Goal: Task Accomplishment & Management: Manage account settings

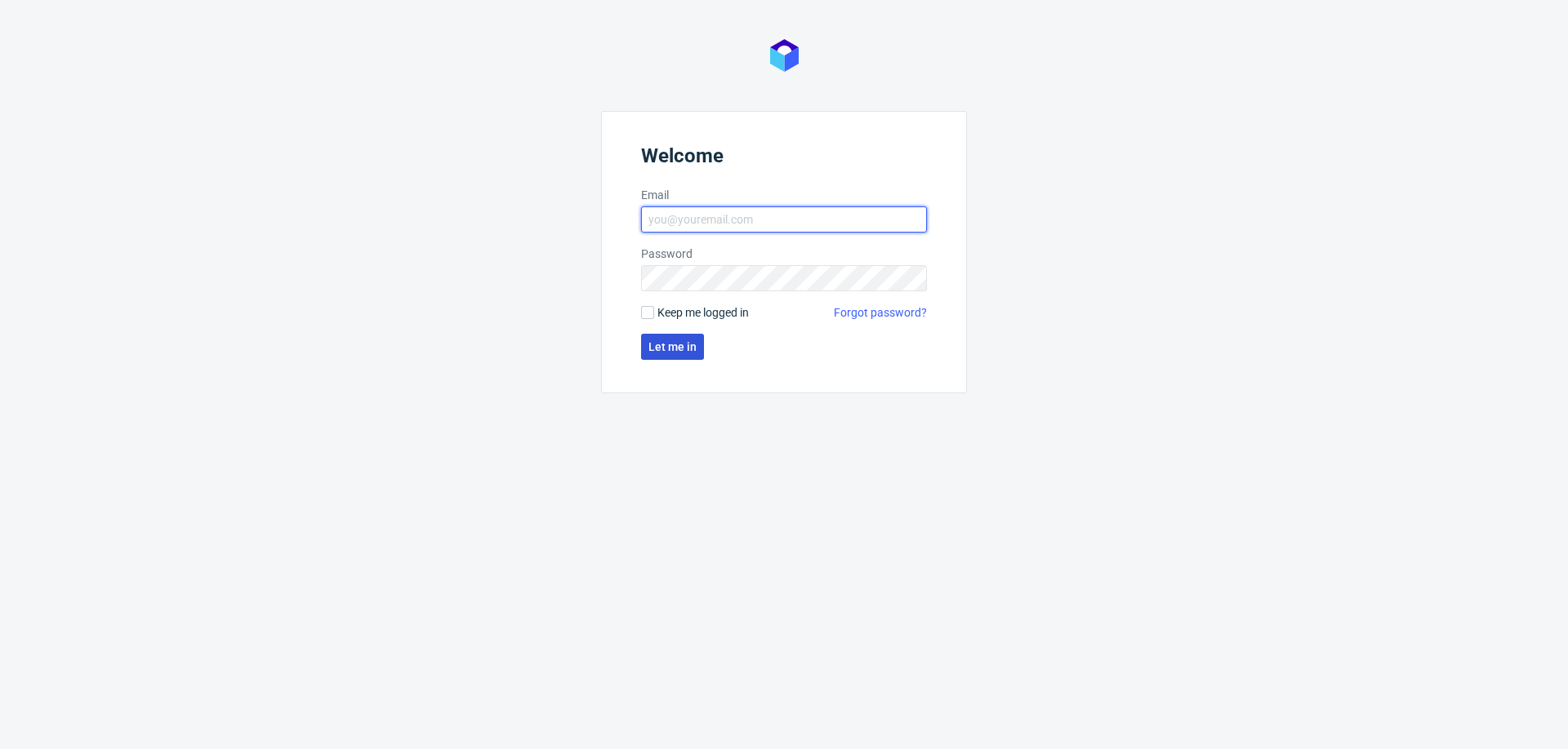
type input "[PERSON_NAME][EMAIL_ADDRESS][PERSON_NAME][DOMAIN_NAME]"
click at [665, 342] on span "Let me in" at bounding box center [672, 346] width 48 height 11
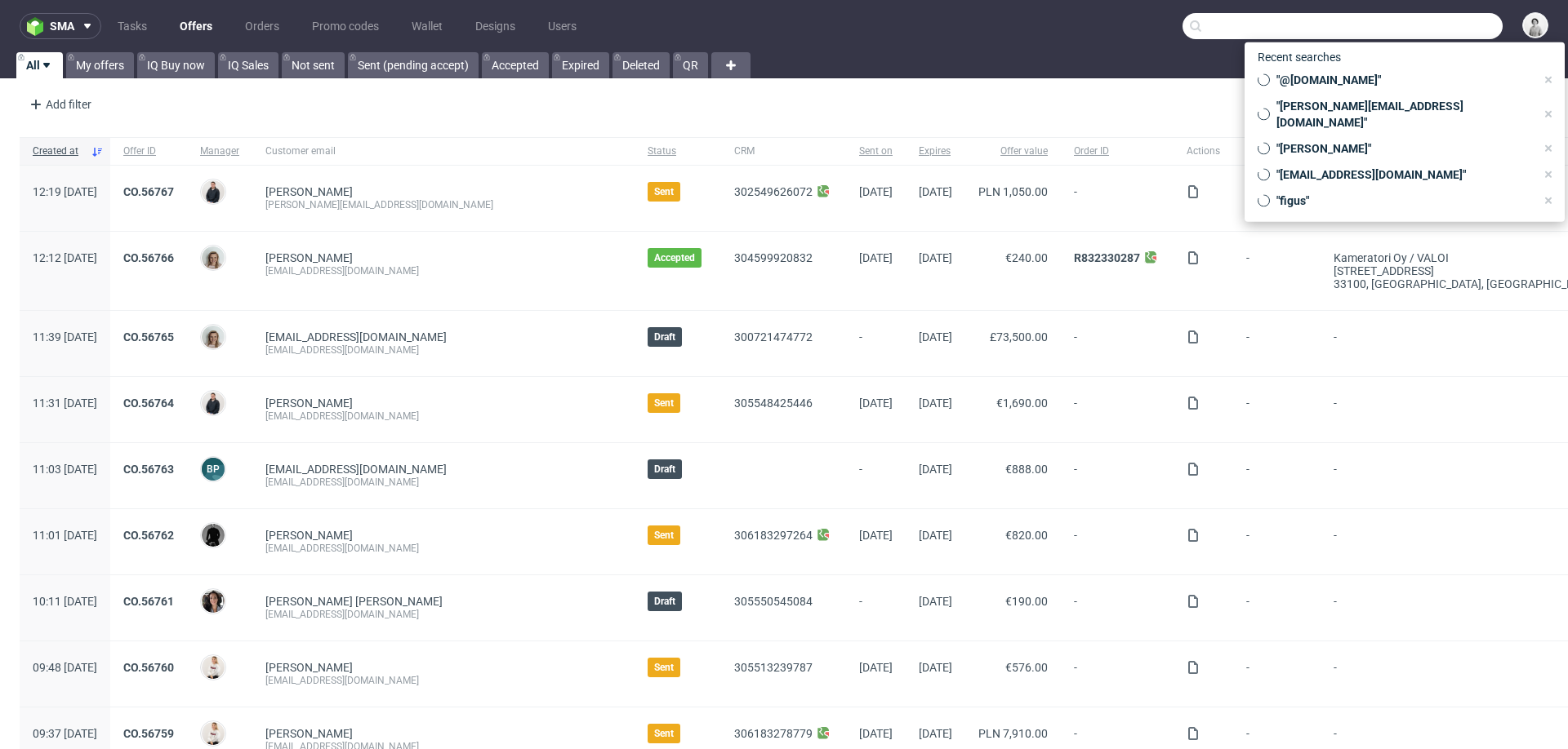
click at [1412, 23] on input "text" at bounding box center [1343, 26] width 320 height 26
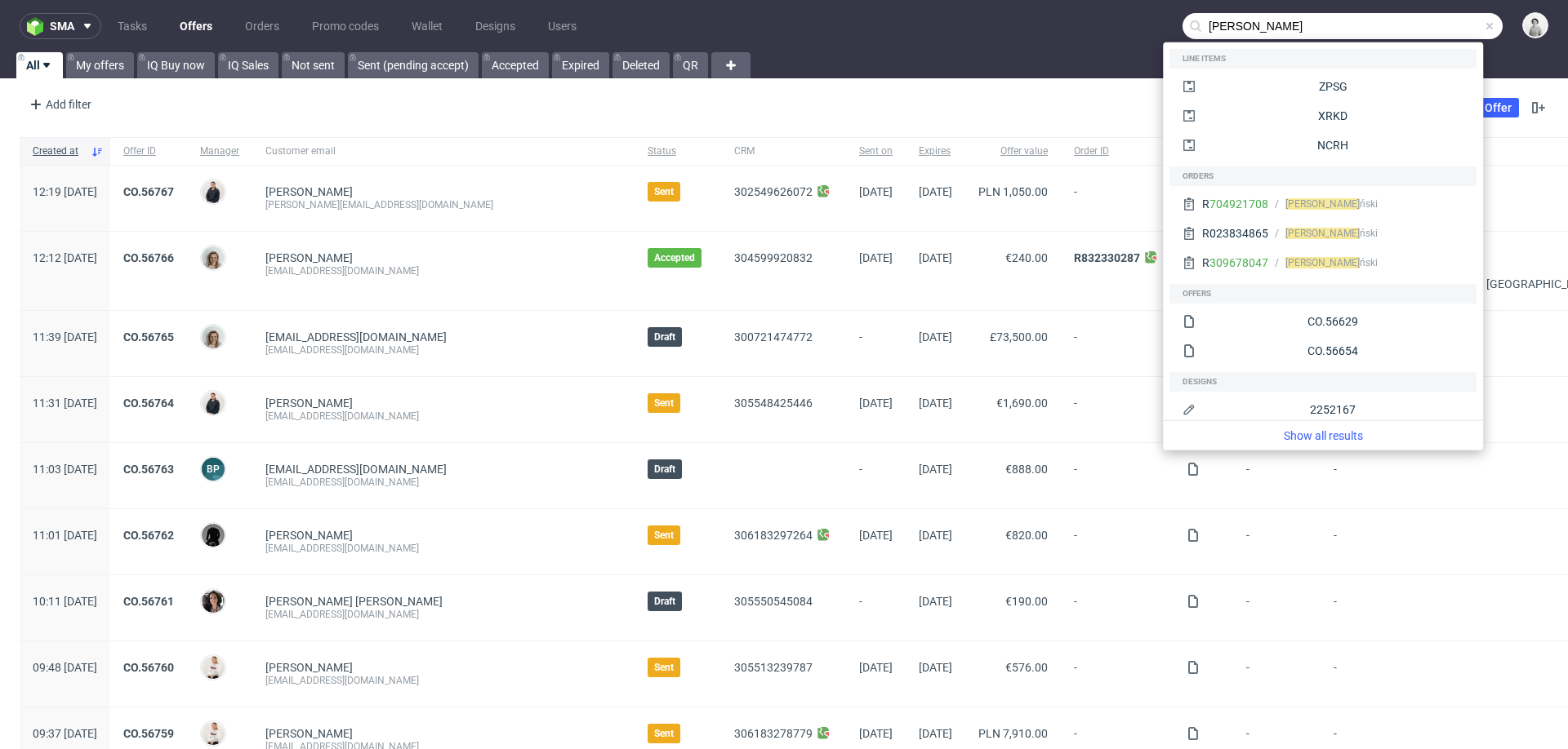
type input "[PERSON_NAME]"
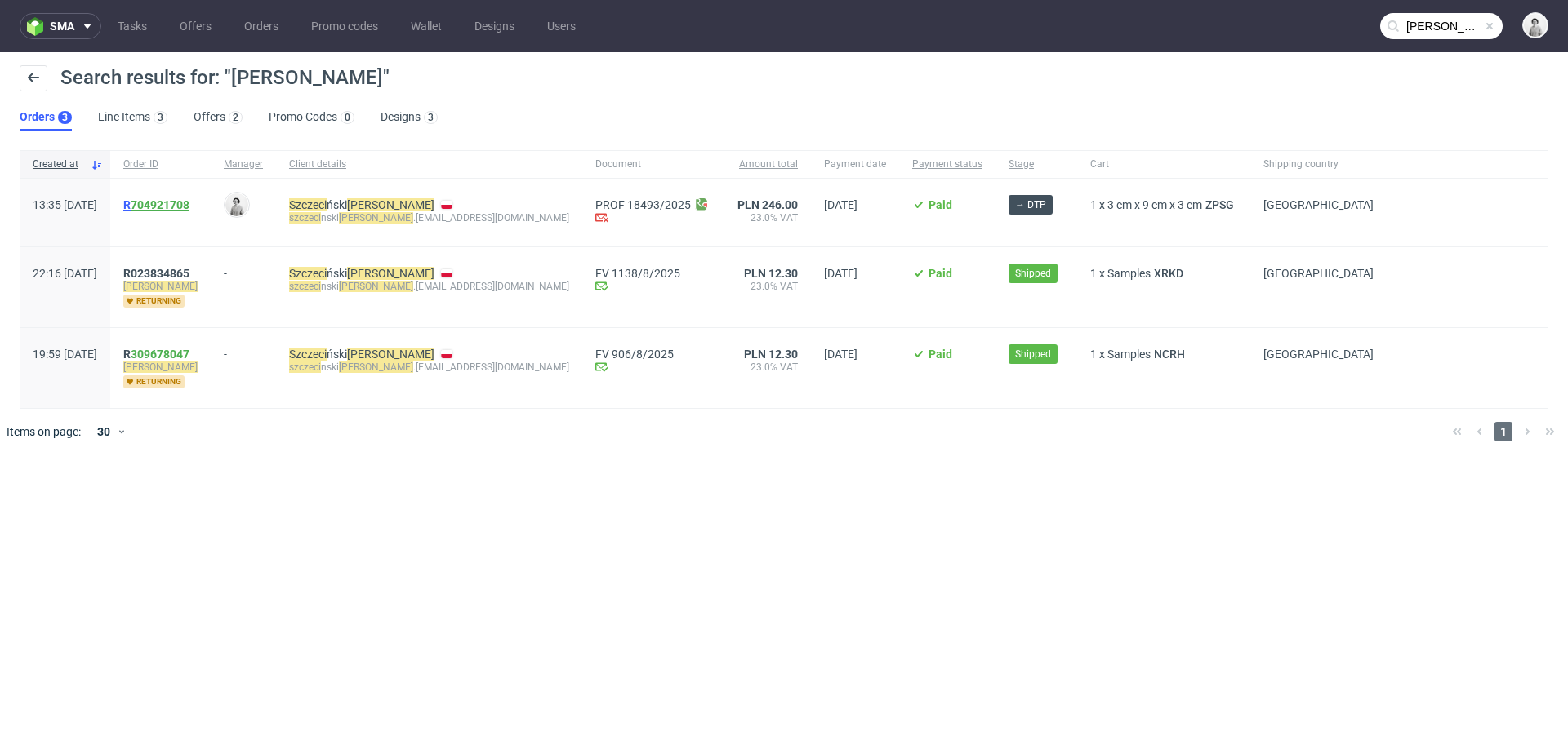
click at [190, 205] on link "704921708" at bounding box center [160, 204] width 59 height 13
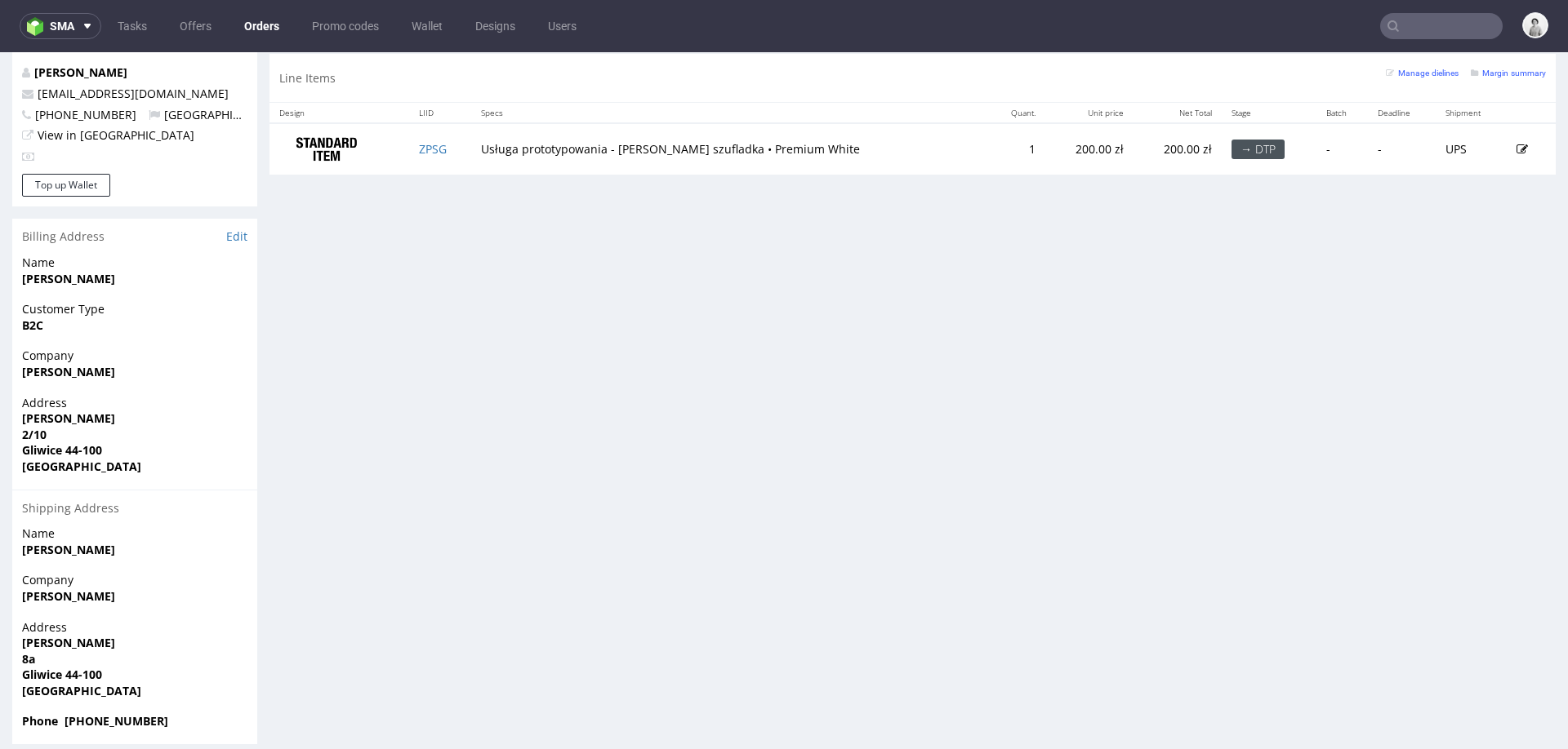
scroll to position [5, 0]
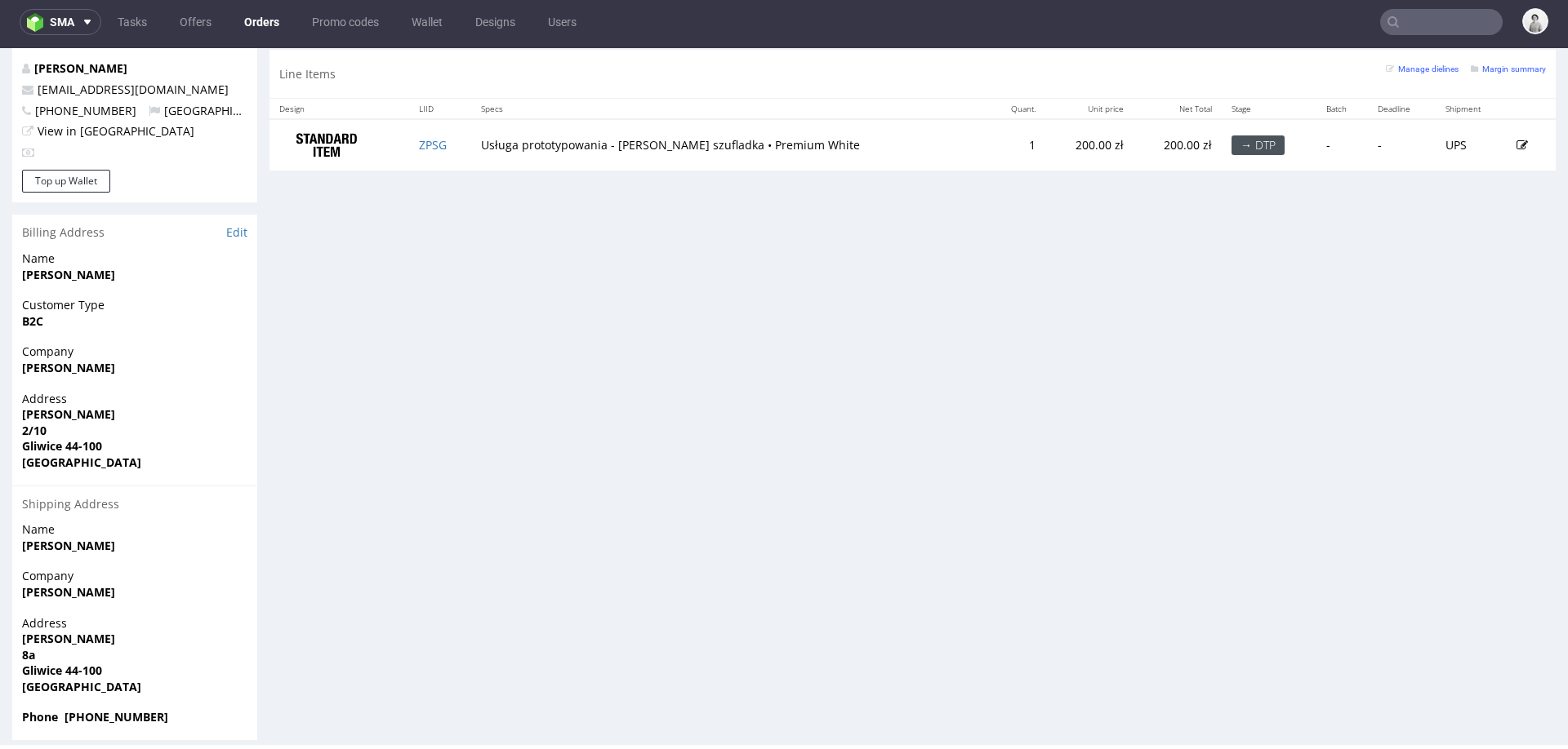
click at [101, 538] on strong "Szczeciński Jakub" at bounding box center [68, 545] width 93 height 16
copy strong "Szczeciński Jakub"
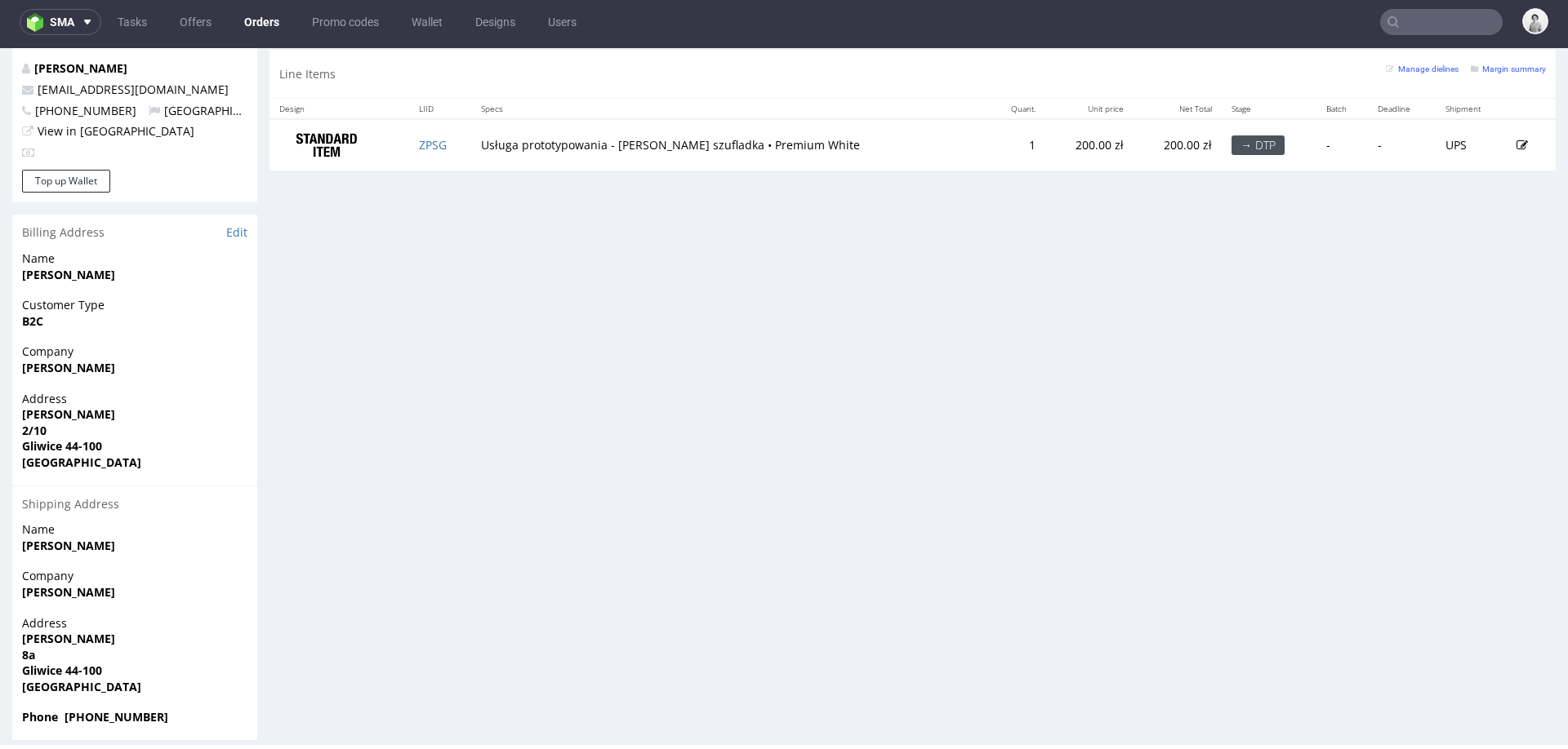
click at [115, 631] on strong "Henryka Sienkiewicza" at bounding box center [68, 639] width 93 height 16
drag, startPoint x: 47, startPoint y: 642, endPoint x: 21, endPoint y: 621, distance: 33.4
click at [21, 621] on div "Address Henryka Sienkiewicza 8a Gliwice 44-100 Poland" at bounding box center [135, 663] width 245 height 95
copy p "Henryka Sienkiewicza 8a"
drag, startPoint x: 64, startPoint y: 654, endPoint x: 120, endPoint y: 654, distance: 56.0
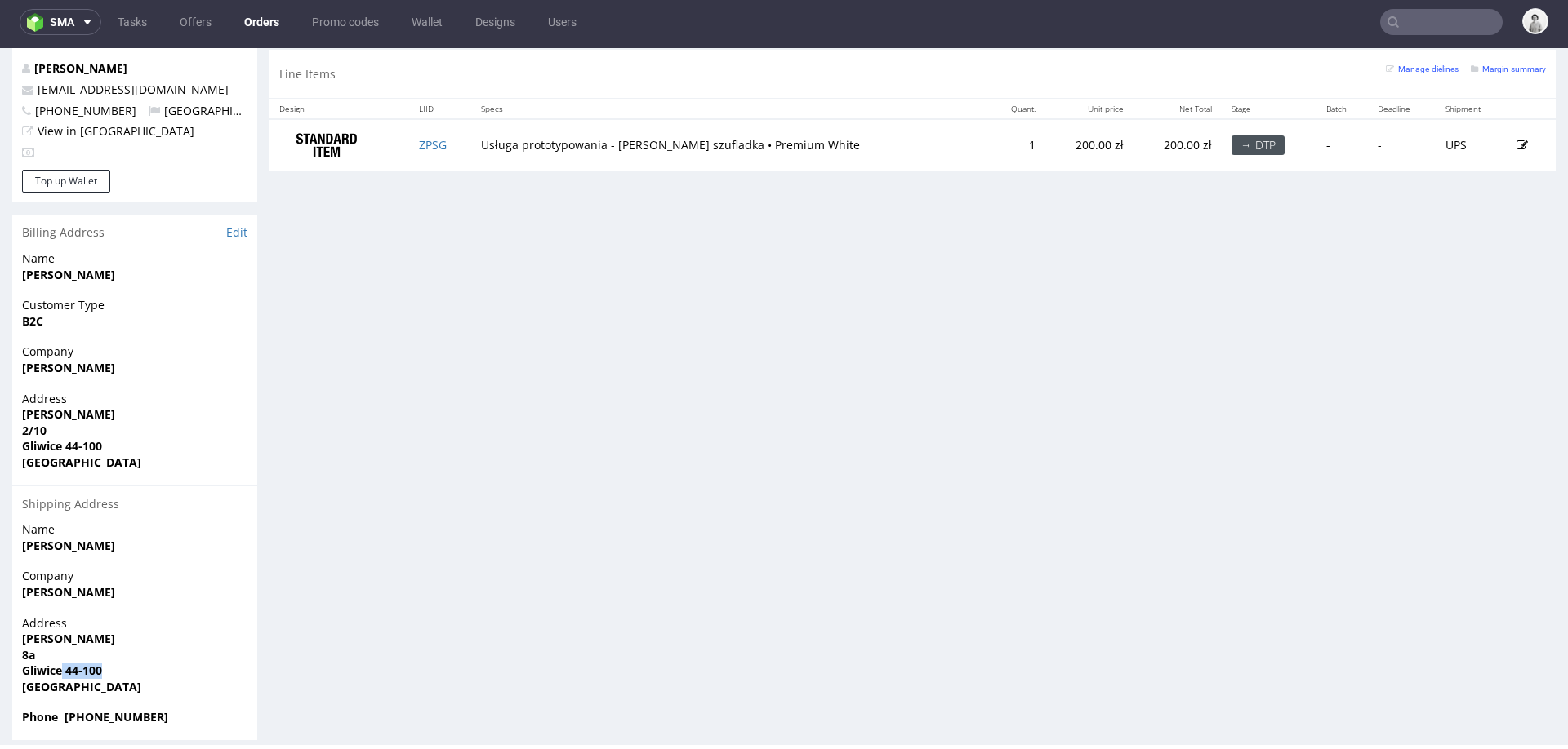
click at [120, 663] on span "Gliwice 44-100" at bounding box center [134, 671] width 225 height 17
copy strong "44-100"
click at [94, 709] on strong "Phone +48534909102" at bounding box center [95, 717] width 146 height 16
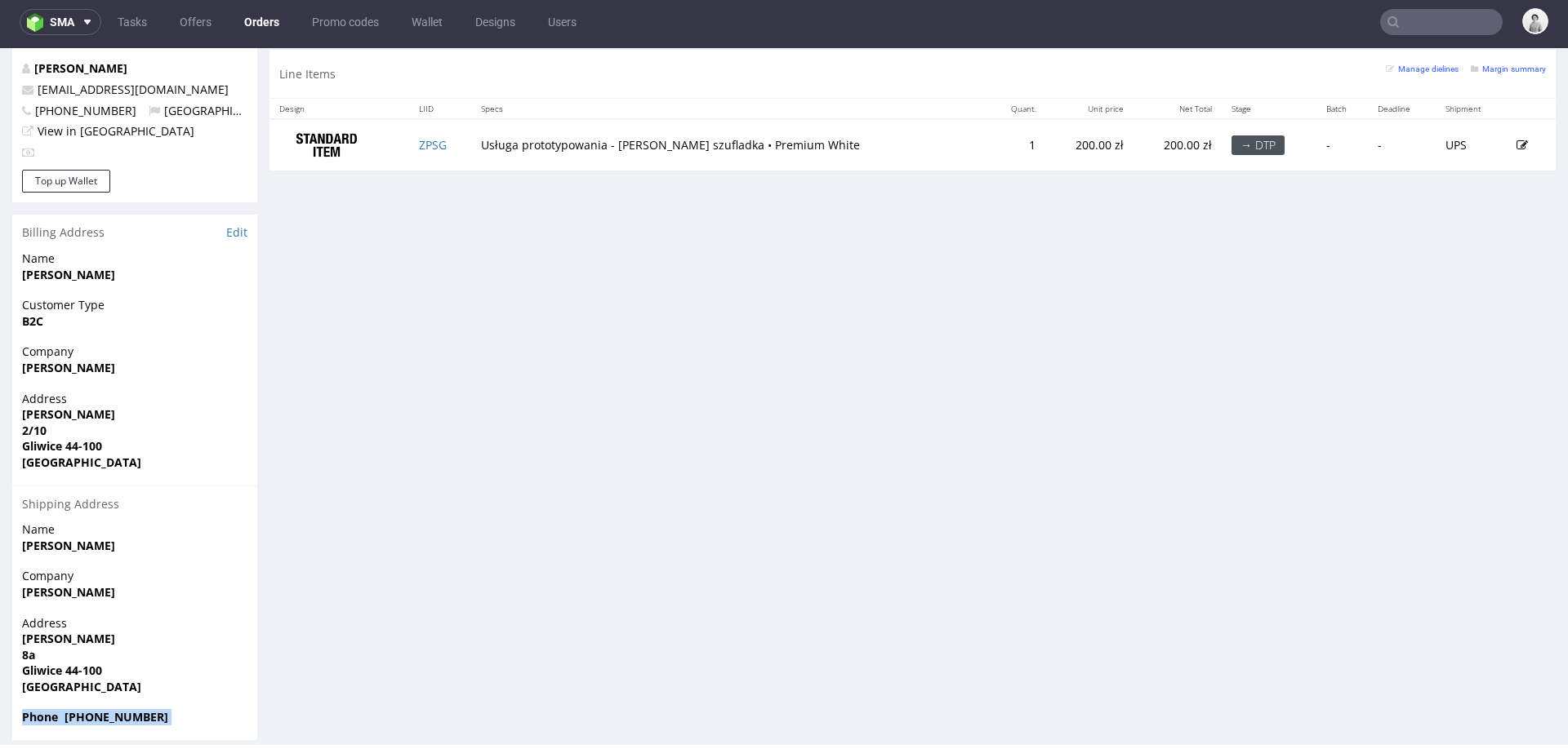
copy strong "Phone +48534909102"
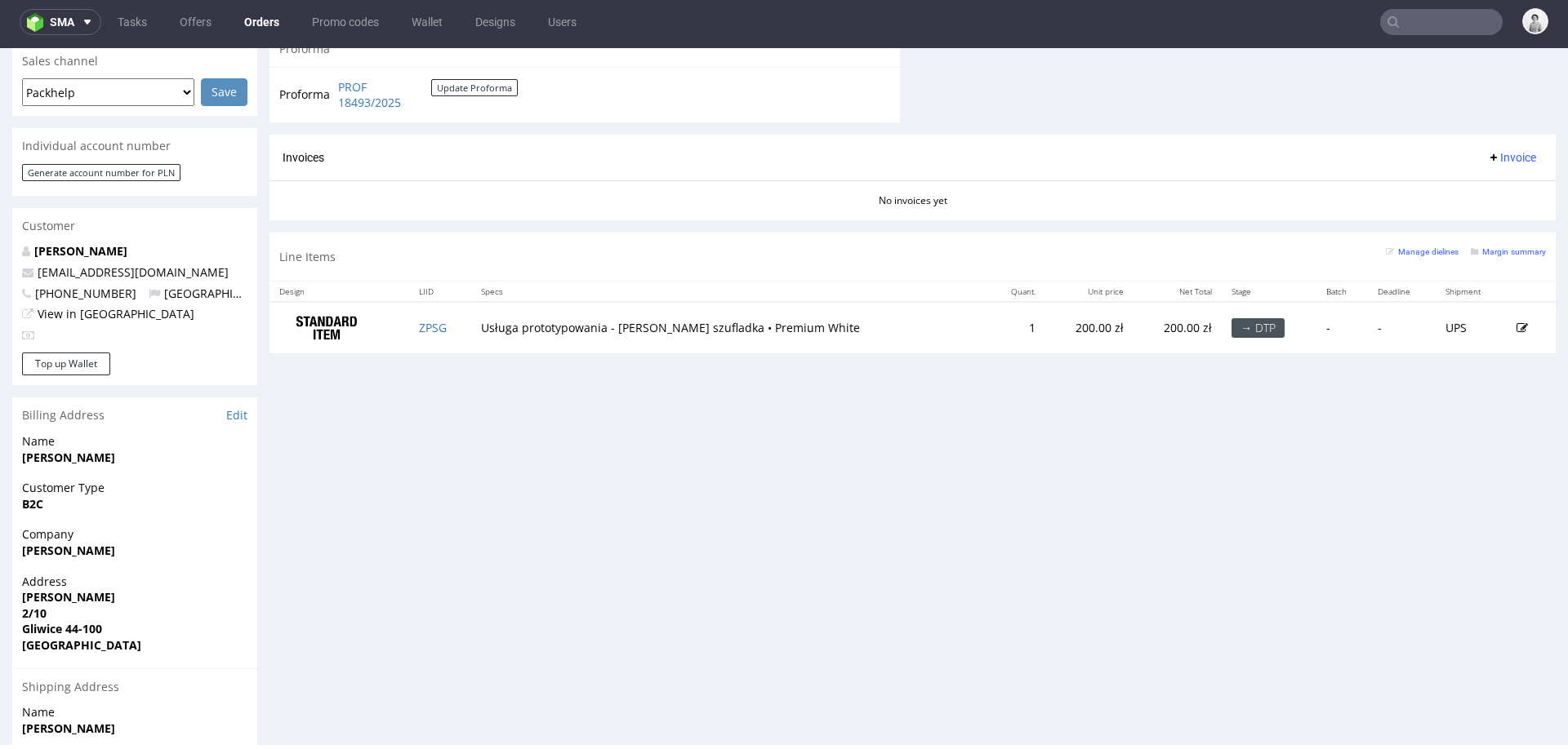
scroll to position [687, 0]
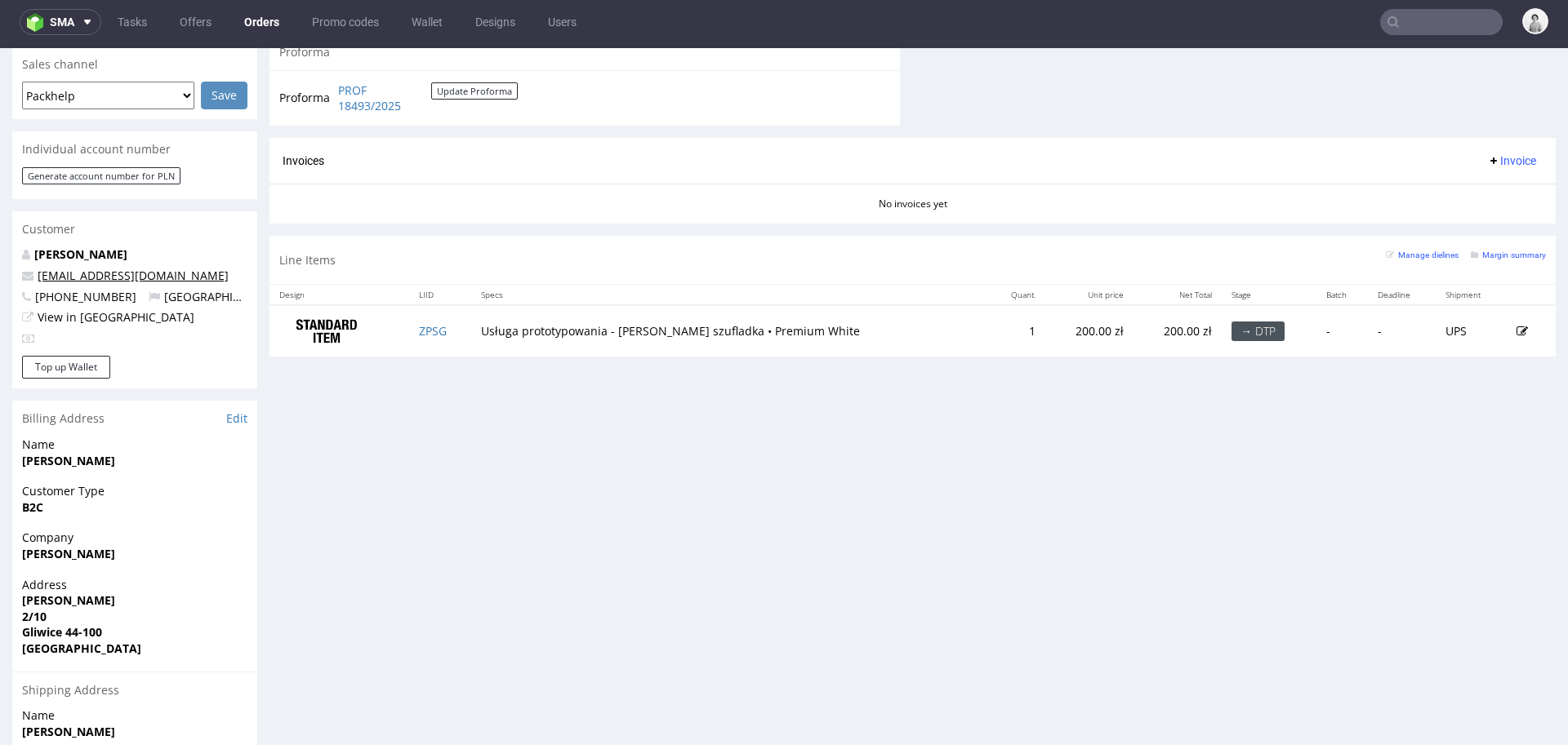
copy link "szczecinskijakub.biznes@gmail.com"
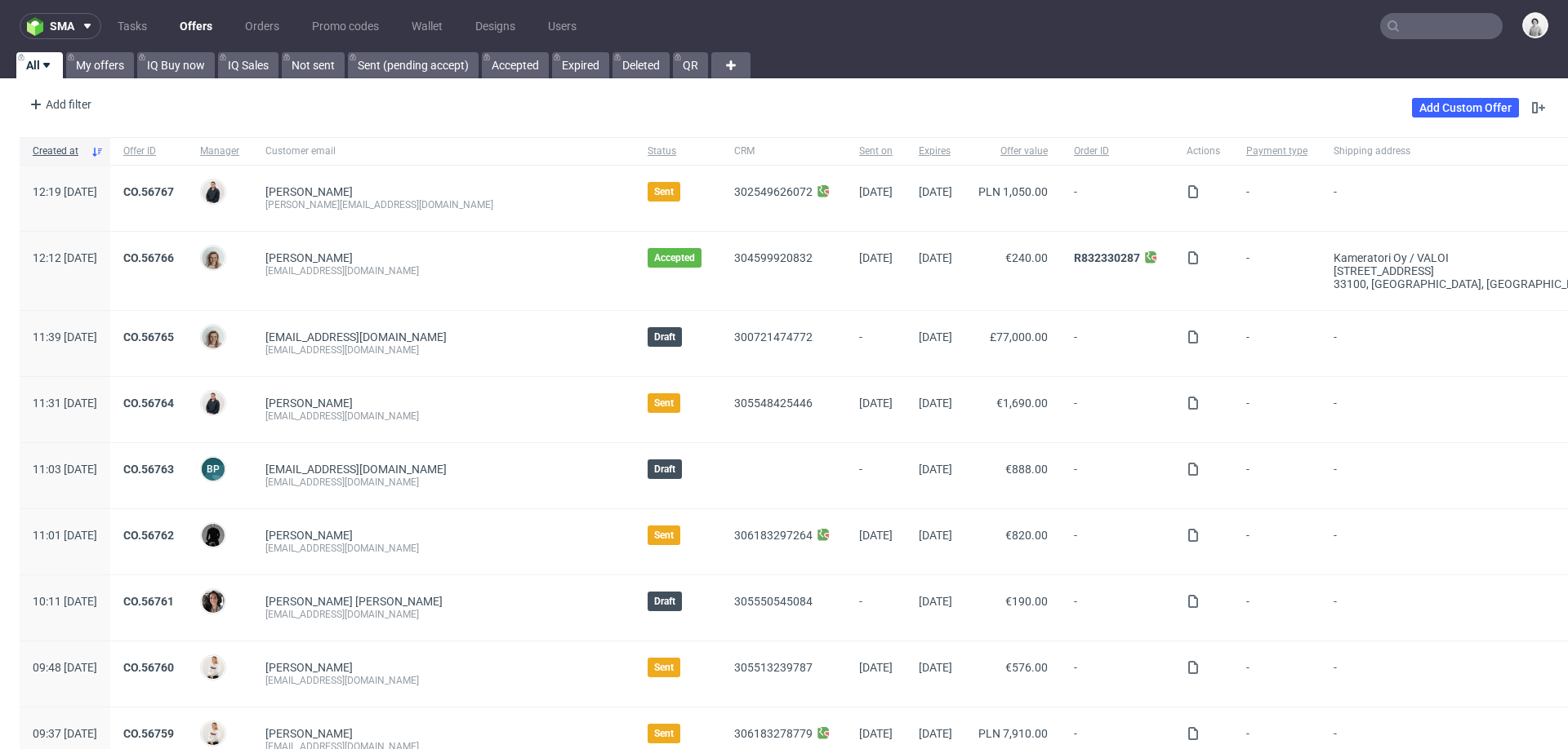
click at [1428, 25] on input "text" at bounding box center [1441, 26] width 123 height 26
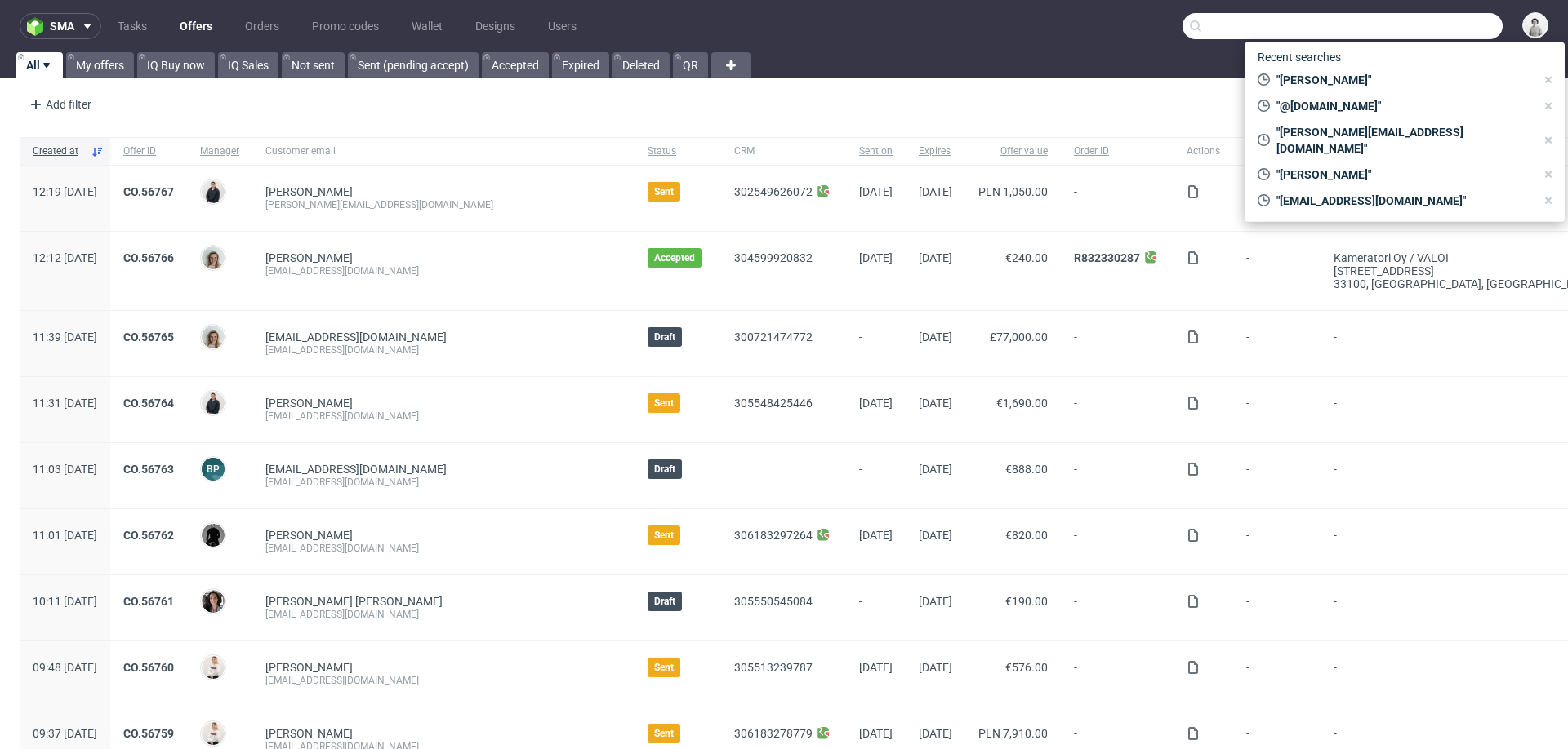
paste input "info@chefmiau.com>"
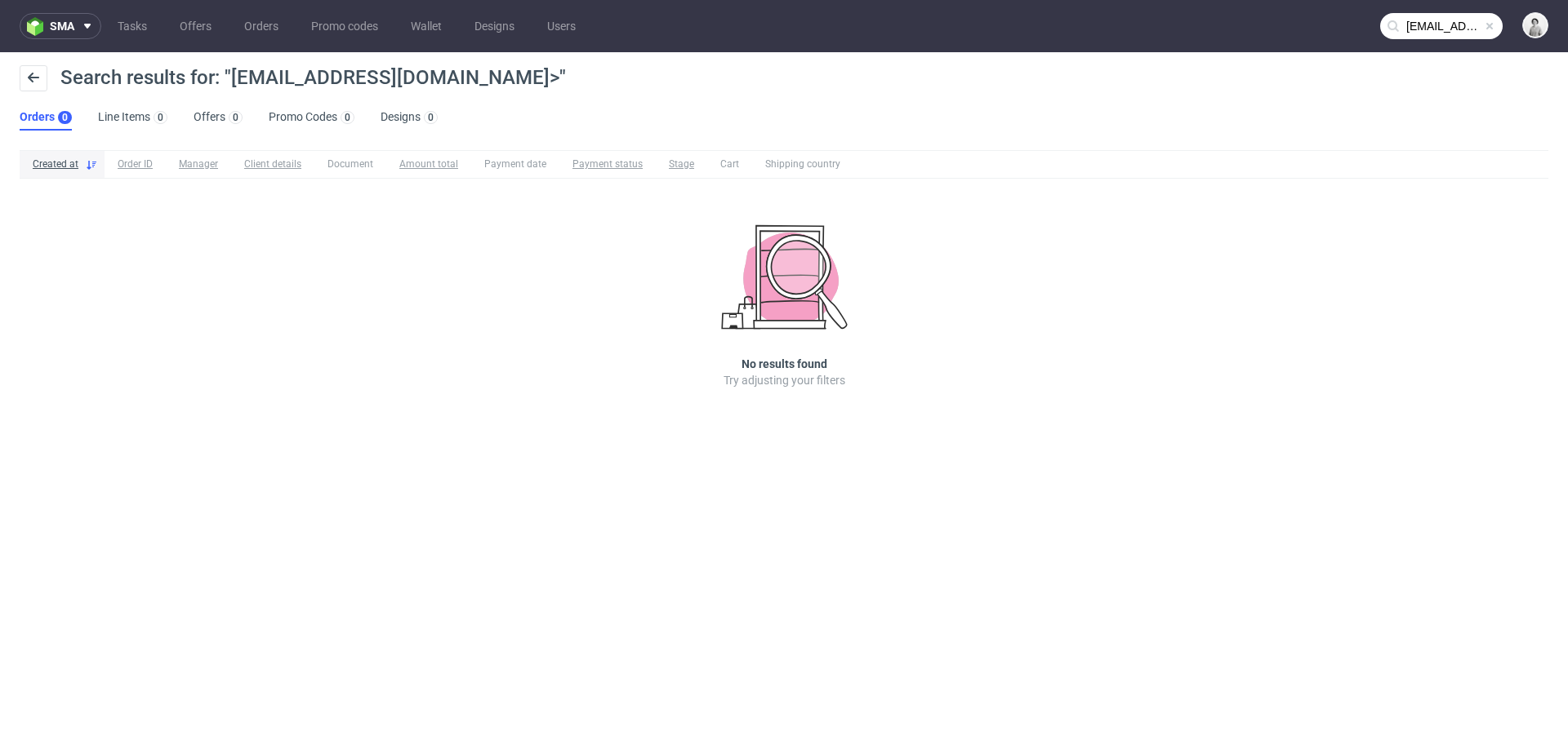
click at [1420, 14] on input "info@chefmiau.com>" at bounding box center [1441, 26] width 123 height 26
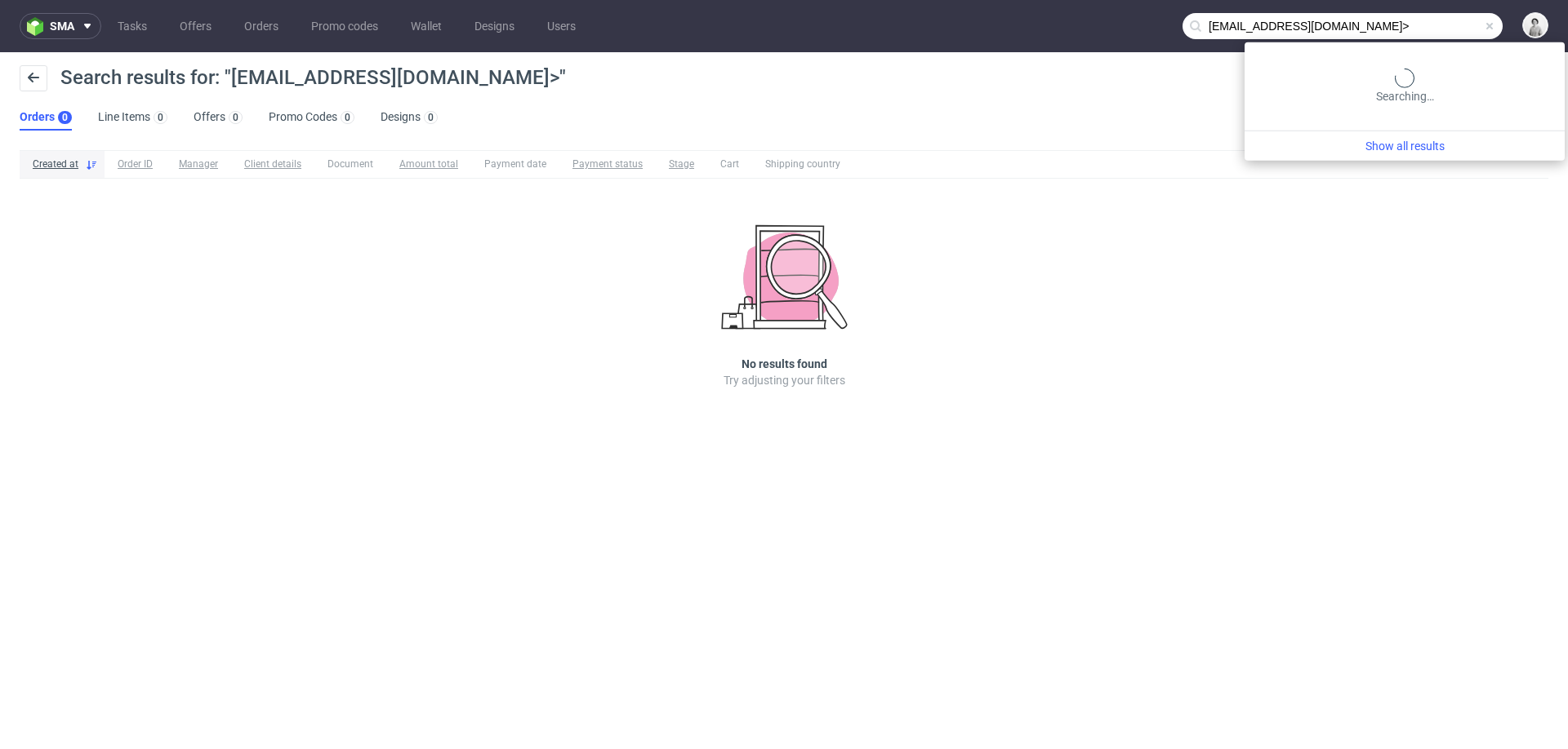
click at [1425, 43] on div "Searching…" at bounding box center [1404, 86] width 320 height 88
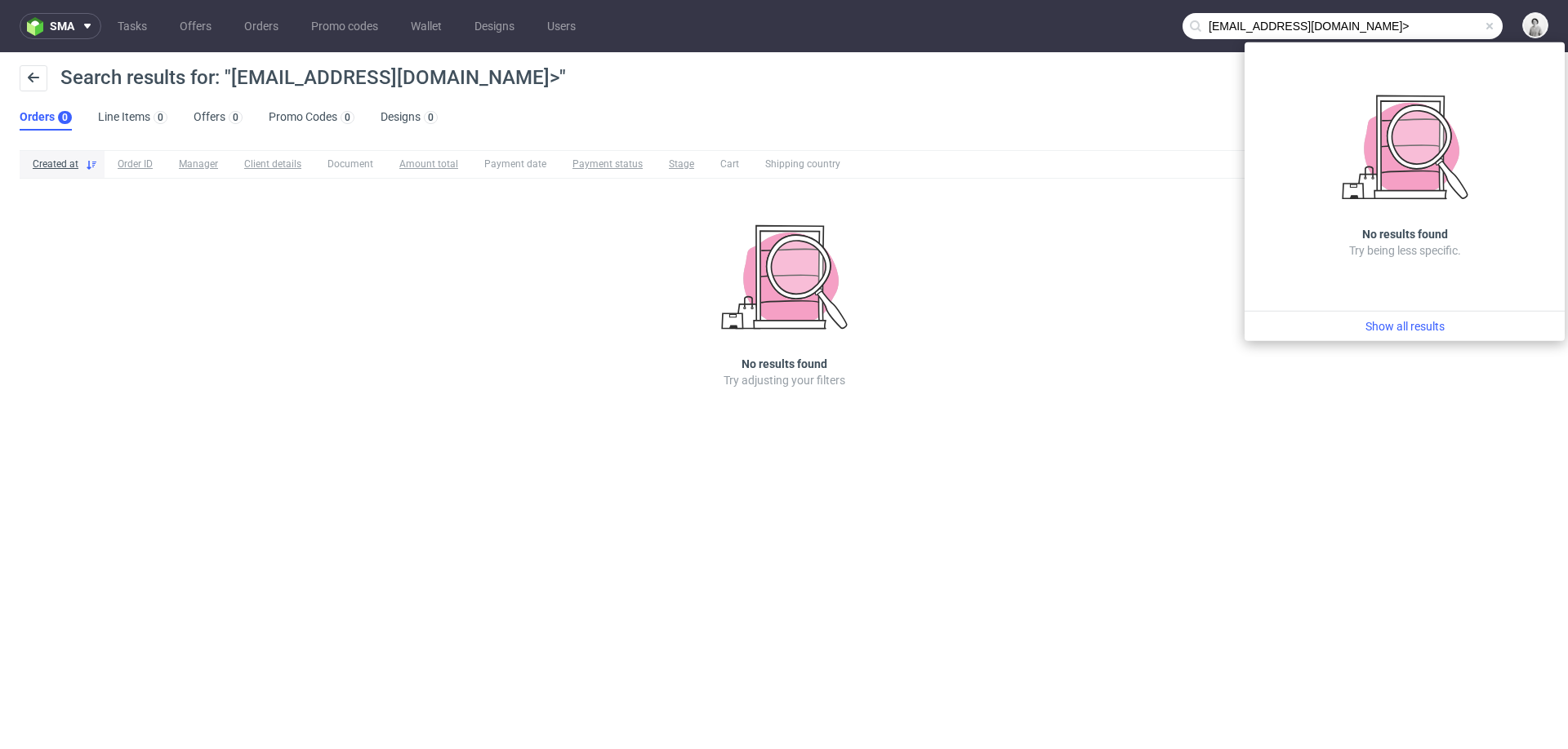
click at [1424, 29] on input "info@chefmiau.com>" at bounding box center [1343, 26] width 320 height 26
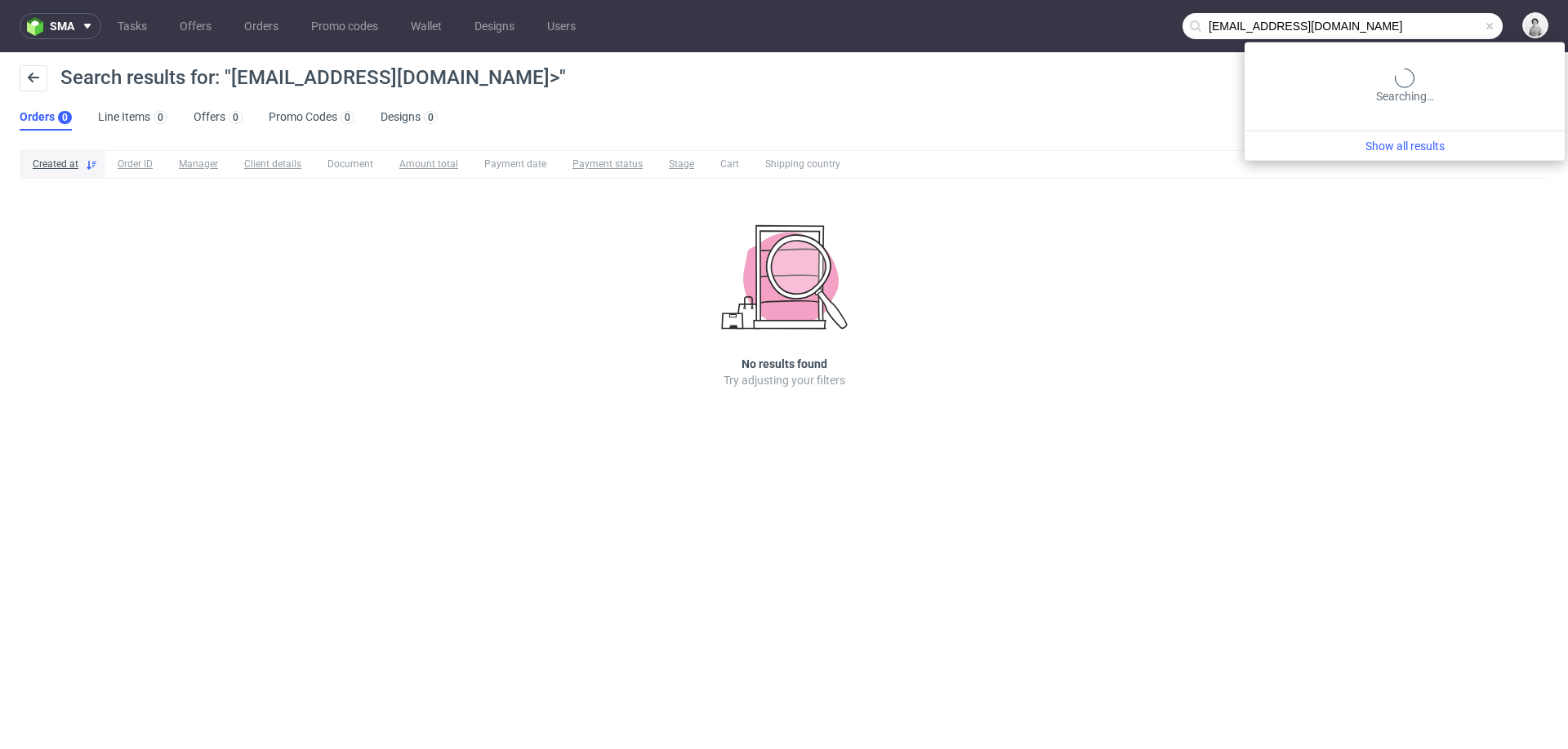
type input "info@chefmiau.com"
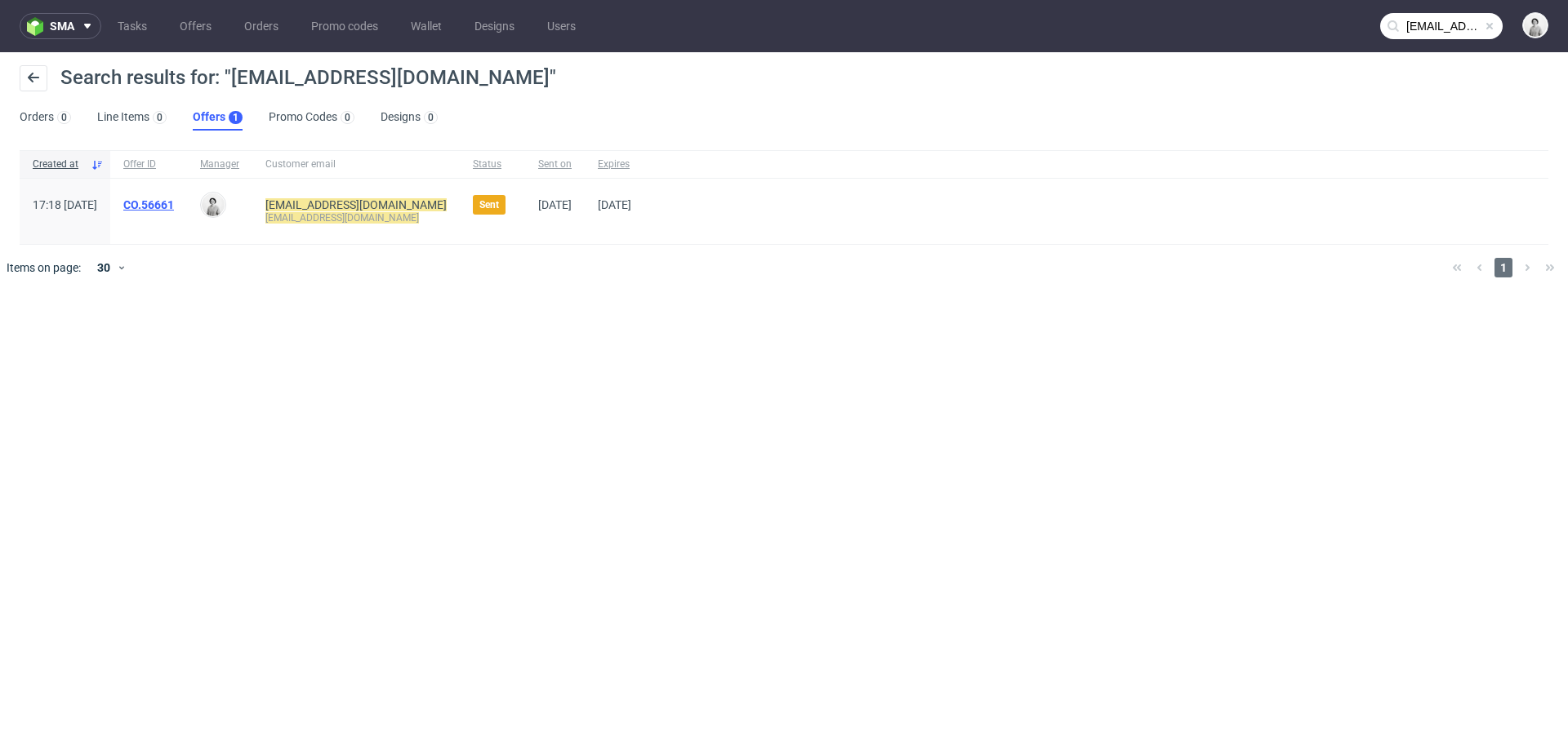
click at [174, 205] on link "CO.56661" at bounding box center [149, 204] width 50 height 13
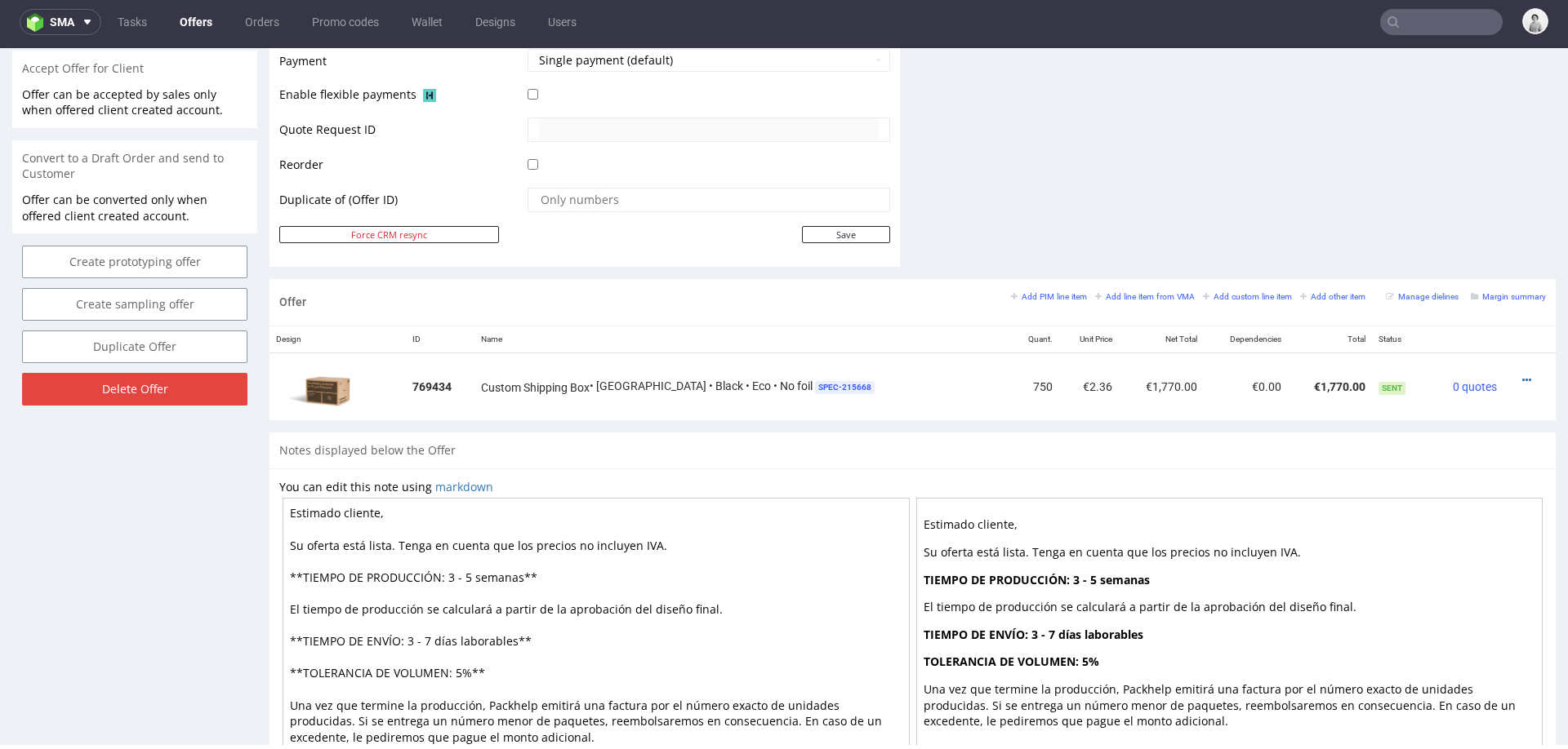
scroll to position [746, 0]
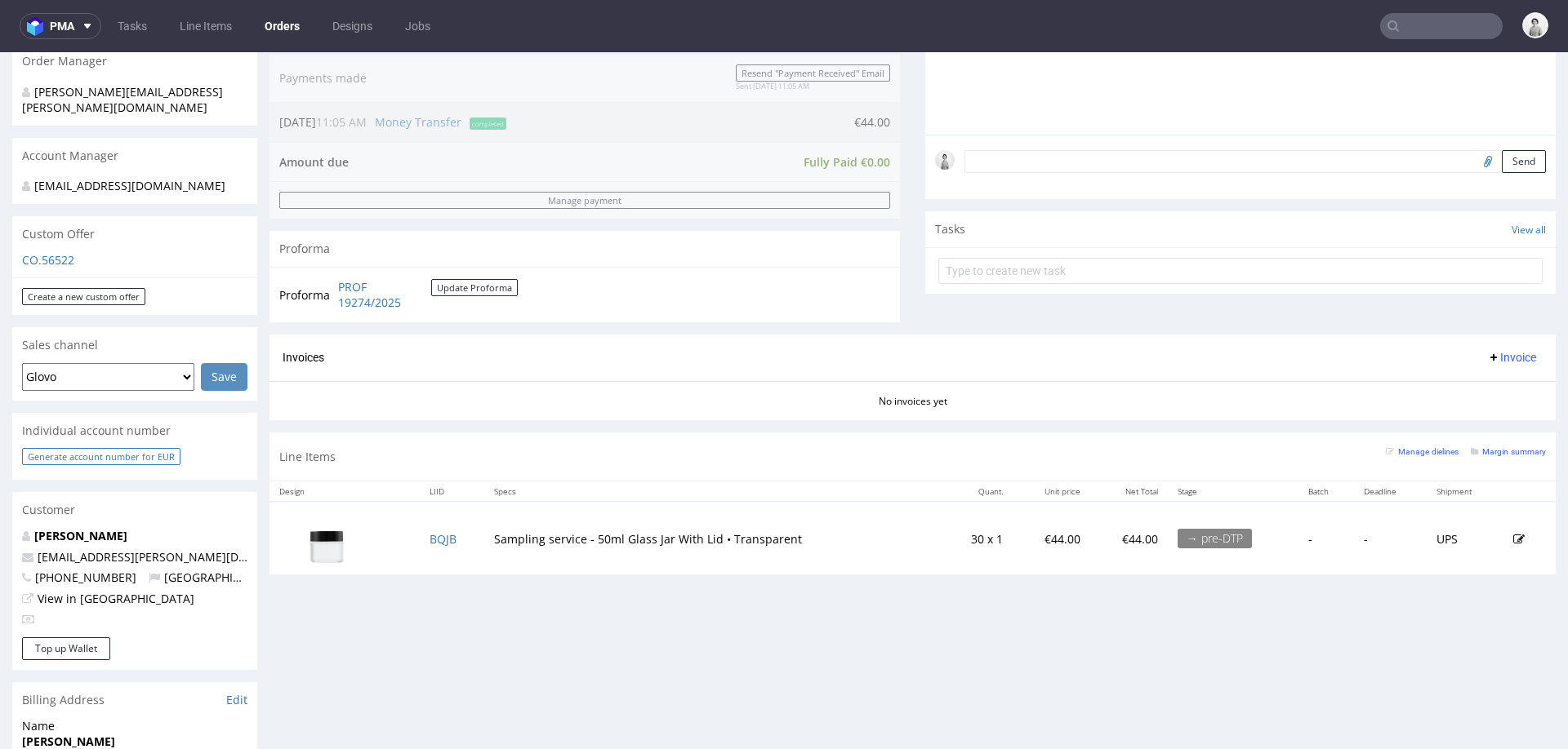
scroll to position [434, 0]
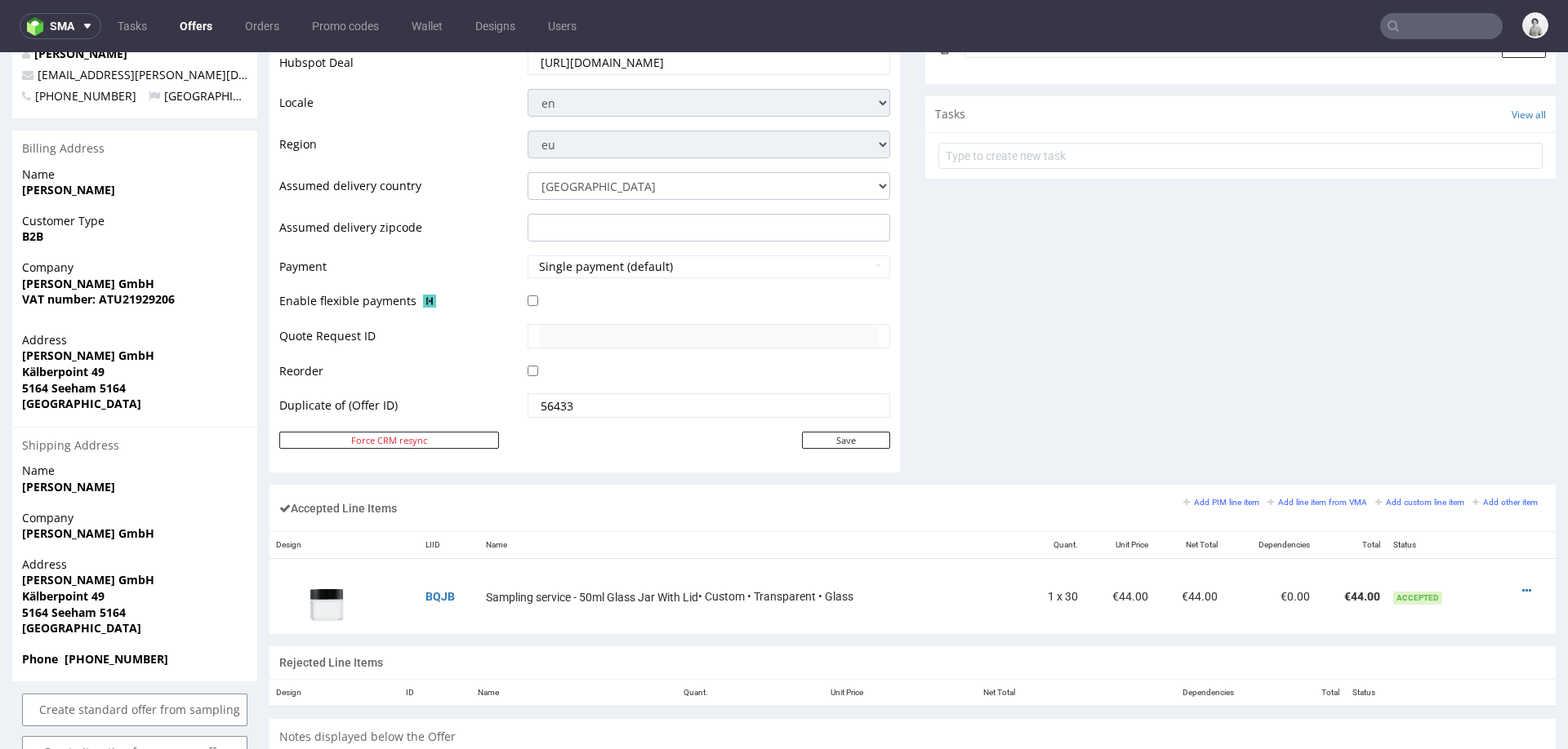
scroll to position [630, 0]
click at [1522, 585] on icon at bounding box center [1526, 590] width 9 height 11
click at [1471, 409] on span "Edit item specification" at bounding box center [1457, 407] width 123 height 17
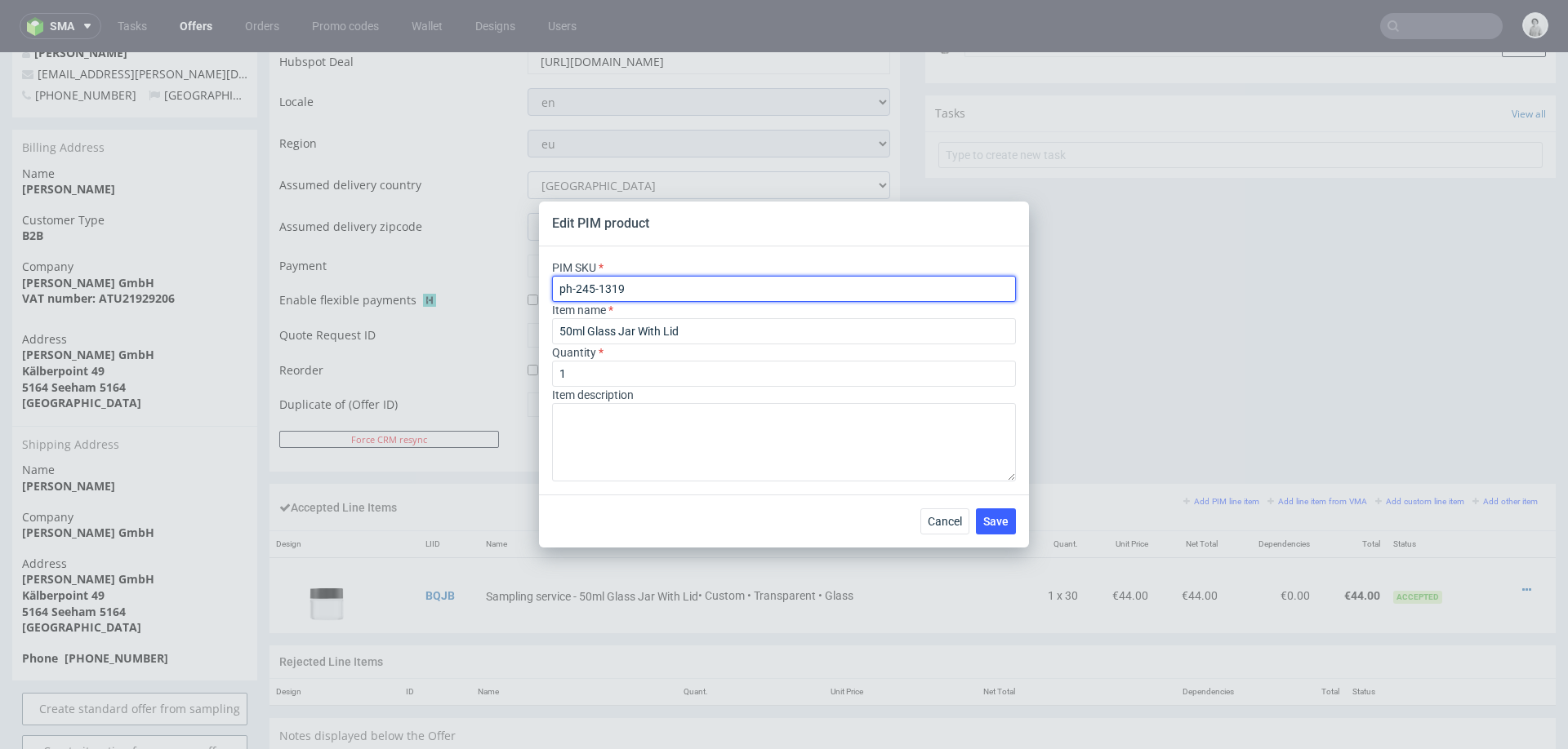
click at [774, 287] on input "ph-245-1319" at bounding box center [783, 289] width 464 height 26
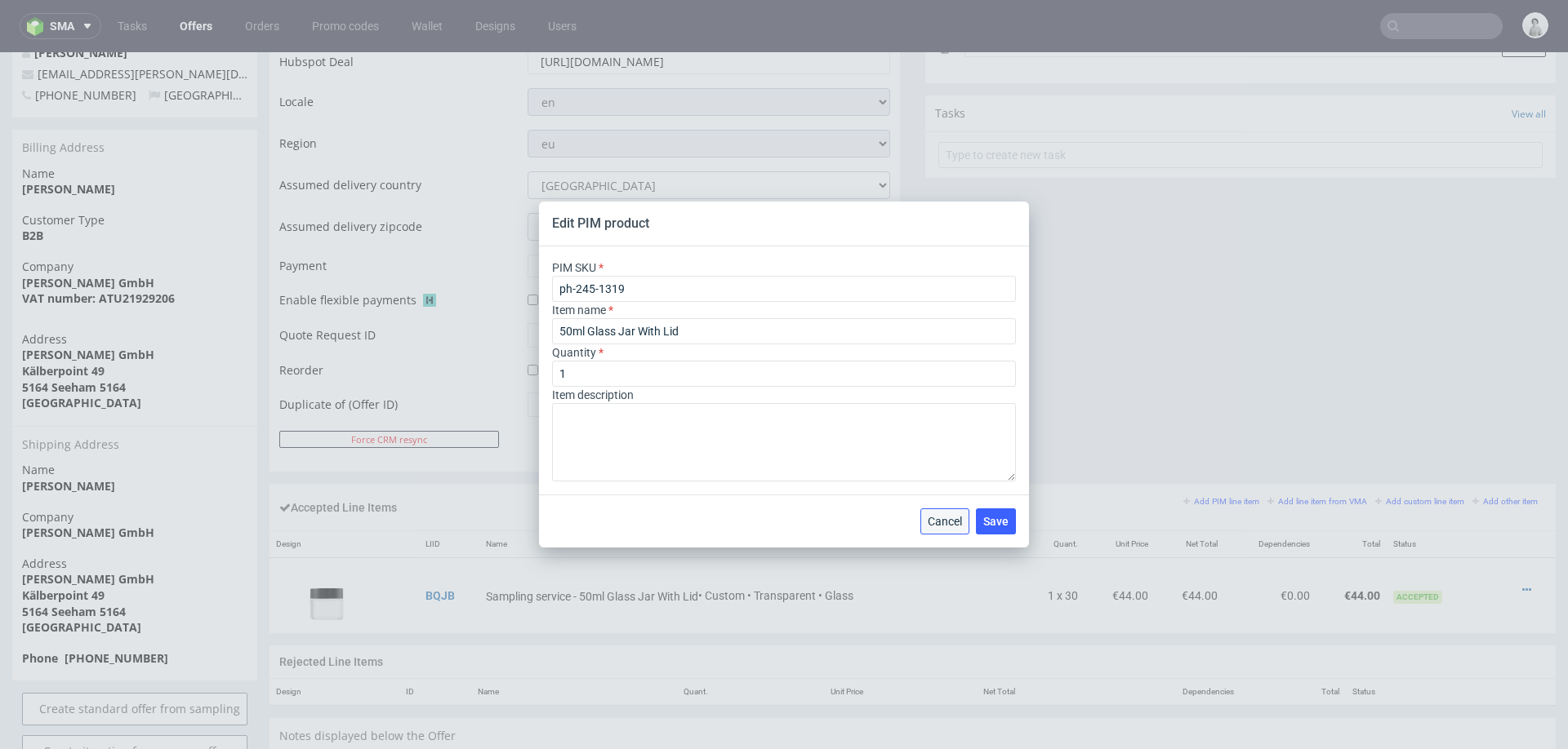
click at [953, 524] on span "Cancel" at bounding box center [944, 521] width 34 height 11
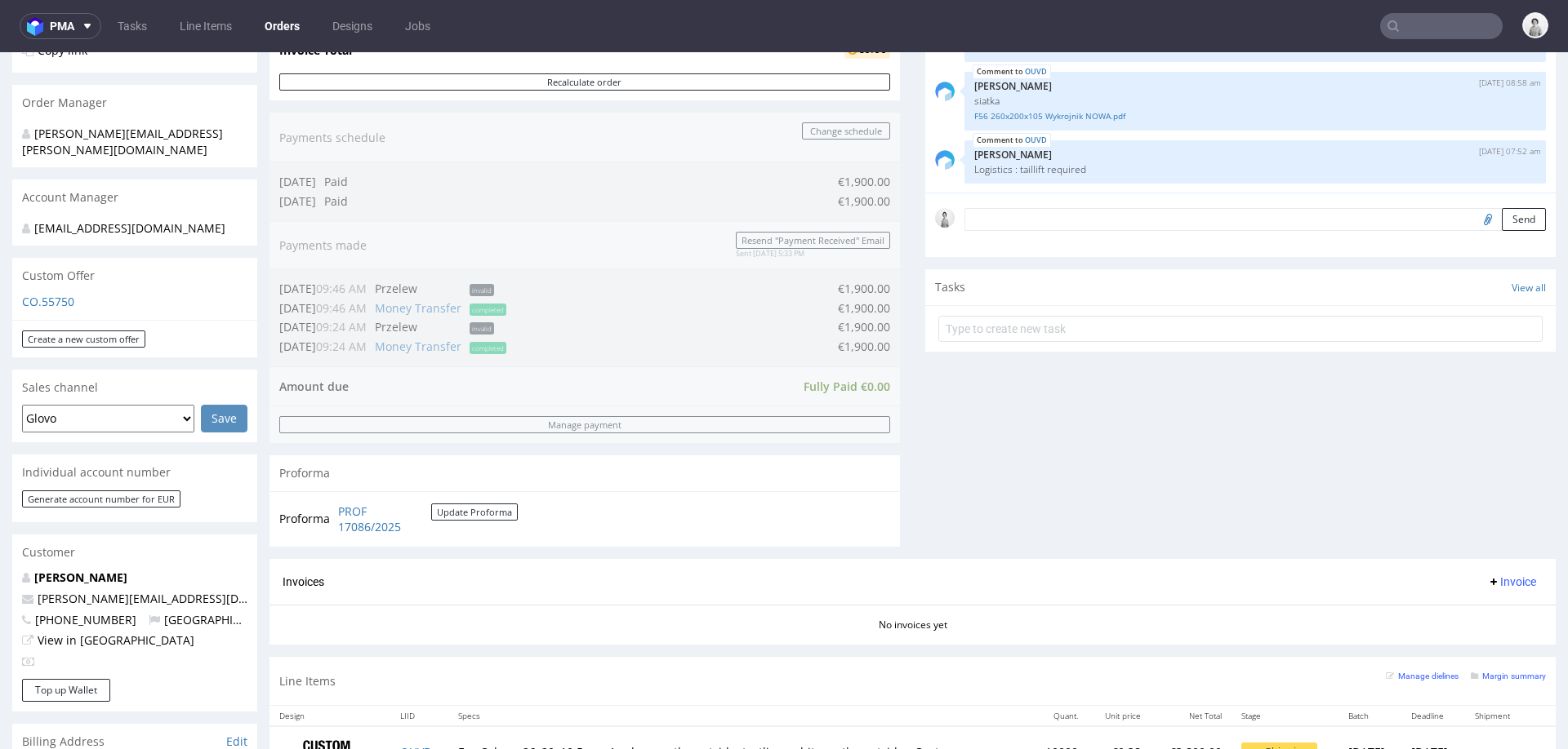
scroll to position [365, 0]
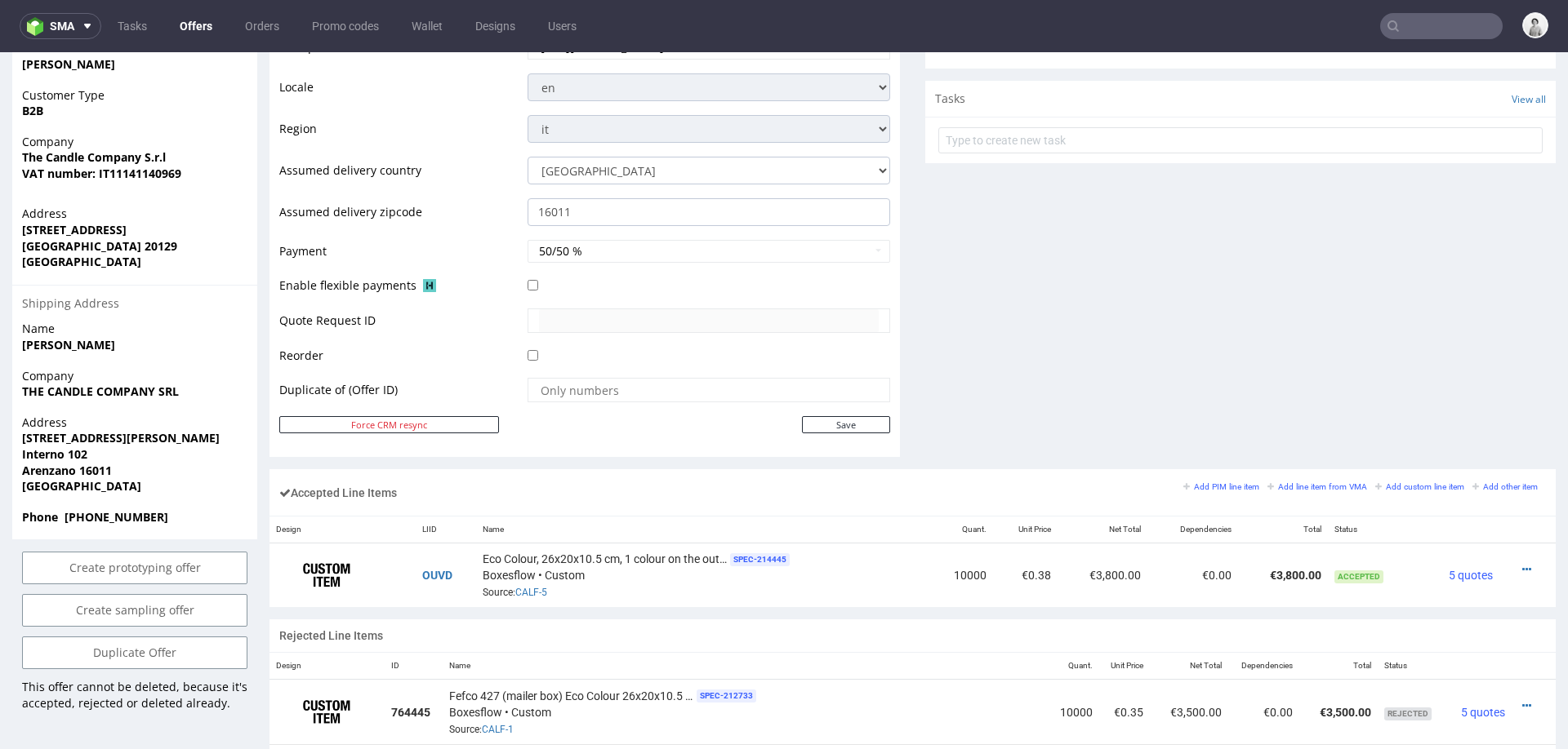
scroll to position [603, 0]
click at [1522, 563] on icon at bounding box center [1526, 568] width 9 height 11
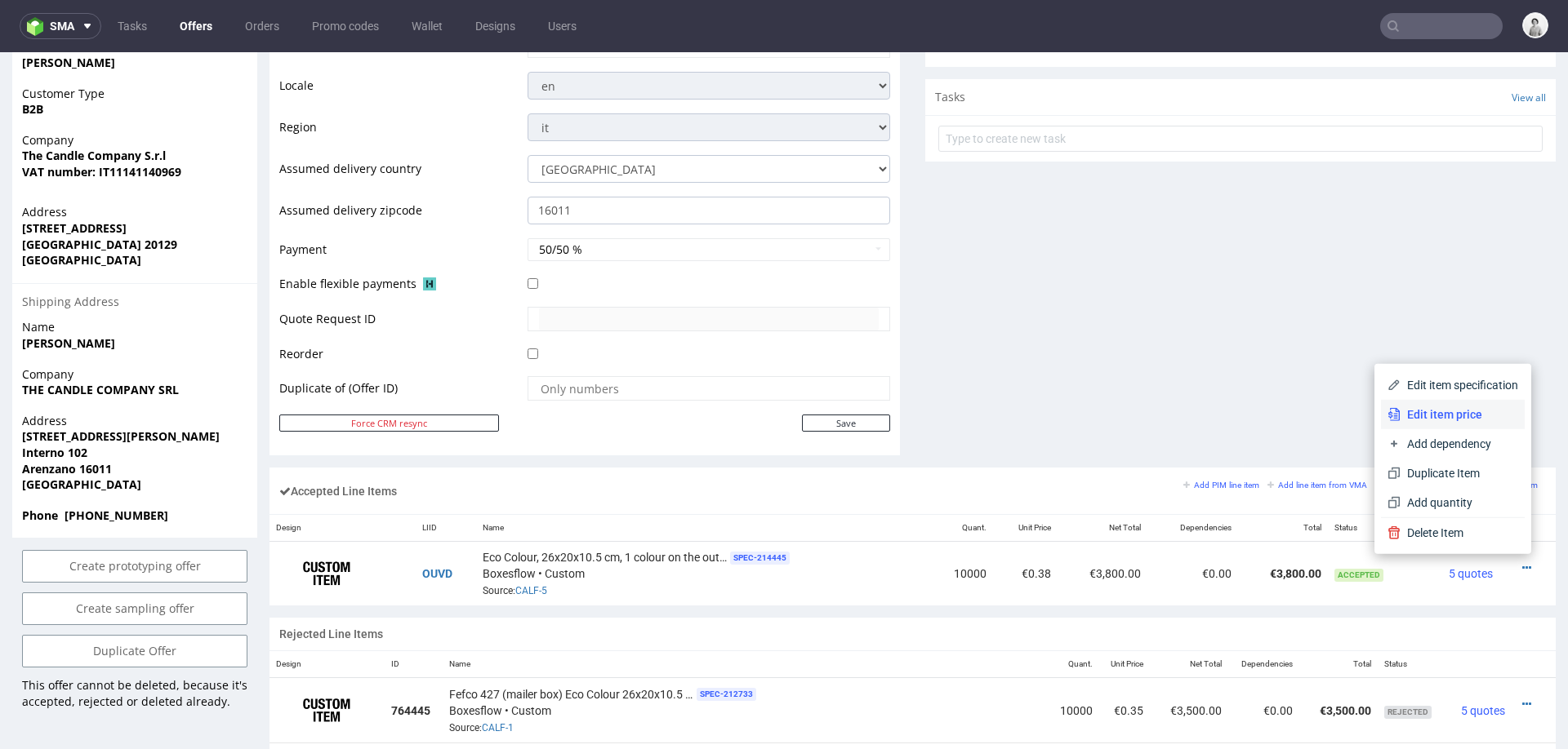
click at [1431, 407] on span "Edit item price" at bounding box center [1458, 414] width 117 height 17
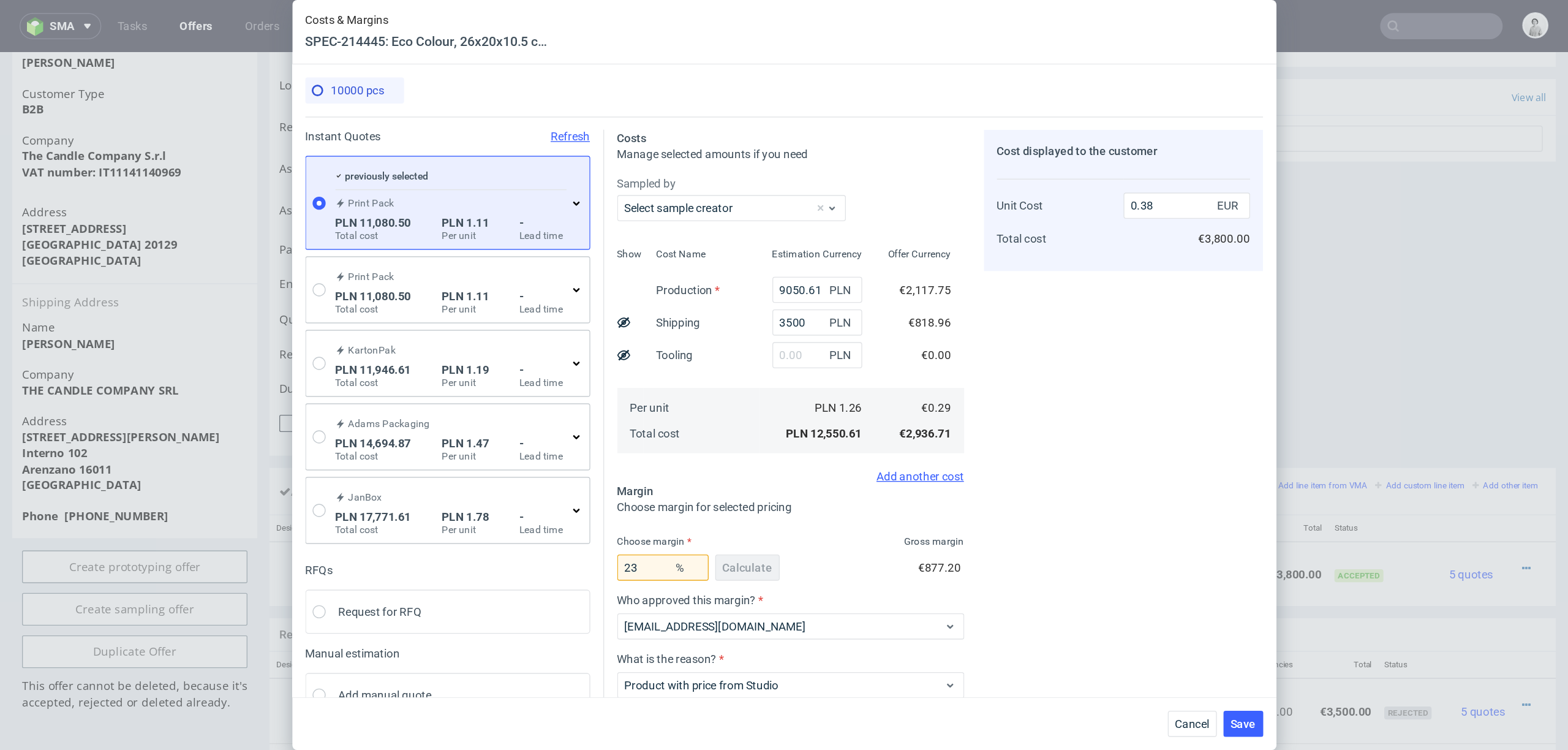
scroll to position [43, 0]
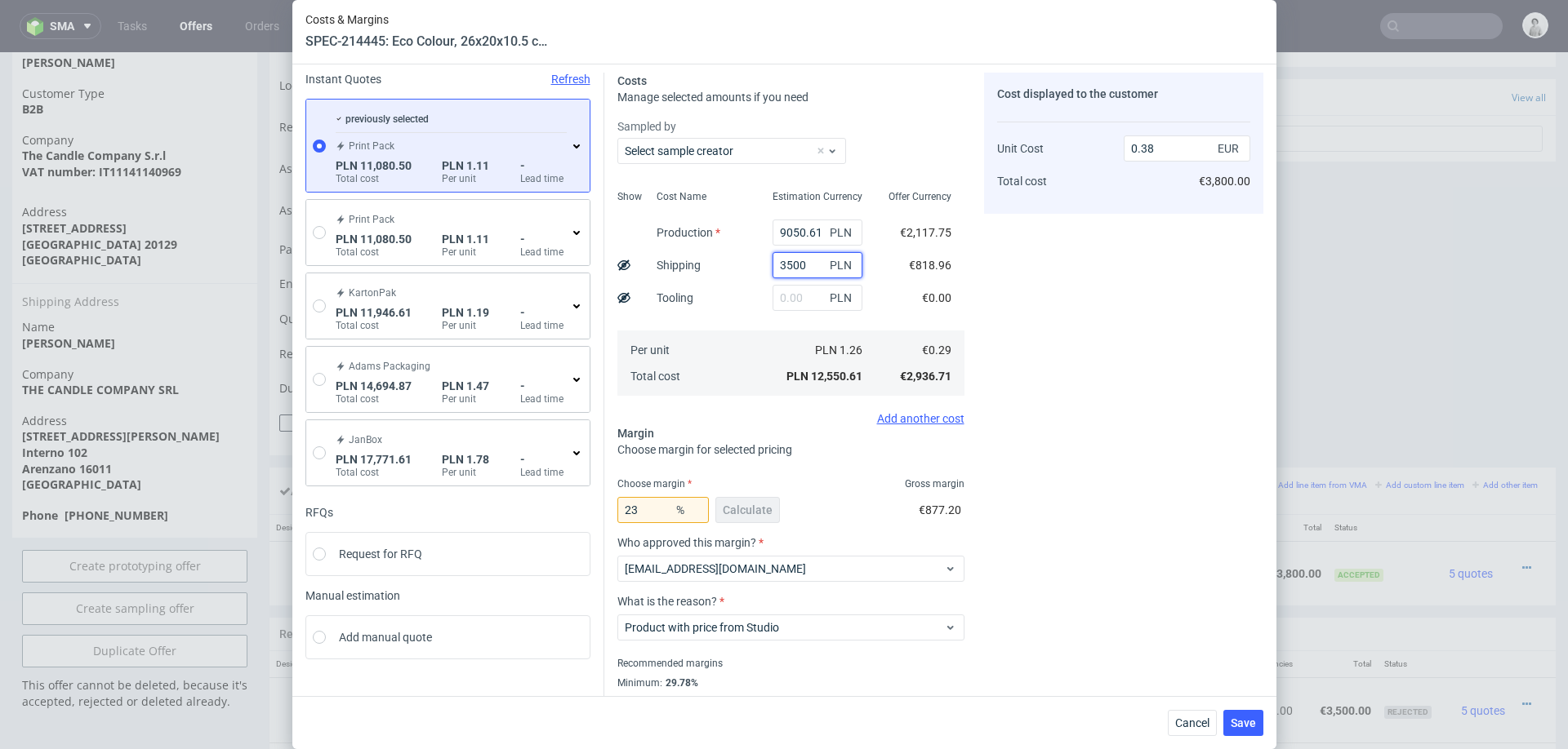
click at [801, 266] on input "3500" at bounding box center [817, 265] width 90 height 26
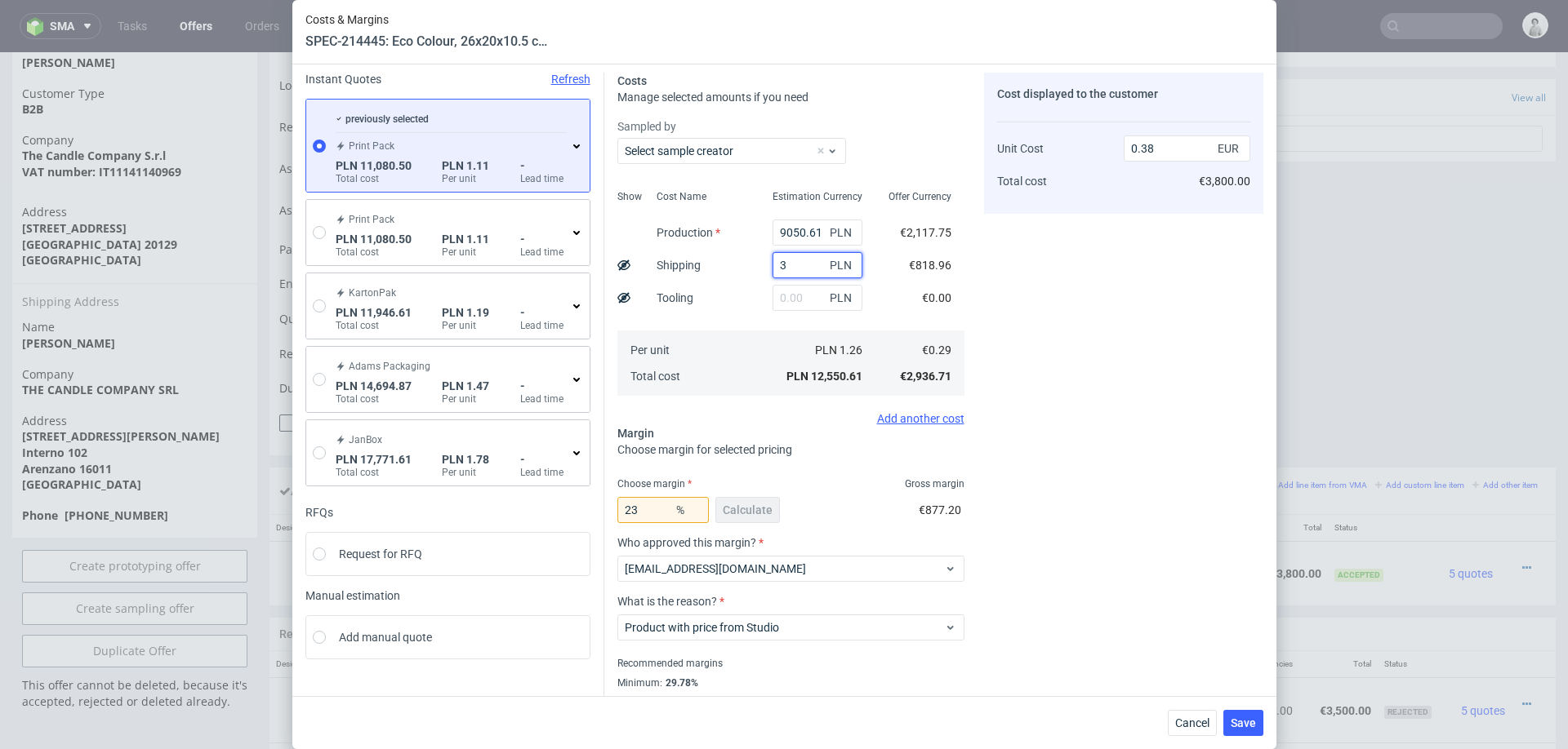
type input "38"
type input "0.28"
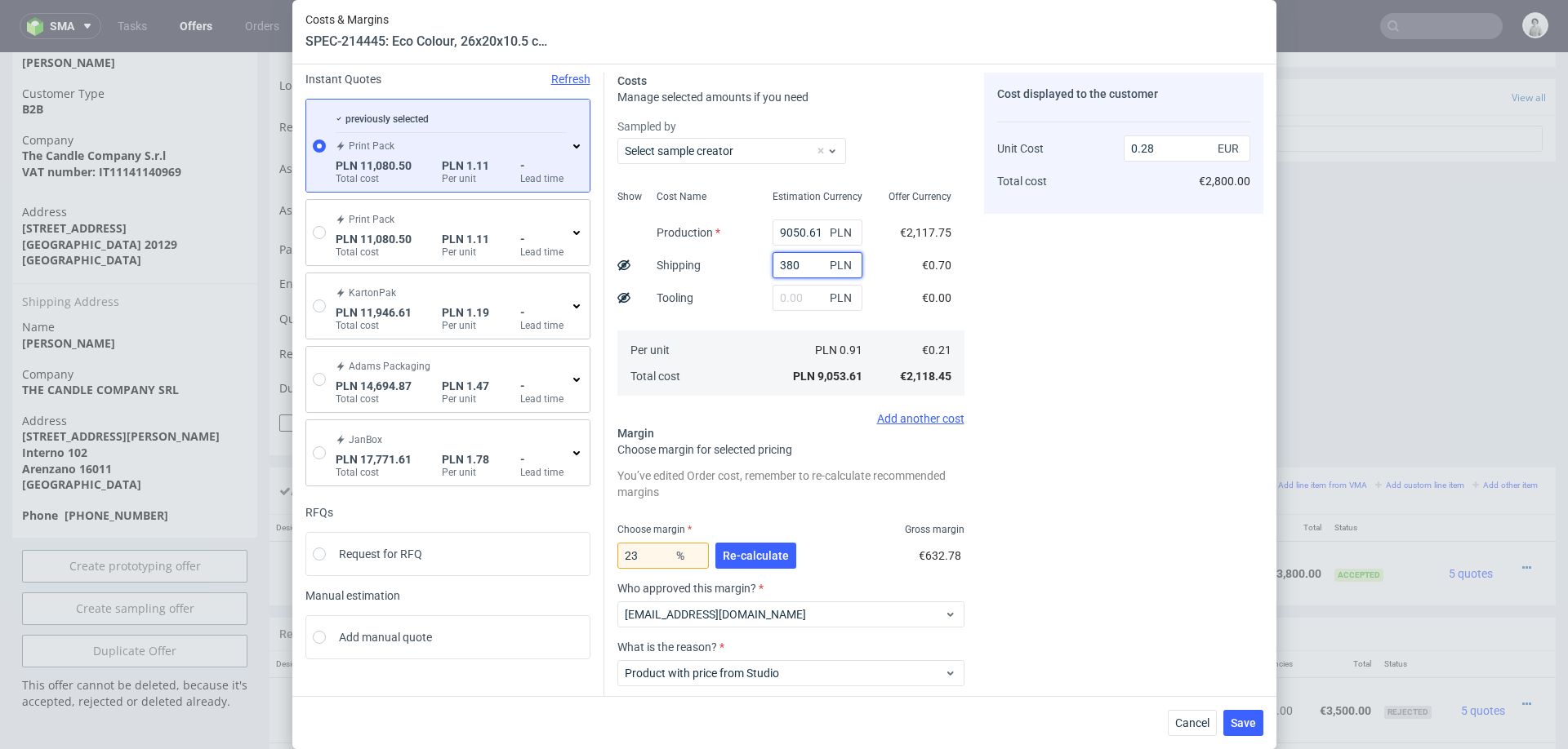
type input "3800"
type input "0.39"
type input "3"
type input "0.28"
type input "3900"
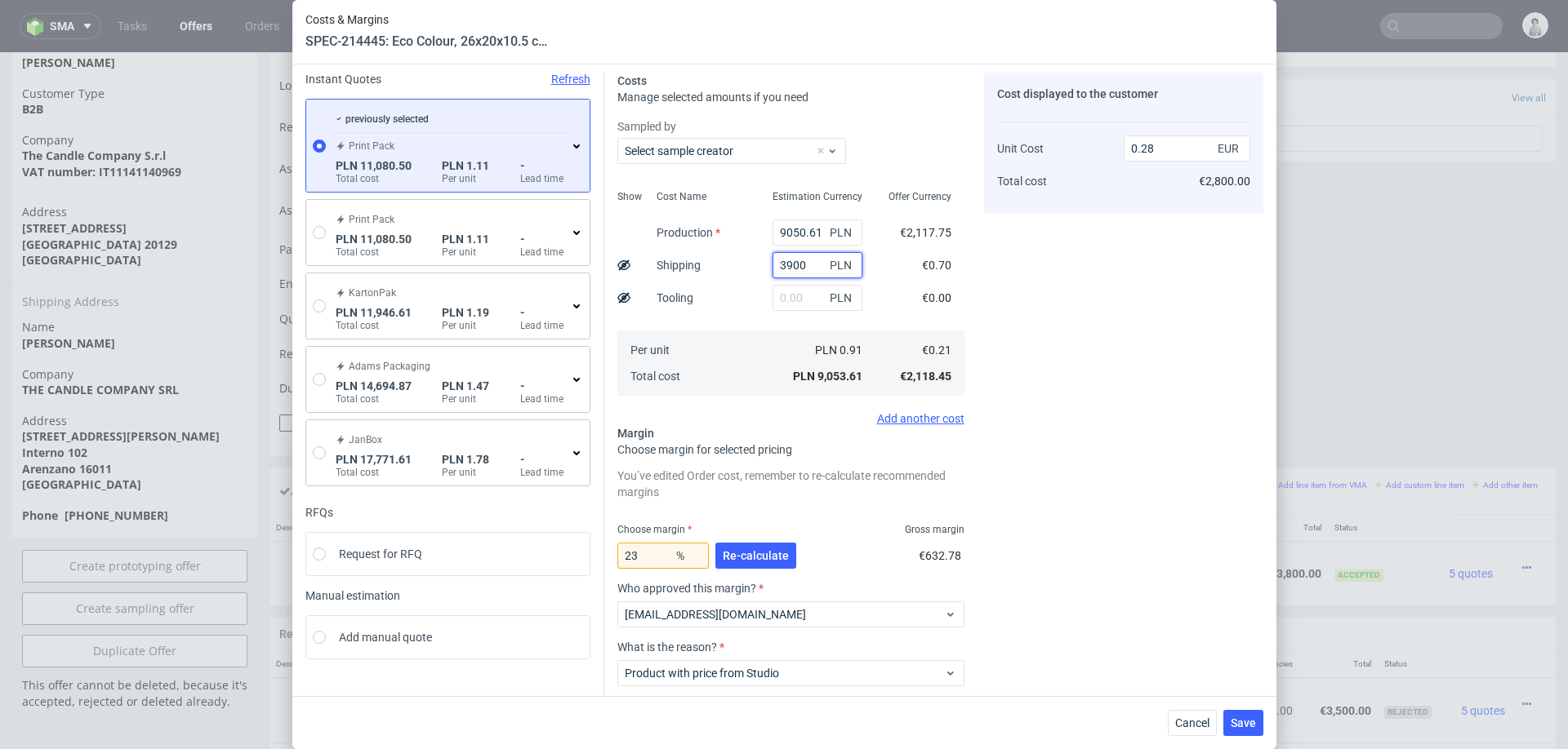
type input "0.39"
type input "3"
type input "0.28"
type input "385"
type input "0.29"
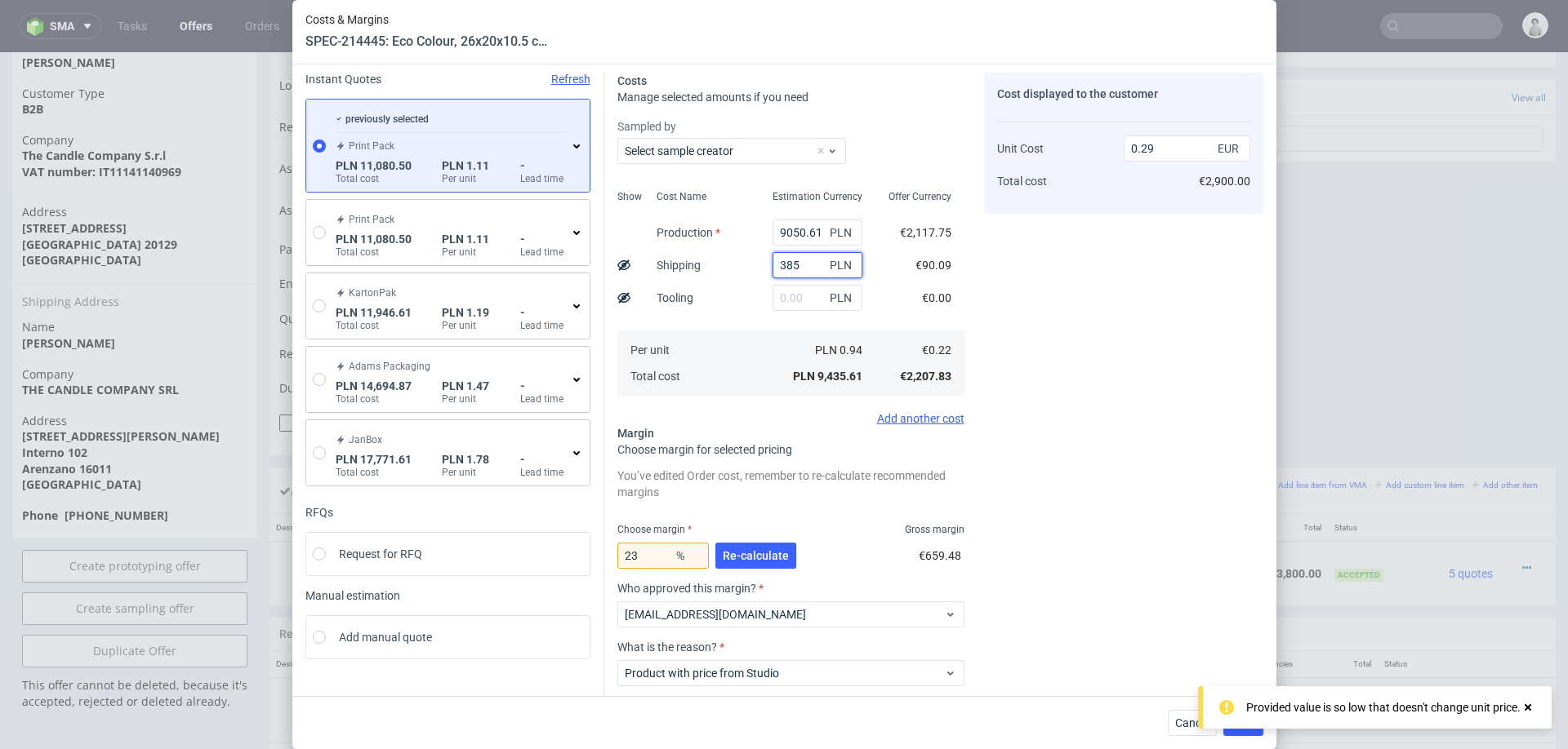
type input "3850"
type input "0.39"
type input "385"
type input "0.29"
type input "38"
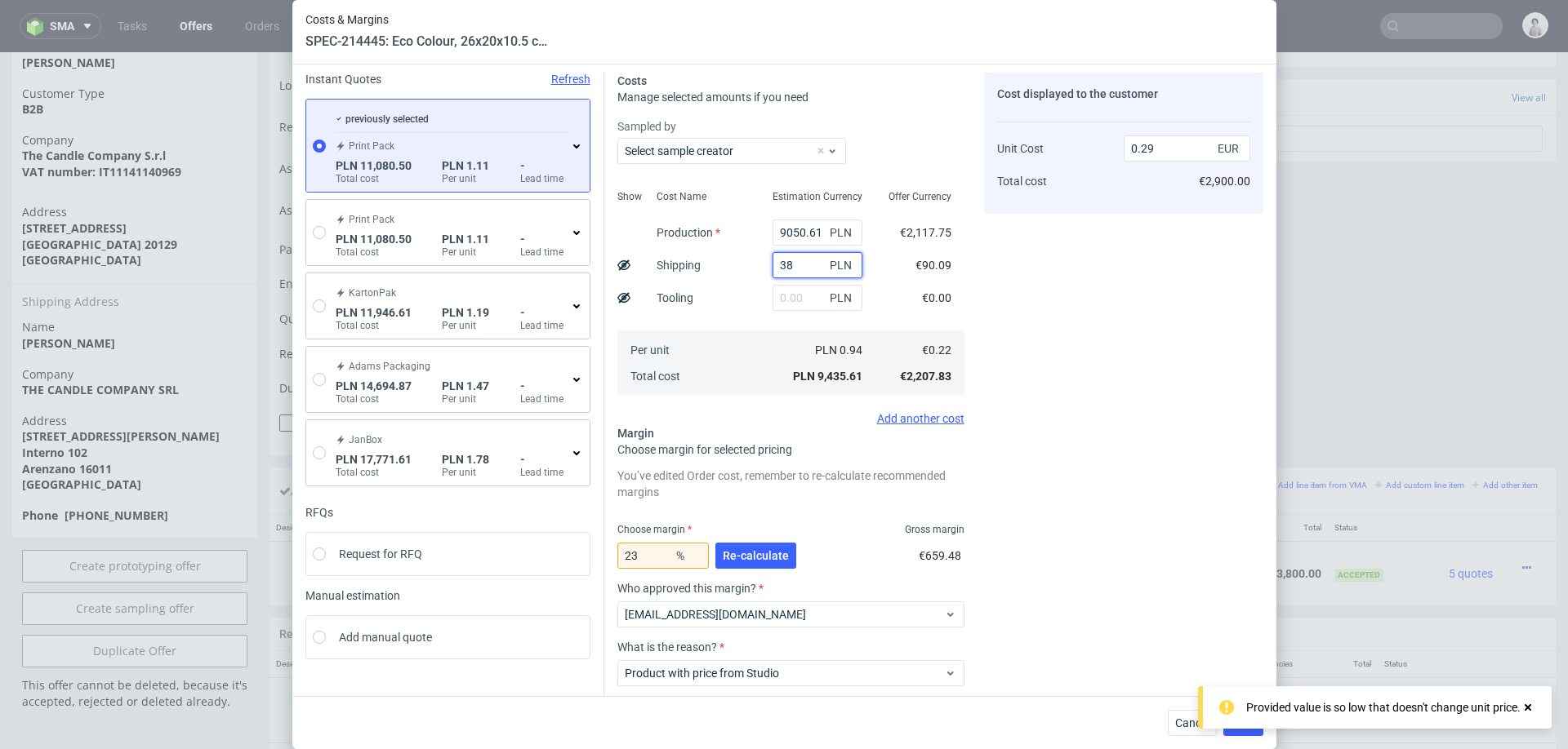
type input "0.28"
type input "386"
type input "0.29"
type input "3860"
type input "0.39"
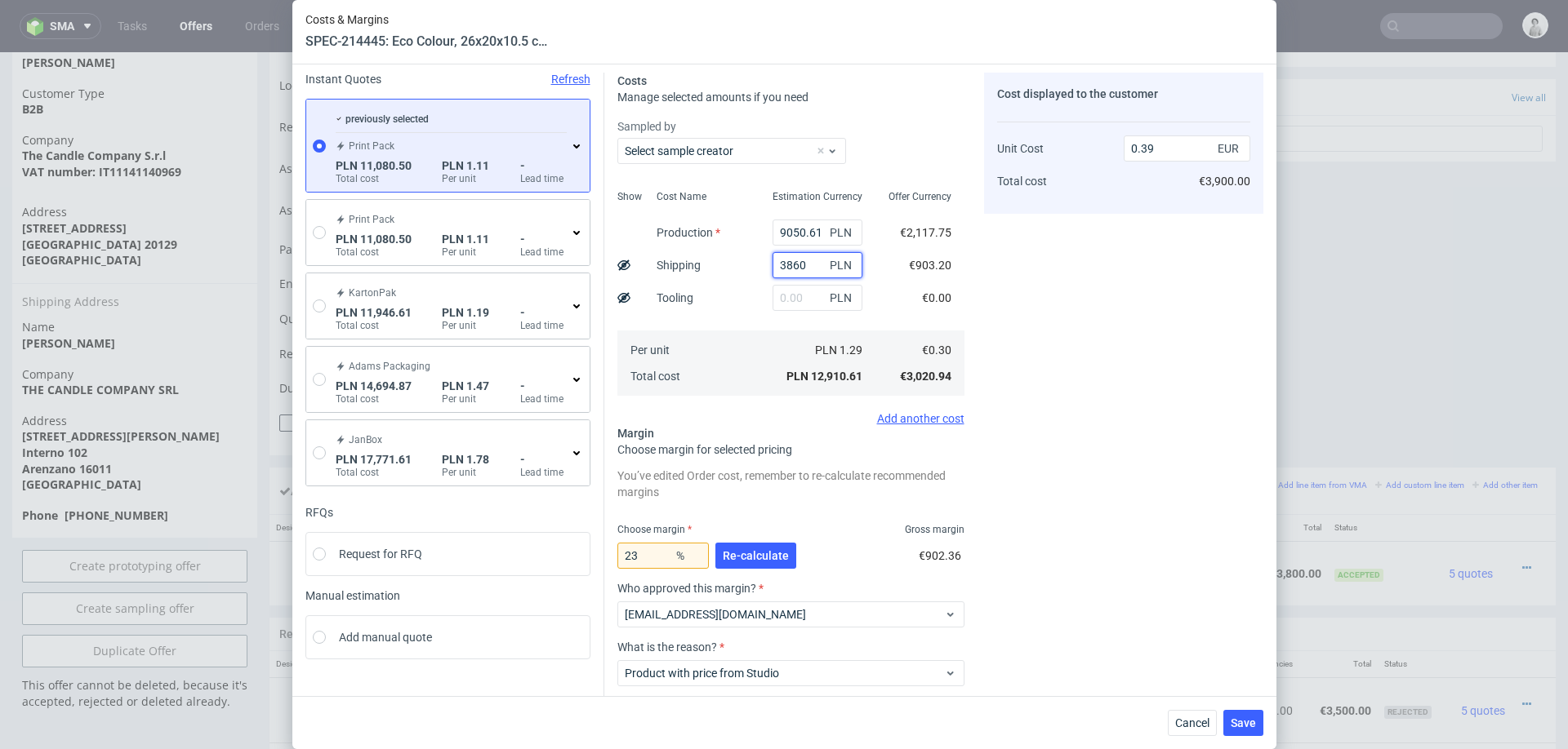
type input "3860"
click at [767, 558] on span "Re-calculate" at bounding box center [755, 555] width 66 height 11
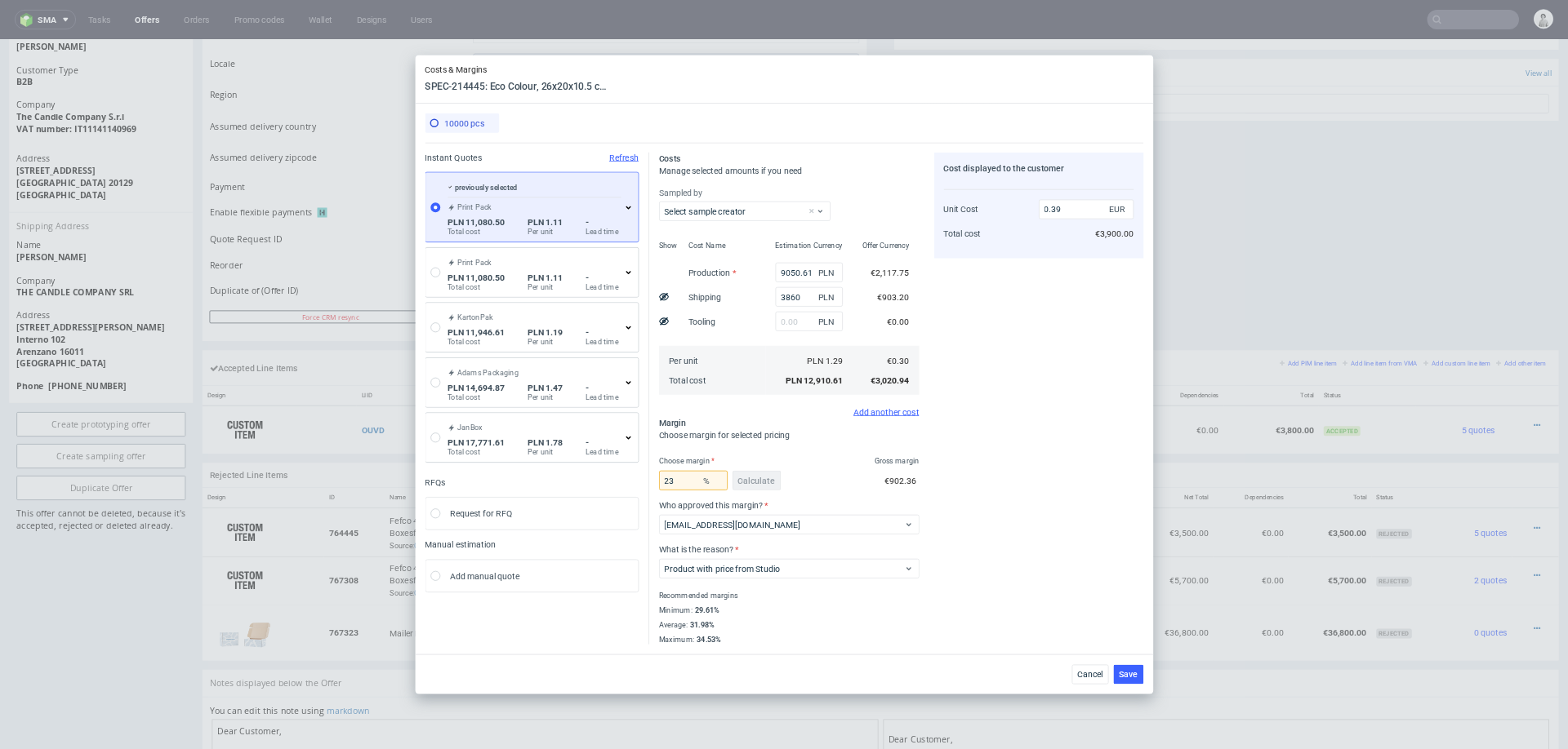
scroll to position [0, 0]
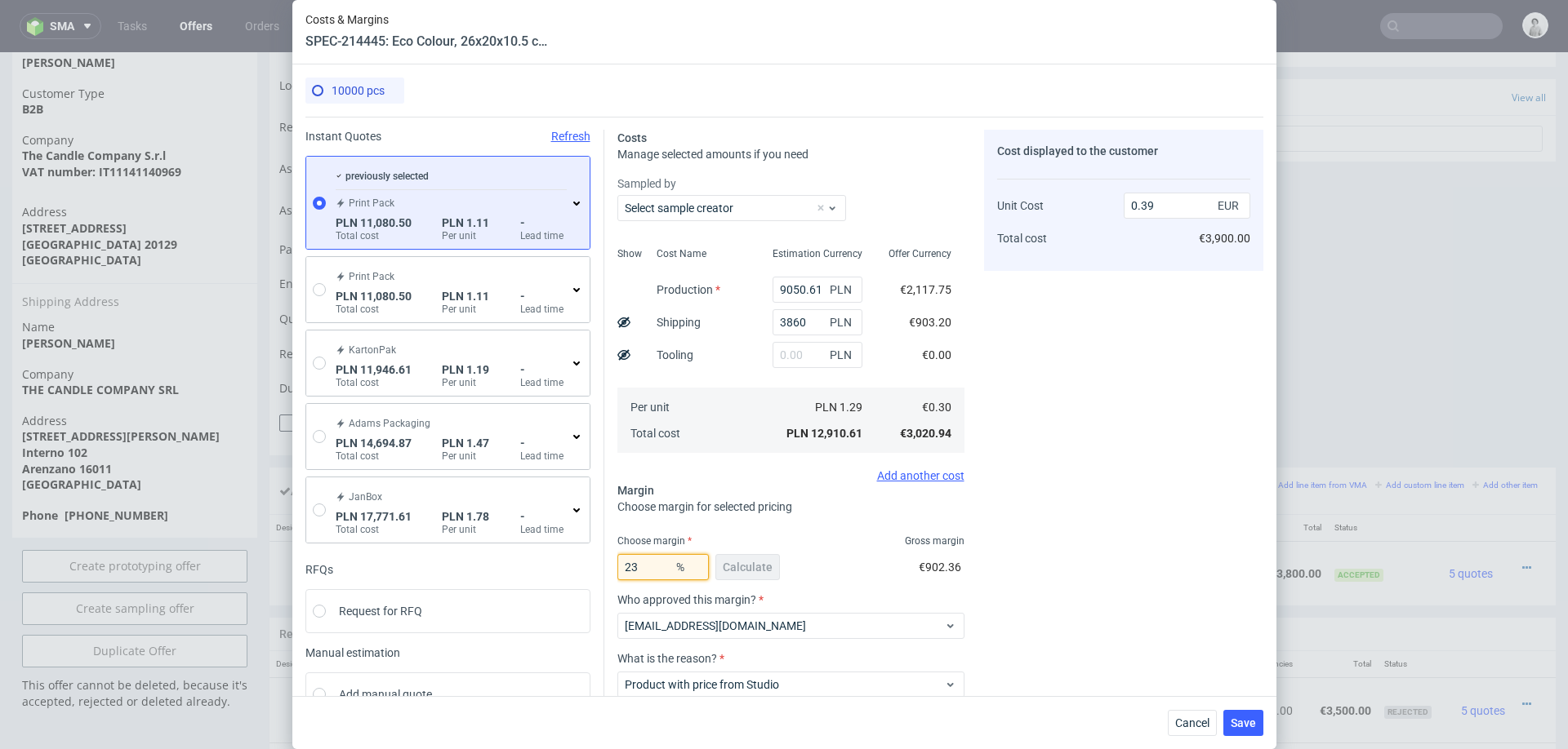
click at [647, 565] on input "23" at bounding box center [662, 567] width 91 height 26
type input "21"
type input "0.38"
type input "21"
click at [1102, 470] on div "Cost displayed to the customer Unit Cost Total cost 0.38 EUR €3,800.00" at bounding box center [1123, 458] width 279 height 656
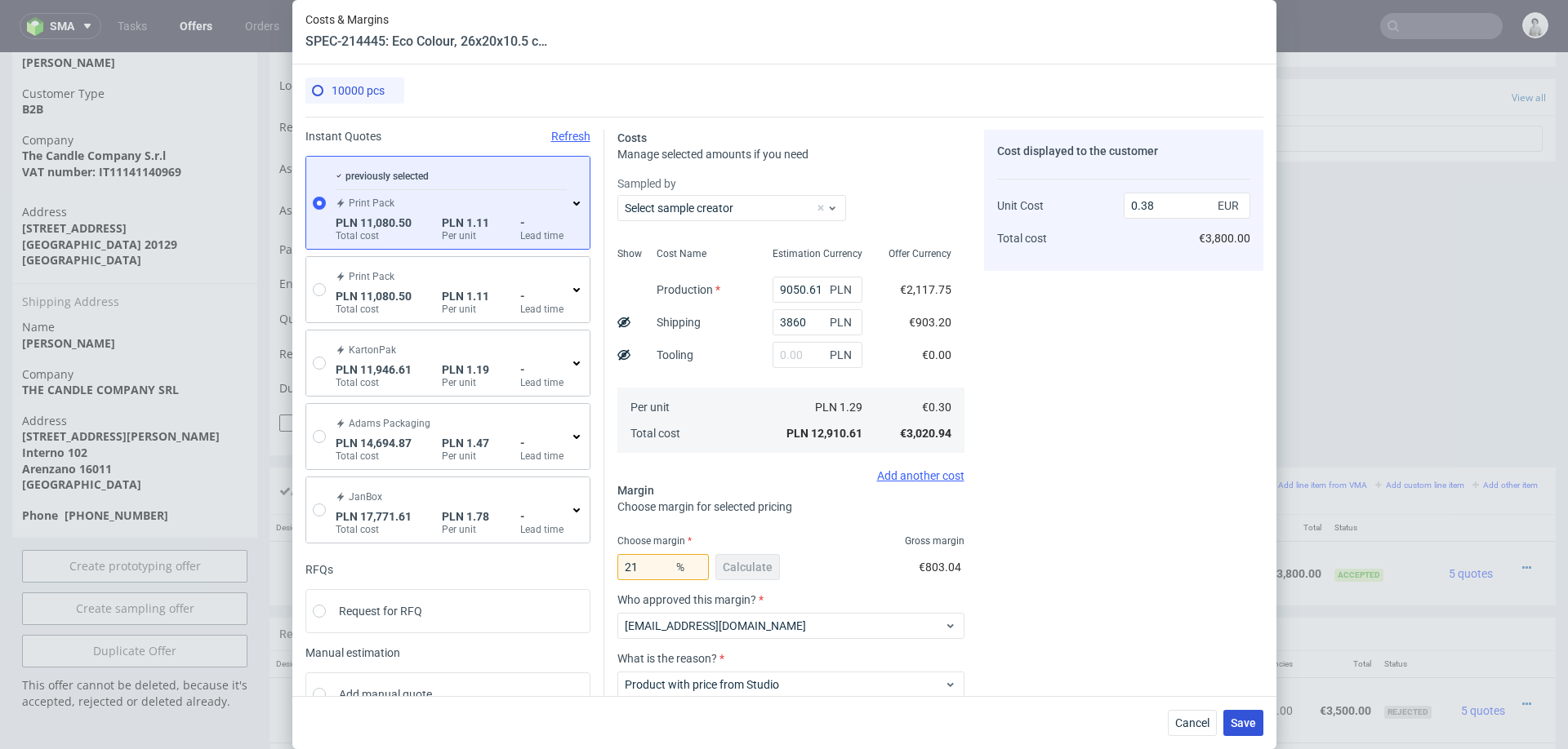
click at [1247, 721] on span "Save" at bounding box center [1243, 723] width 25 height 11
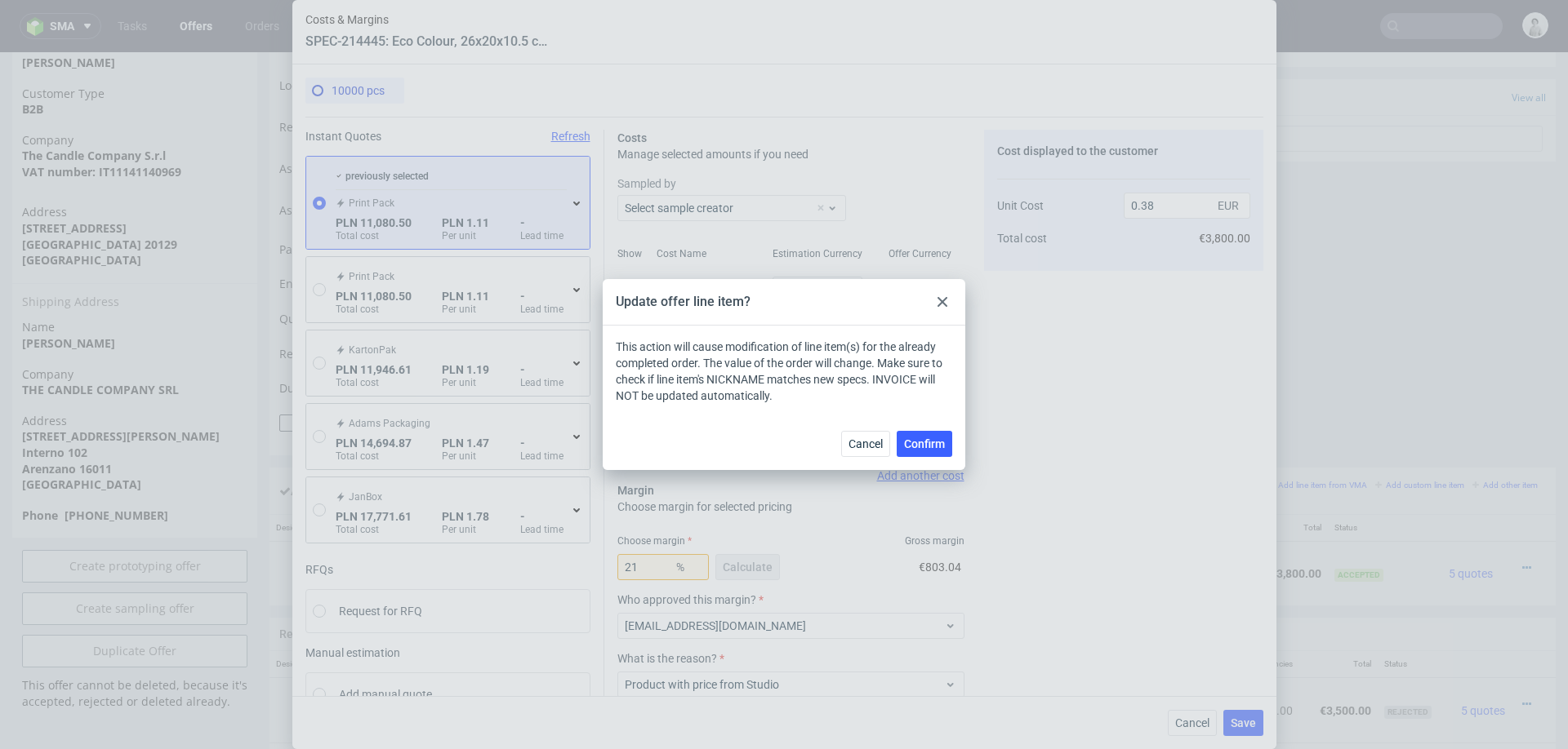
click at [920, 426] on div "Cancel Confirm" at bounding box center [784, 443] width 363 height 53
click at [927, 447] on span "Confirm" at bounding box center [924, 444] width 41 height 11
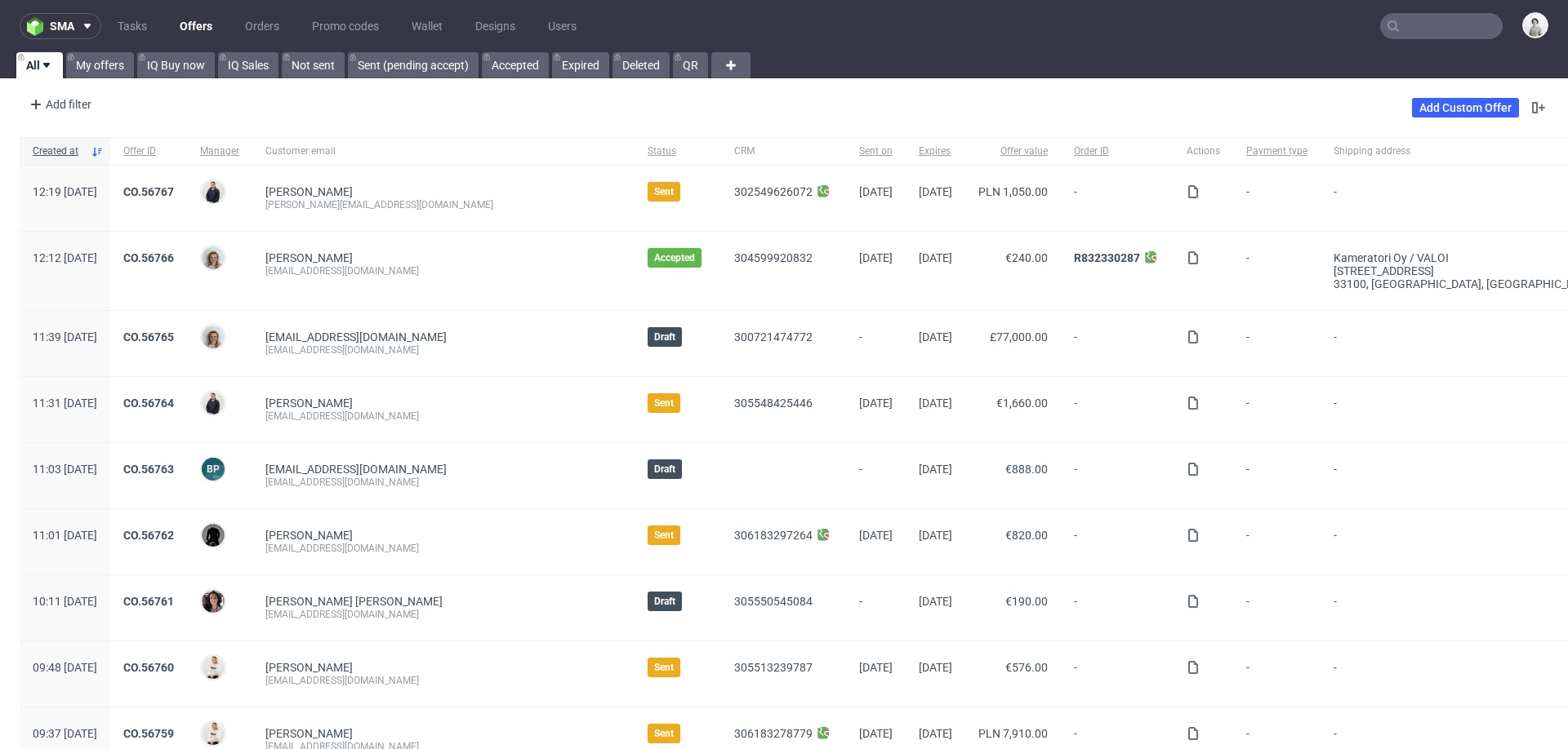
click at [1411, 23] on input "text" at bounding box center [1441, 26] width 123 height 26
paste input "<[EMAIL_ADDRESS][DOMAIN_NAME]"
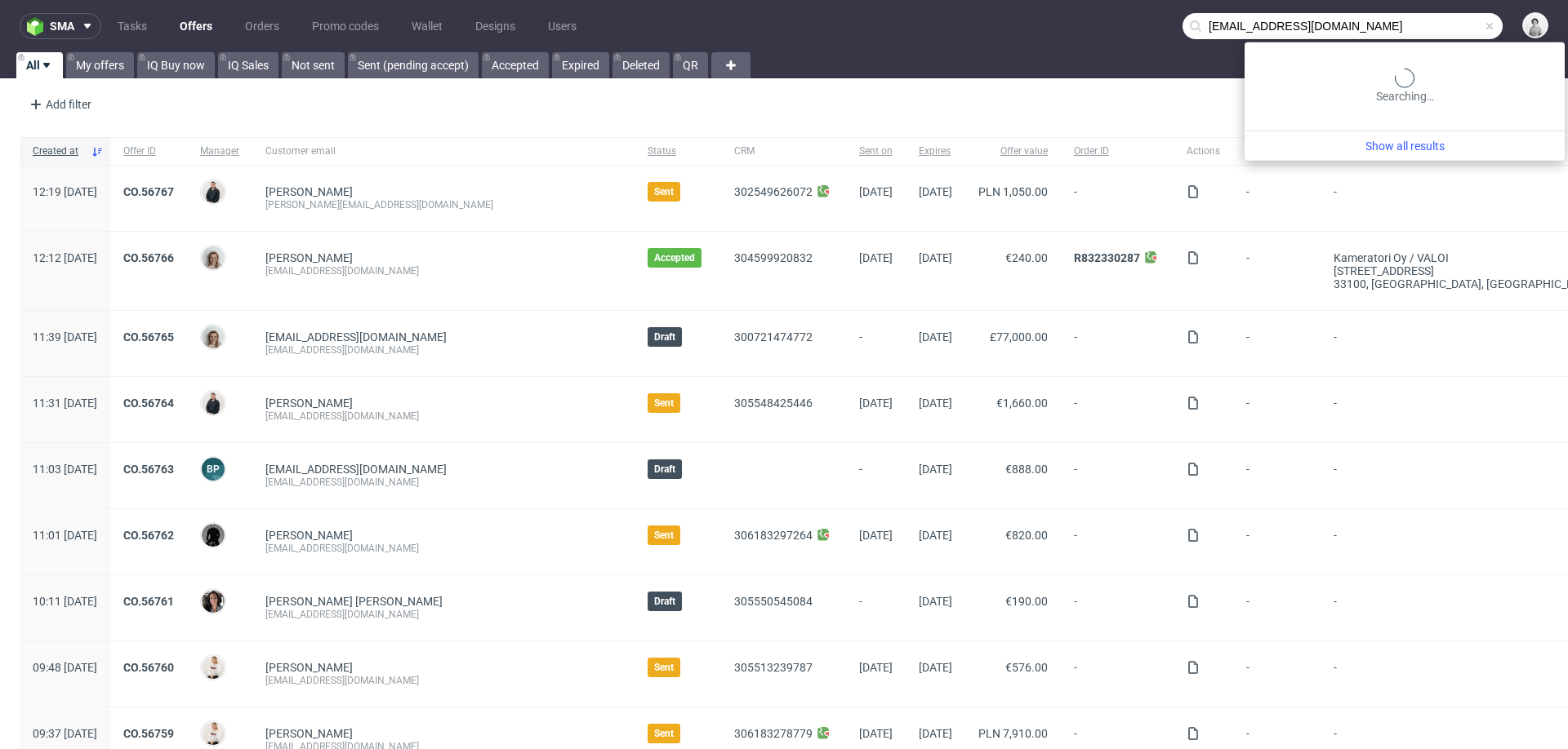
type input "[EMAIL_ADDRESS][DOMAIN_NAME]"
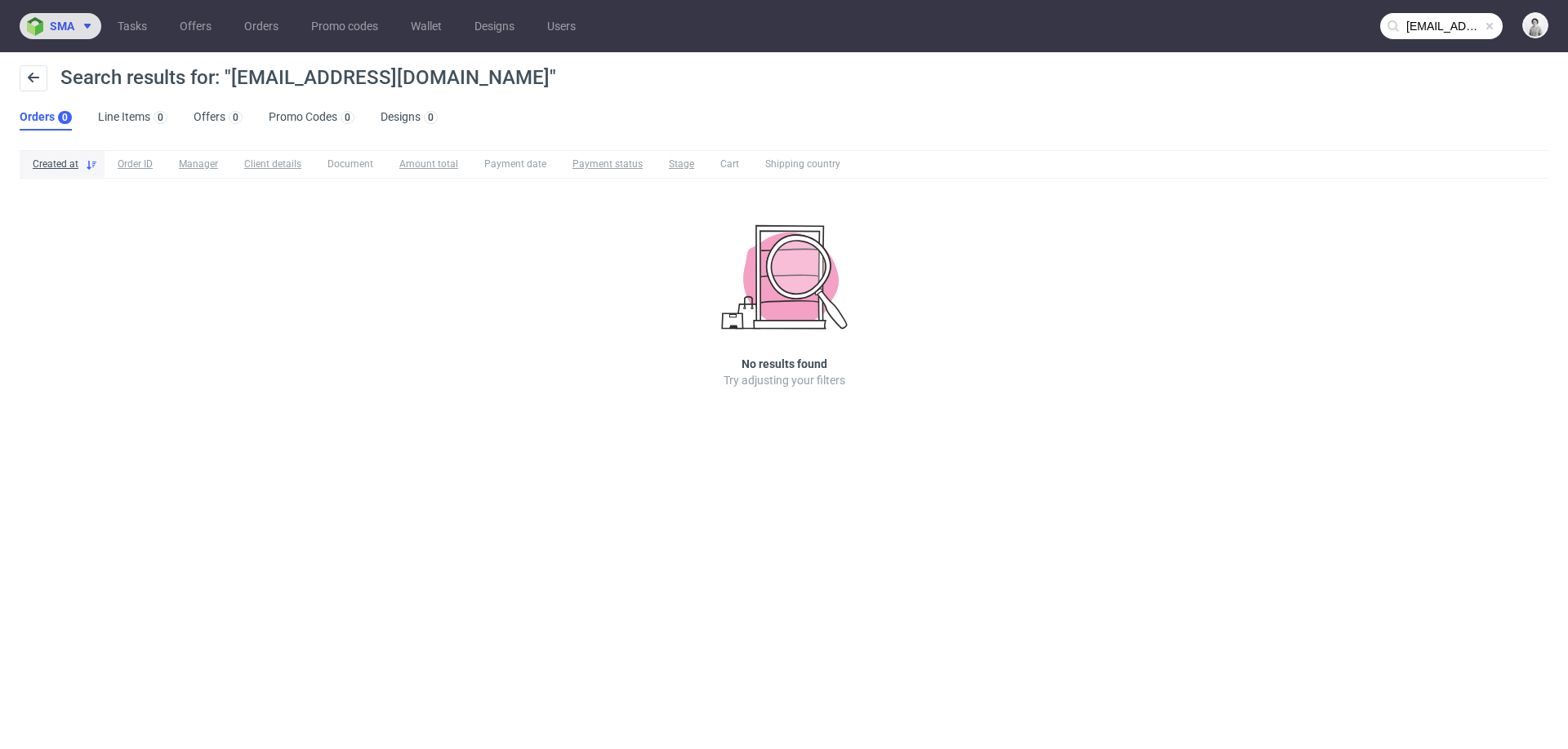
click at [64, 26] on span "sma" at bounding box center [62, 25] width 24 height 11
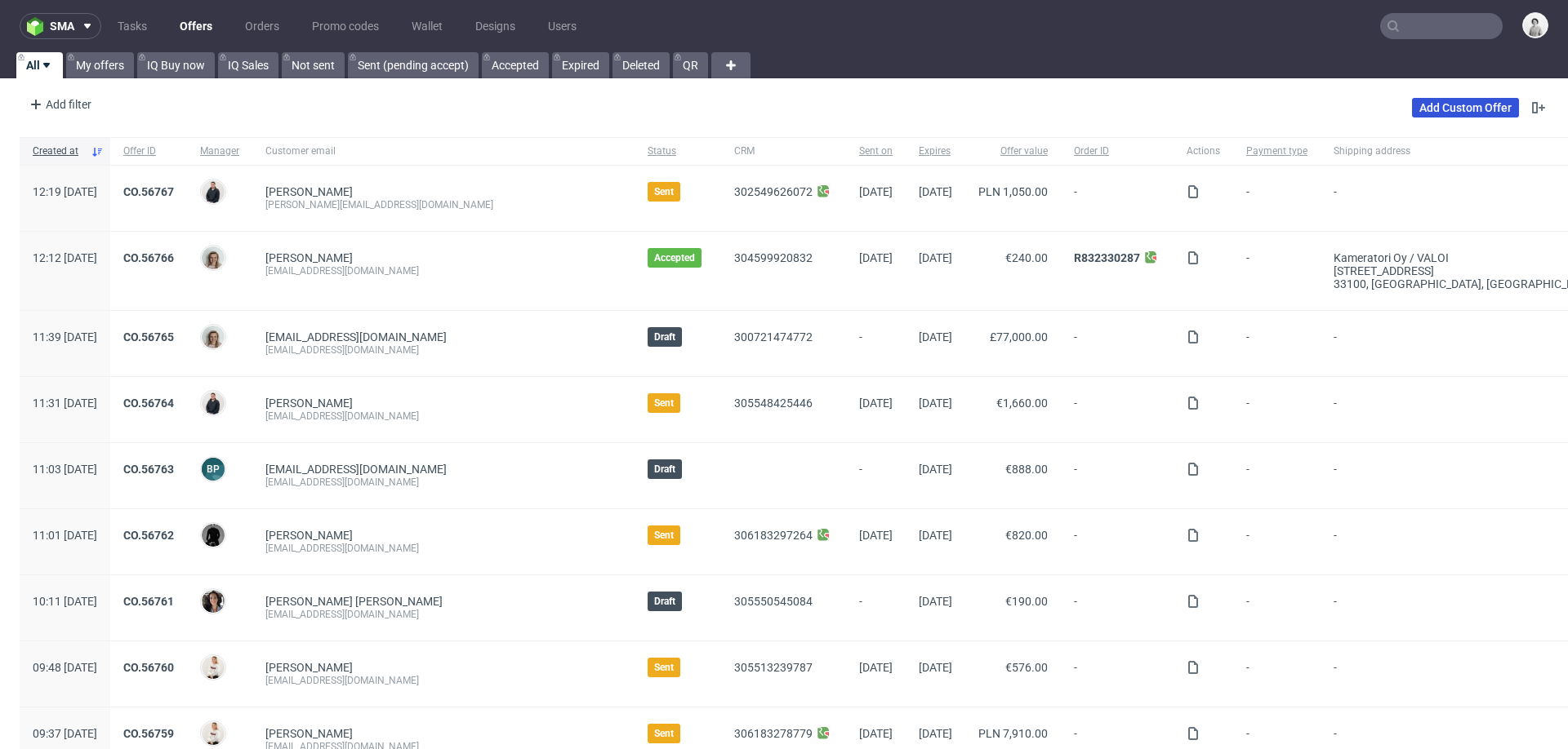
click at [1484, 100] on link "Add Custom Offer" at bounding box center [1464, 108] width 107 height 20
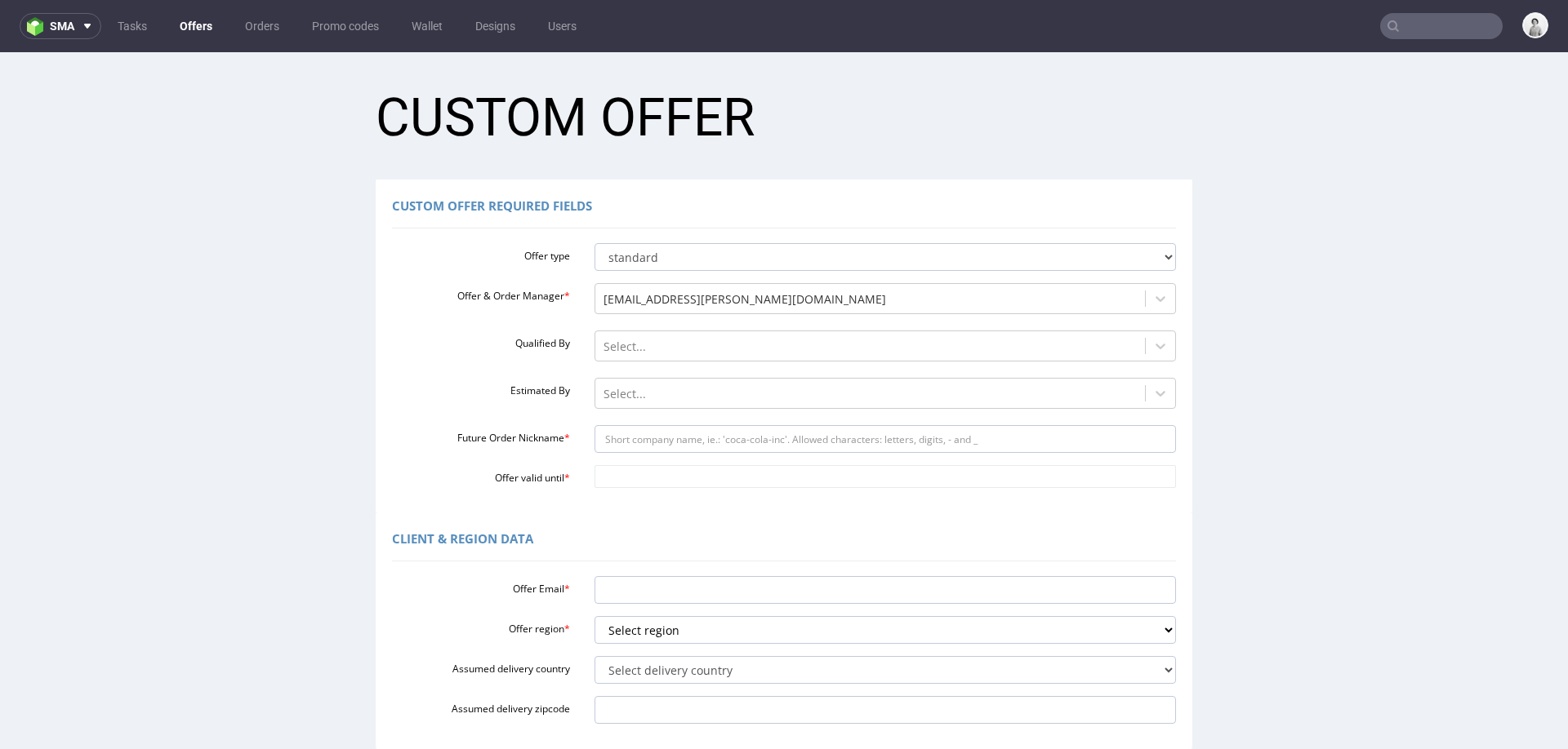
click at [908, 327] on div "Offer type standard prototyping sampling Offer & Order Manager * [PERSON_NAME][…" at bounding box center [783, 362] width 784 height 251
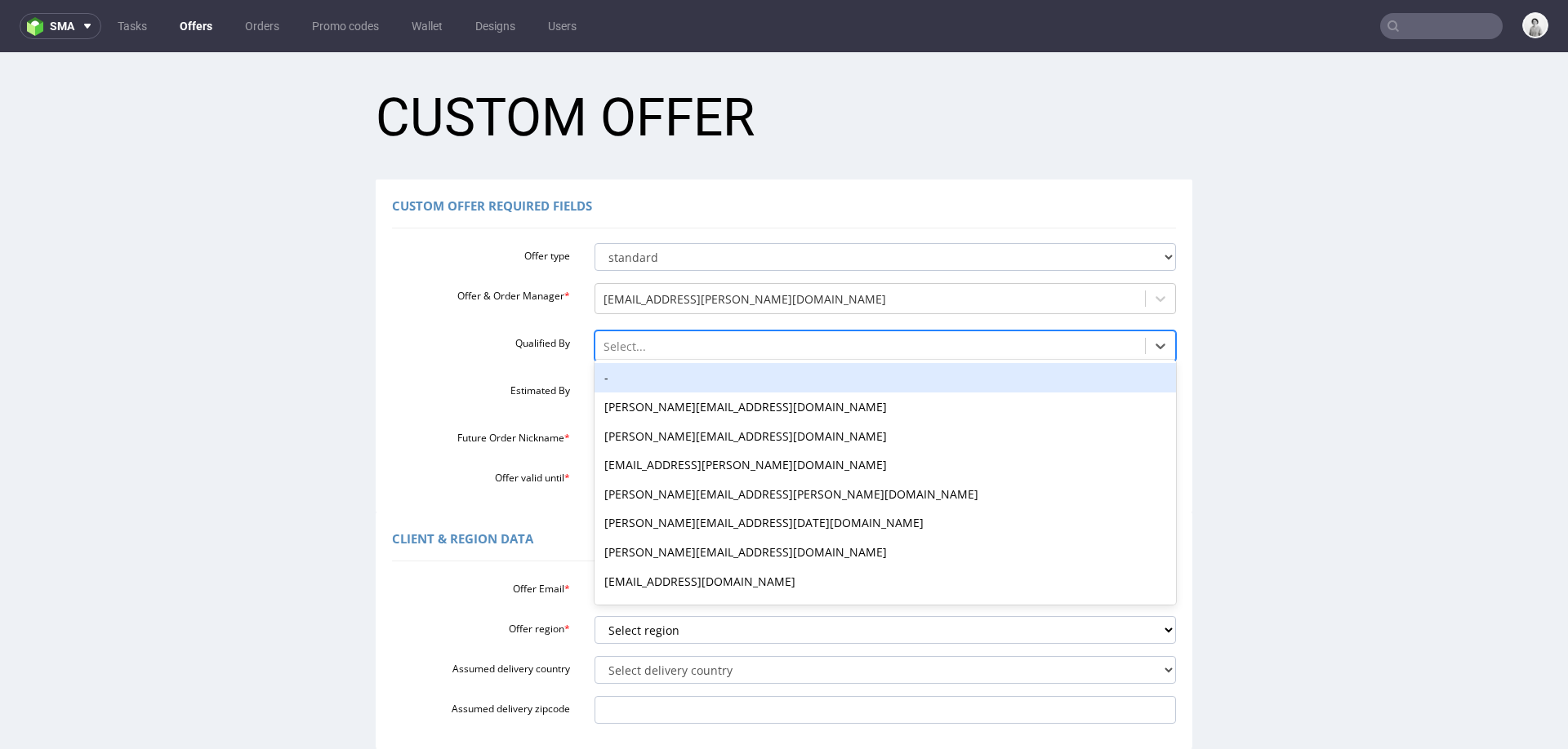
click at [904, 344] on div at bounding box center [870, 347] width 534 height 20
click at [877, 378] on div "-" at bounding box center [885, 378] width 582 height 30
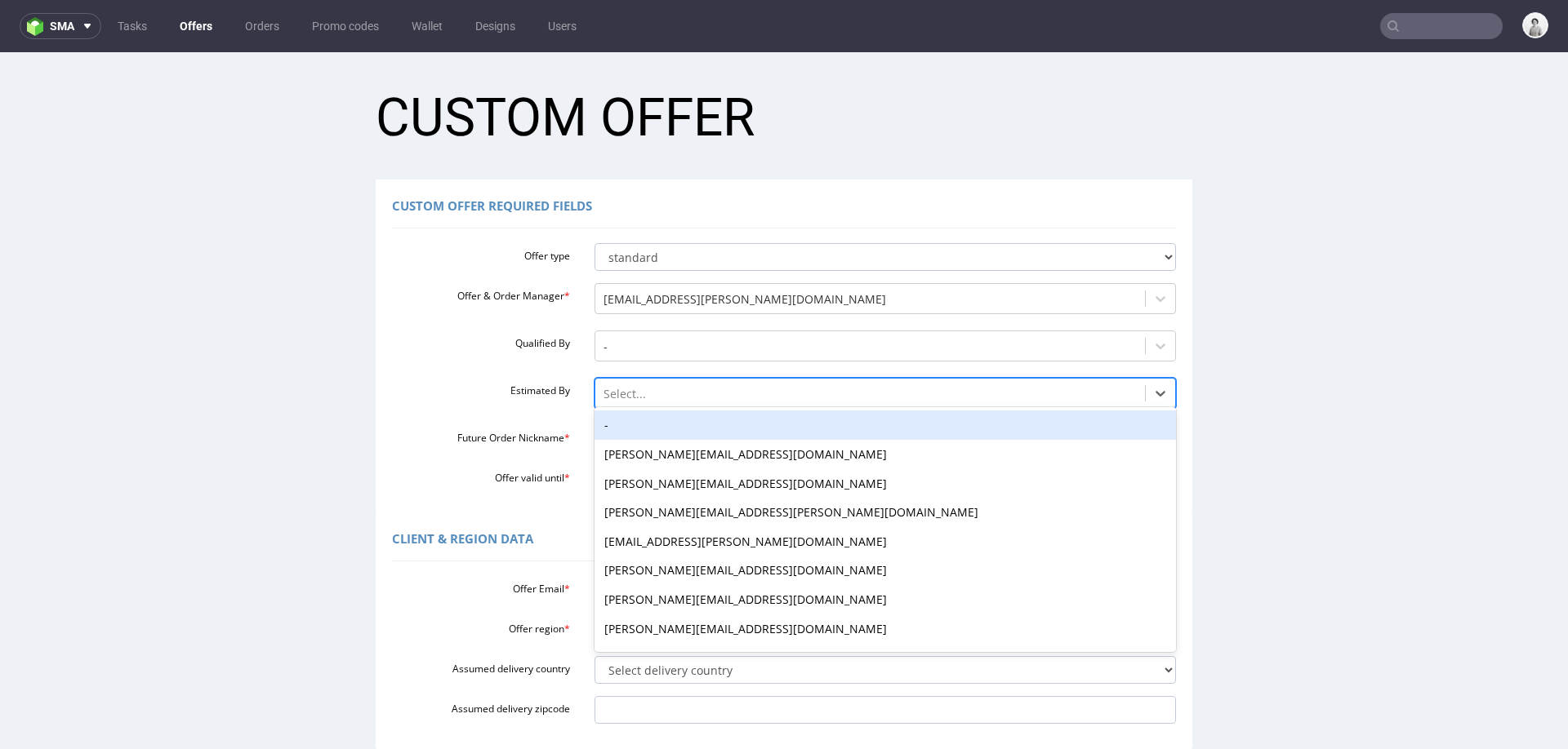
click at [869, 396] on div at bounding box center [870, 394] width 534 height 20
click at [861, 426] on div "-" at bounding box center [885, 425] width 582 height 30
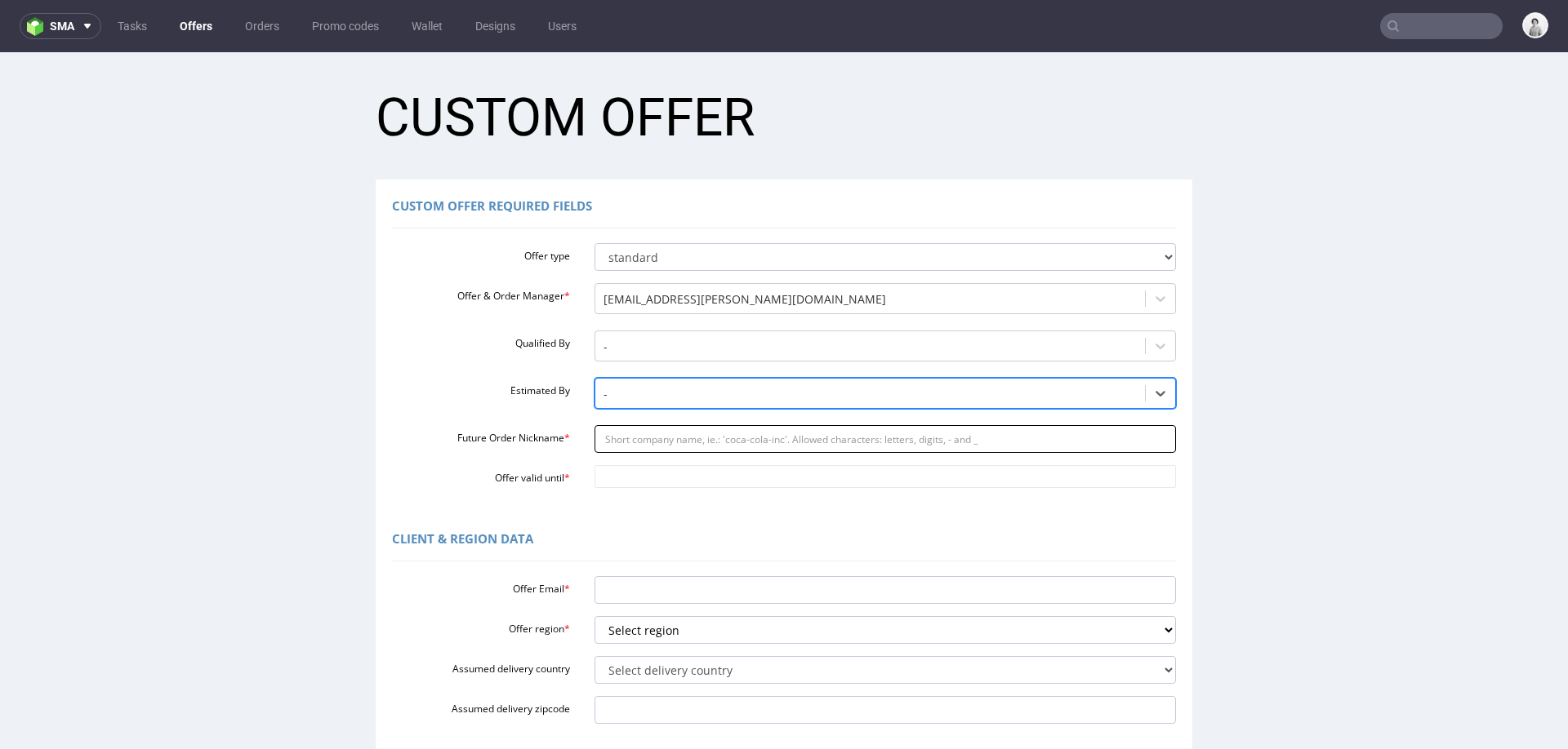
click at [847, 446] on input "Future Order Nickname *" at bounding box center [885, 439] width 582 height 28
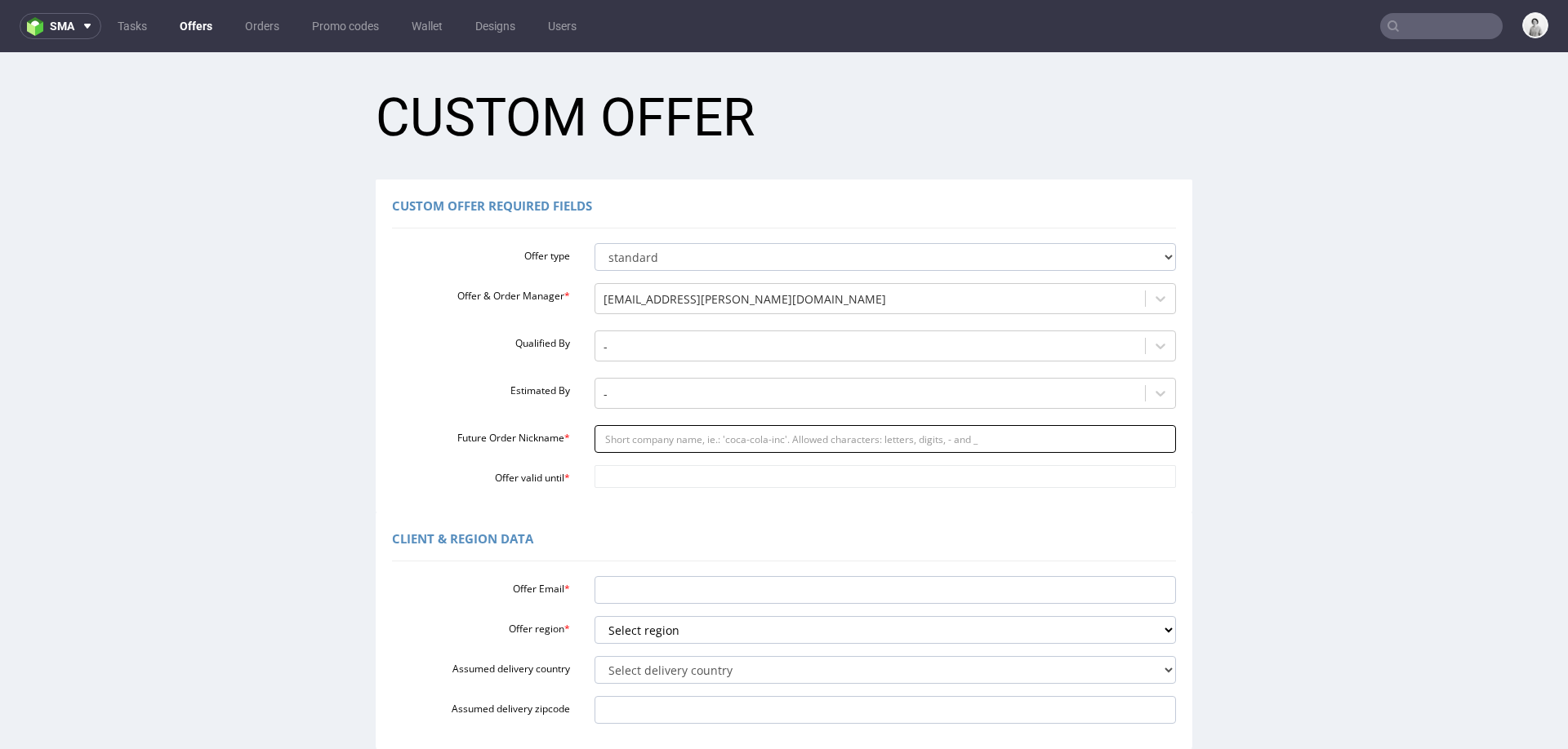
paste input "infob-joucom"
type input "infob-joucom"
click at [804, 488] on div at bounding box center [885, 477] width 606 height 23
click at [811, 484] on input "Offer valid until *" at bounding box center [885, 477] width 582 height 23
click at [692, 464] on td "9" at bounding box center [700, 453] width 24 height 24
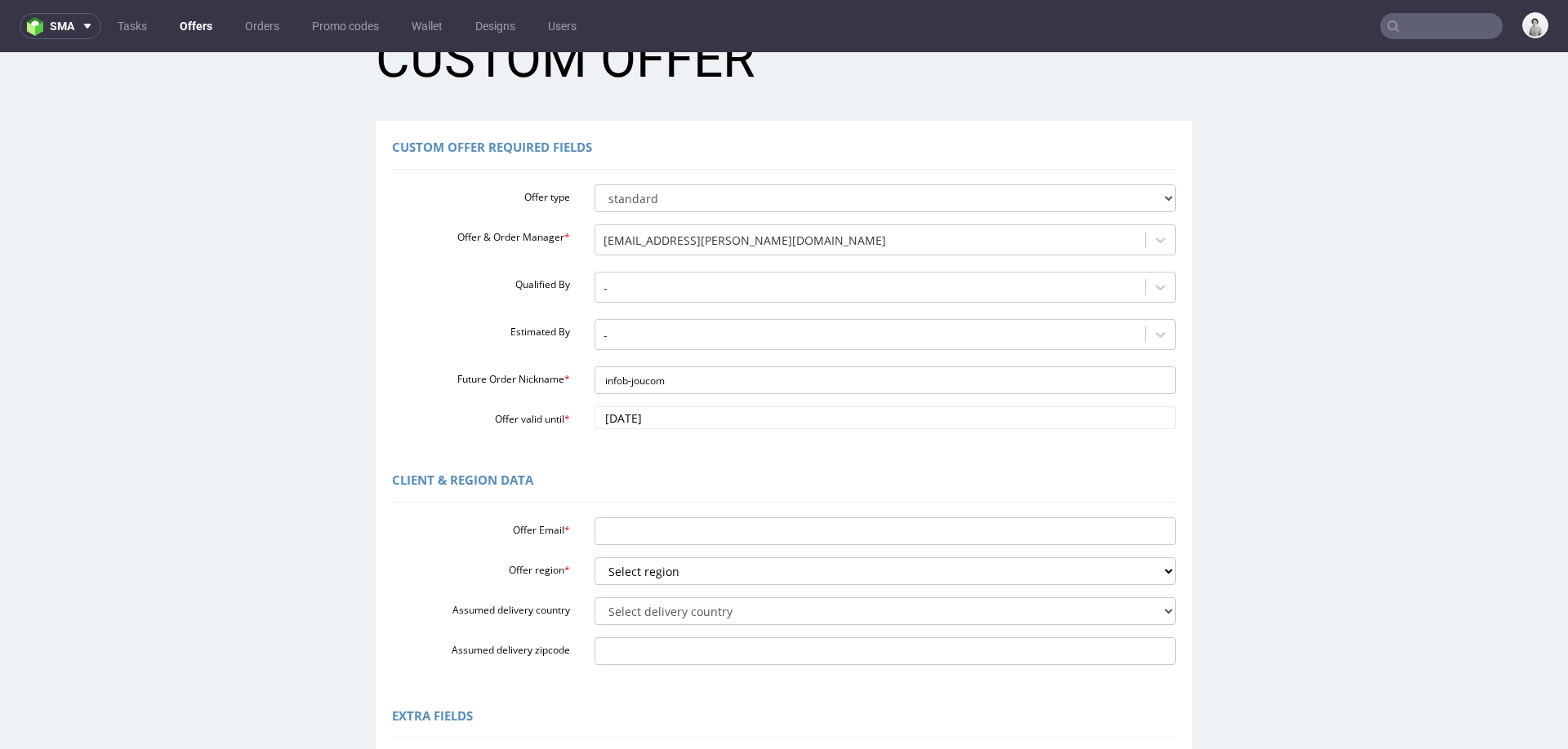
scroll to position [62, 0]
click at [704, 421] on input "2025-10-09" at bounding box center [885, 415] width 582 height 23
click at [700, 316] on td "16" at bounding box center [700, 318] width 24 height 24
click at [663, 418] on input "2025-10-16" at bounding box center [885, 415] width 582 height 23
click at [602, 220] on icon at bounding box center [601, 220] width 4 height 11
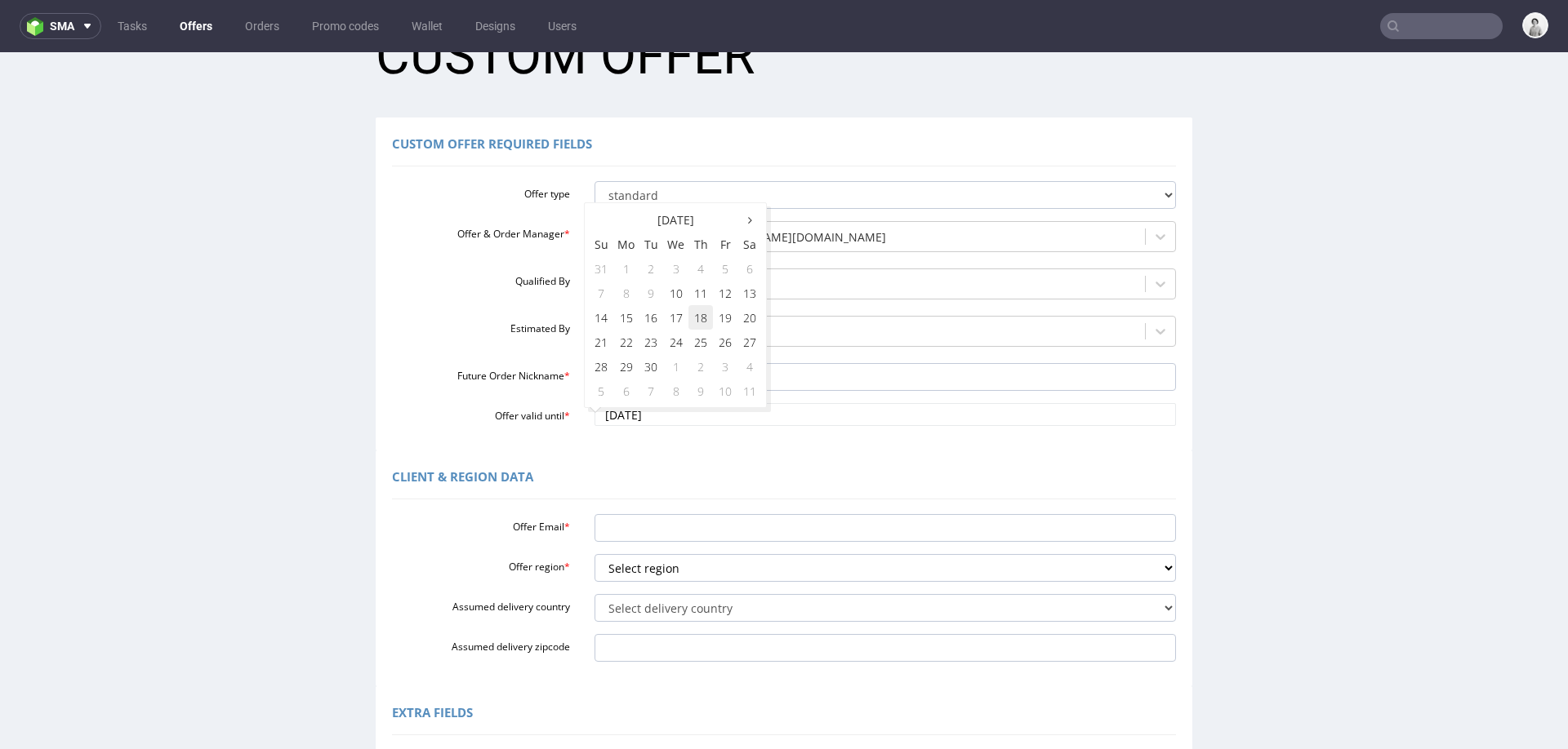
click at [703, 314] on td "18" at bounding box center [700, 318] width 24 height 24
type input "2025-09-18"
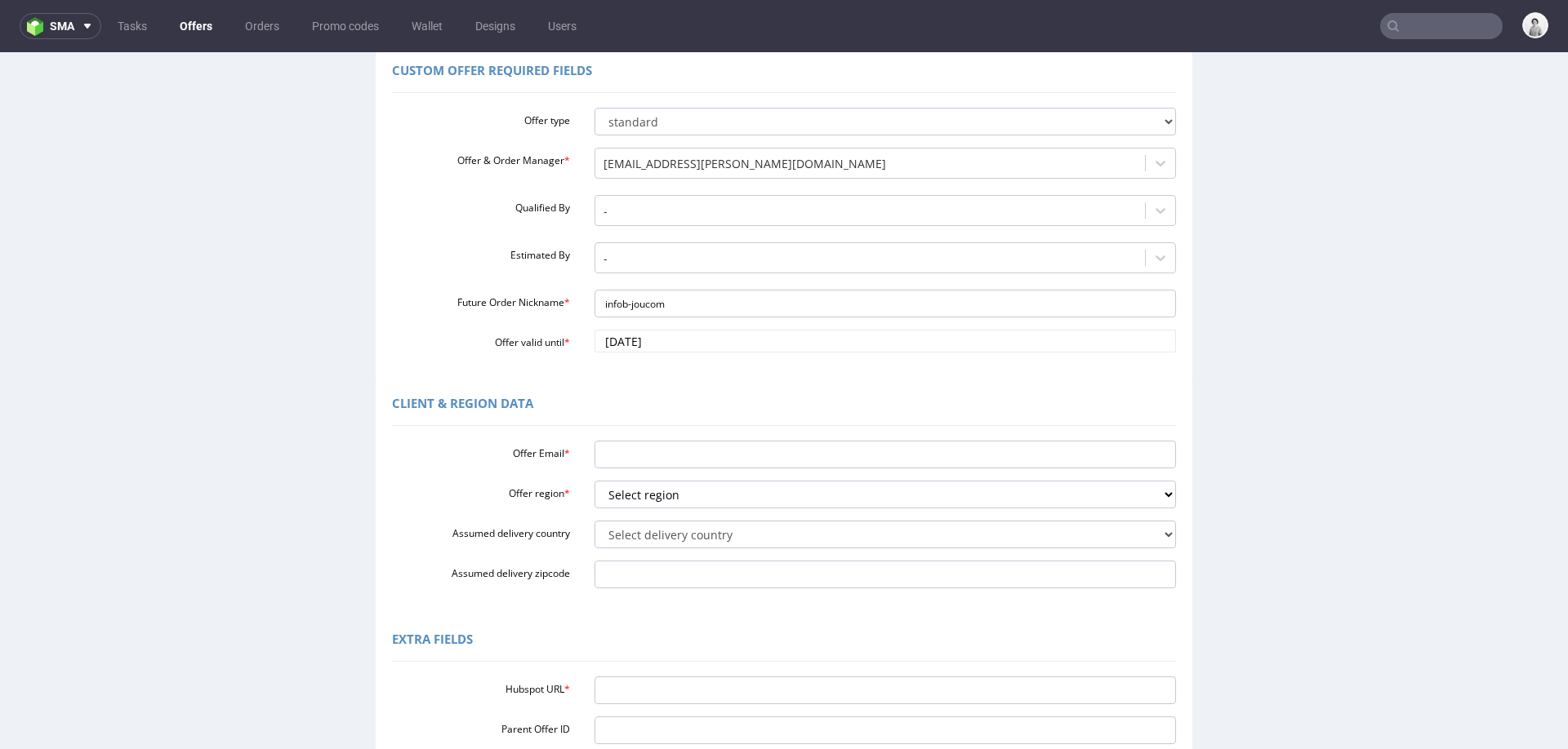
scroll to position [163, 0]
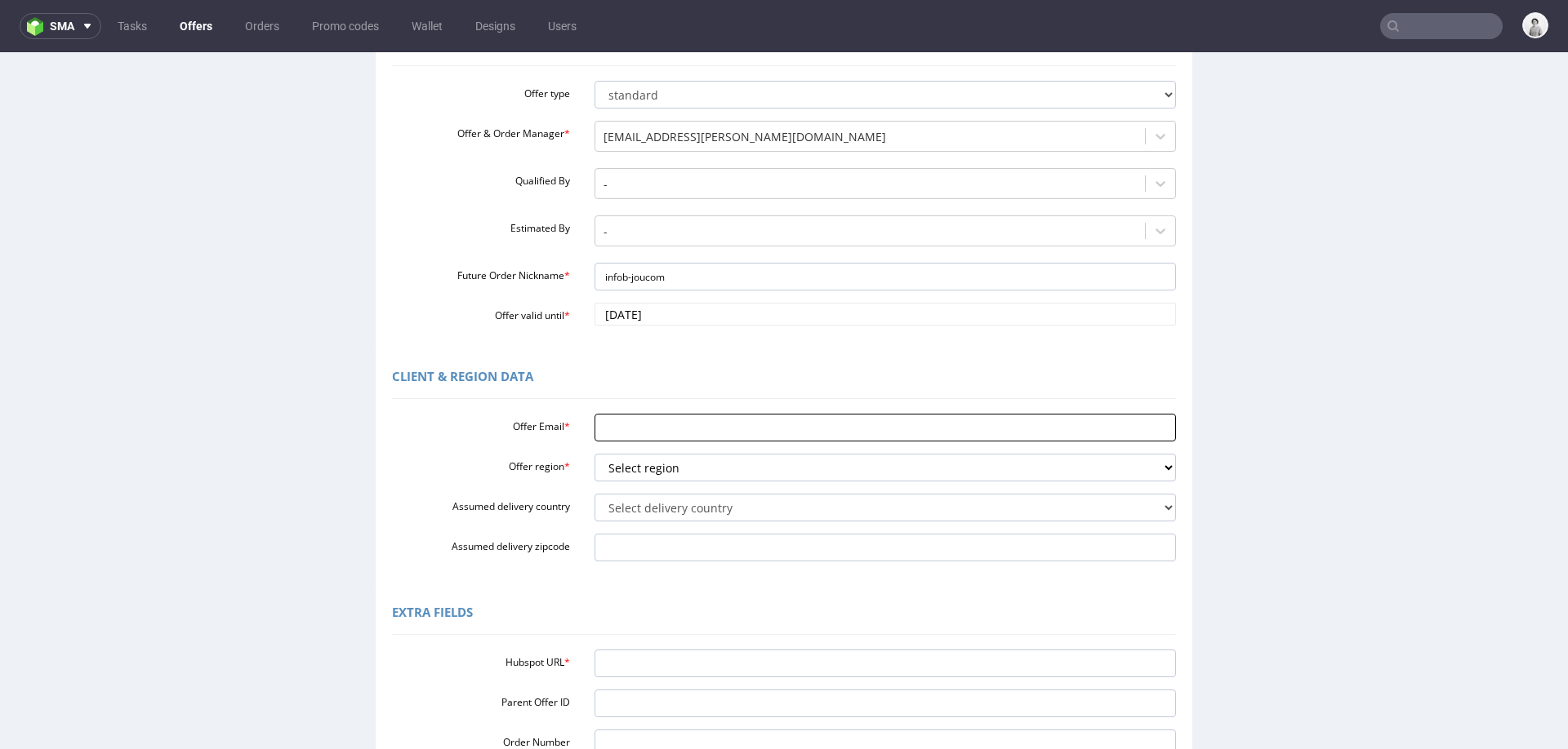
click at [745, 432] on input "Offer Email *" at bounding box center [885, 428] width 582 height 28
paste input "<info@b-jou.com"
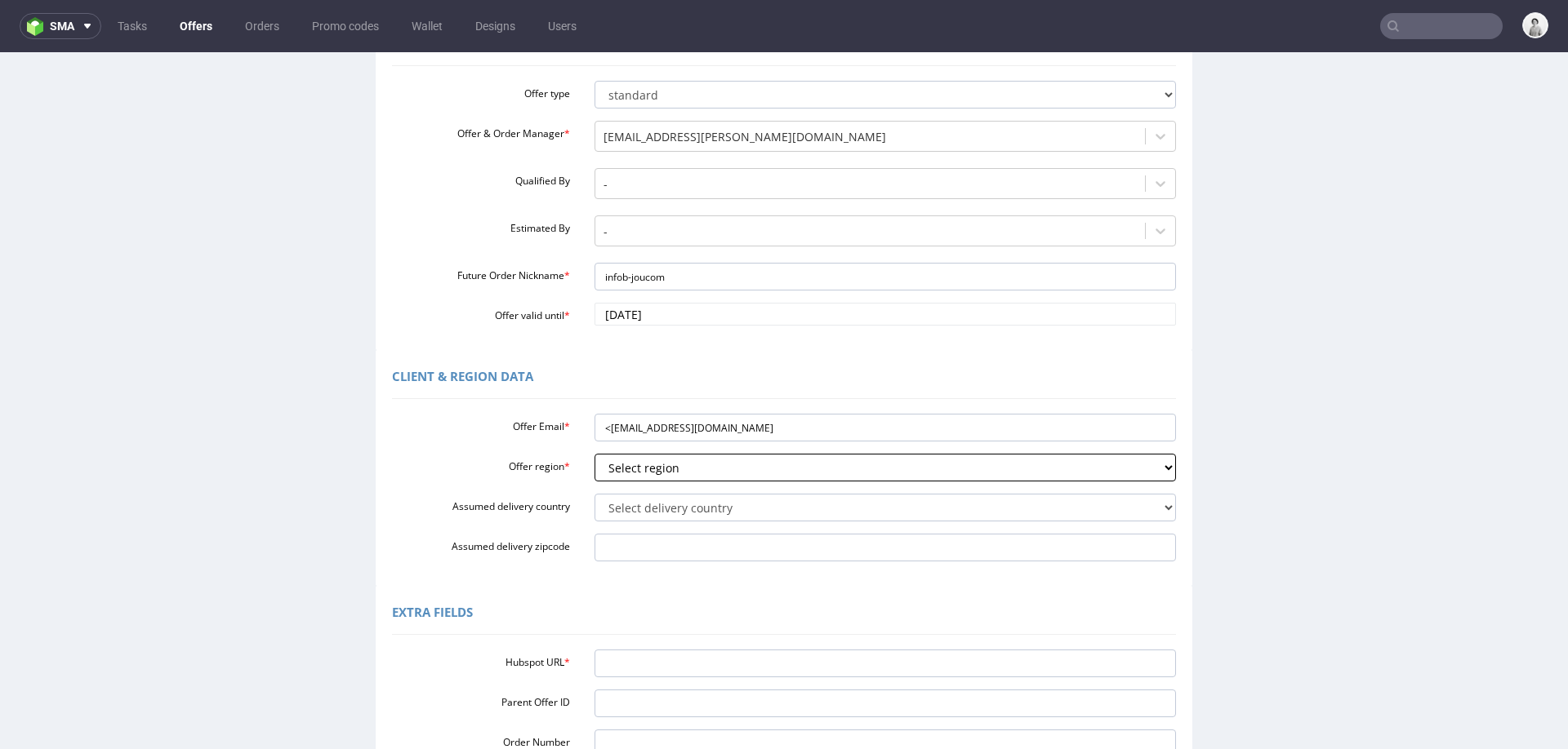
click at [724, 470] on select "Select region eu gb de pl fr it es" at bounding box center [885, 468] width 582 height 28
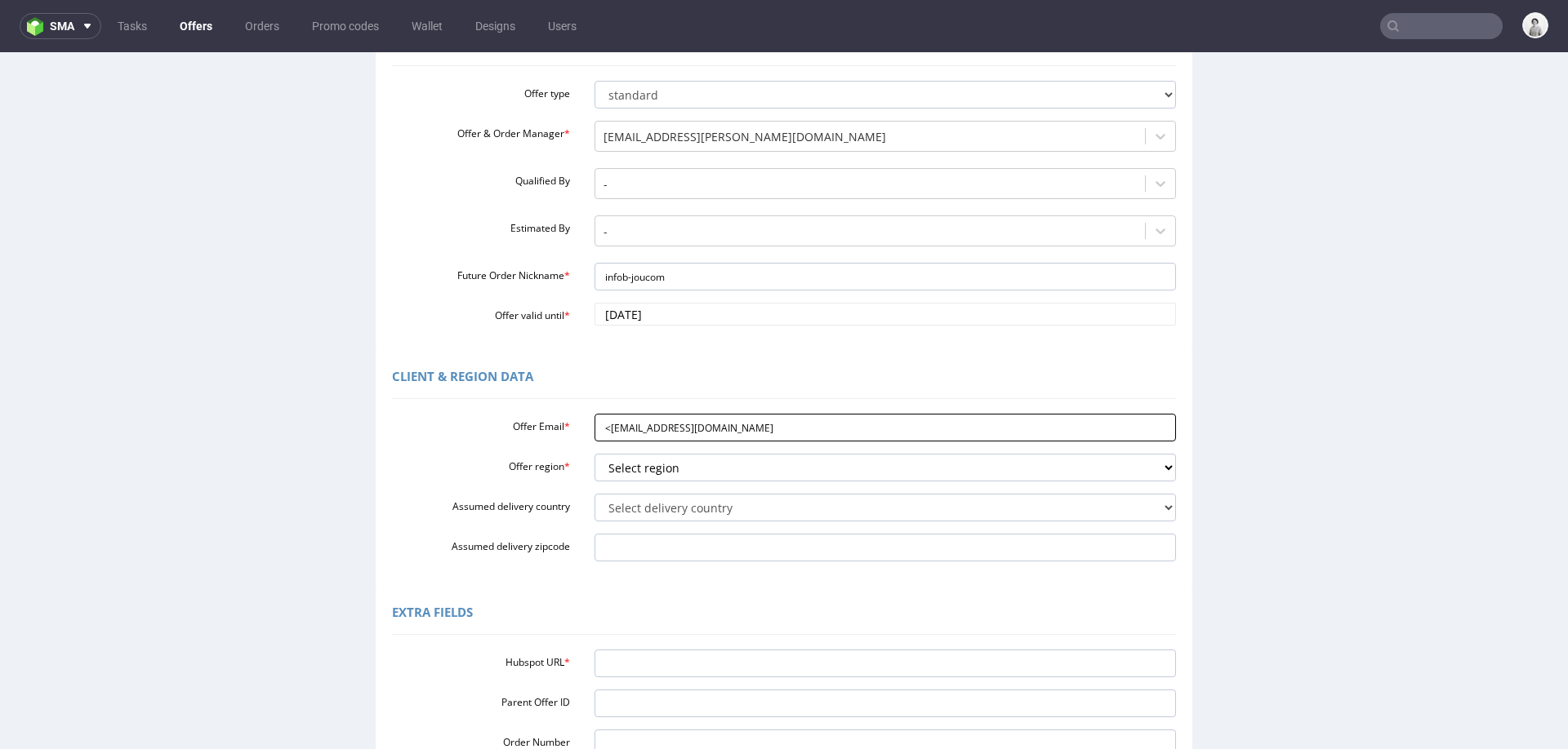
click at [600, 426] on input "<info@b-jou.com" at bounding box center [885, 428] width 582 height 28
type input "[EMAIL_ADDRESS][DOMAIN_NAME]"
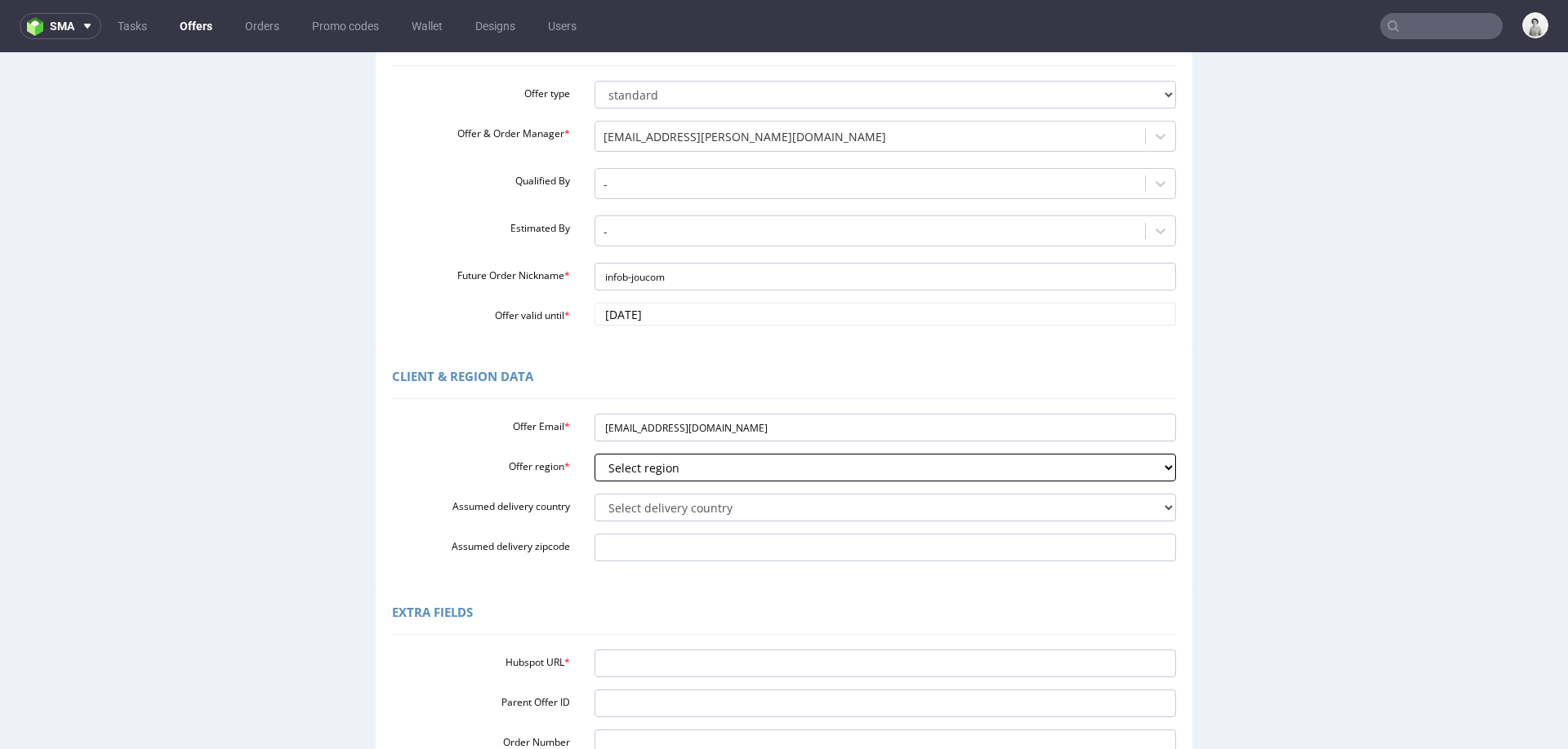
click at [672, 476] on select "Select region eu gb de pl fr it es" at bounding box center [885, 468] width 582 height 28
select select "it"
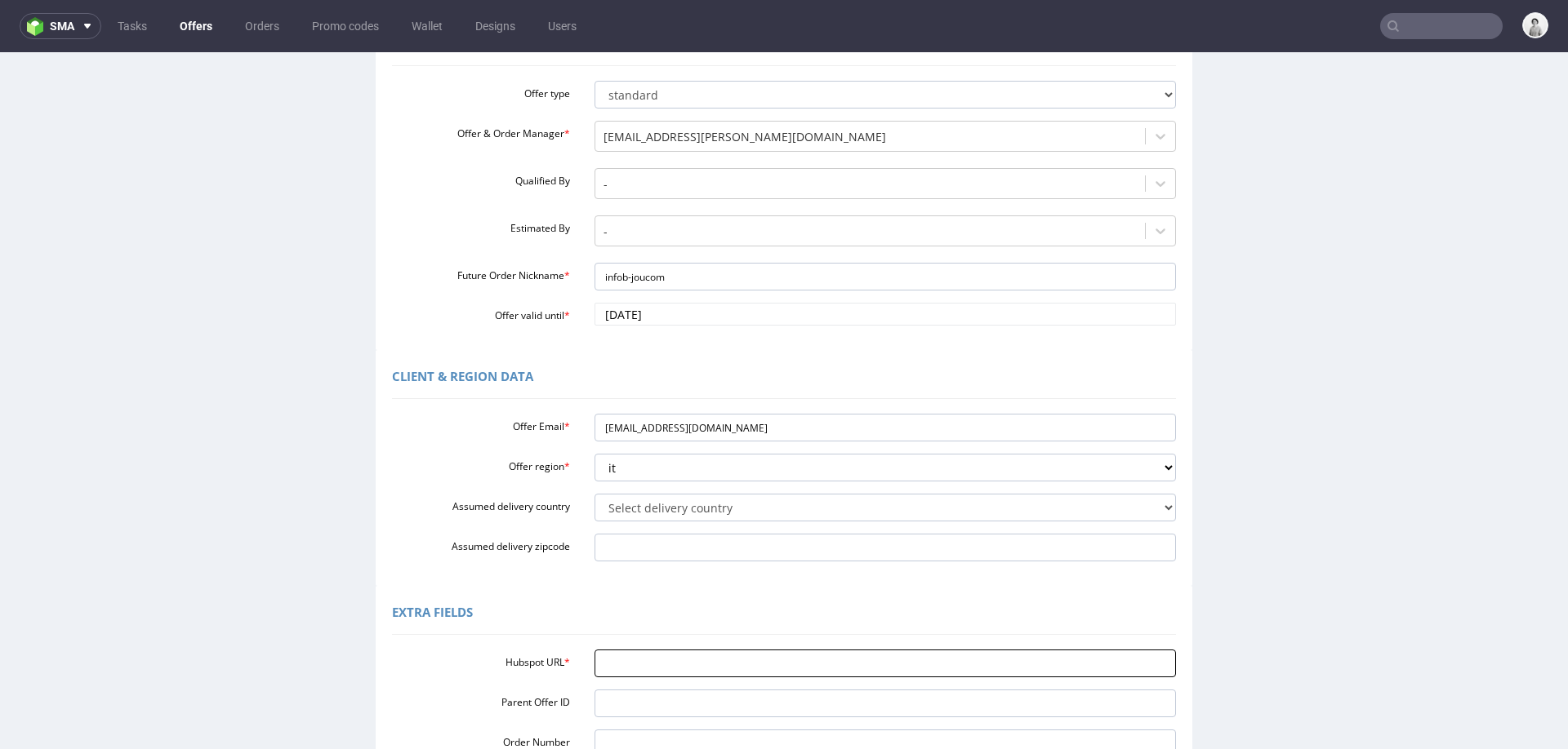
click at [782, 652] on input "Hubspot URL *" at bounding box center [885, 664] width 582 height 28
paste input "https://app-eu1.hubspot.com/contacts/25600958/record/0-3/302609985741"
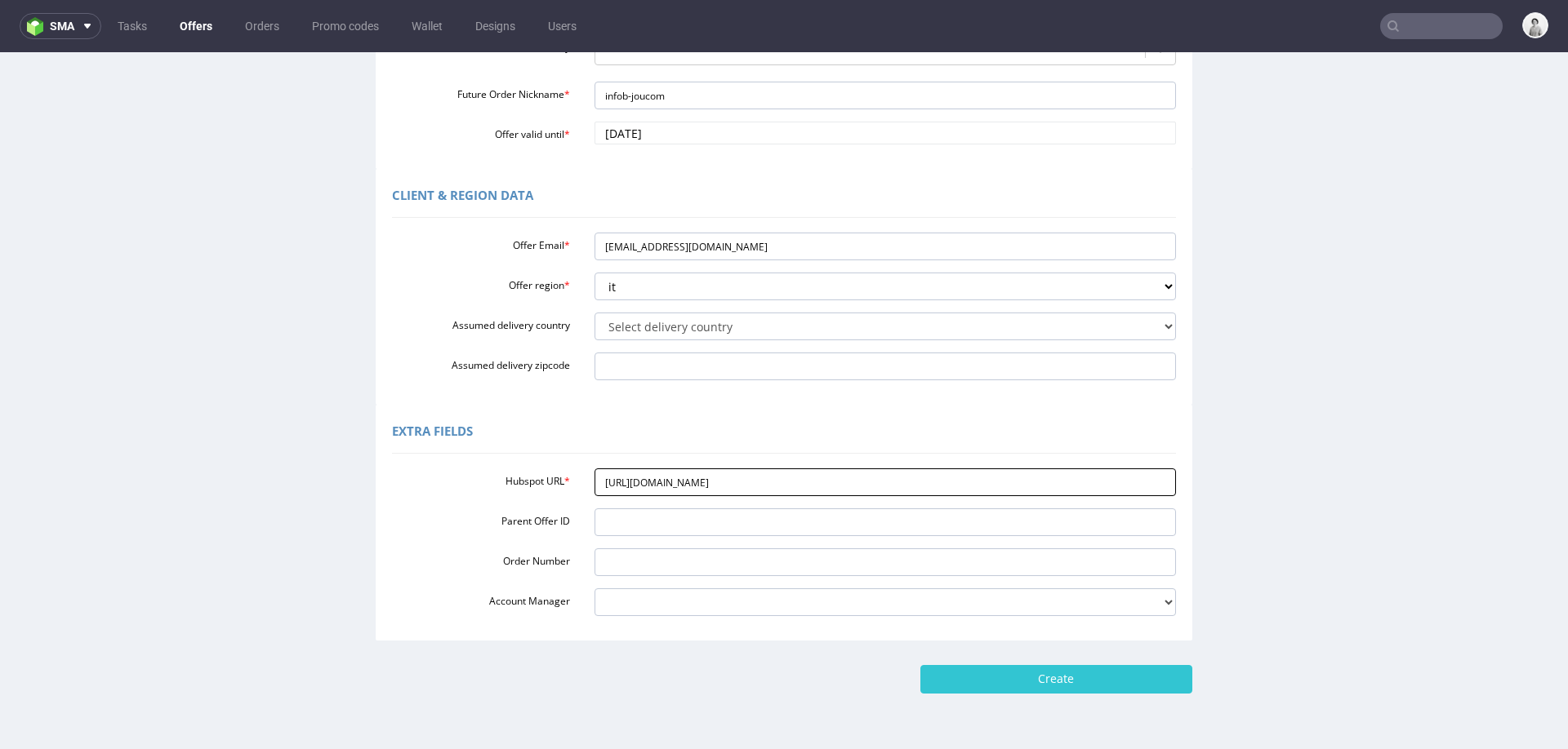
scroll to position [364, 0]
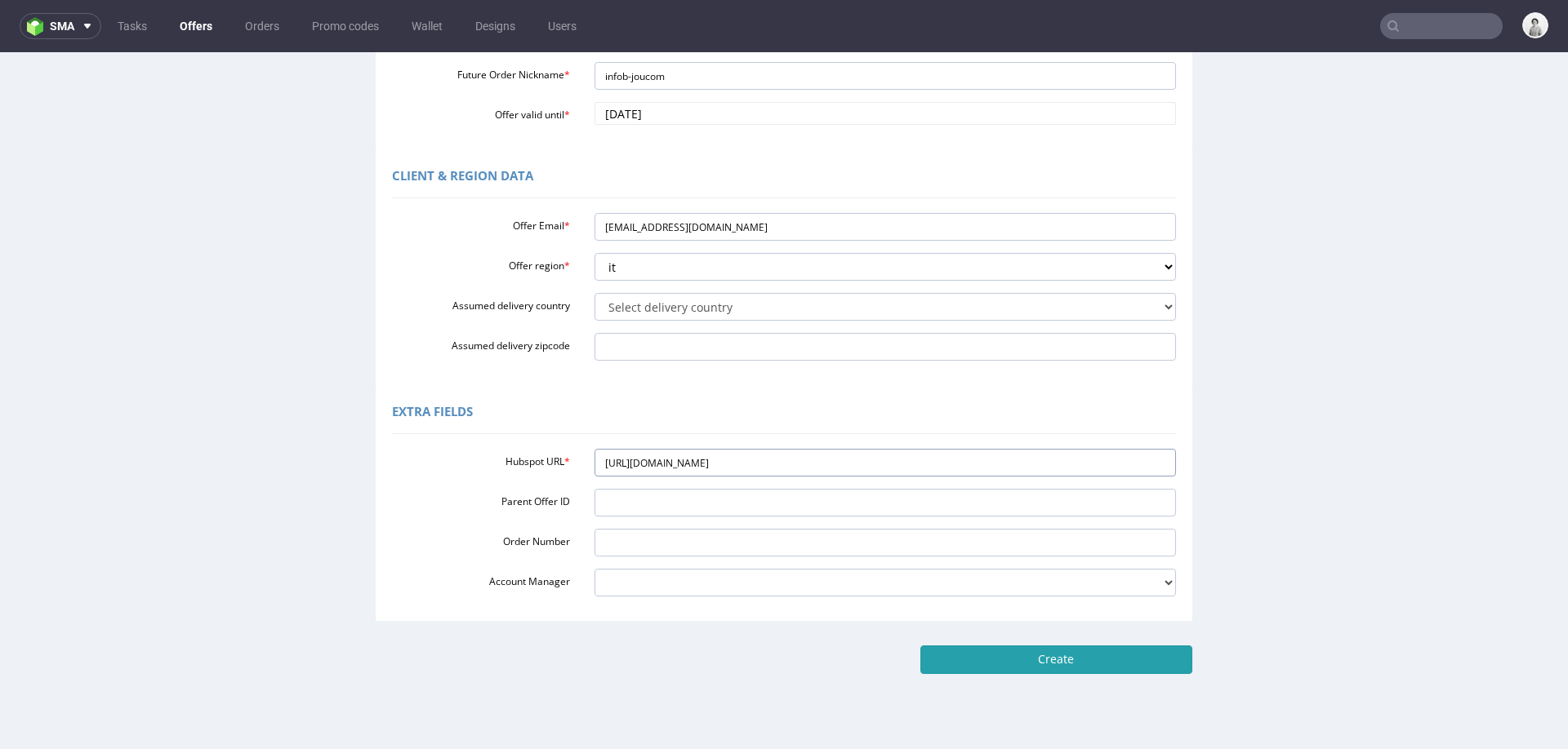
type input "https://app-eu1.hubspot.com/contacts/25600958/record/0-3/302609985741"
click at [956, 663] on input "Create" at bounding box center [1056, 659] width 271 height 28
type input "Please wait..."
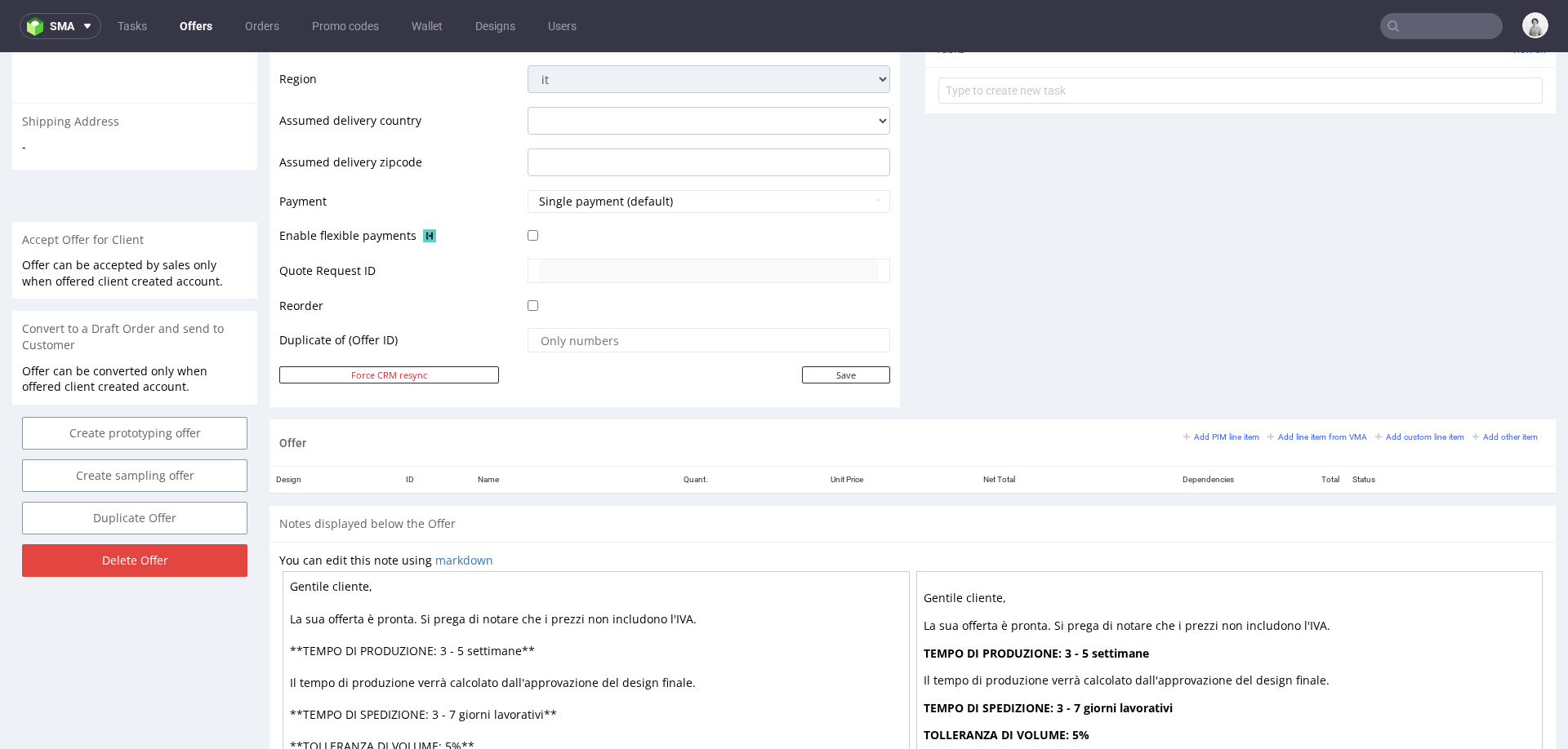
scroll to position [596, 0]
click at [1290, 431] on small "Add line item from VMA" at bounding box center [1317, 435] width 99 height 9
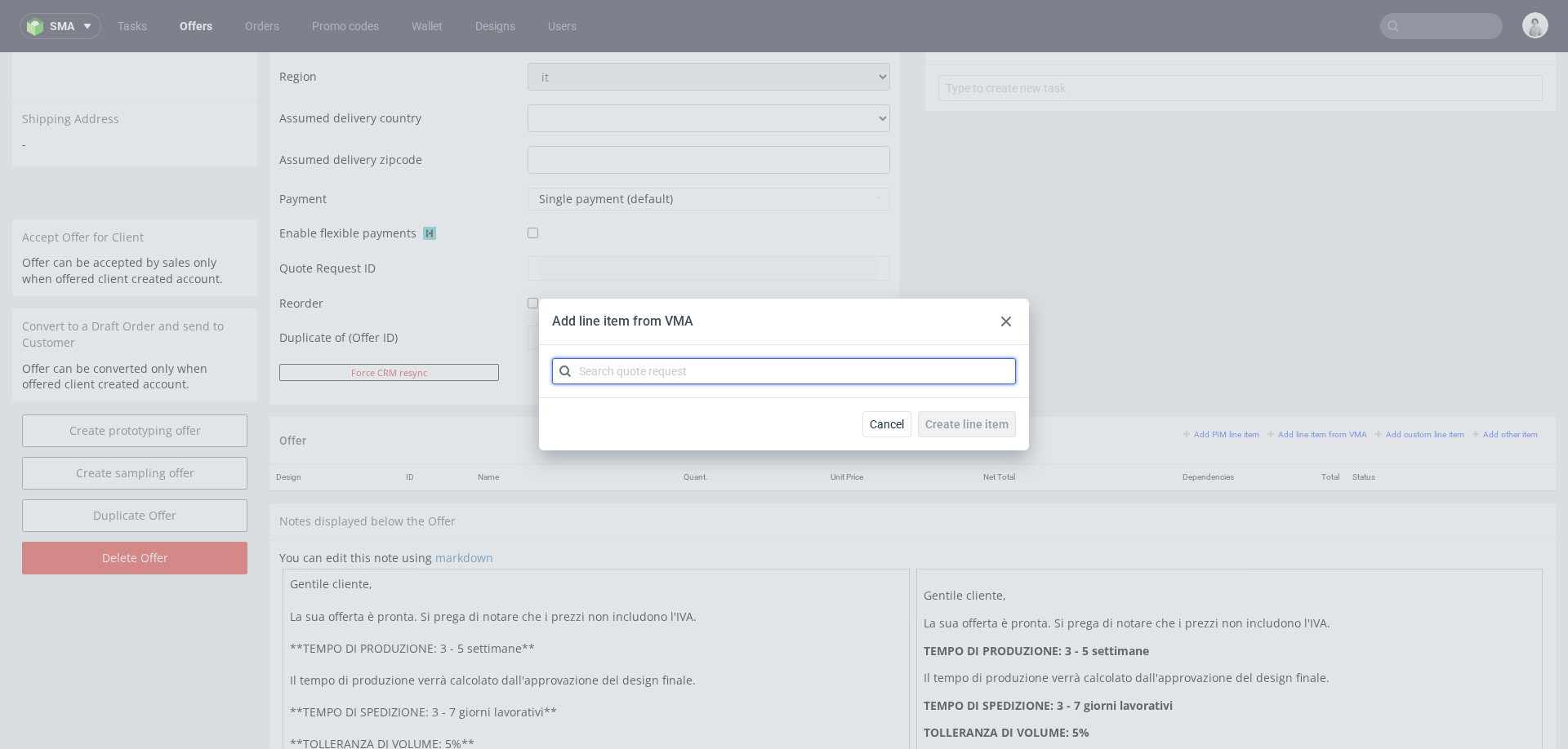
click at [807, 373] on input "text" at bounding box center [783, 371] width 464 height 26
type input "cbjq"
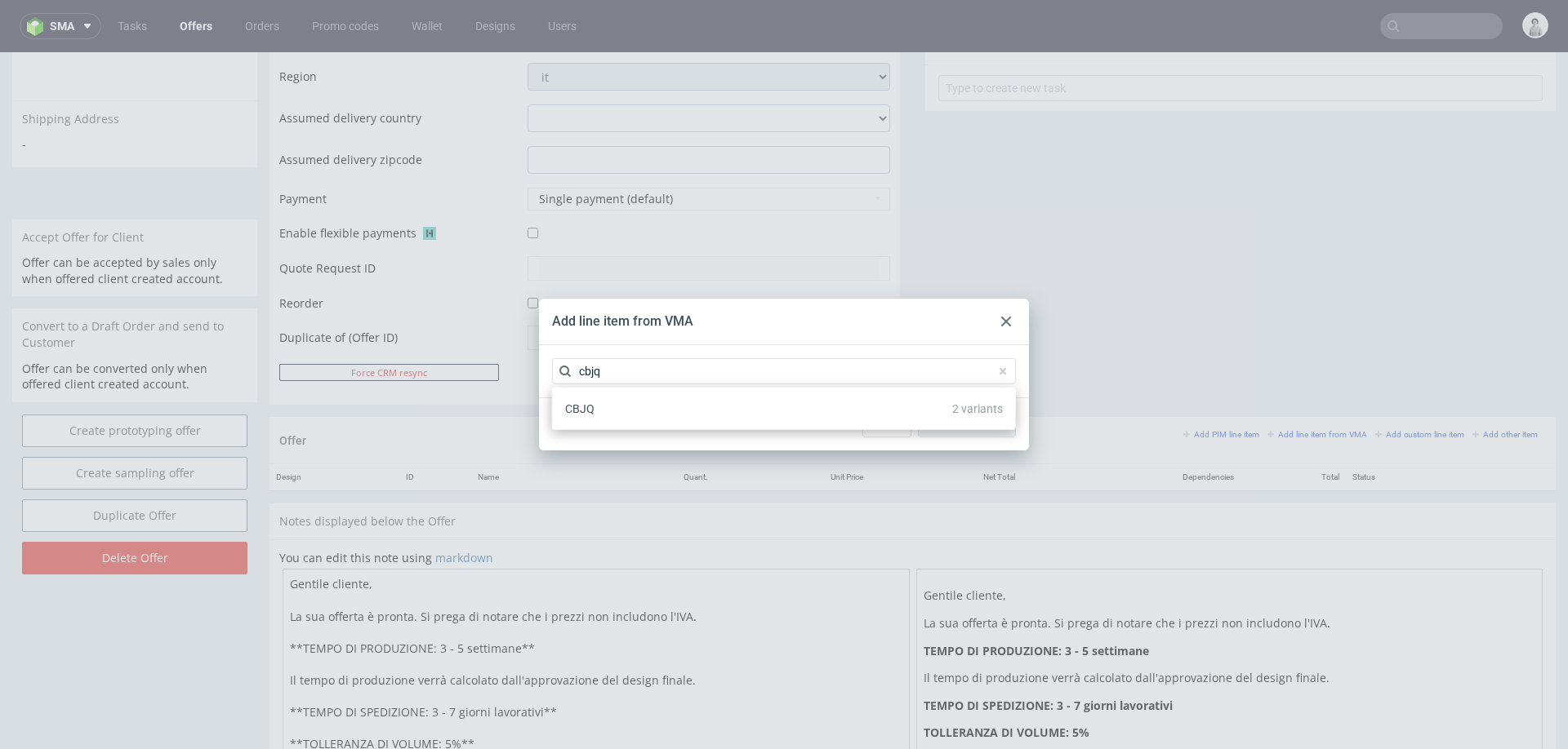
click at [740, 408] on div "CBJQ 2 variants" at bounding box center [784, 409] width 451 height 30
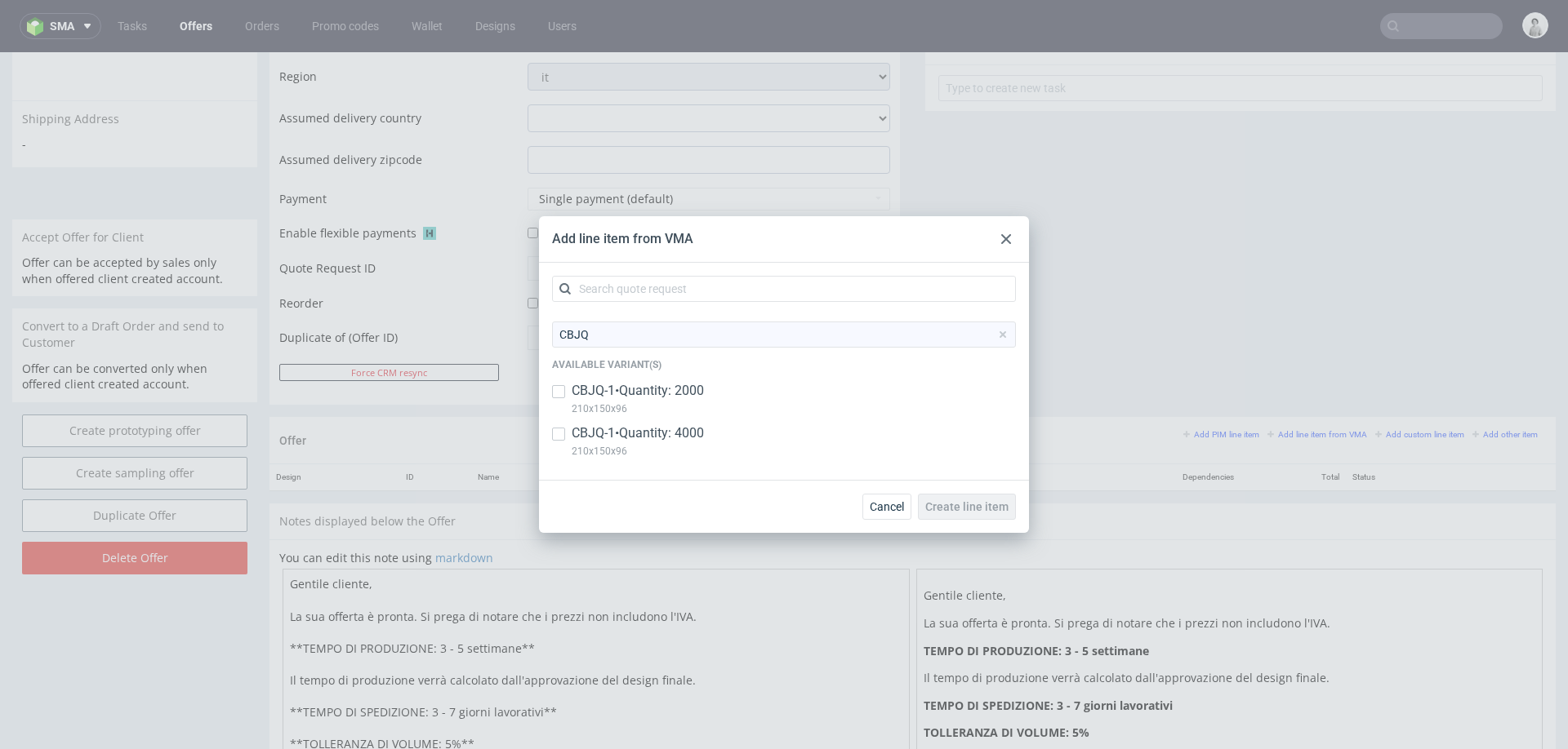
click at [688, 395] on p "CBJQ-1 • Quantity: 2000" at bounding box center [638, 391] width 132 height 18
checkbox input "true"
click at [660, 426] on p "CBJQ-1 • Quantity: 4000" at bounding box center [638, 433] width 132 height 18
checkbox input "true"
click at [981, 515] on button "Create line item" at bounding box center [967, 507] width 98 height 26
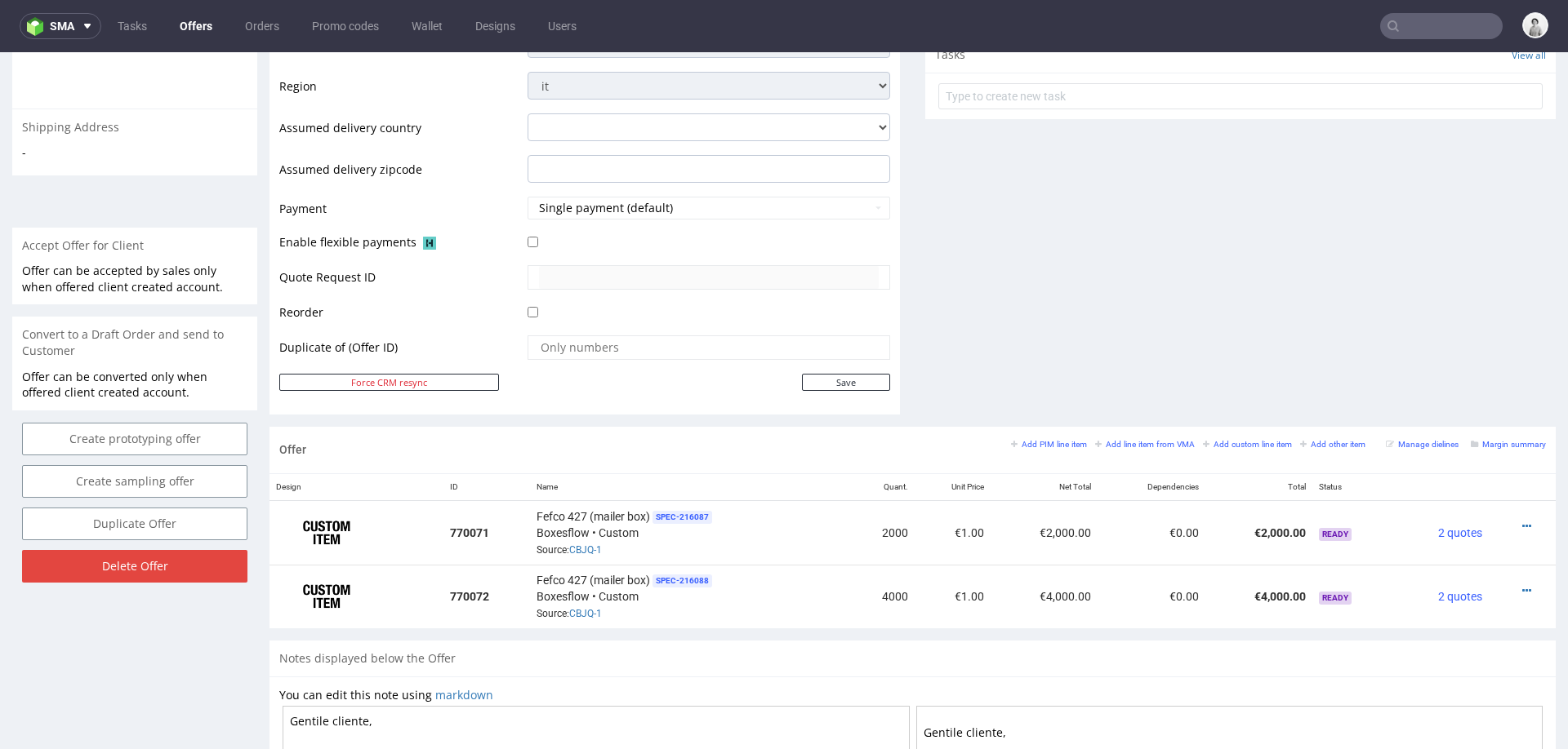
scroll to position [590, 0]
click at [1522, 520] on icon at bounding box center [1526, 524] width 9 height 11
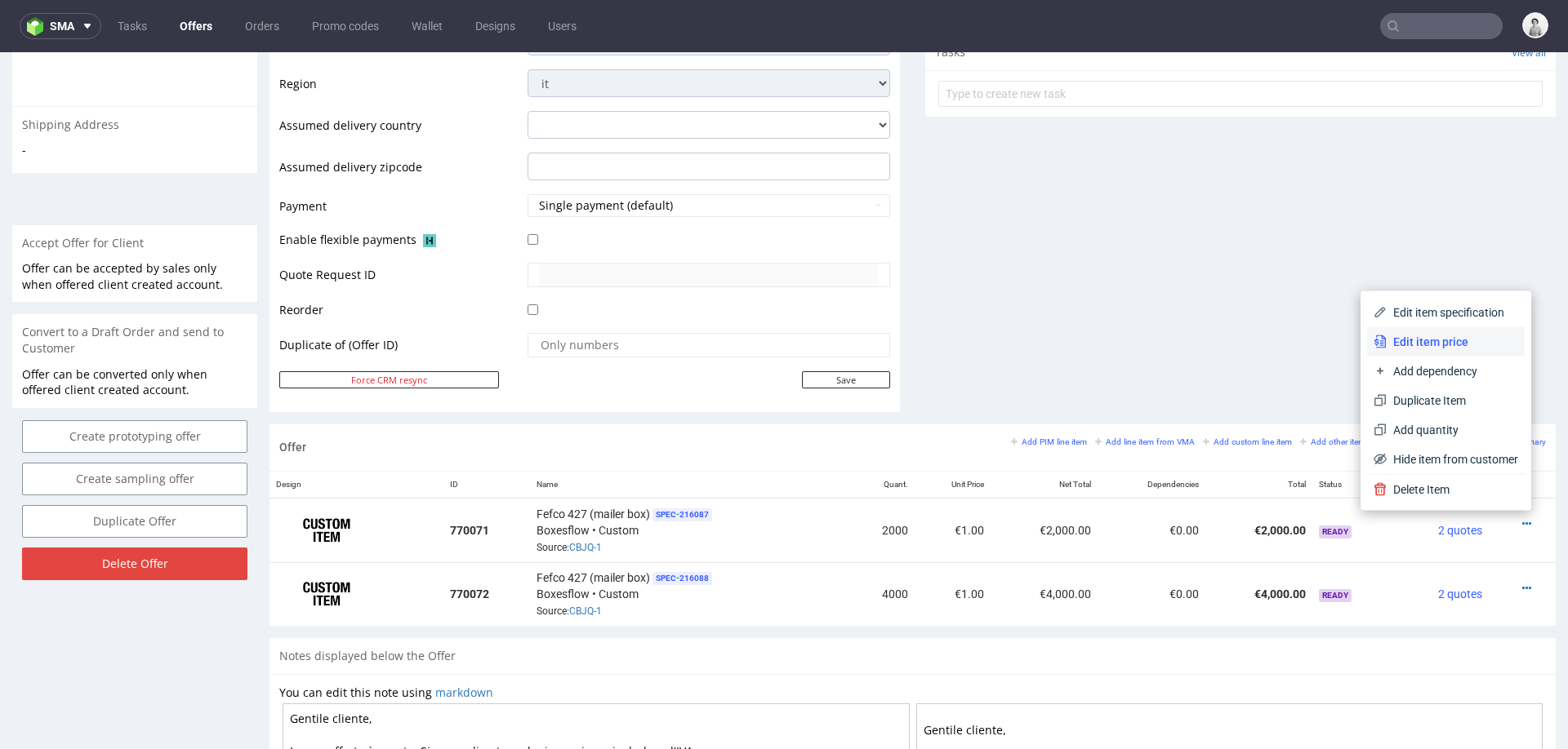
click at [1465, 354] on li "Edit item price" at bounding box center [1445, 342] width 157 height 30
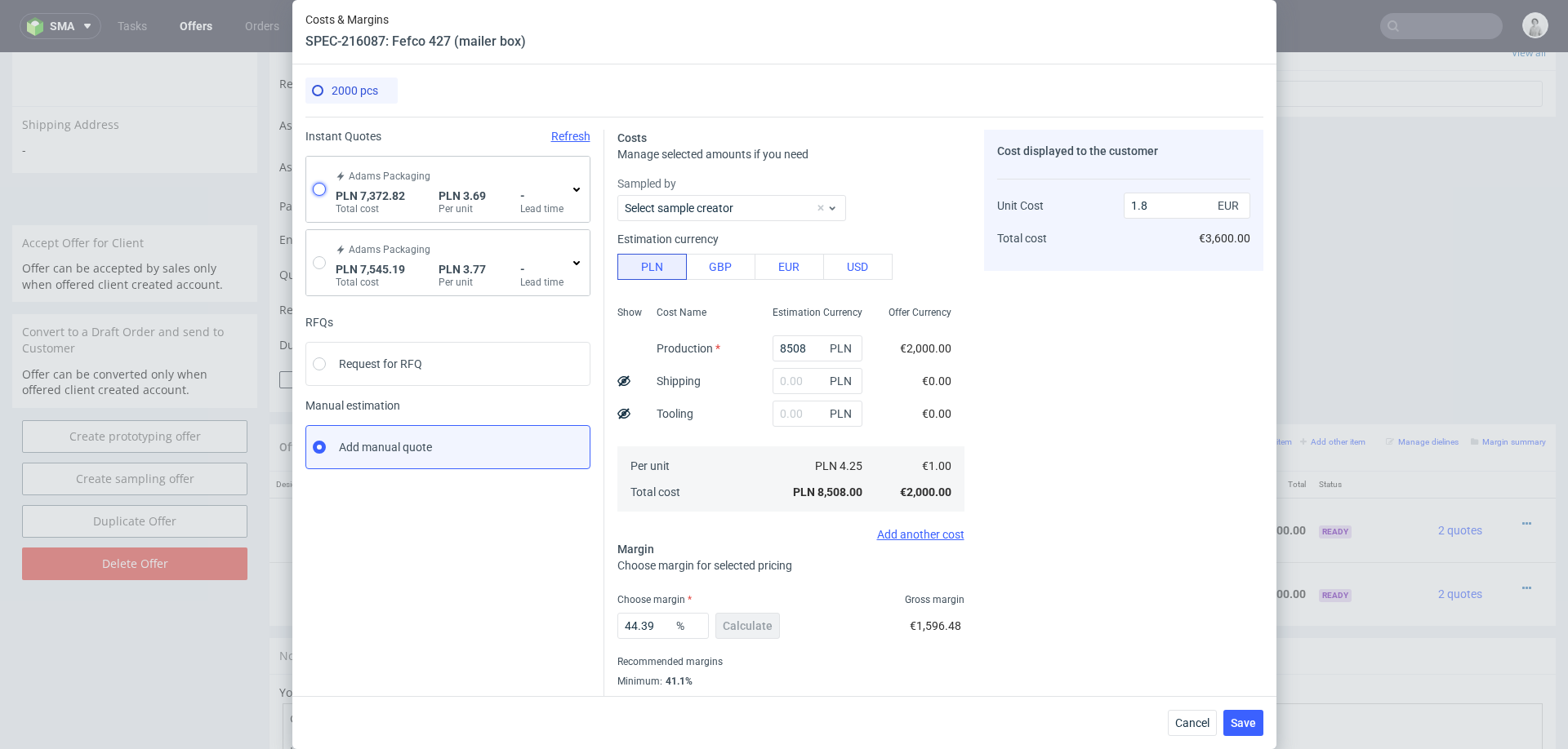
click at [317, 190] on input "radio" at bounding box center [318, 189] width 13 height 13
radio input "true"
radio input "false"
type input "6379.53"
type input "993.29"
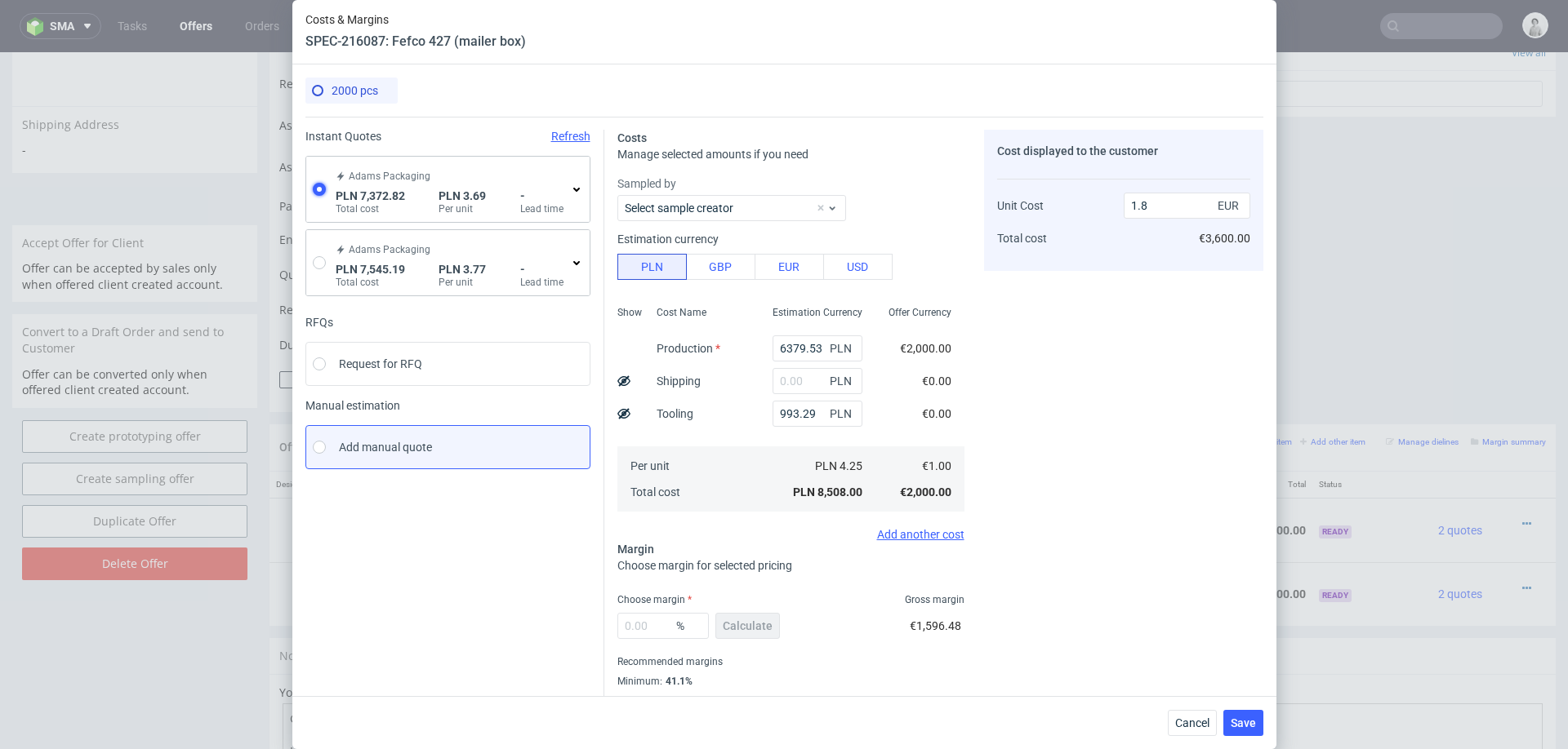
type input "0.87"
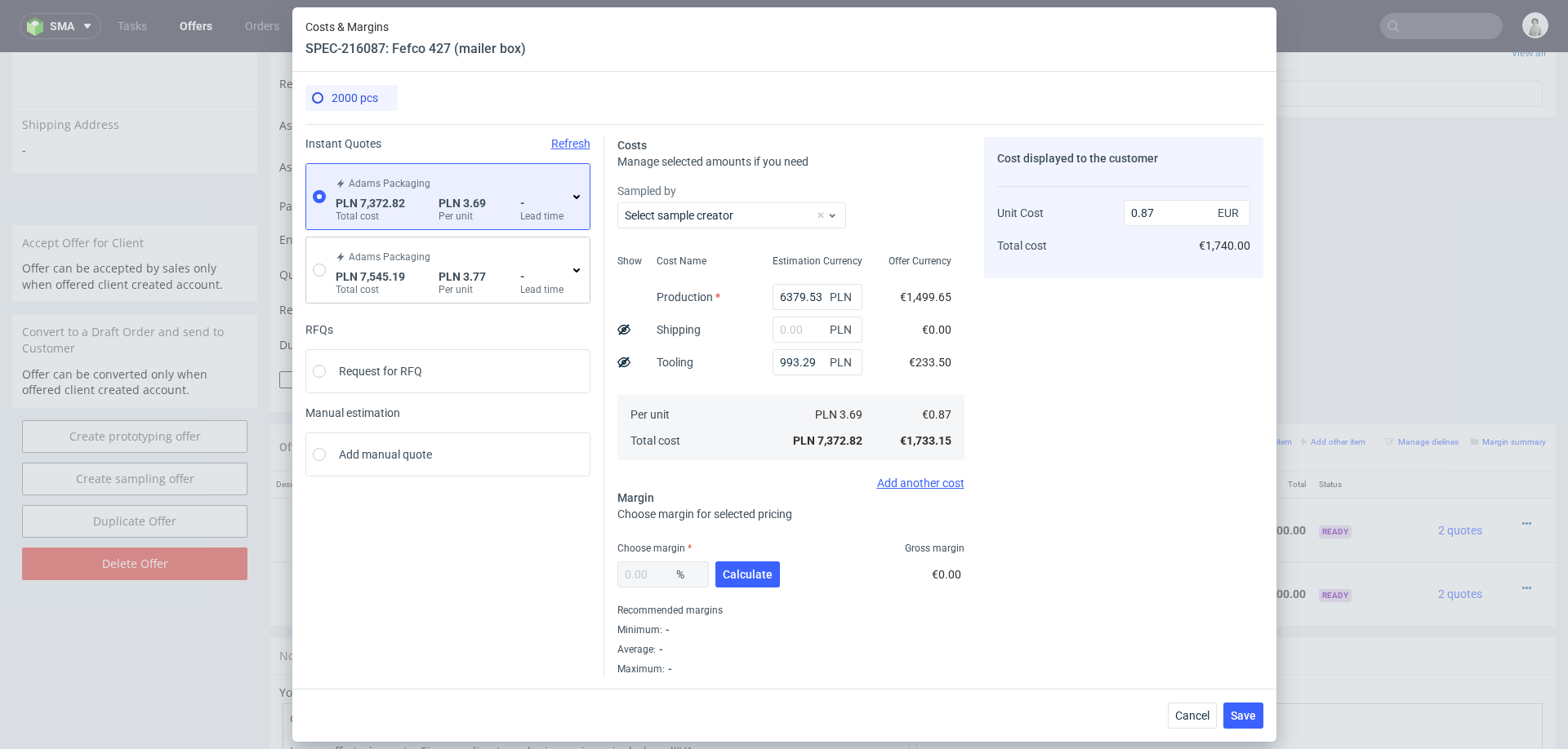
click at [575, 198] on icon at bounding box center [576, 197] width 13 height 13
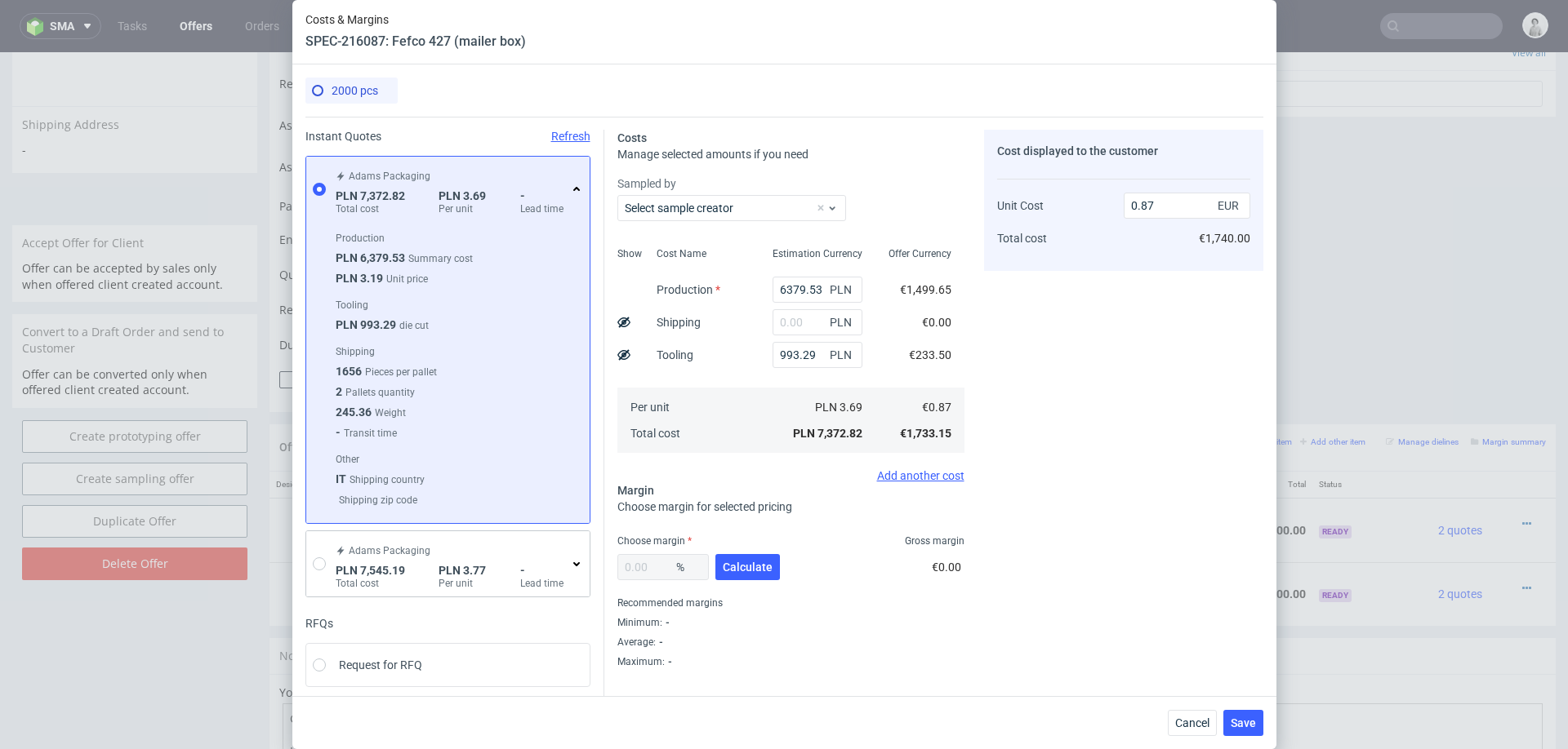
click at [575, 198] on div "Adams Packaging PLN 7,372.82 Total cost PLN 3.69 Per unit - Lead time" at bounding box center [458, 190] width 251 height 52
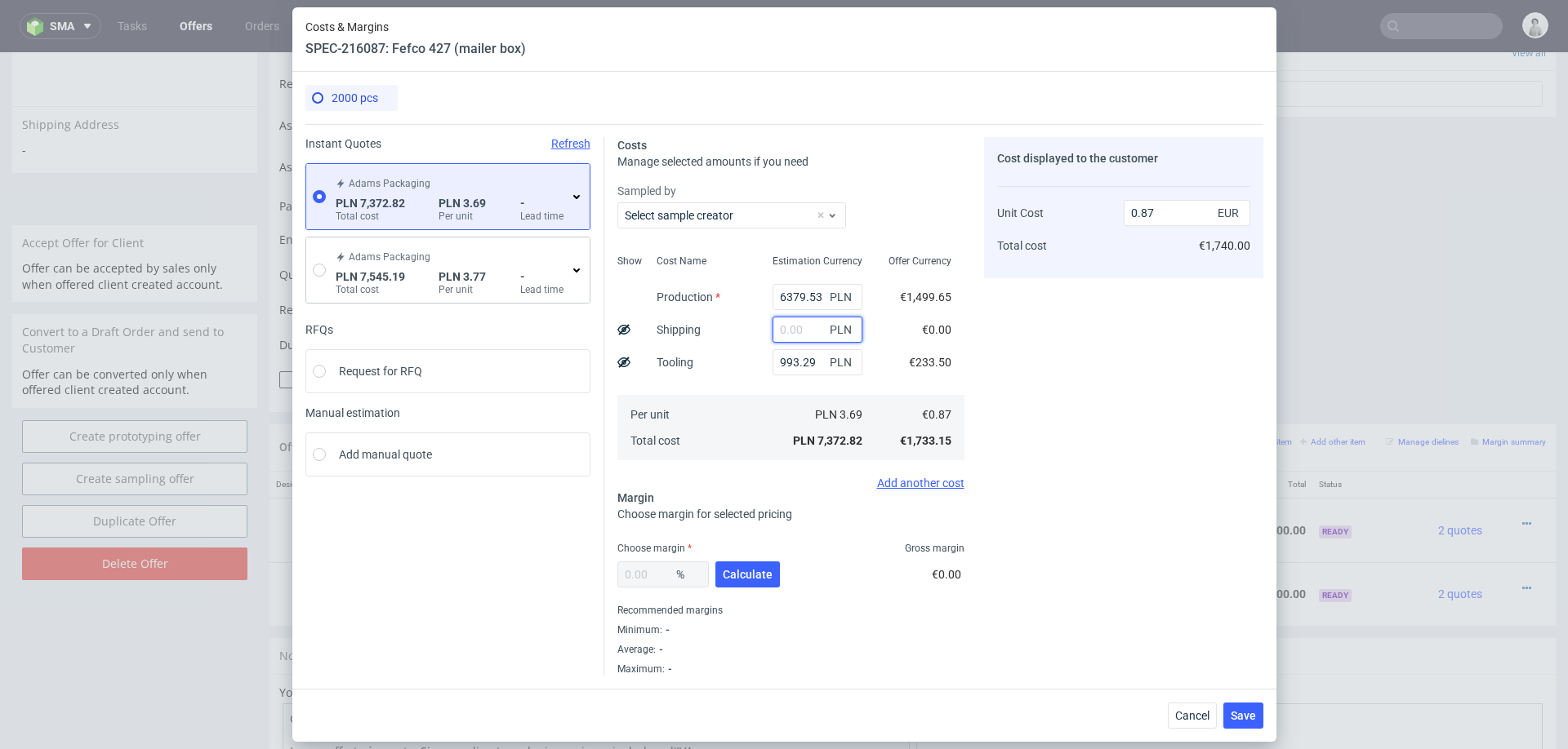
click at [801, 335] on input "text" at bounding box center [817, 330] width 90 height 26
type input "2"
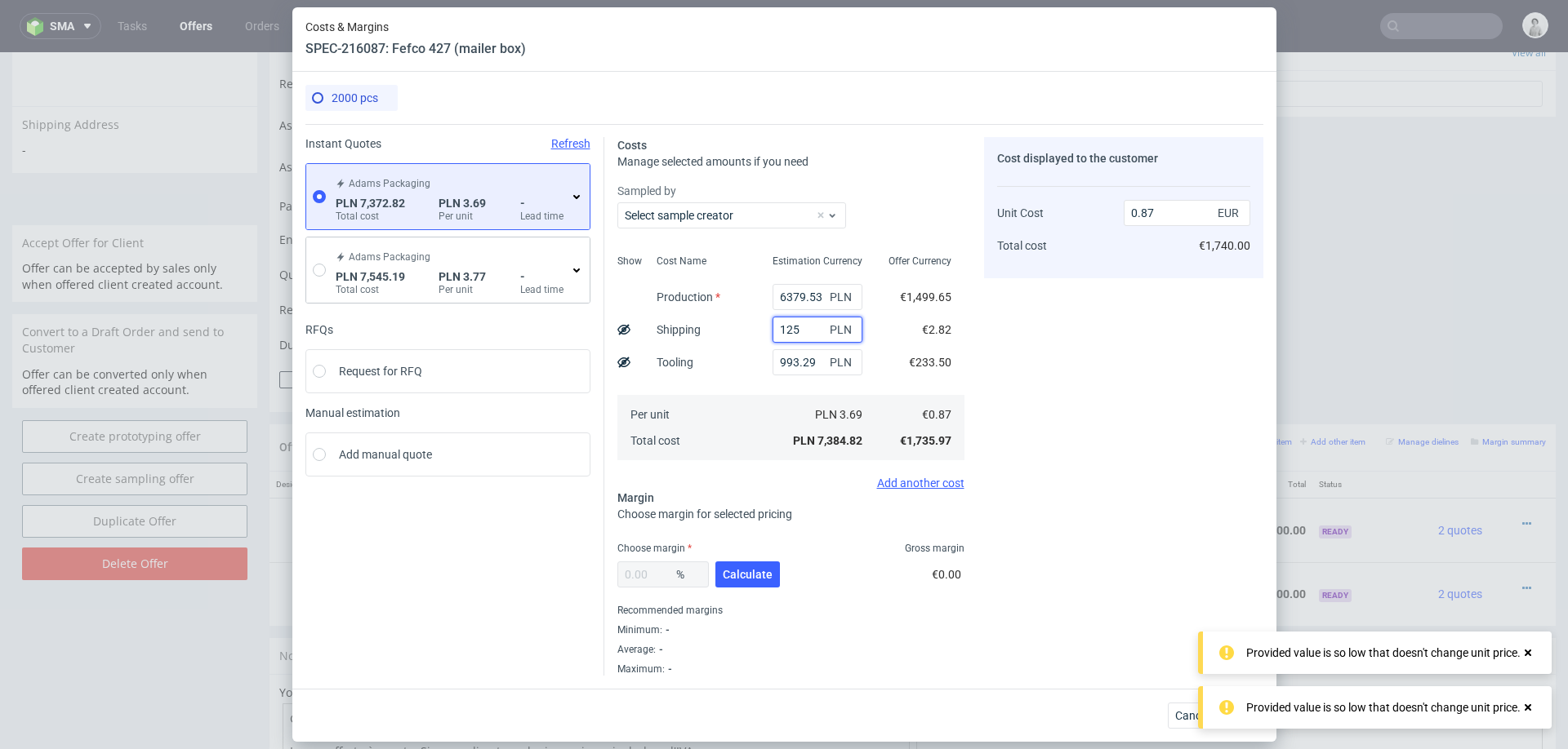
type input "1250"
type input "1.02"
type input "1250"
click at [753, 569] on span "Calculate" at bounding box center [747, 574] width 50 height 11
type input "34.66"
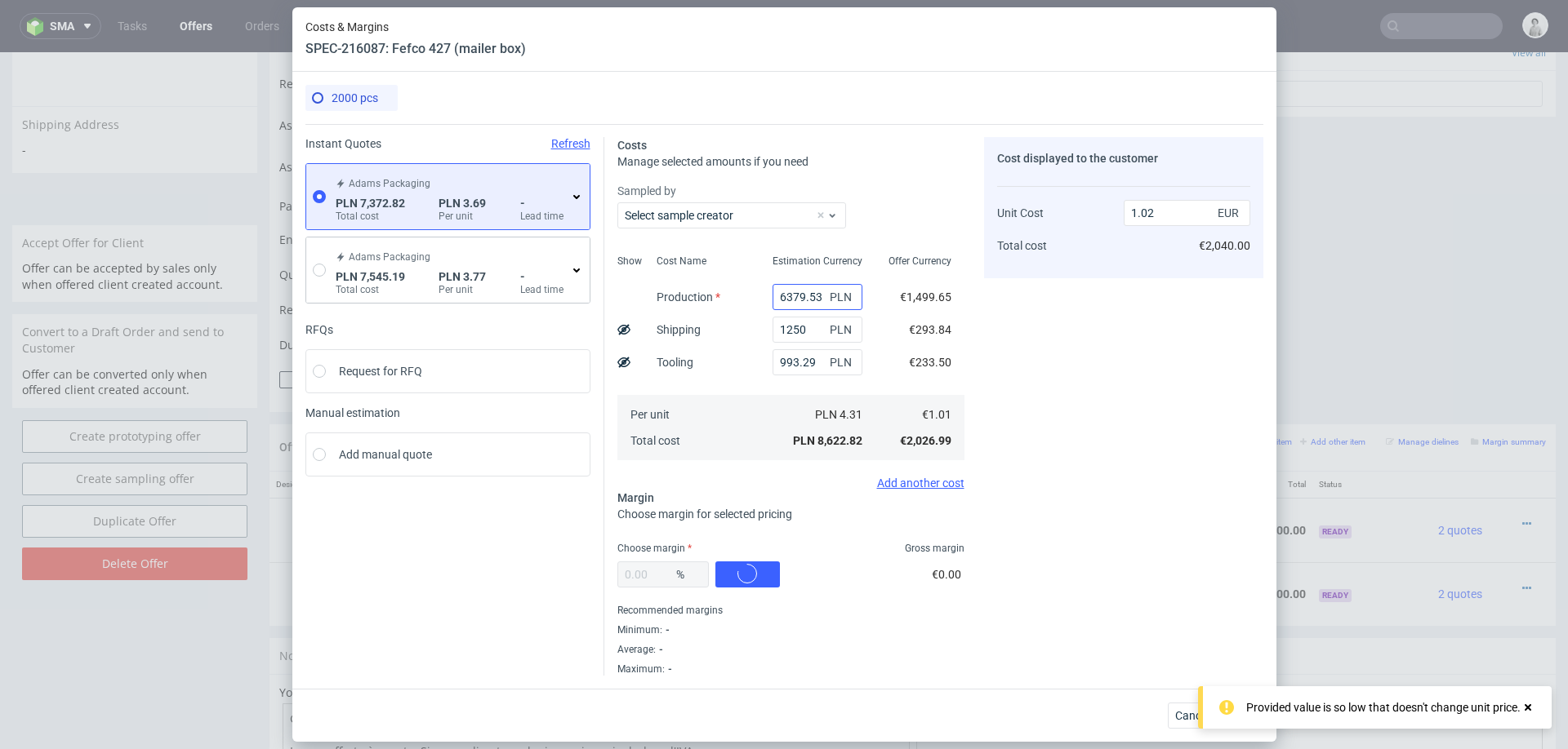
type input "1.56"
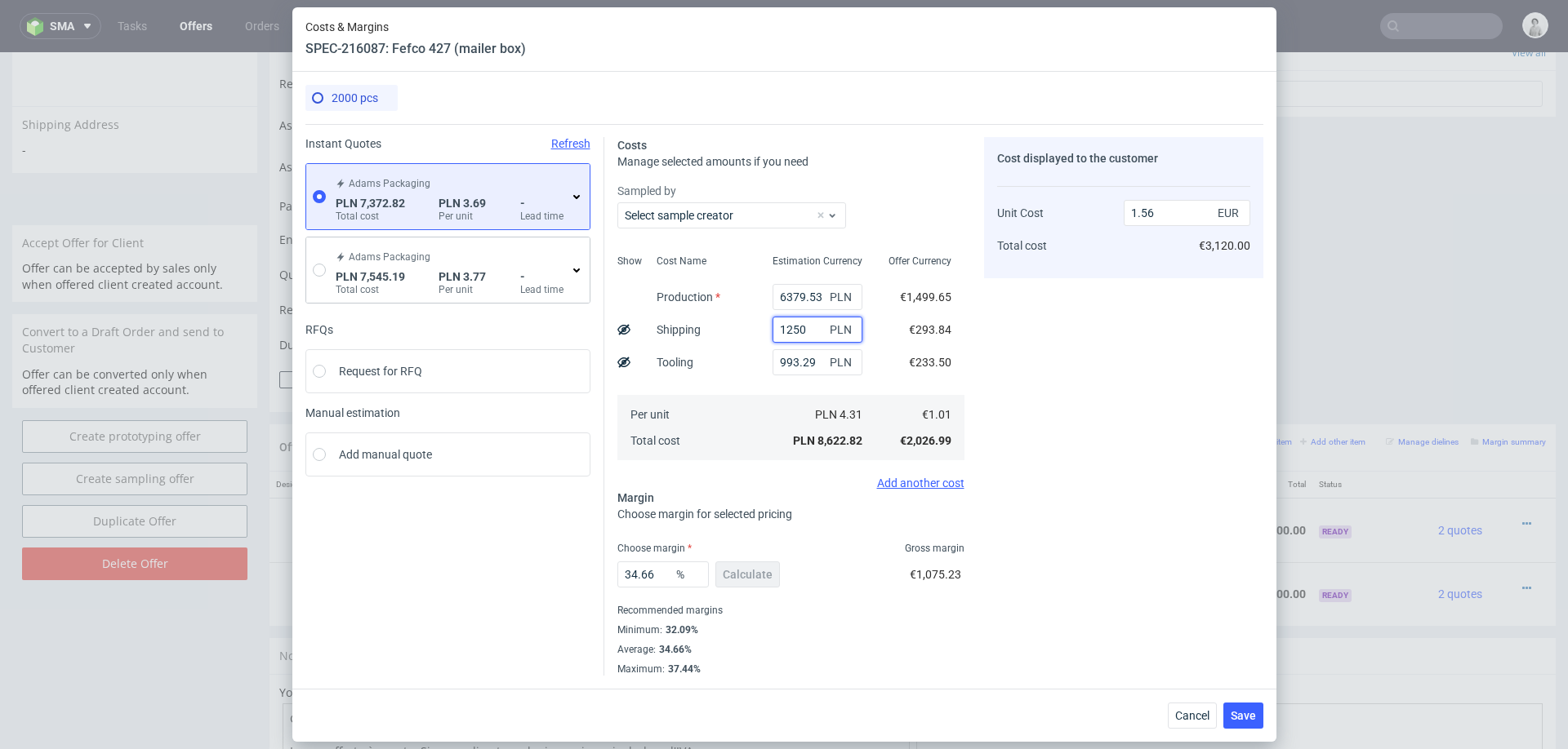
click at [800, 327] on input "1250" at bounding box center [817, 330] width 90 height 26
type input "1251390"
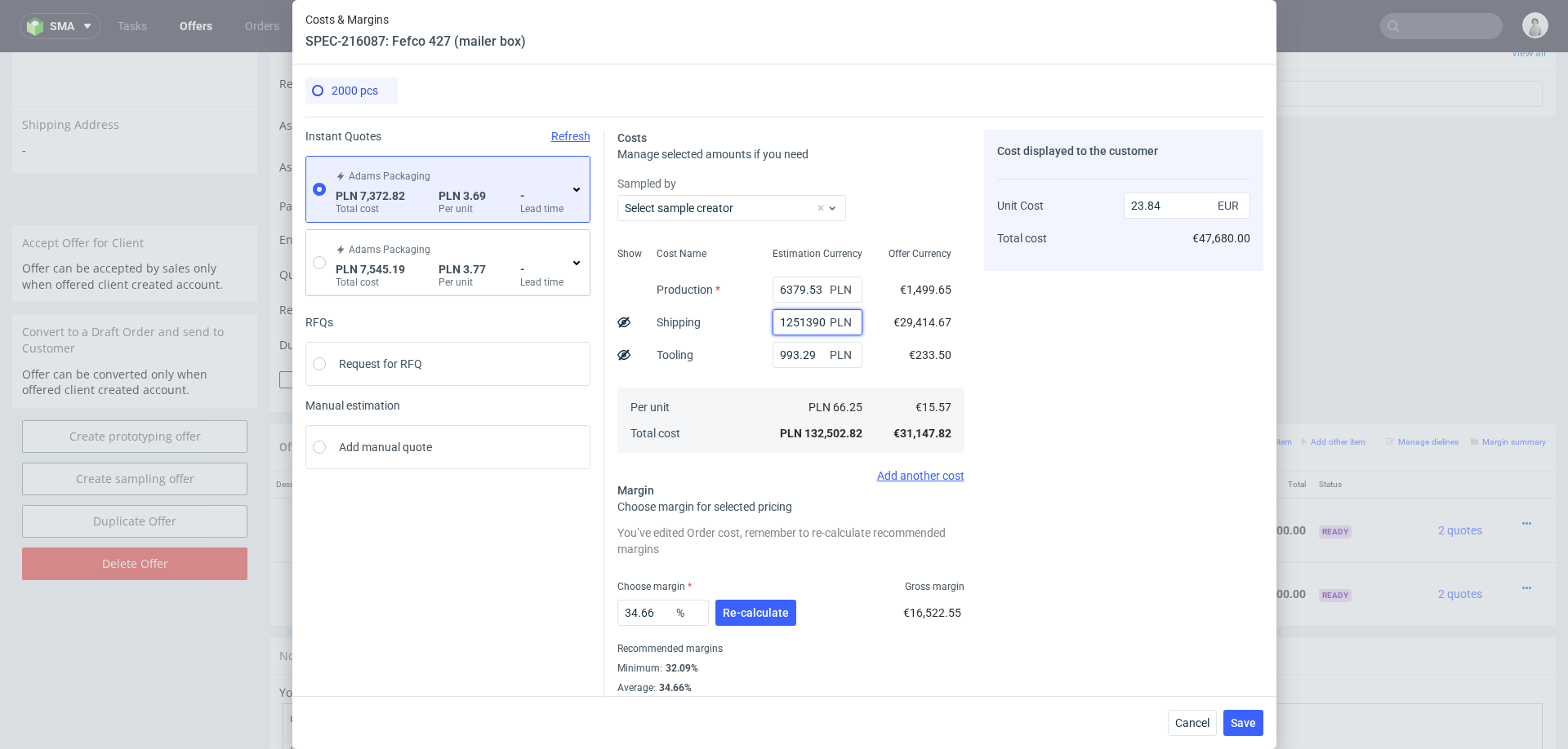
type input "226.43"
type input "125130"
type input "23.84"
type input "12513000"
type input "2252.22"
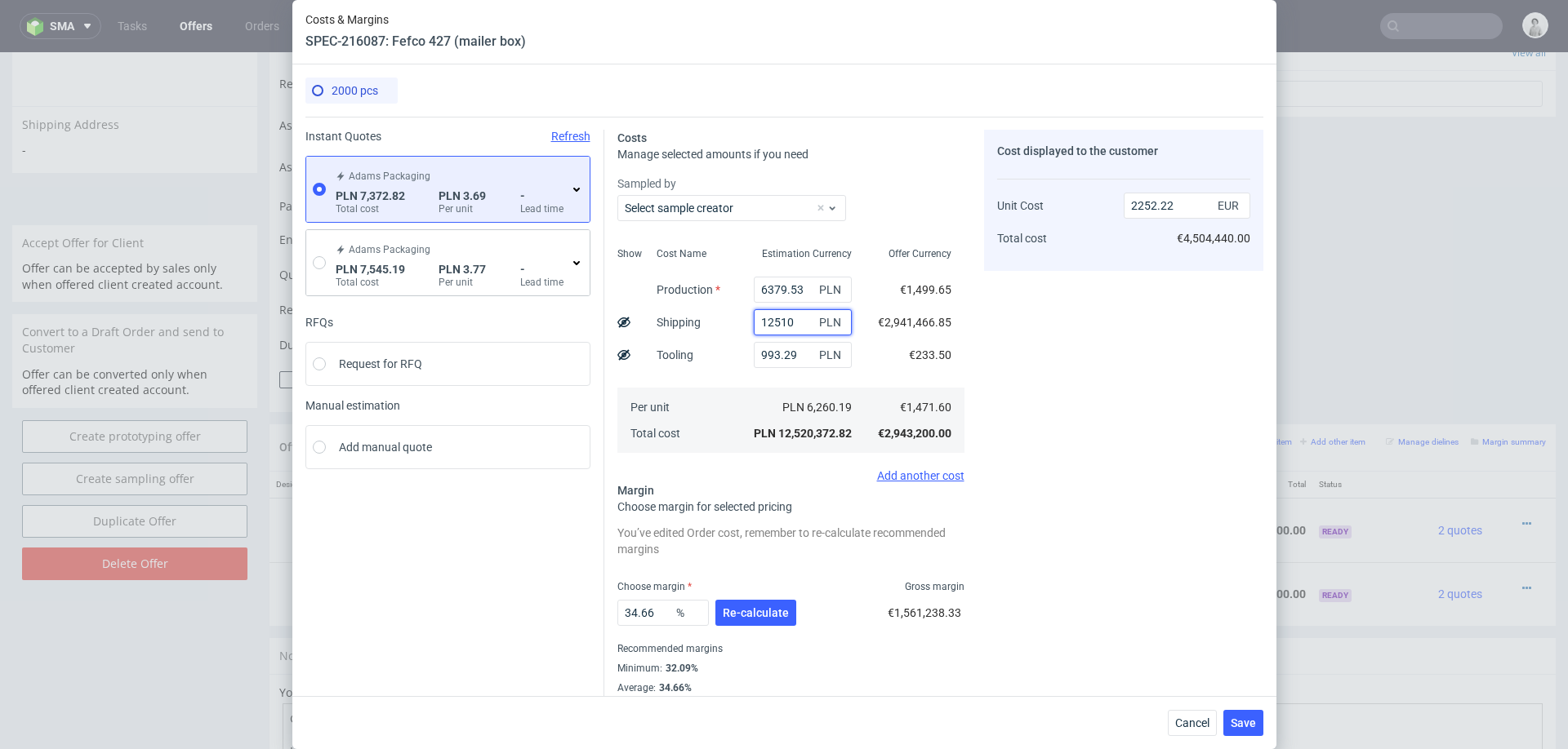
type input "1250"
type input "1.56"
type input "120"
type input "1.35"
type input "10"
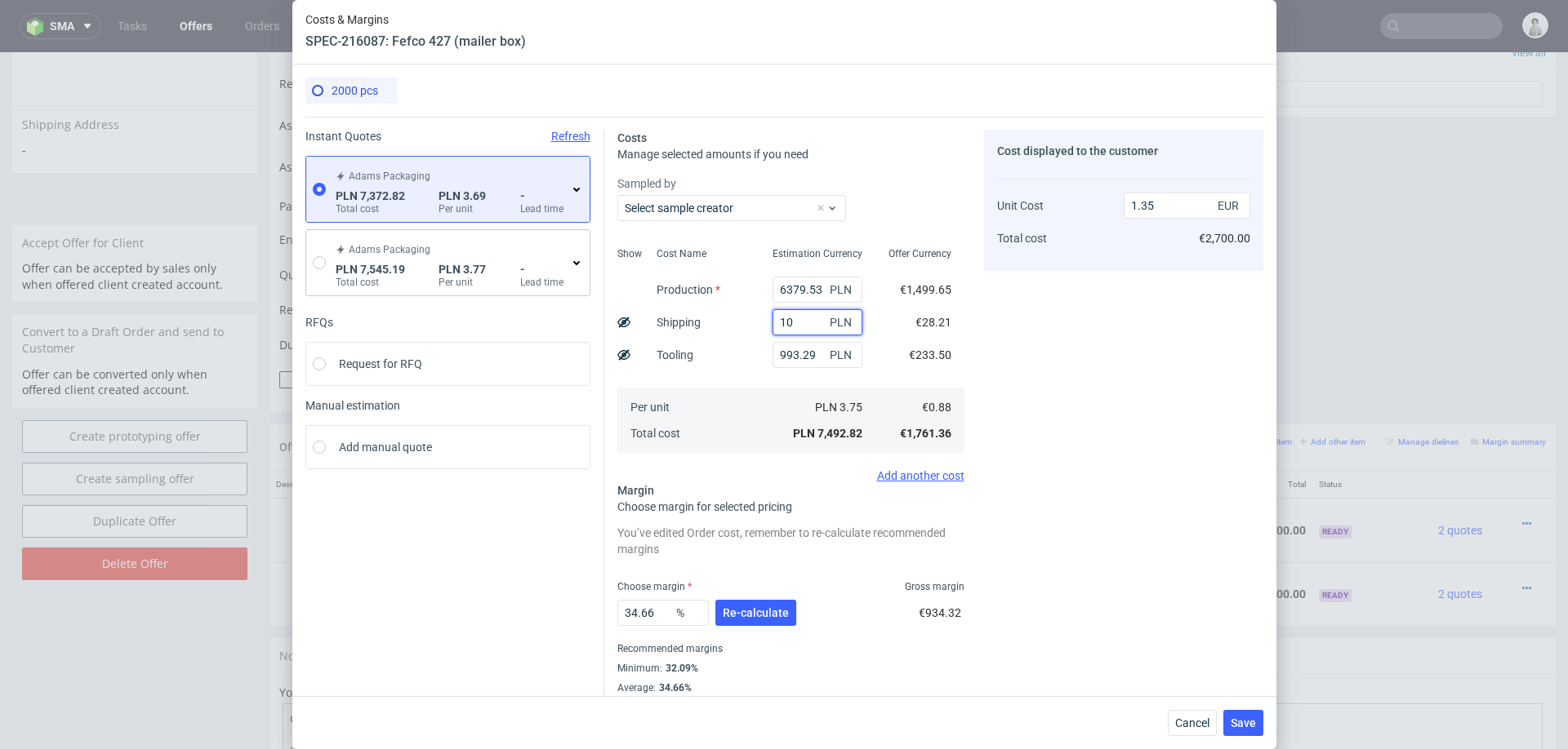
type input "1.33"
type input "1300"
type input "1.56"
type input "1300"
click at [769, 614] on span "Re-calculate" at bounding box center [755, 612] width 66 height 11
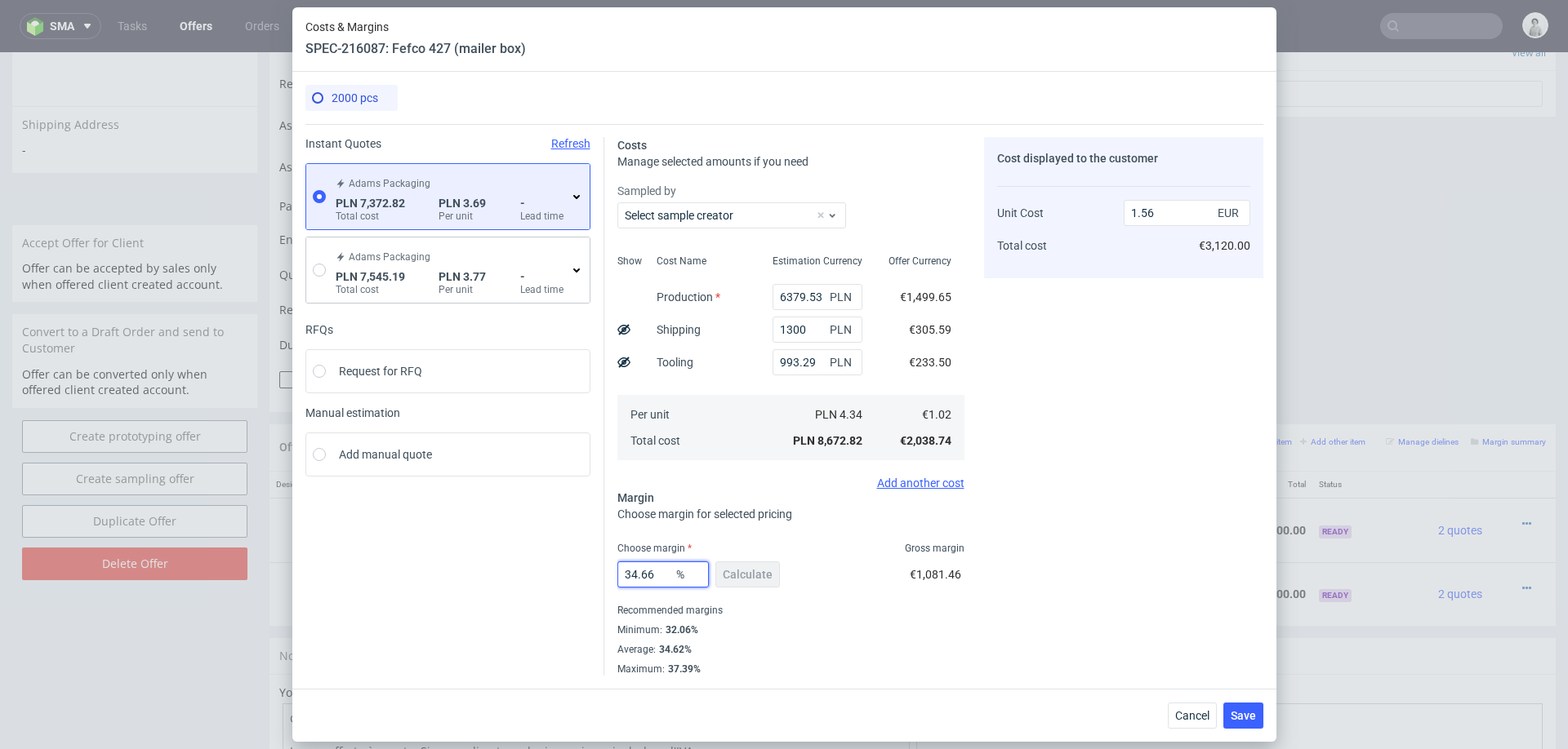
click at [653, 571] on input "34.66" at bounding box center [662, 575] width 91 height 26
type input "33"
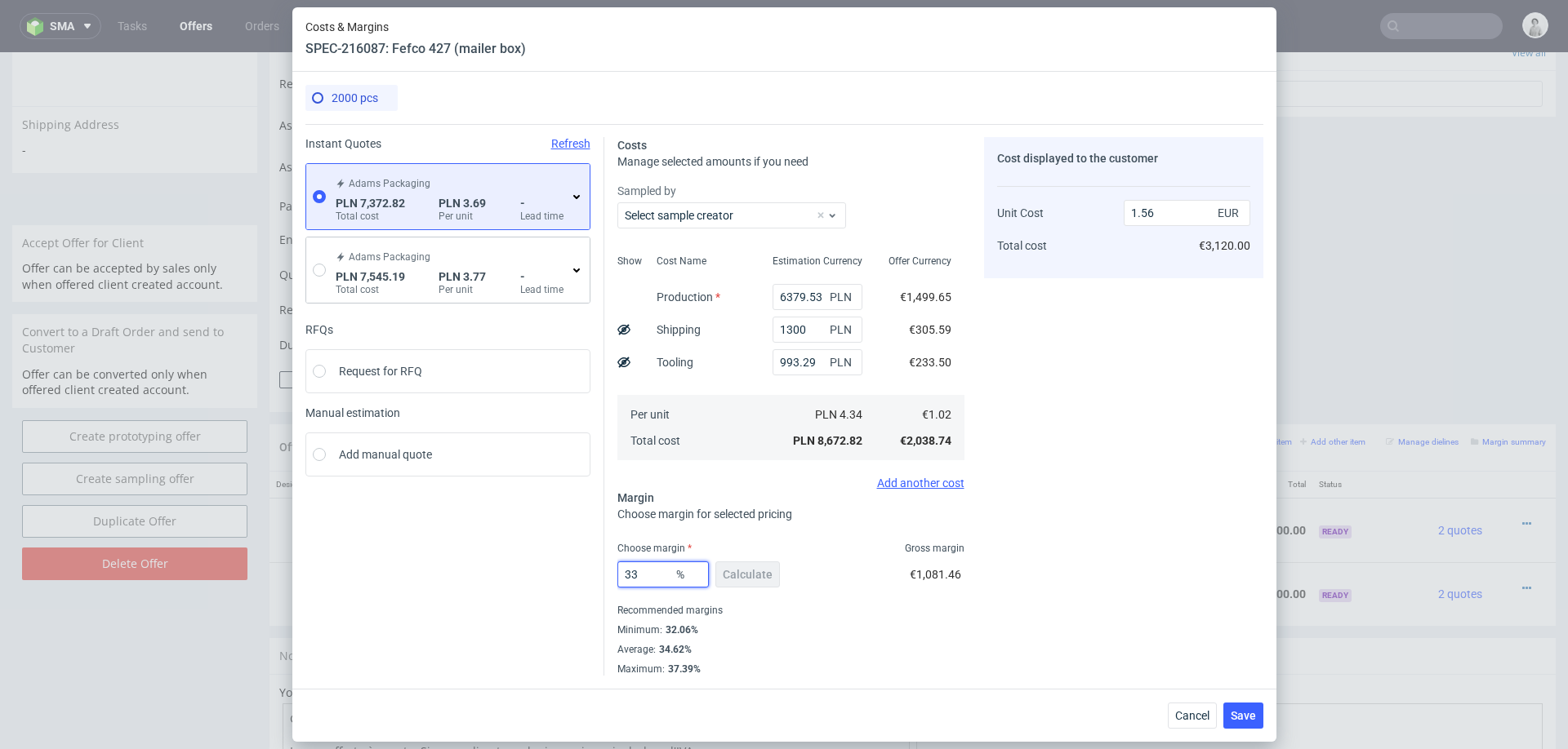
type input "1.52"
type input "33"
click at [901, 591] on div "33 % Calculate €1,004.16" at bounding box center [790, 578] width 347 height 46
click at [1238, 716] on span "Save" at bounding box center [1243, 715] width 25 height 11
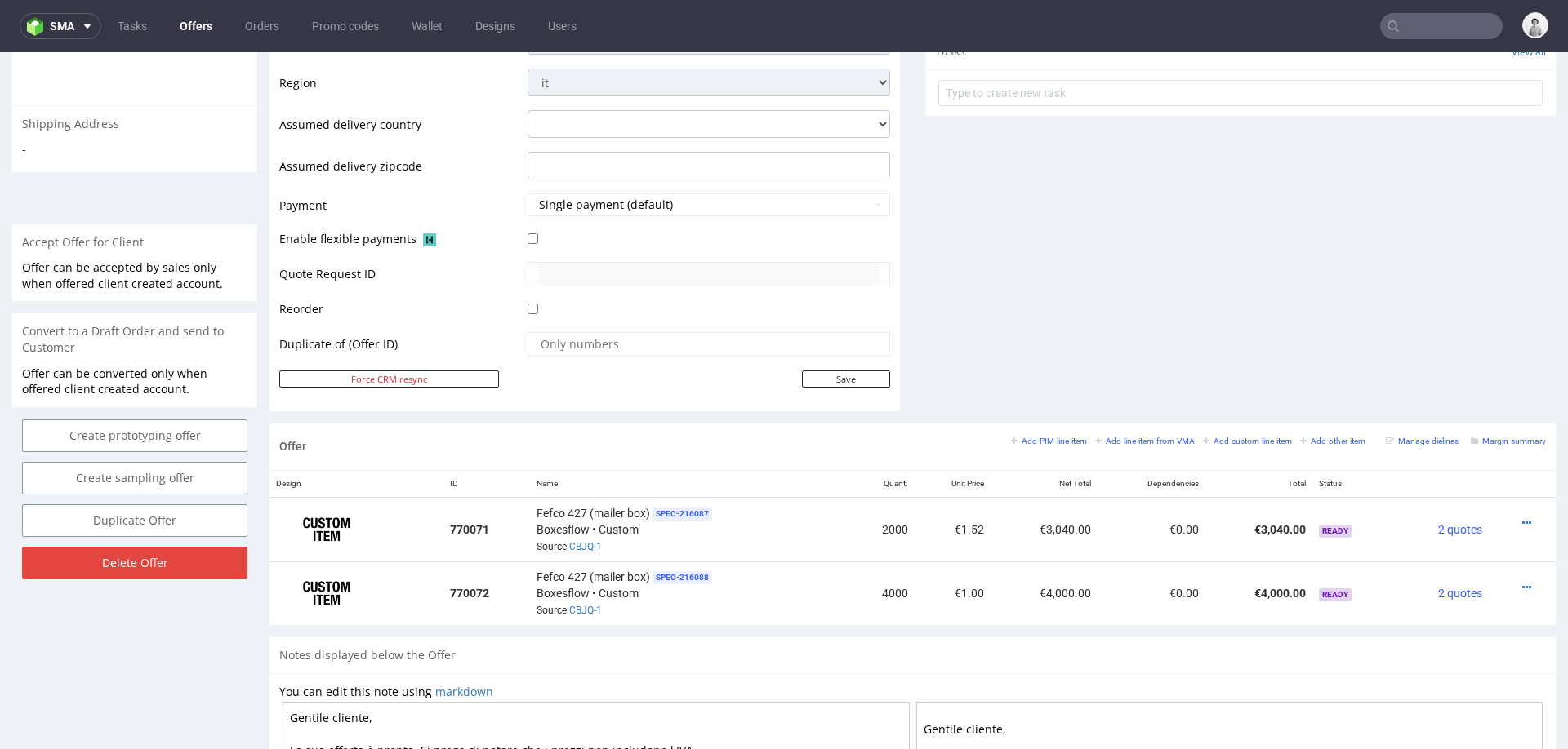
scroll to position [592, 0]
click at [1522, 580] on icon at bounding box center [1526, 585] width 9 height 11
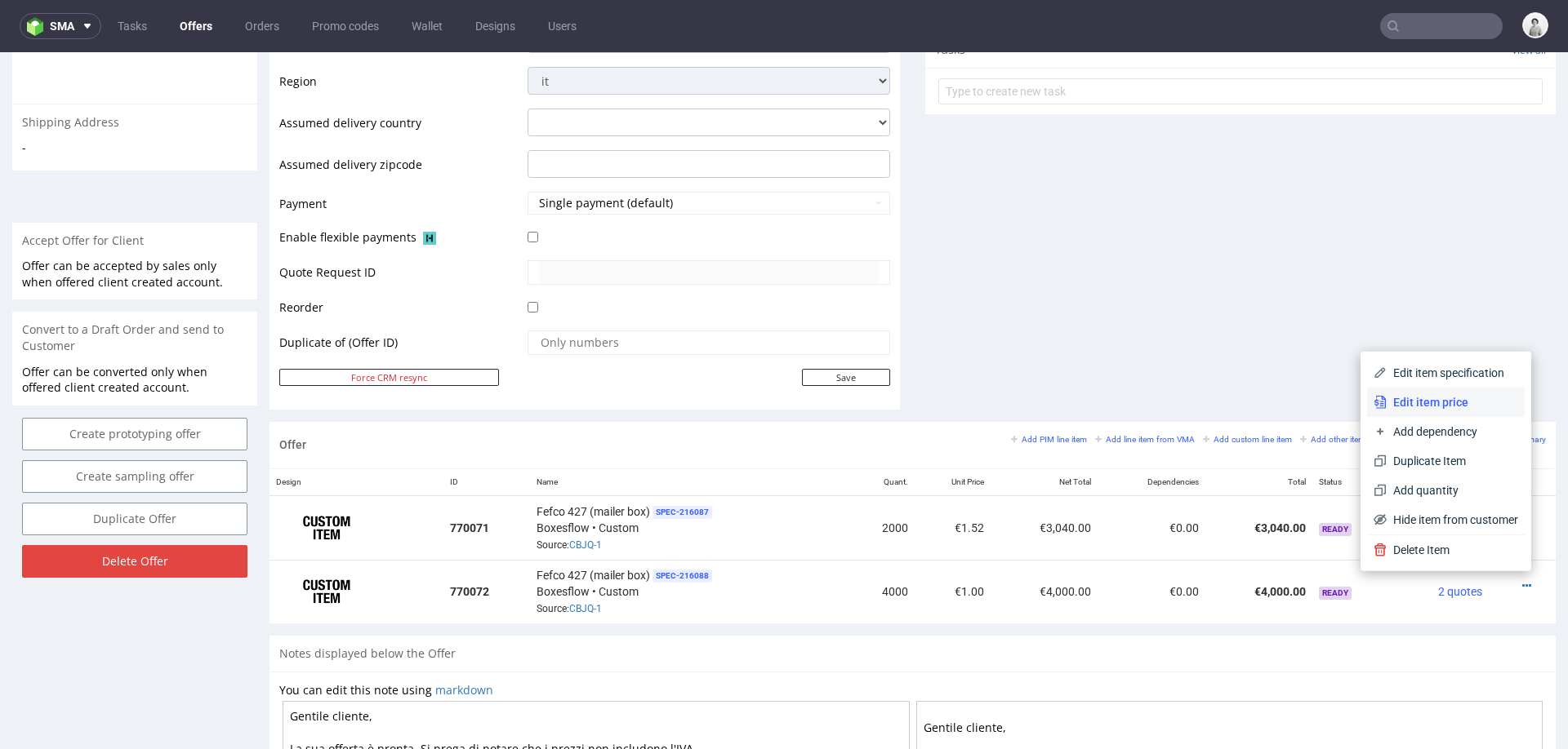
click at [1443, 404] on span "Edit item price" at bounding box center [1451, 402] width 131 height 17
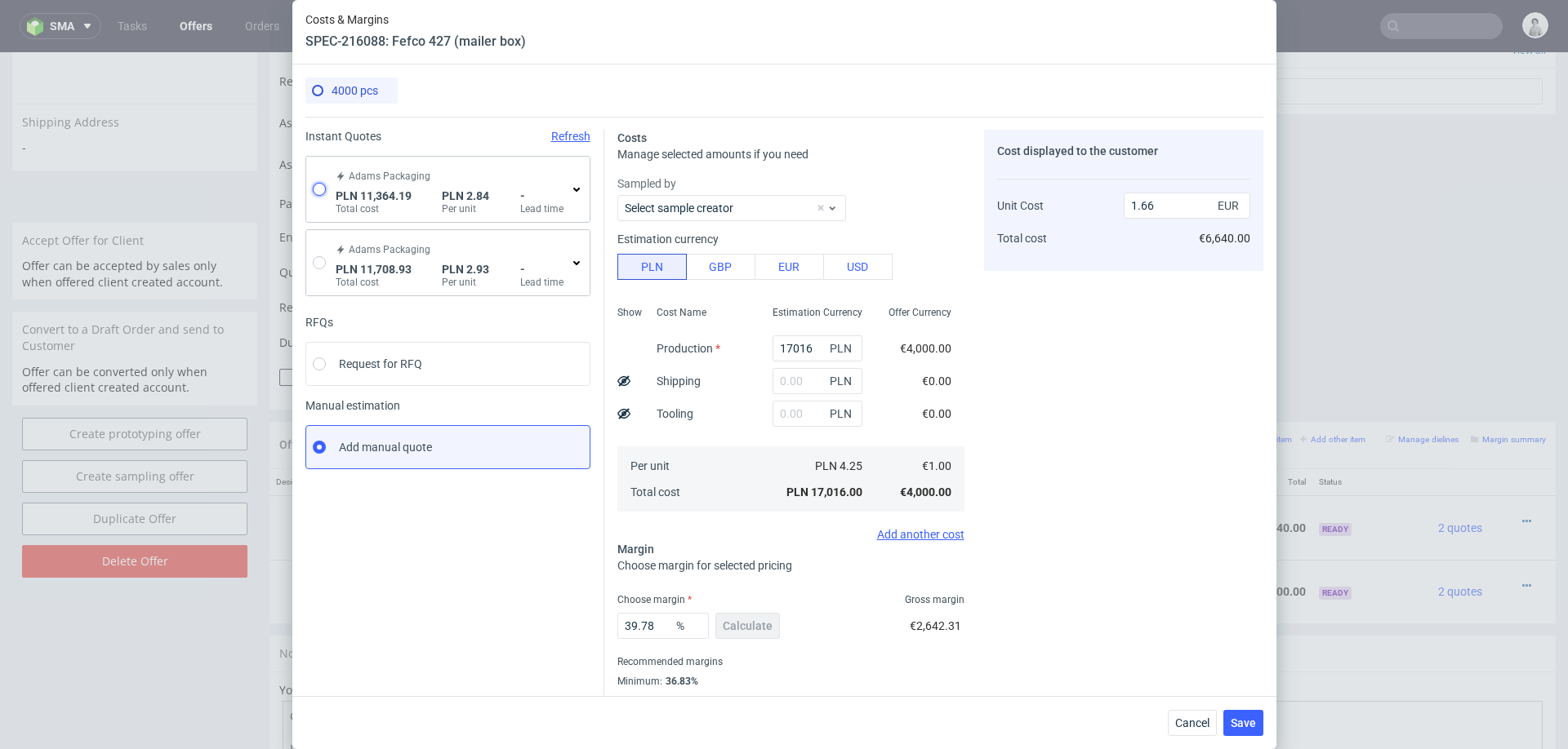
click at [313, 185] on input "radio" at bounding box center [318, 189] width 13 height 13
radio input "true"
radio input "false"
type input "10370.900000000001"
type input "993.29"
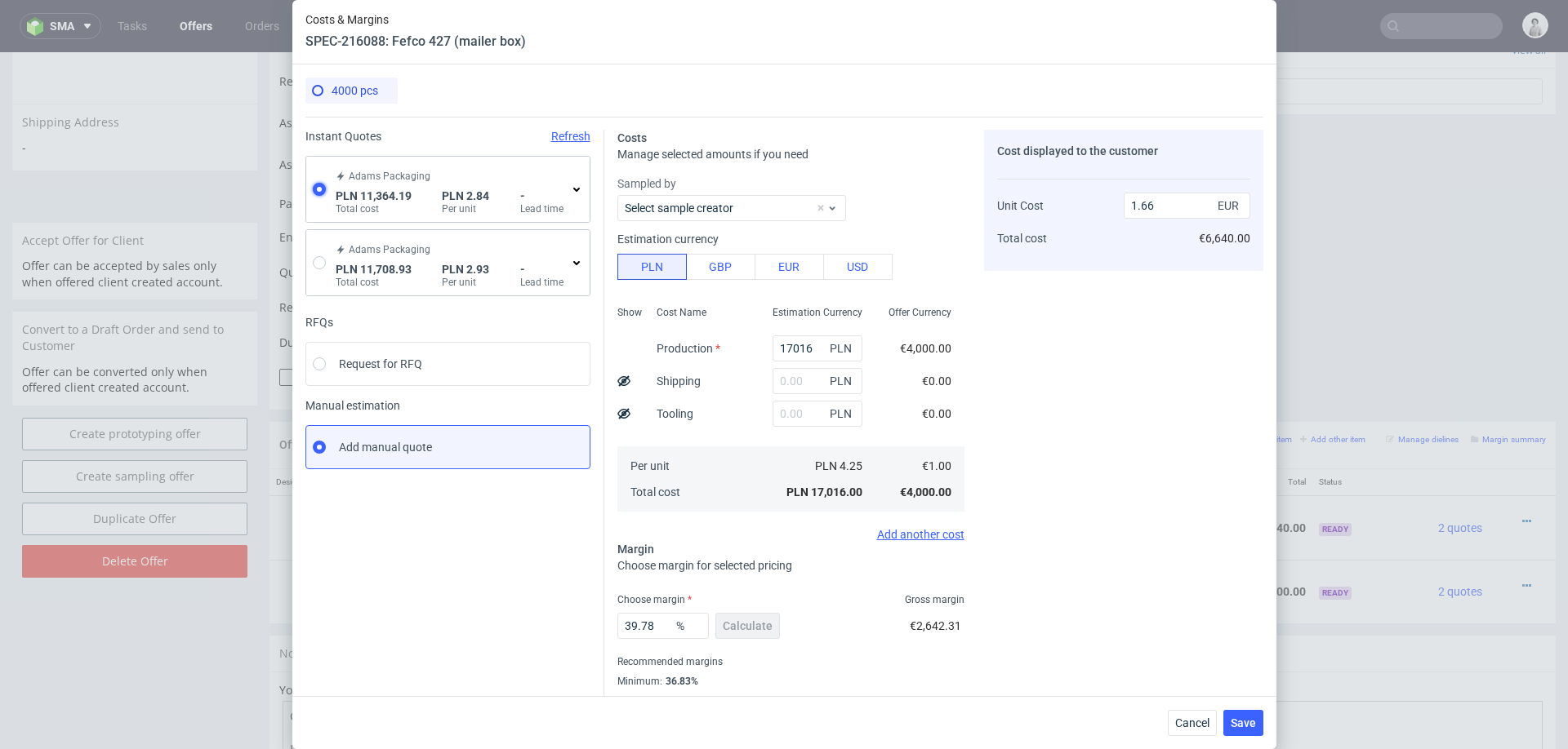
type input "0.67"
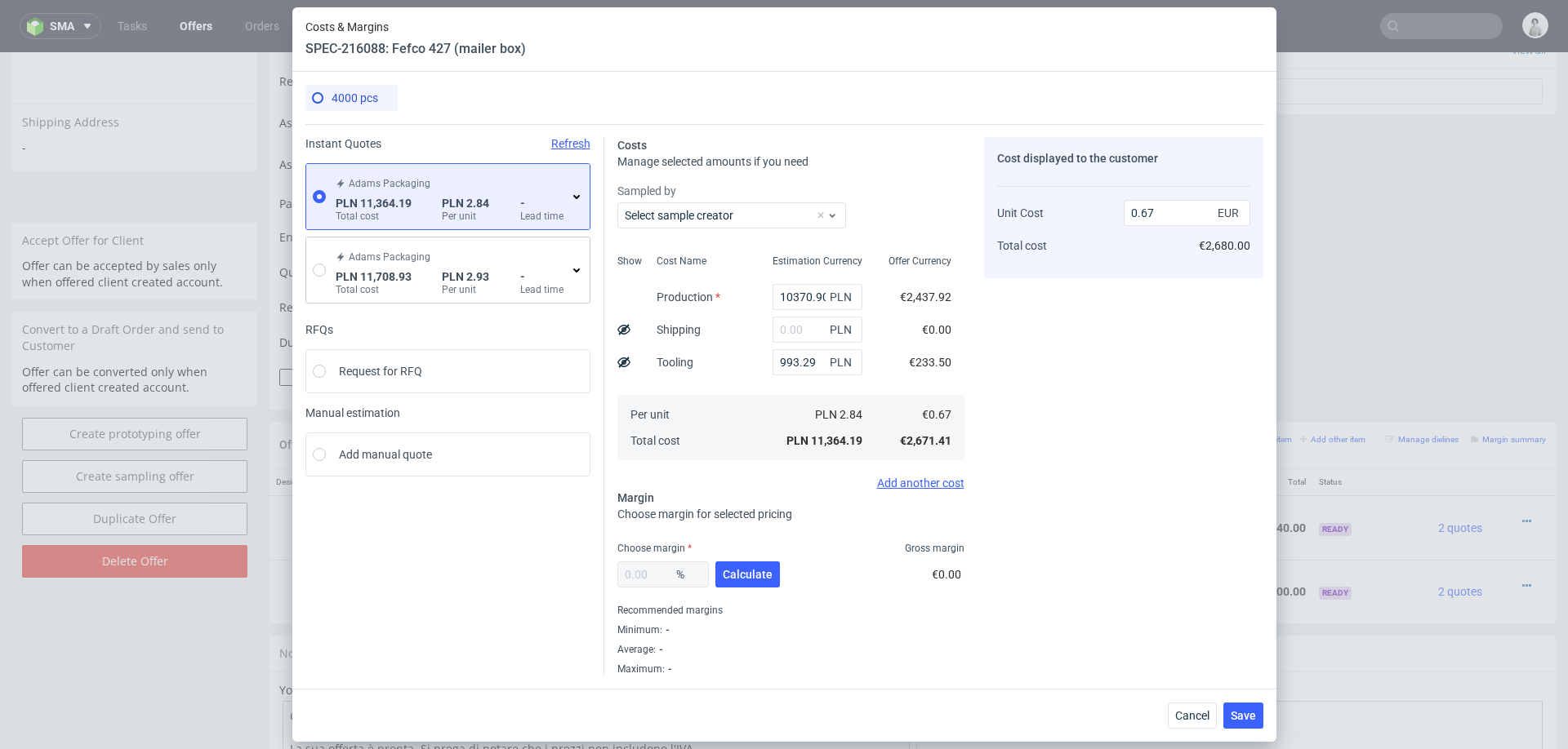
click at [580, 192] on icon at bounding box center [576, 197] width 13 height 13
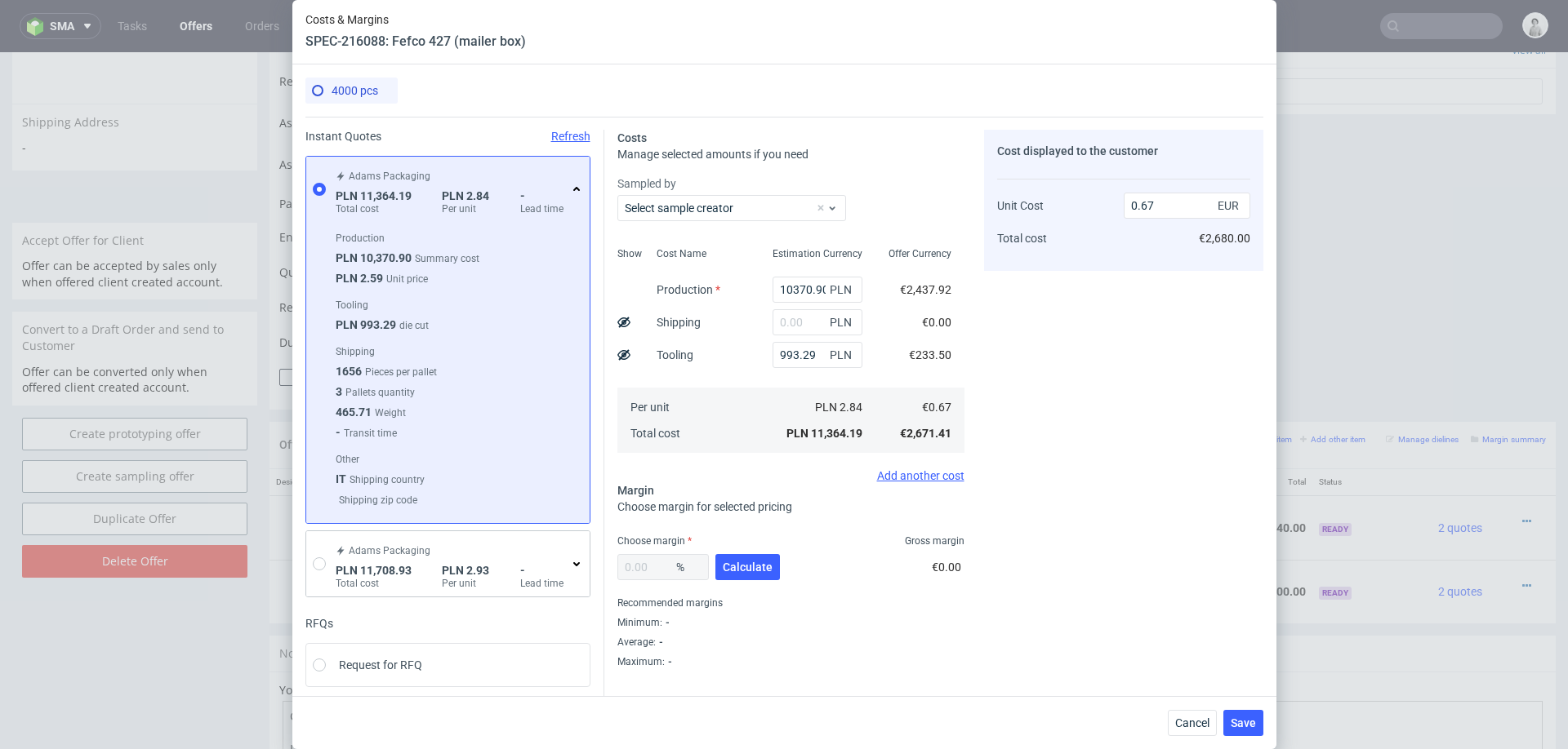
click at [580, 192] on icon at bounding box center [576, 189] width 13 height 13
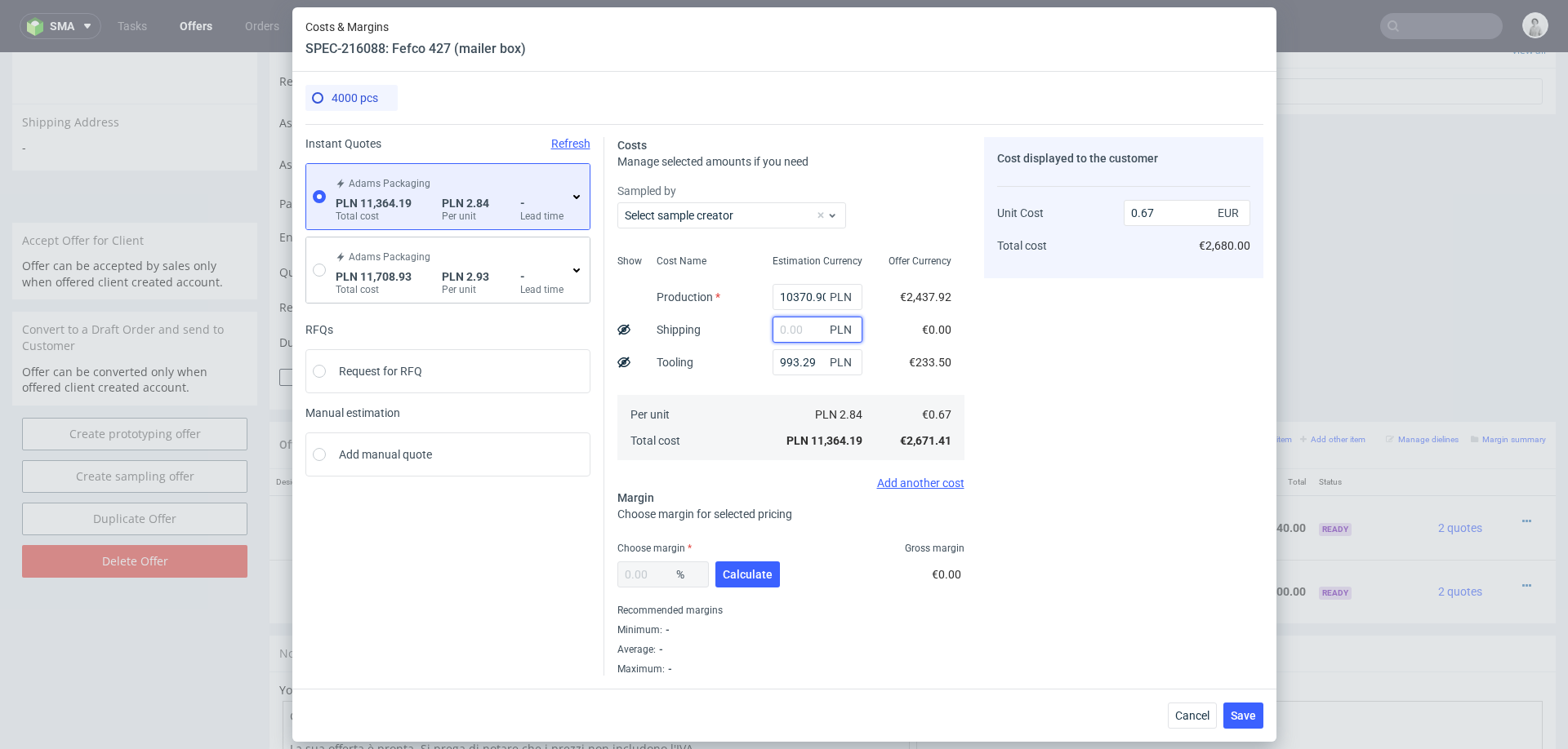
click at [807, 324] on input "text" at bounding box center [817, 330] width 90 height 26
type input "1600"
type input "0.76"
type input "16"
type input "0.68"
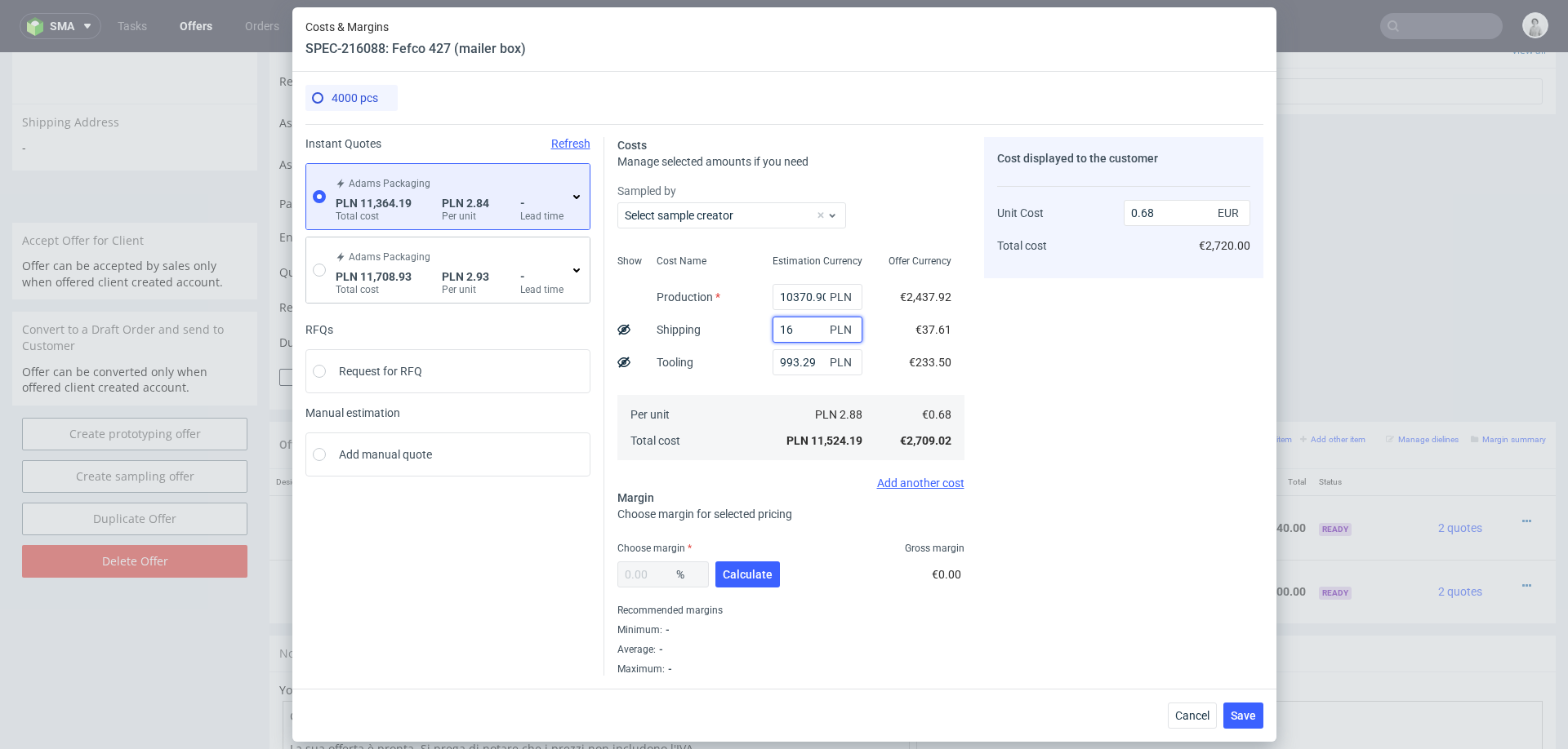
type input "1"
type input "0.67"
type input "1800"
type input "0.78"
type input "1800"
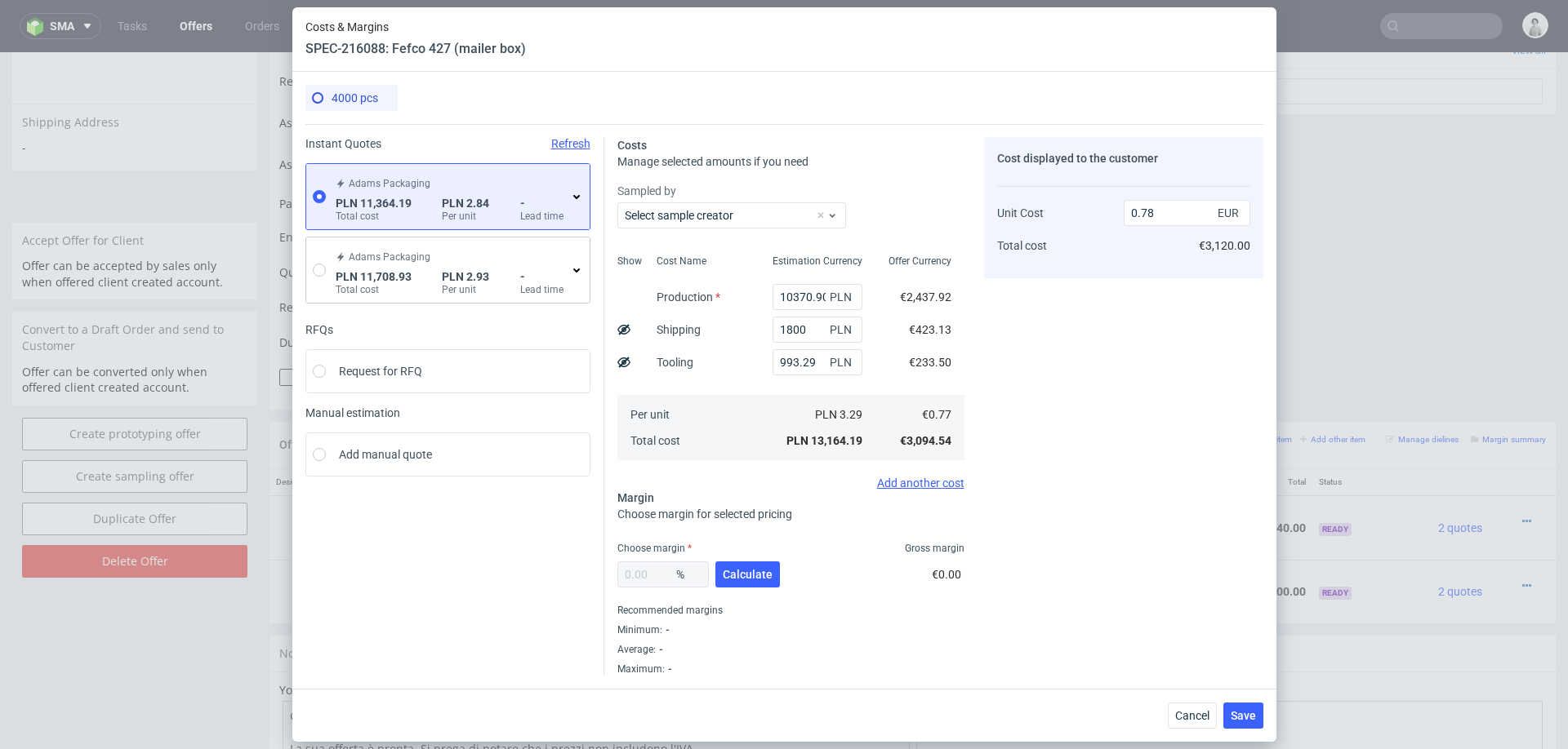
click at [877, 501] on fieldset "Costs Manage selected amounts if you need Sampled by Select sample creator Show…" at bounding box center [790, 406] width 347 height 538
click at [739, 574] on span "Calculate" at bounding box center [747, 574] width 50 height 11
type input "31.85"
type input "1.14"
click at [667, 572] on input "31.85" at bounding box center [662, 575] width 91 height 26
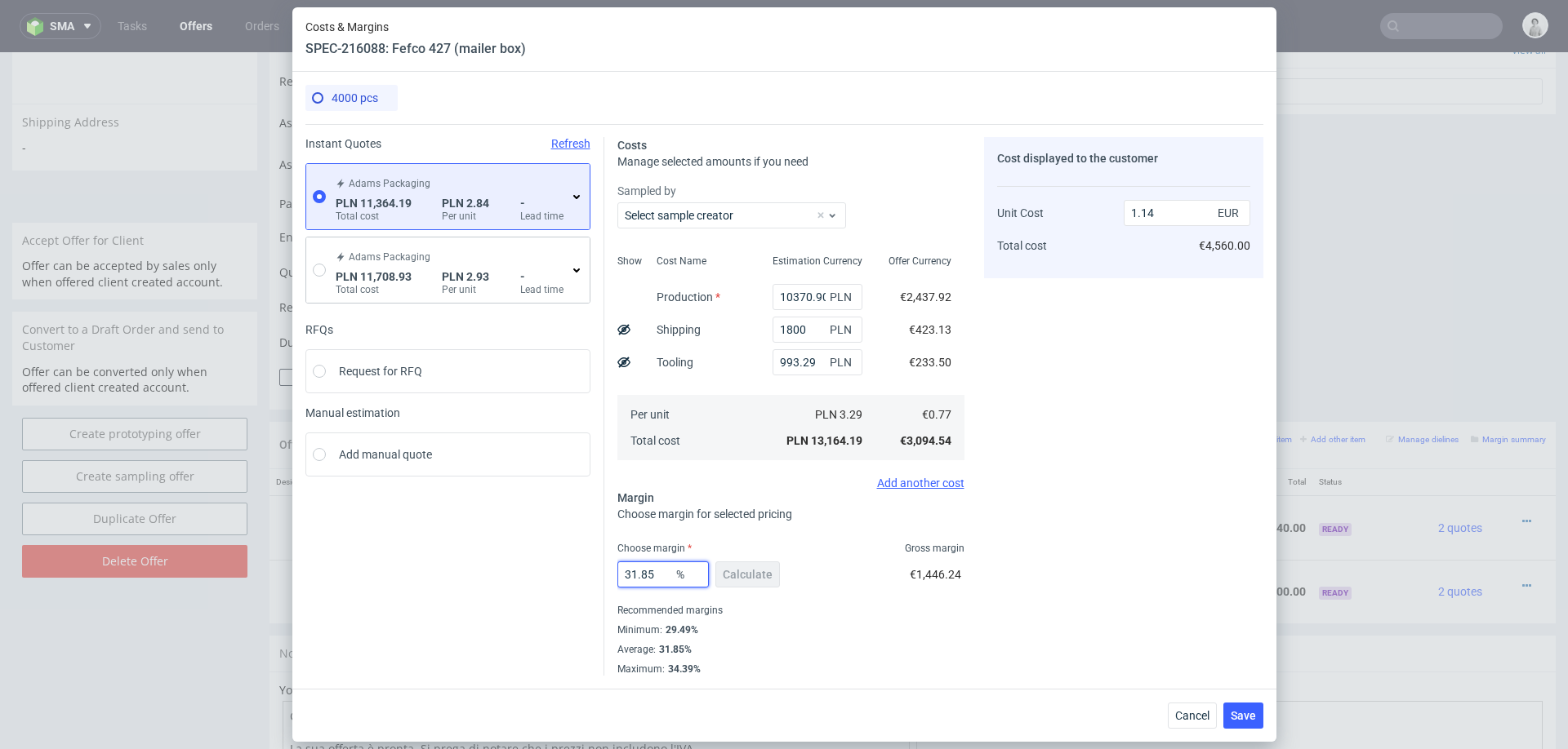
click at [667, 572] on input "31.85" at bounding box center [662, 575] width 91 height 26
type input "39"
type input "1.27"
type input "30"
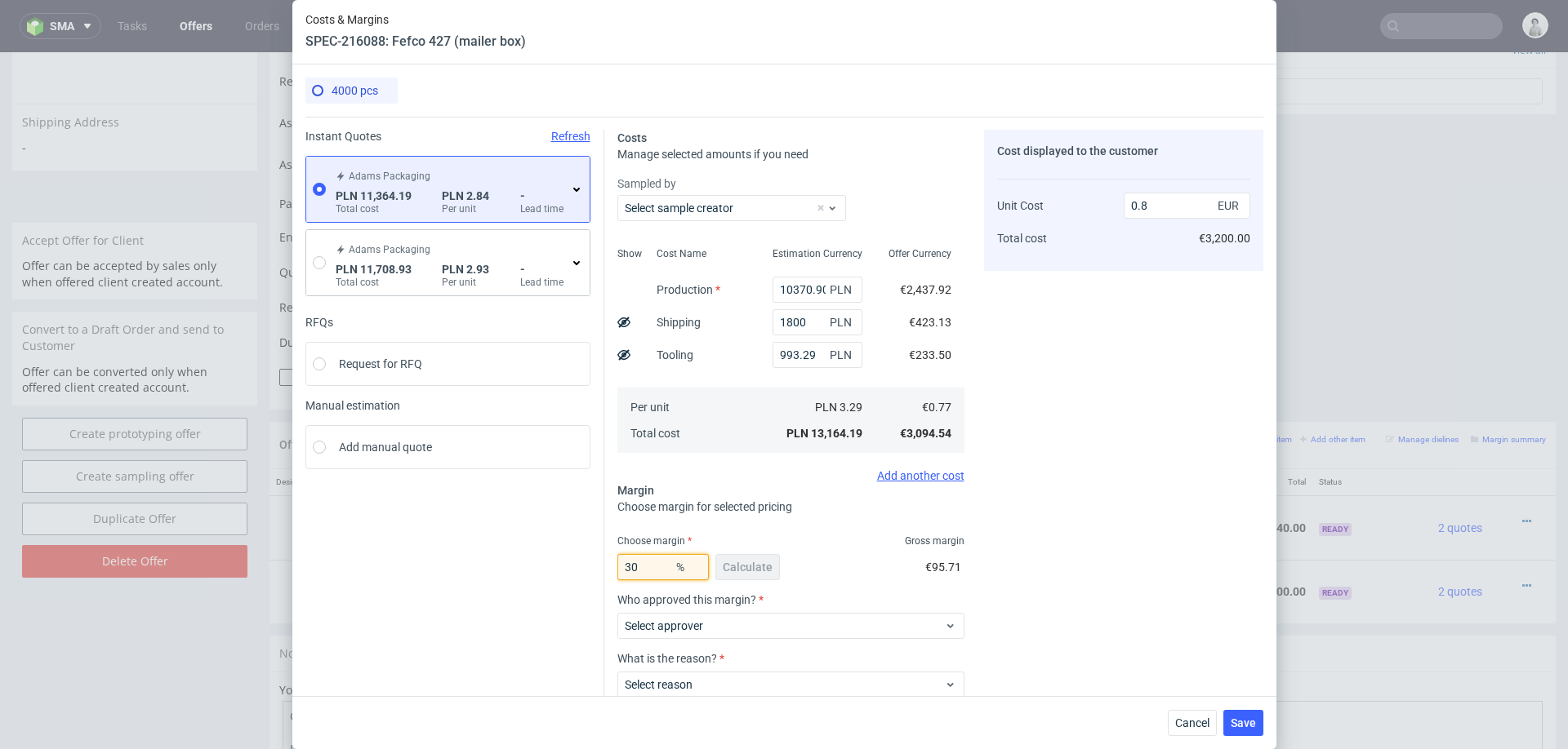
type input "1.11"
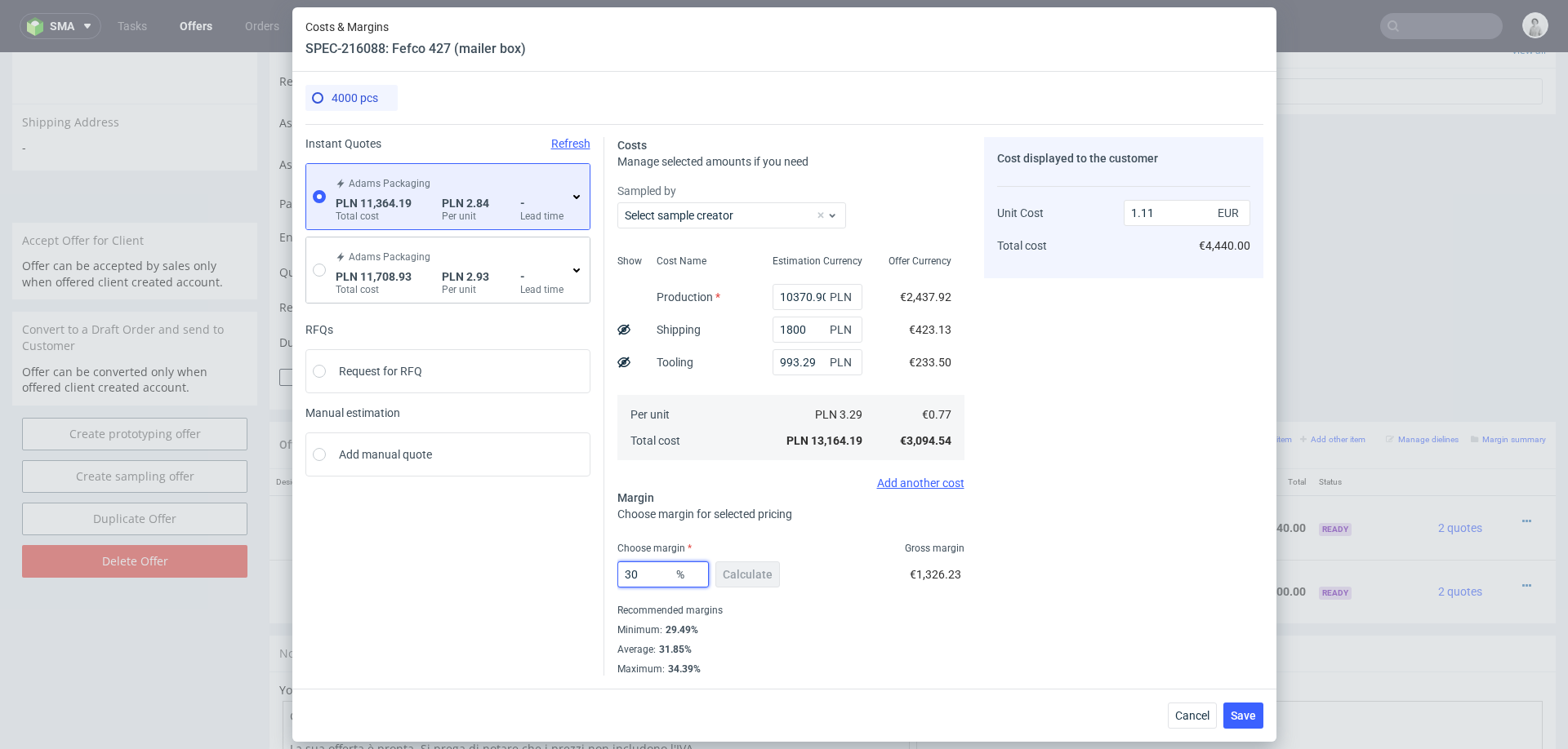
type input "30"
click at [941, 605] on div "Recommended margins" at bounding box center [790, 611] width 347 height 20
click at [1249, 712] on span "Save" at bounding box center [1243, 715] width 25 height 11
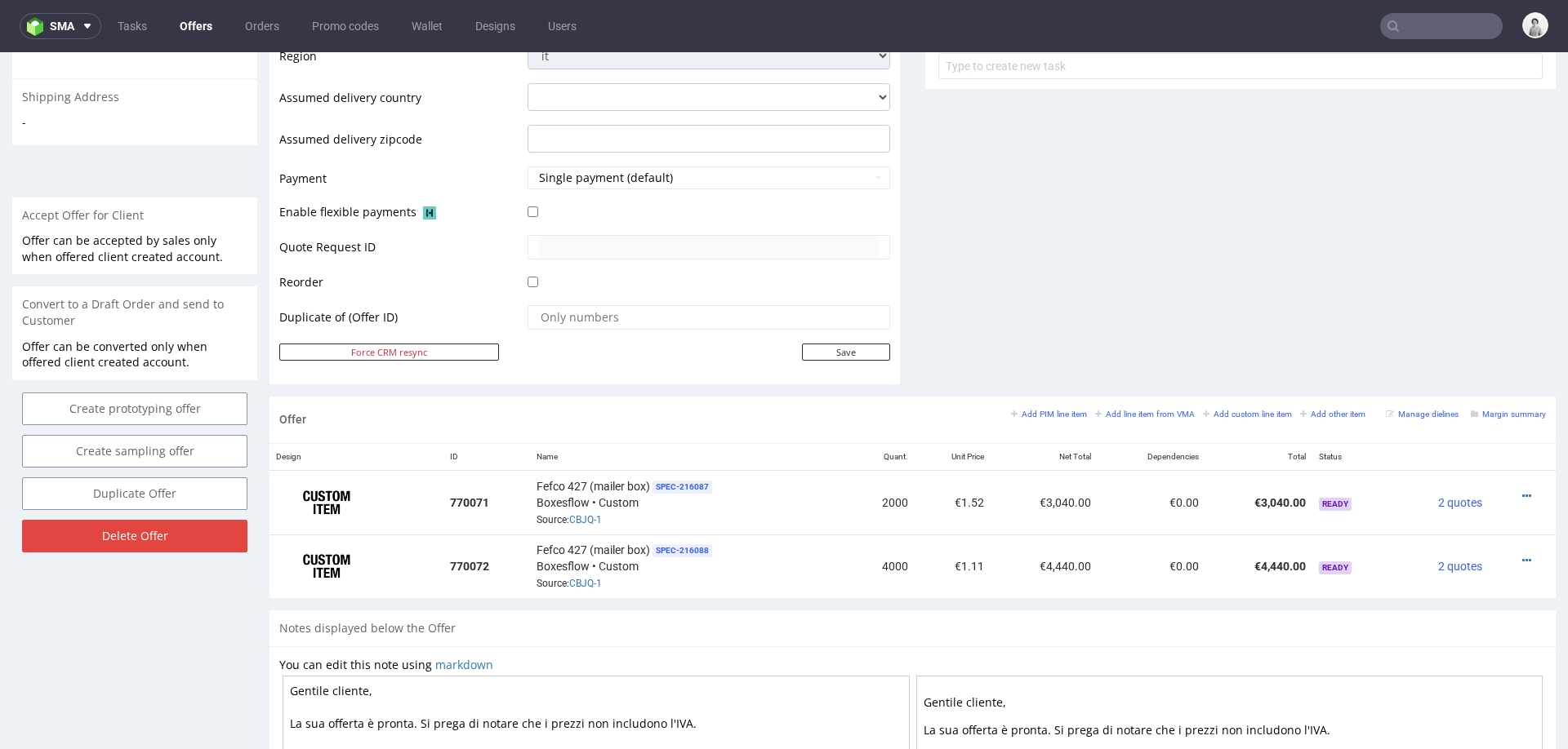
scroll to position [620, 0]
click at [627, 30] on nav "sma Tasks Offers Orders Promo codes Wallet Designs Users" at bounding box center [784, 26] width 1568 height 52
click at [1118, 411] on small "Add line item from VMA" at bounding box center [1144, 411] width 99 height 9
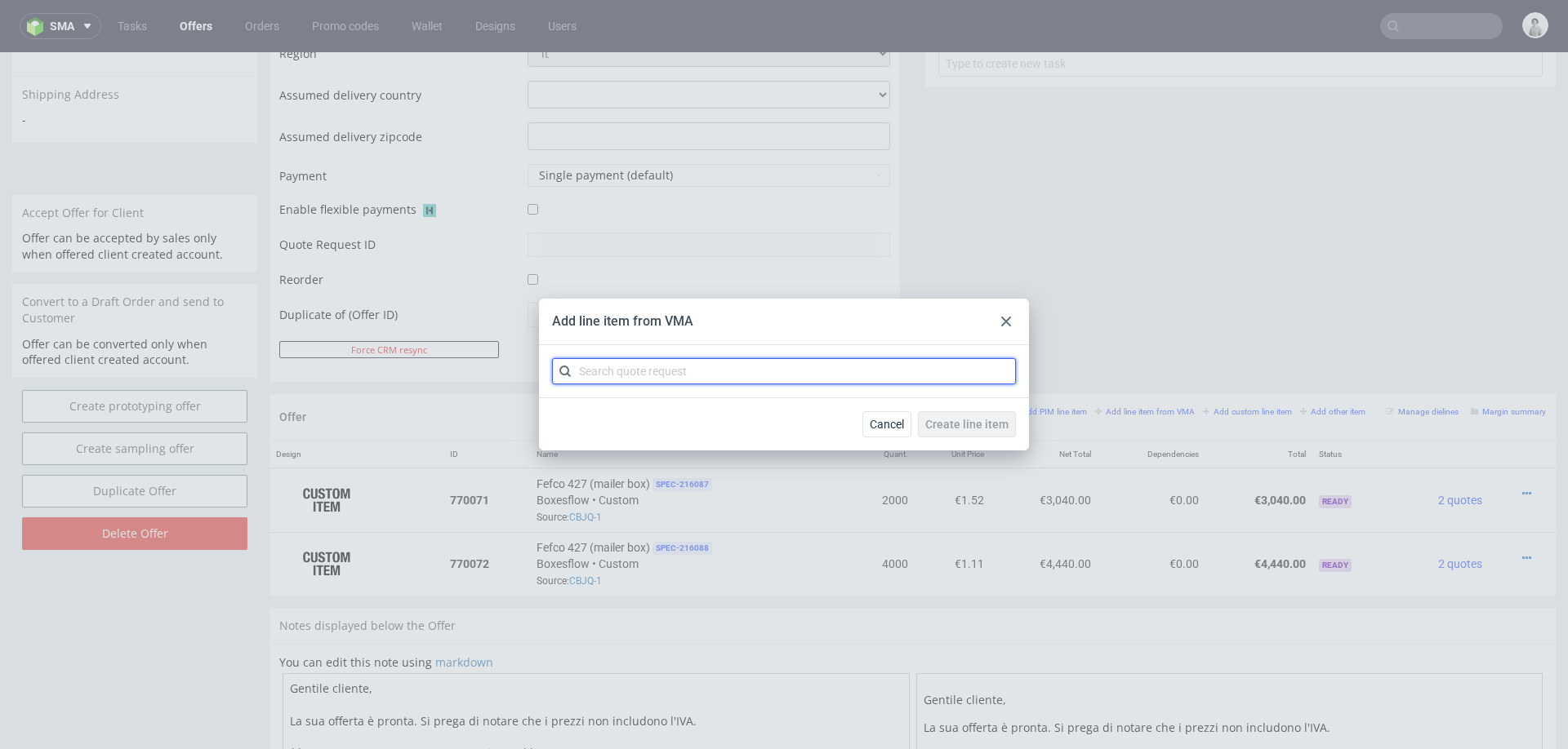
click at [961, 383] on input "text" at bounding box center [783, 371] width 464 height 26
type input "cbjq"
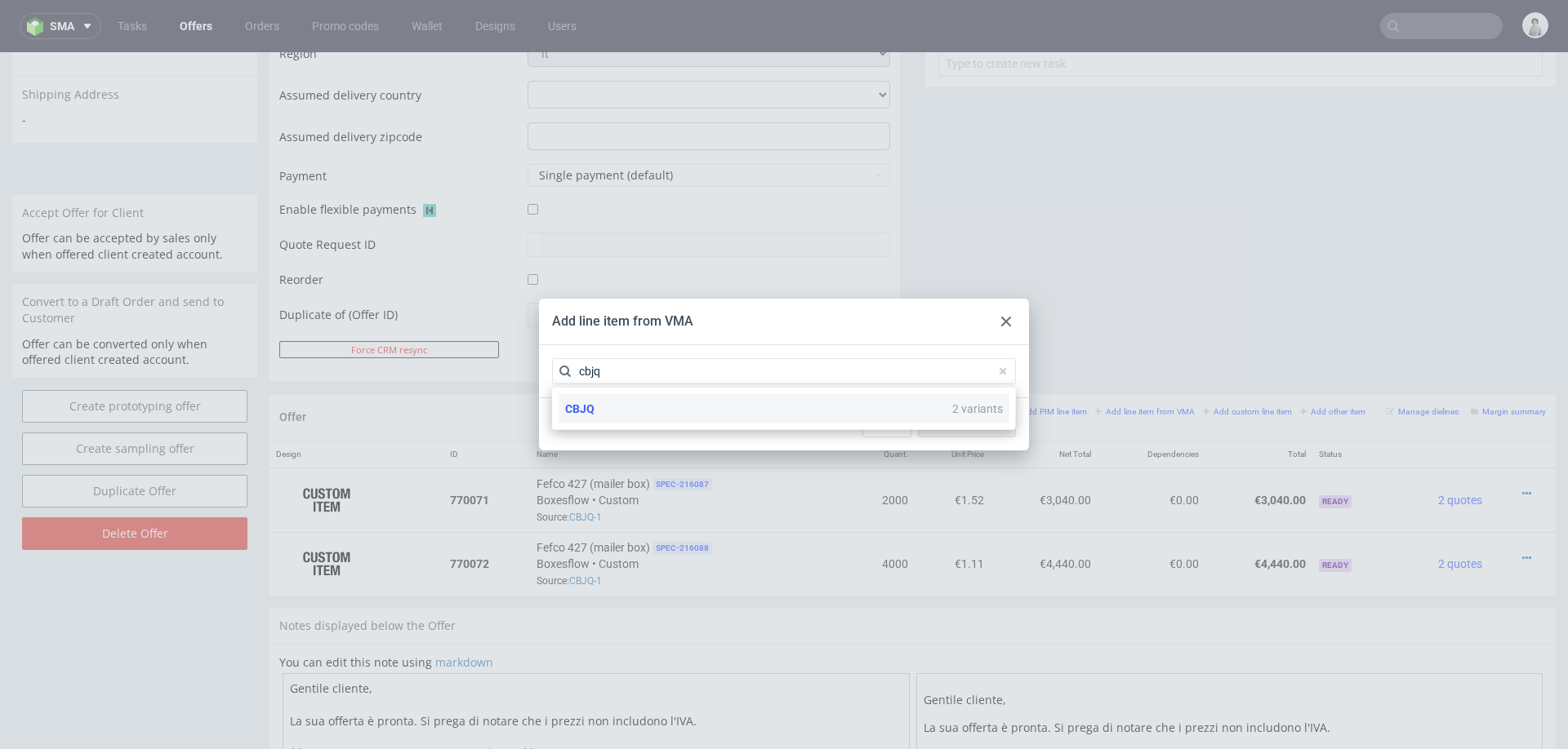
click at [785, 396] on div "CBJQ 2 variants" at bounding box center [784, 409] width 451 height 30
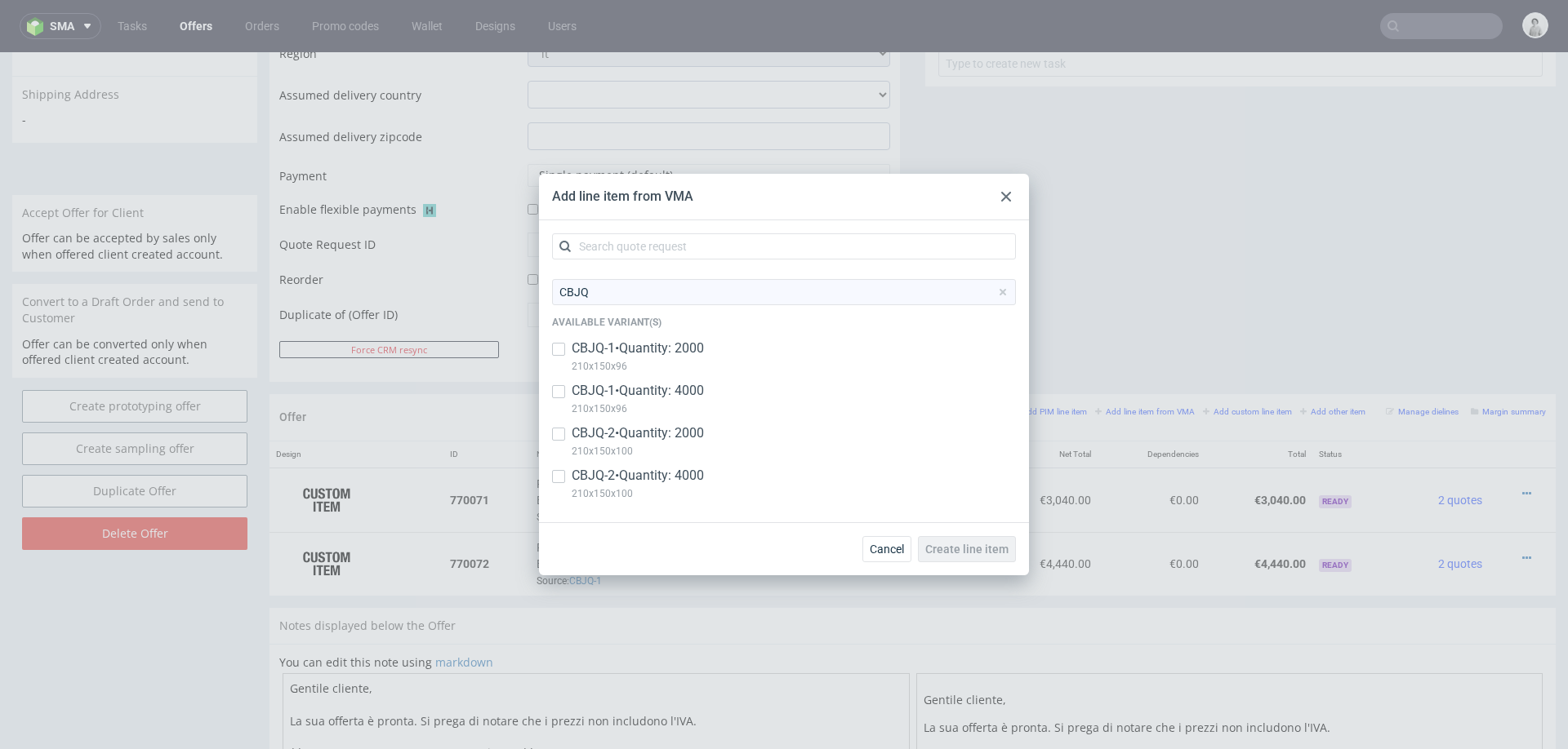
click at [687, 475] on p "CBJQ-2 • Quantity: 4000" at bounding box center [638, 476] width 132 height 18
checkbox input "true"
click at [699, 444] on p "210x150x100" at bounding box center [638, 451] width 132 height 18
checkbox input "true"
click at [997, 539] on button "Create line item" at bounding box center [967, 549] width 98 height 26
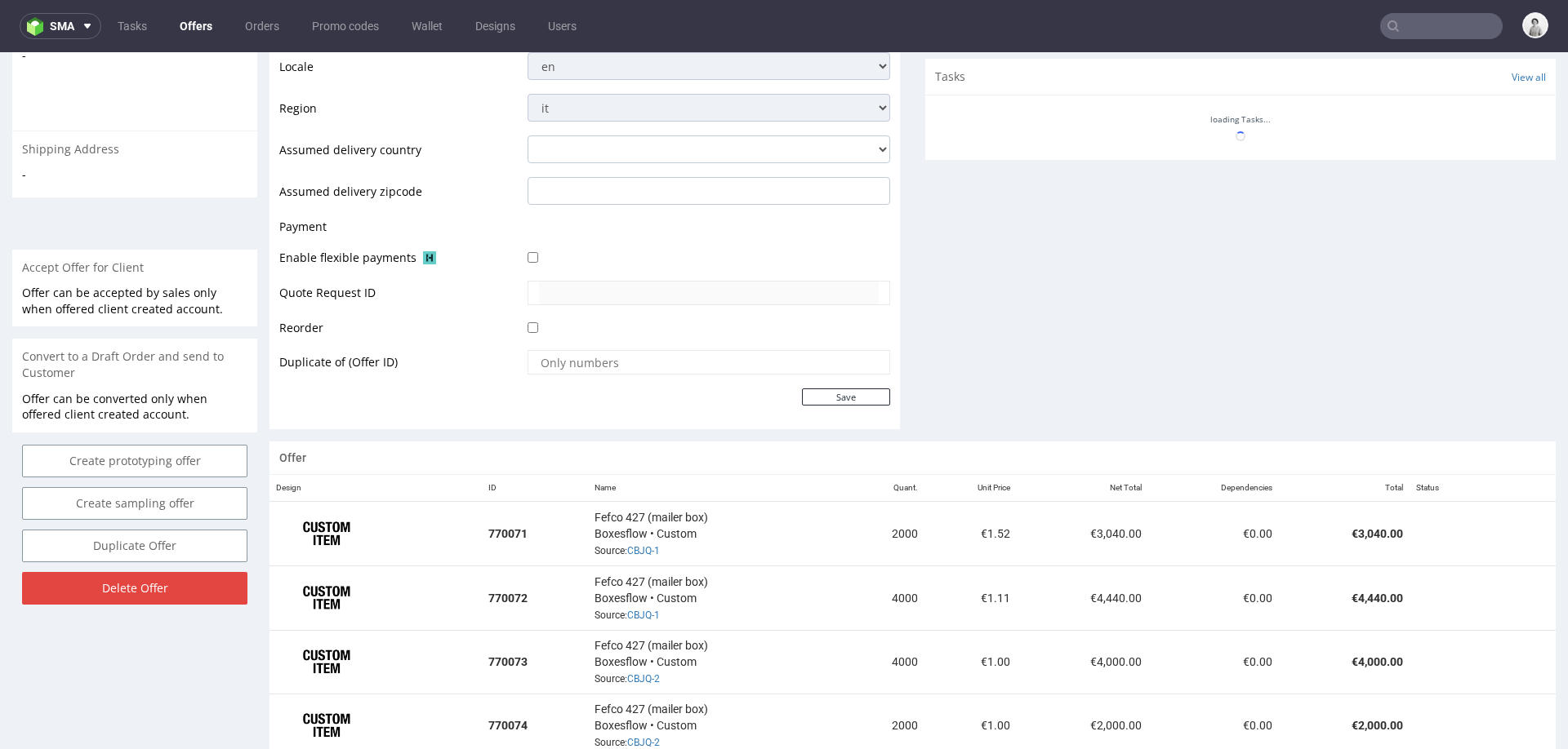
scroll to position [595, 0]
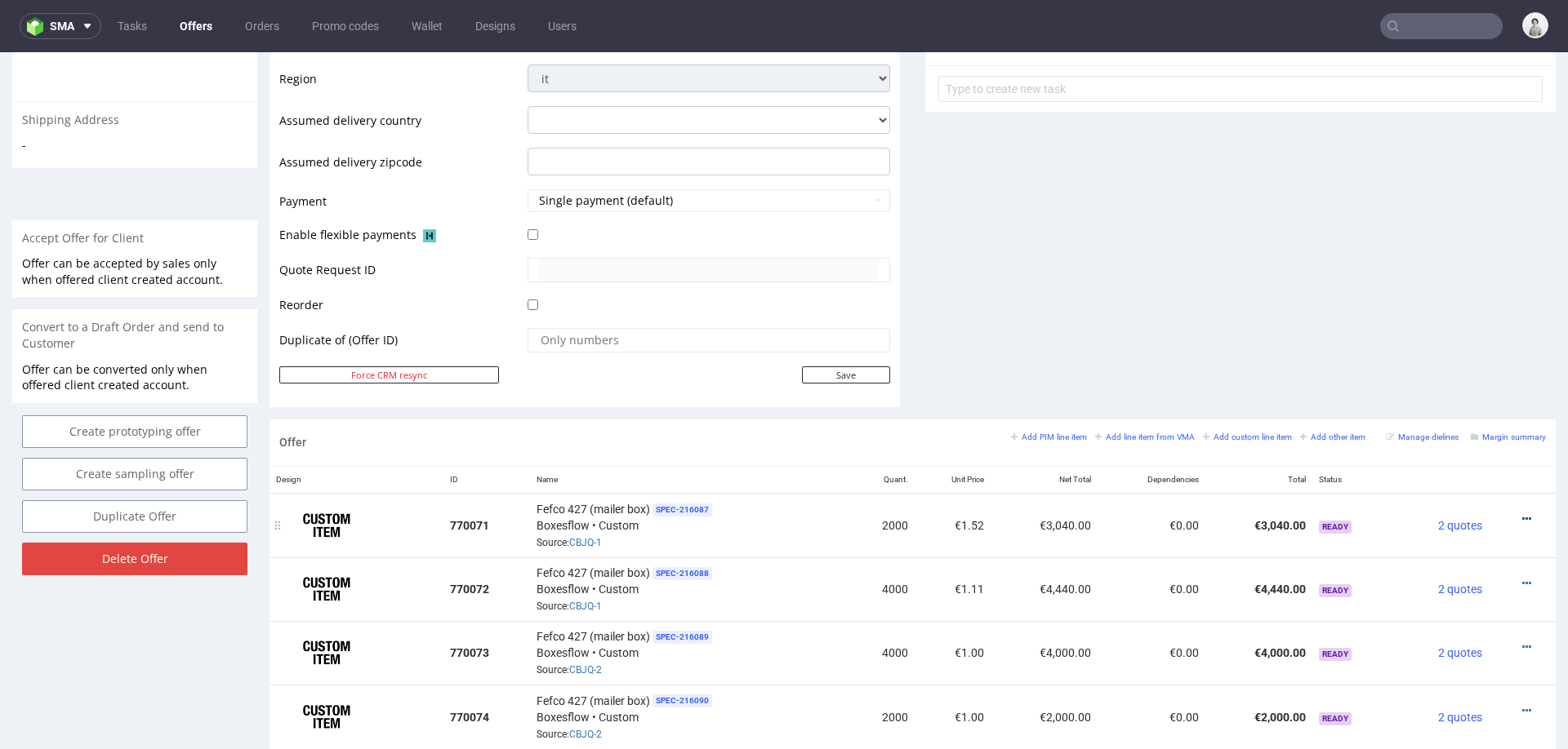
click at [1522, 513] on icon at bounding box center [1526, 518] width 9 height 11
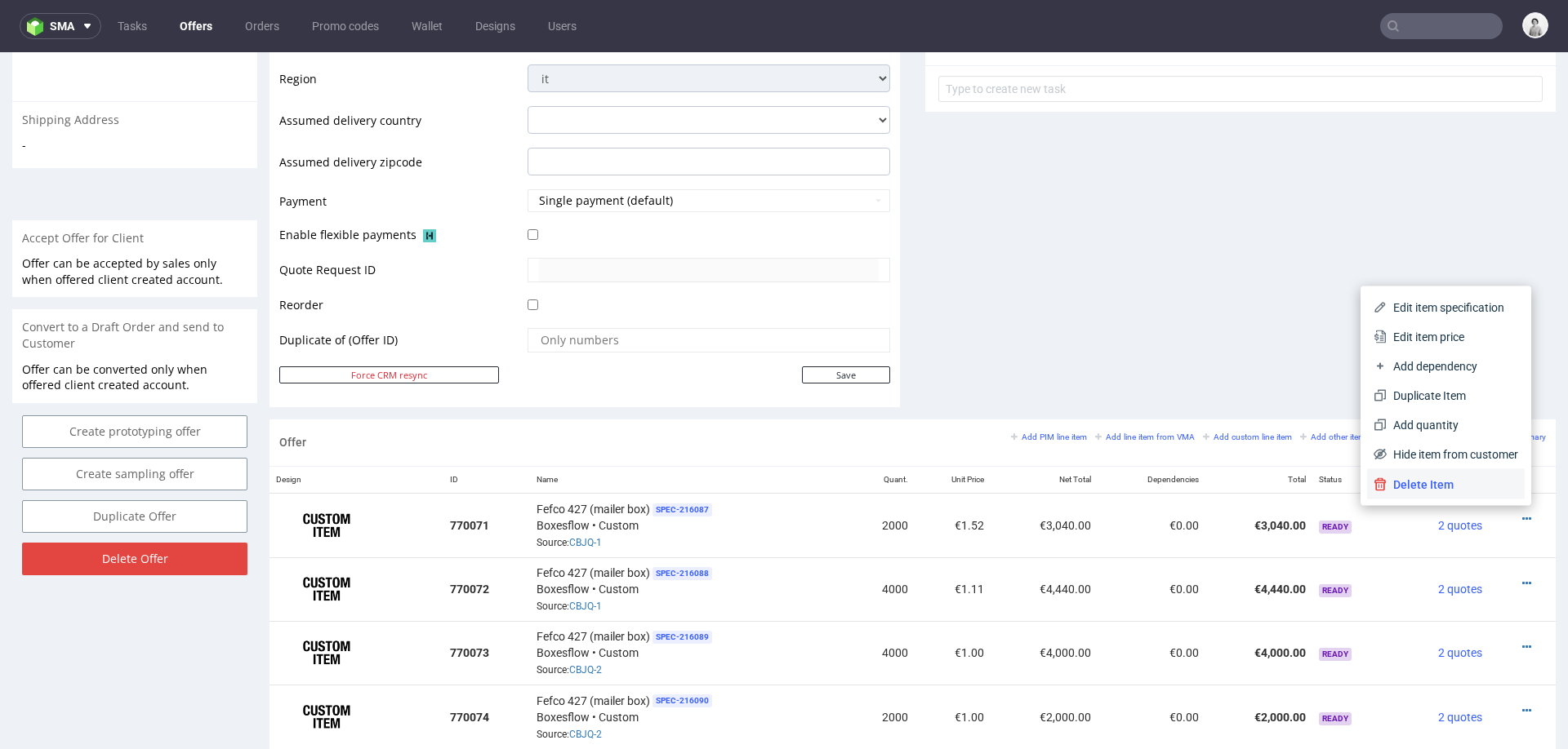
click at [1478, 486] on span "Delete Item" at bounding box center [1451, 485] width 131 height 17
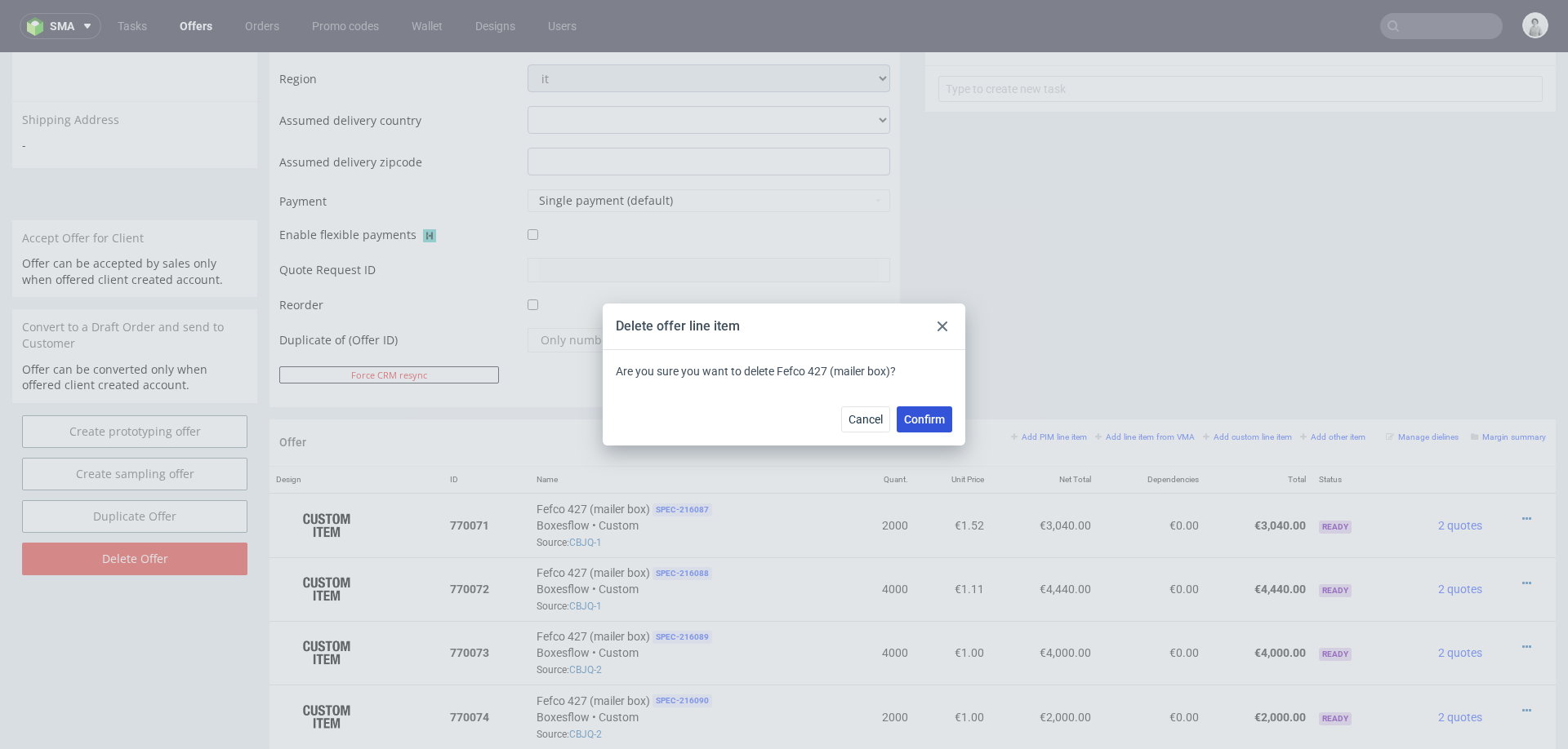
click at [908, 425] on span "Confirm" at bounding box center [924, 419] width 41 height 11
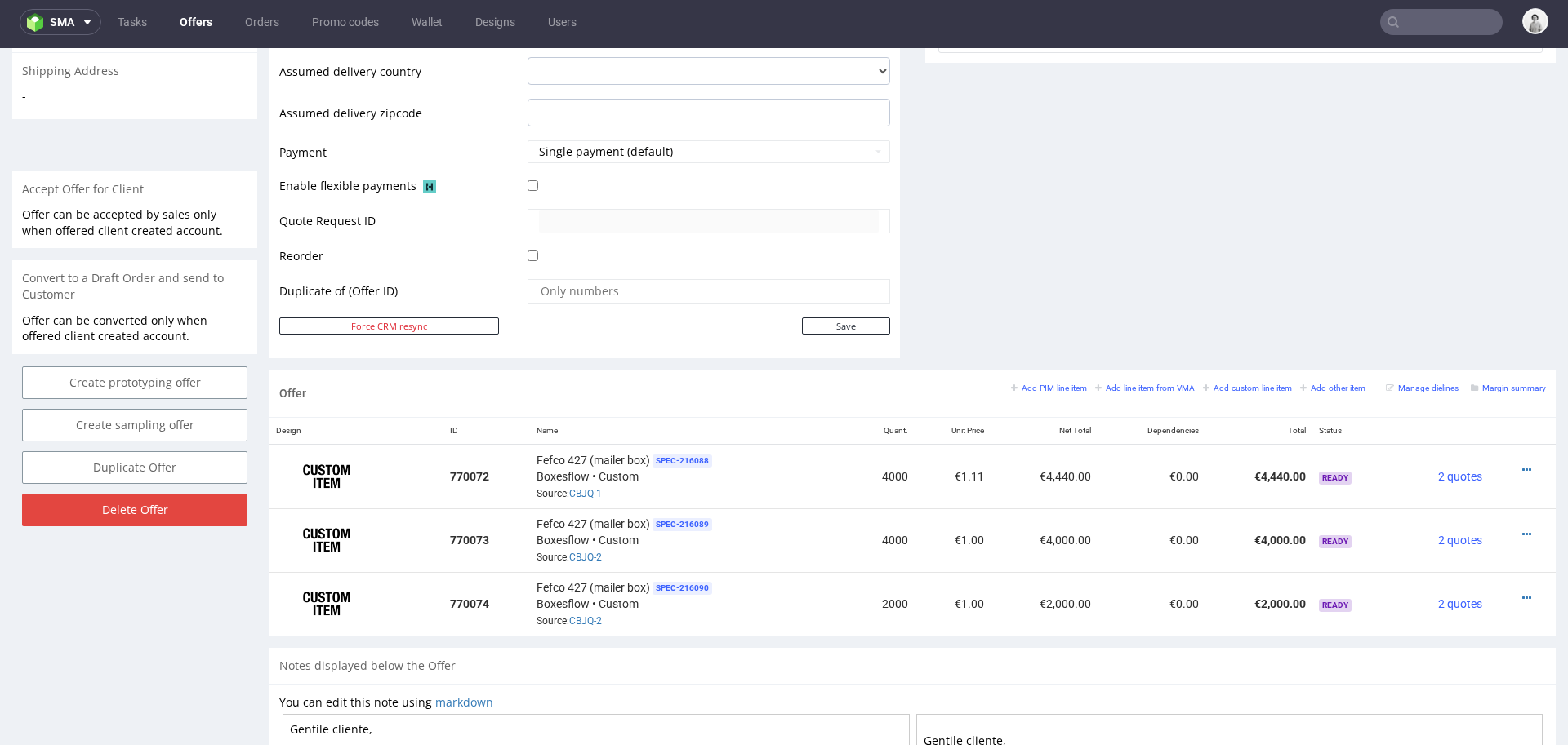
scroll to position [642, 0]
click at [1522, 463] on icon at bounding box center [1526, 468] width 9 height 11
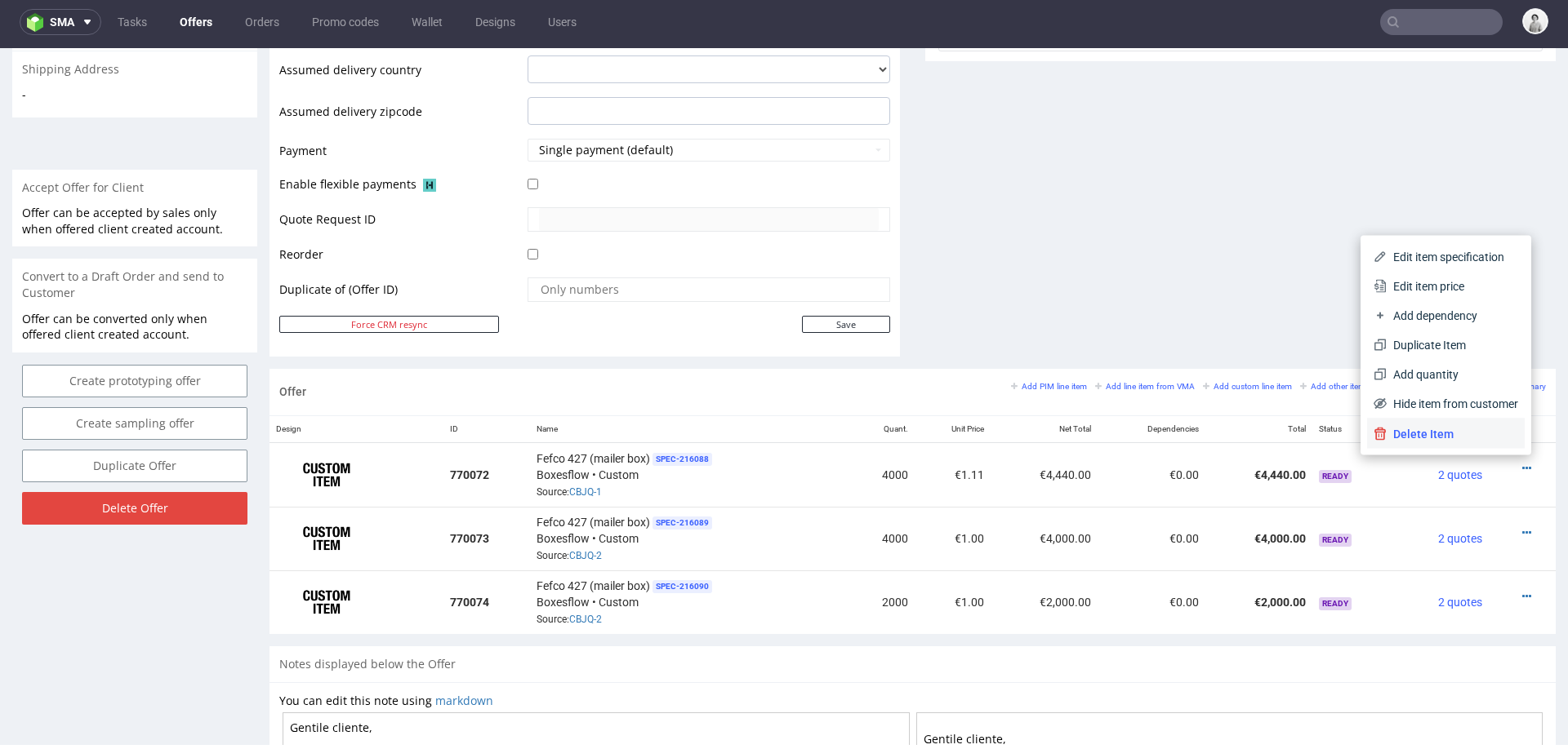
click at [1450, 423] on li "Delete Item" at bounding box center [1445, 434] width 157 height 30
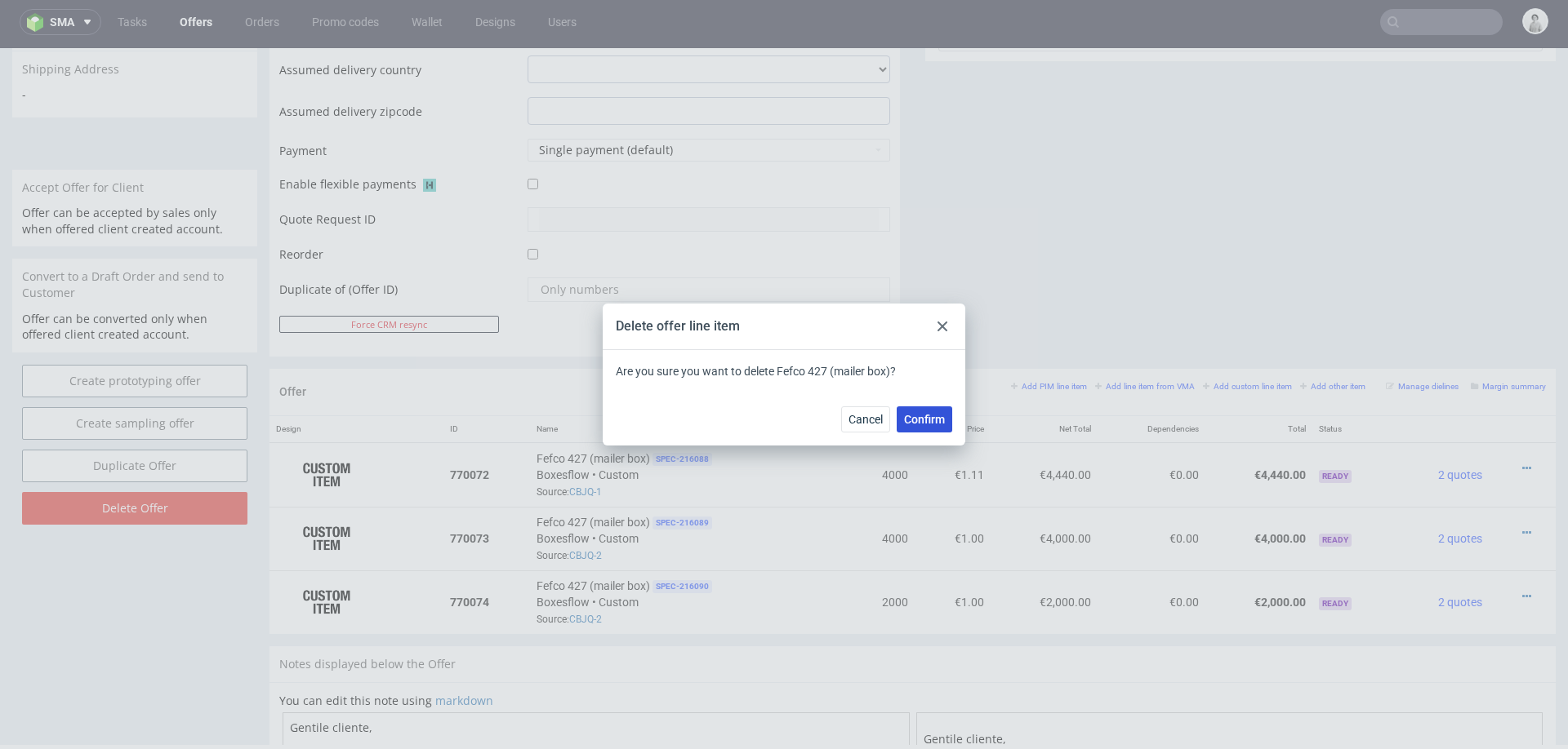
click at [908, 415] on span "Confirm" at bounding box center [924, 419] width 41 height 11
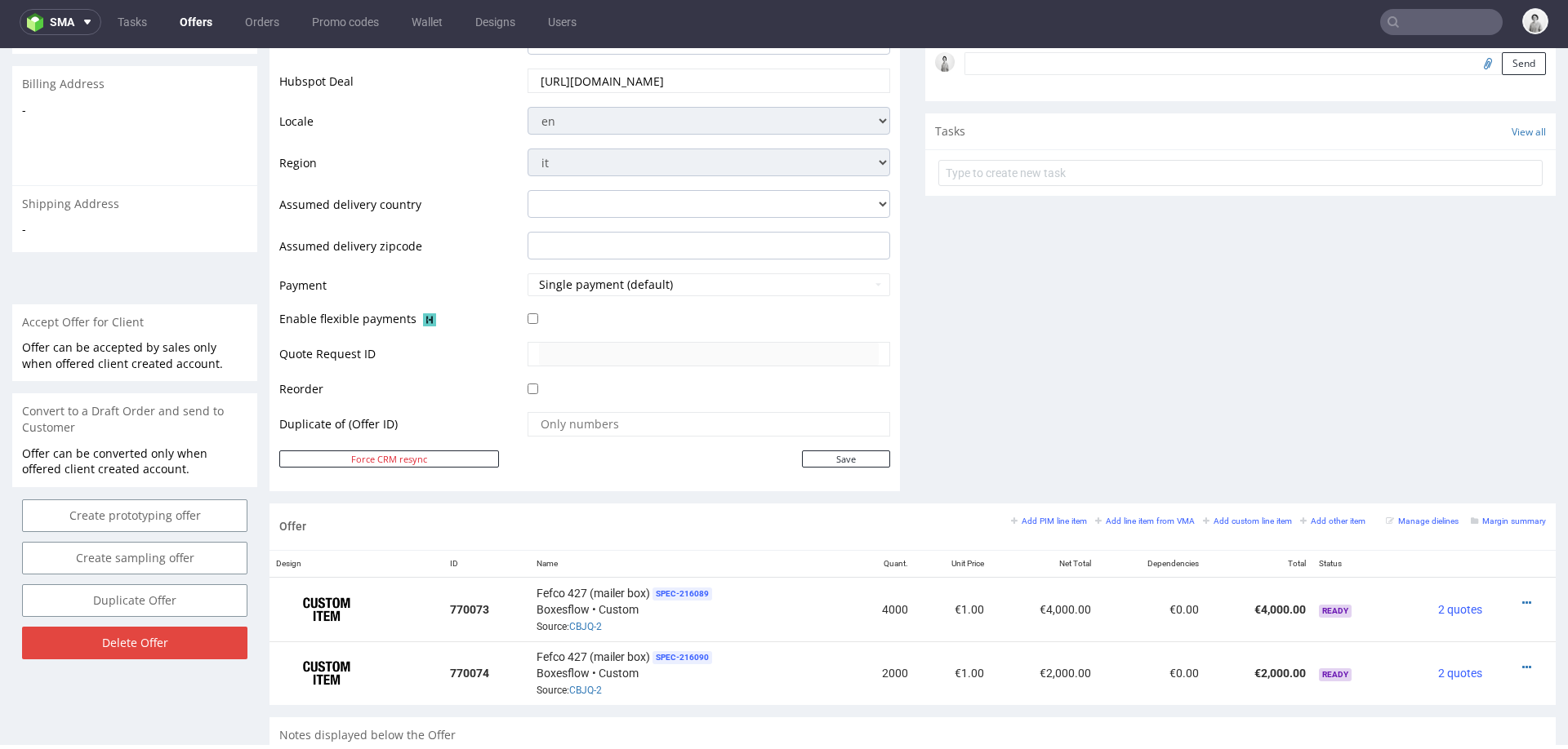
scroll to position [552, 0]
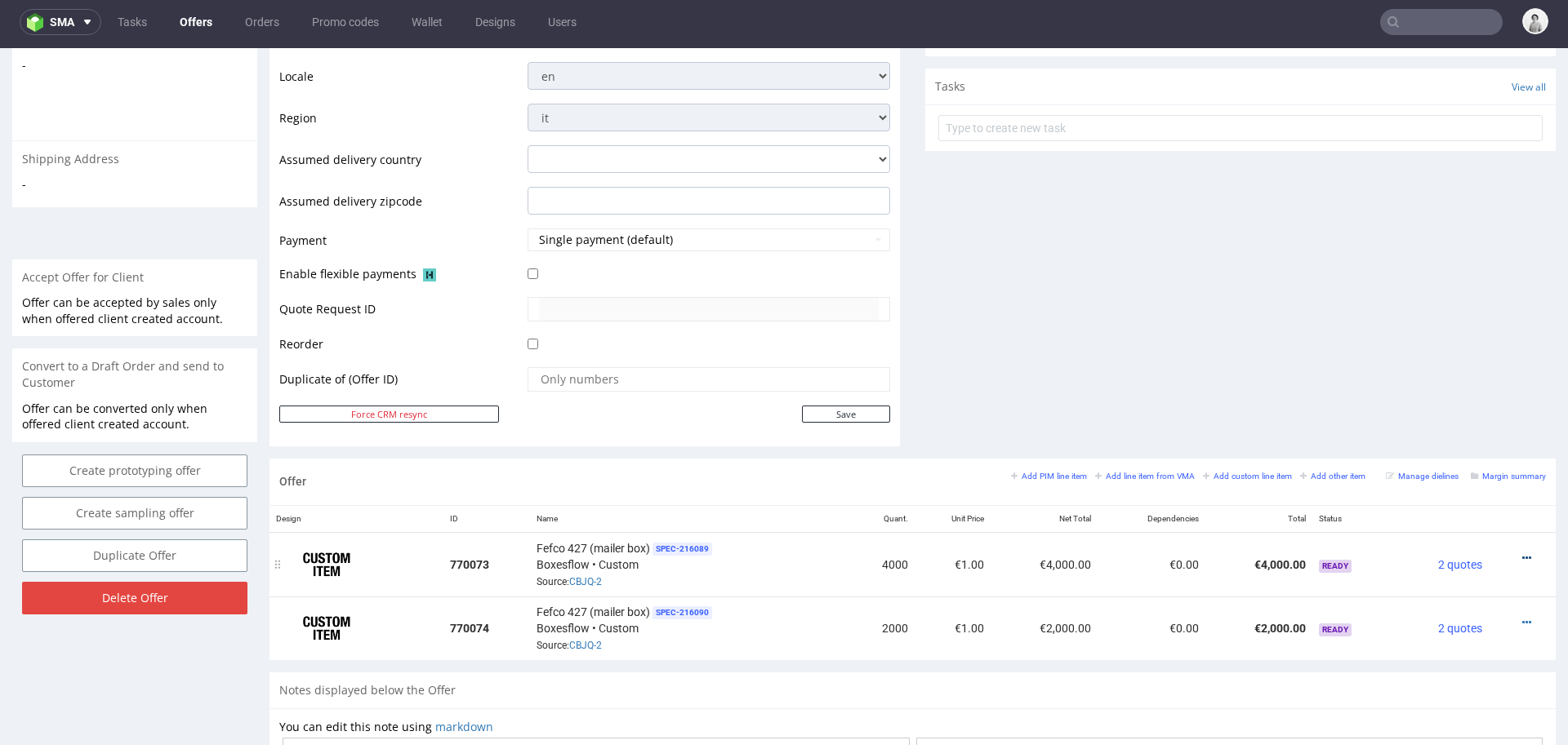
click at [1522, 552] on icon at bounding box center [1526, 558] width 9 height 11
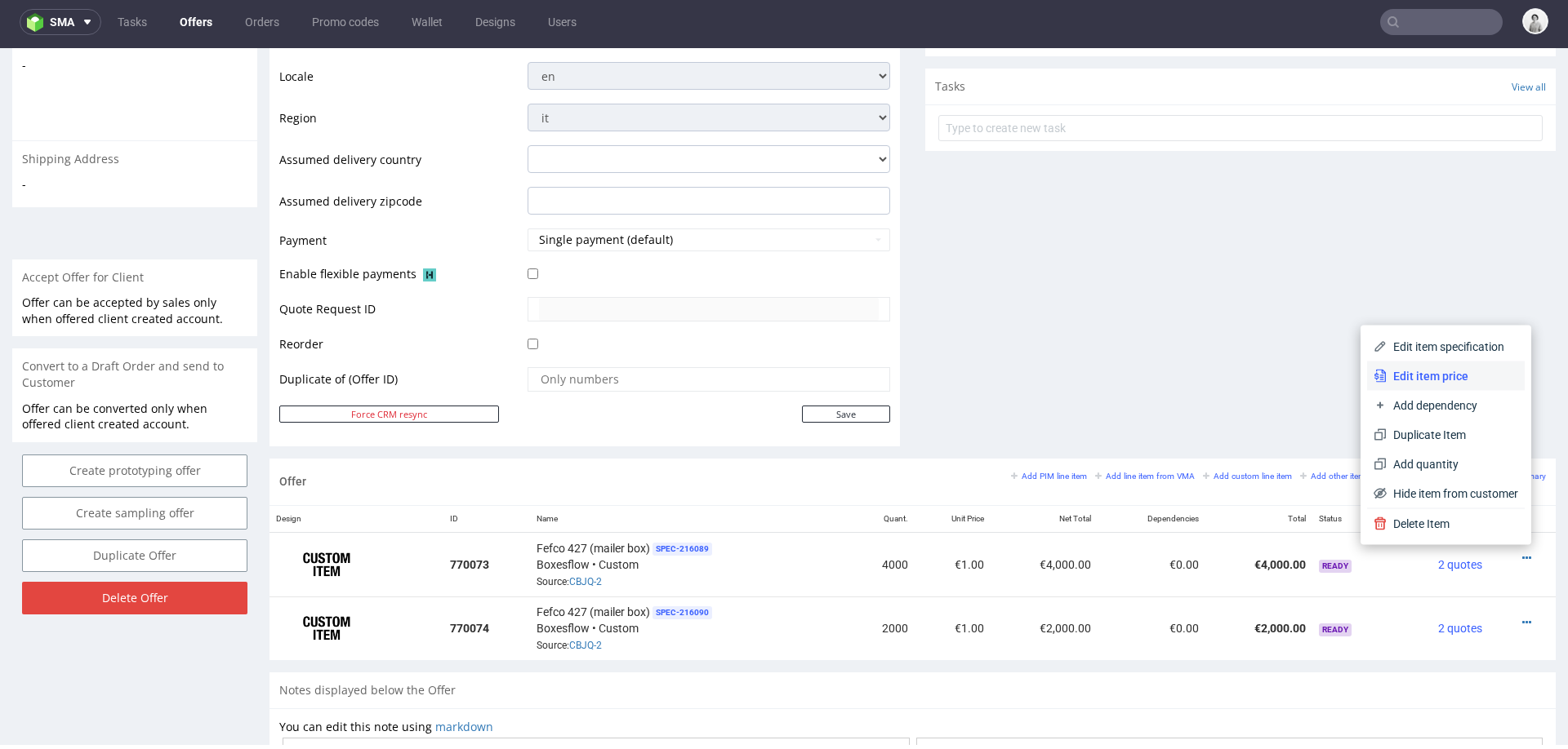
click at [1421, 371] on span "Edit item price" at bounding box center [1451, 376] width 131 height 17
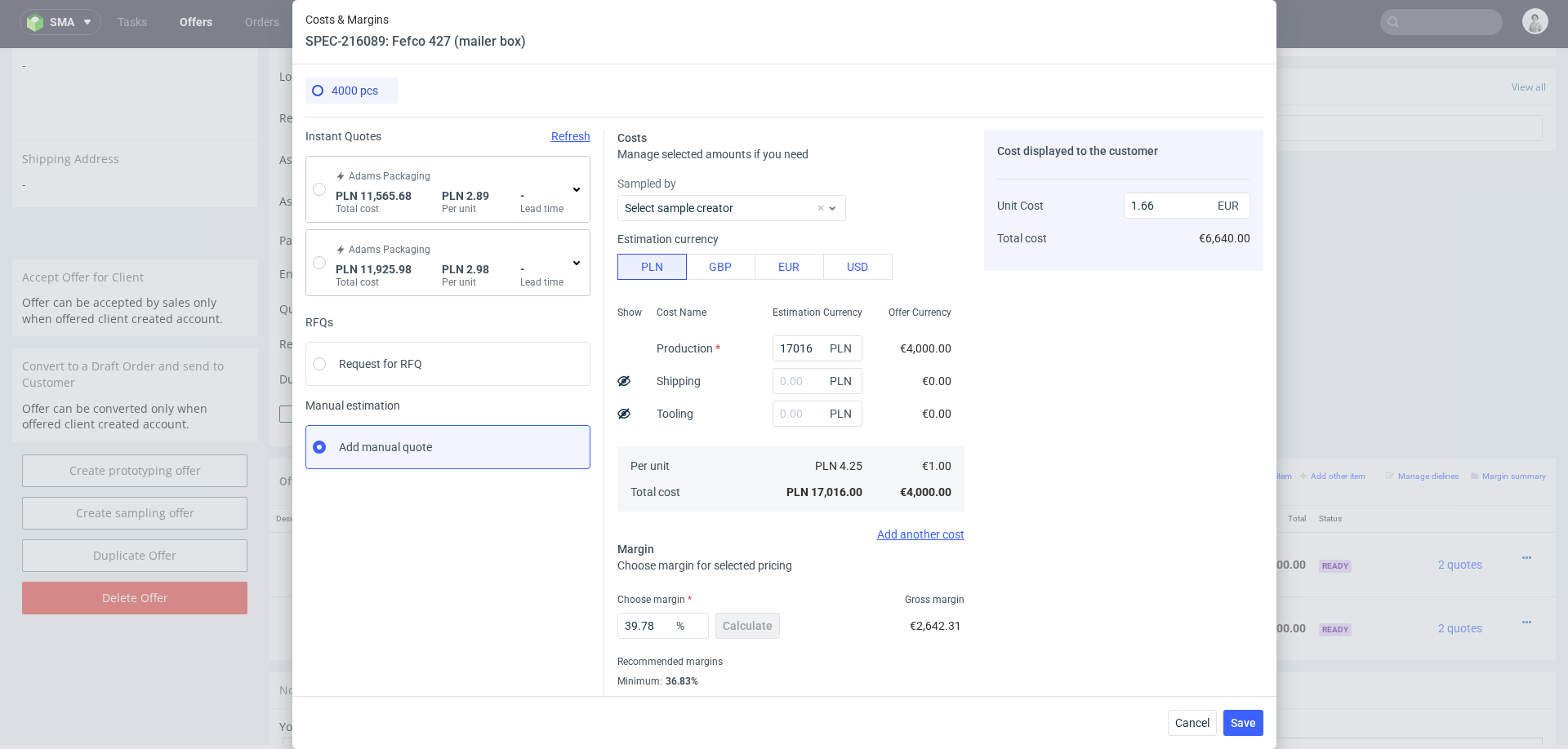
click at [307, 185] on div "Adams Packaging PLN 11,565.68 Total cost PLN 2.89 Per unit - Lead time" at bounding box center [448, 189] width 284 height 65
click at [319, 190] on input "radio" at bounding box center [318, 189] width 13 height 13
radio input "true"
radio input "false"
type input "10554.73"
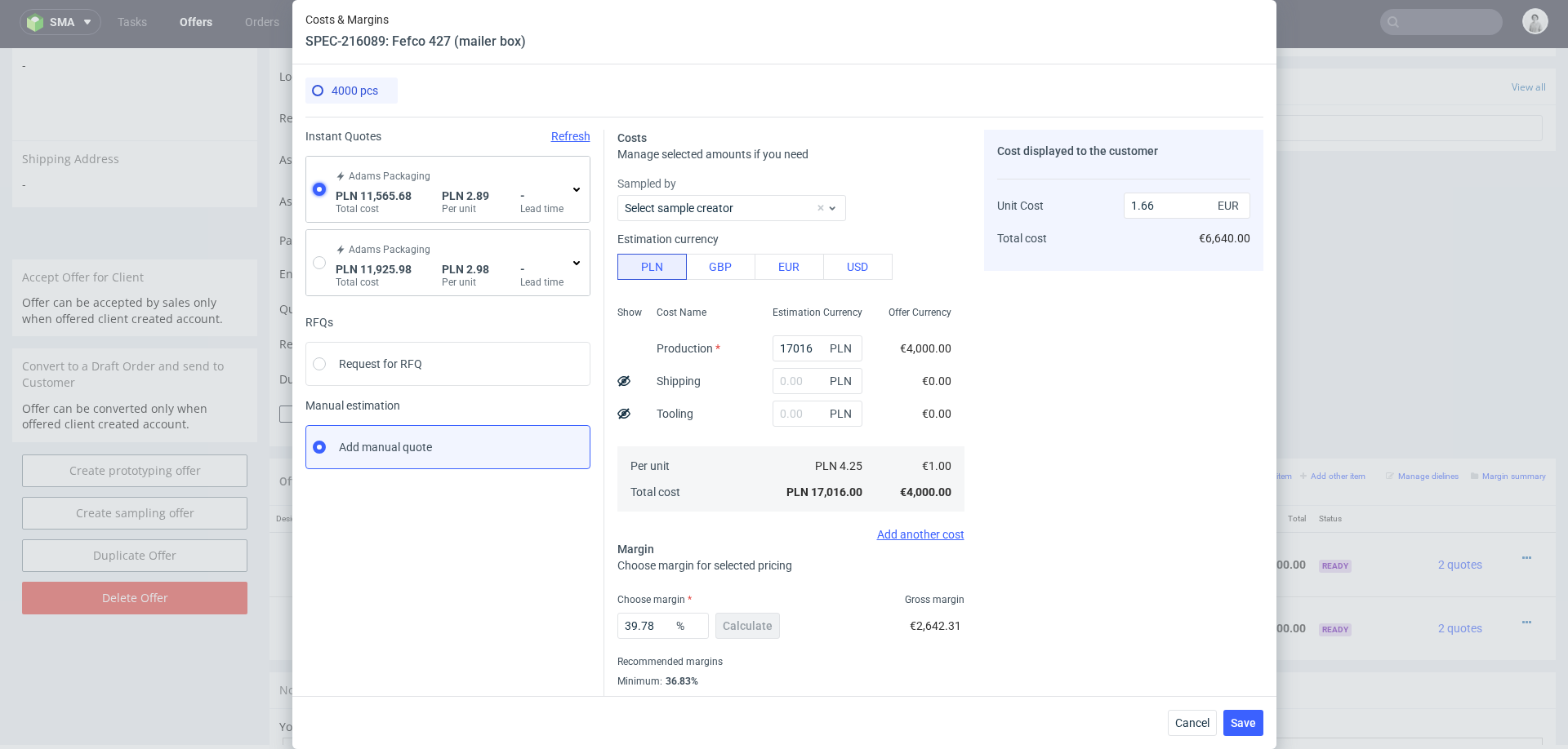
type input "1010.95"
type input "0.68"
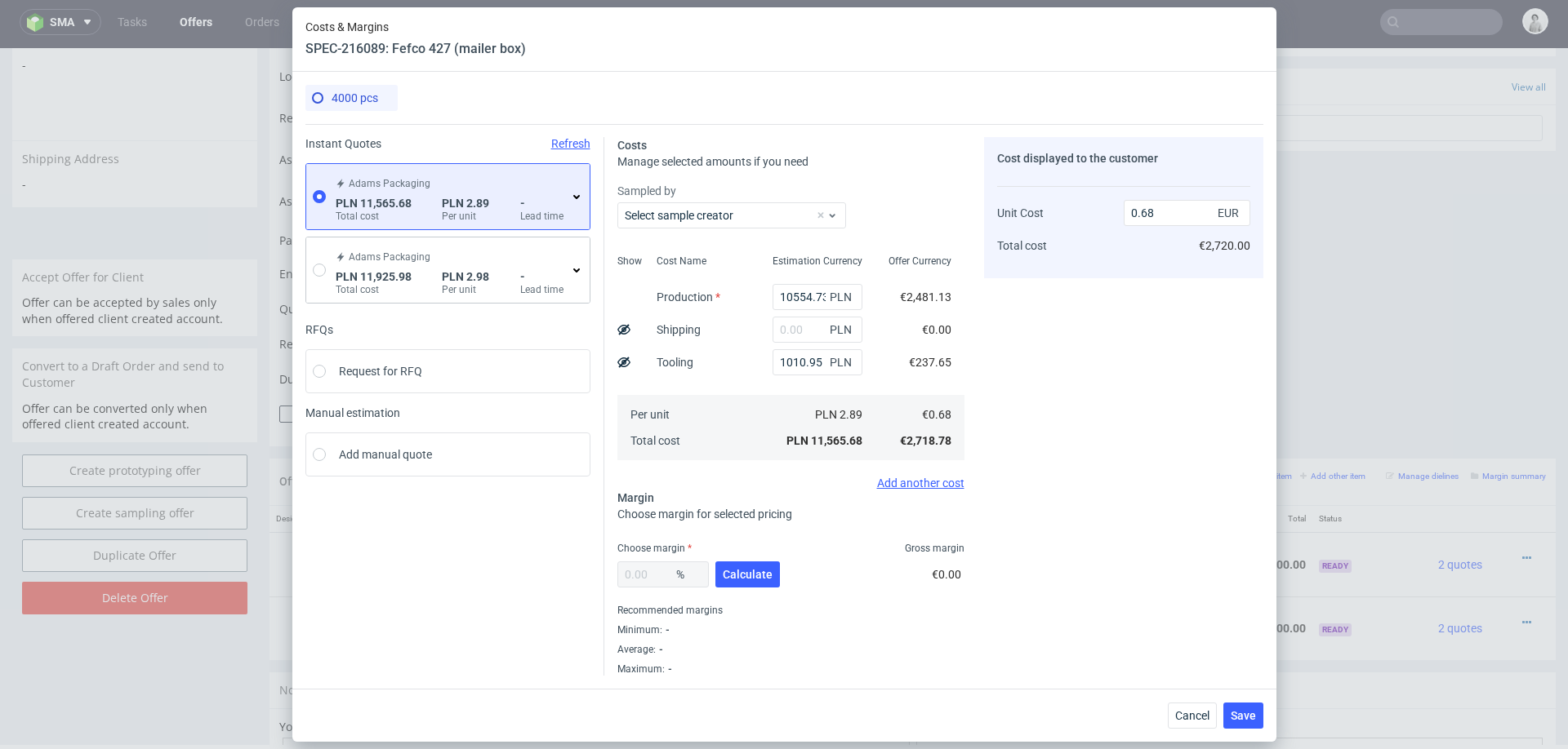
click at [579, 193] on icon at bounding box center [576, 197] width 13 height 13
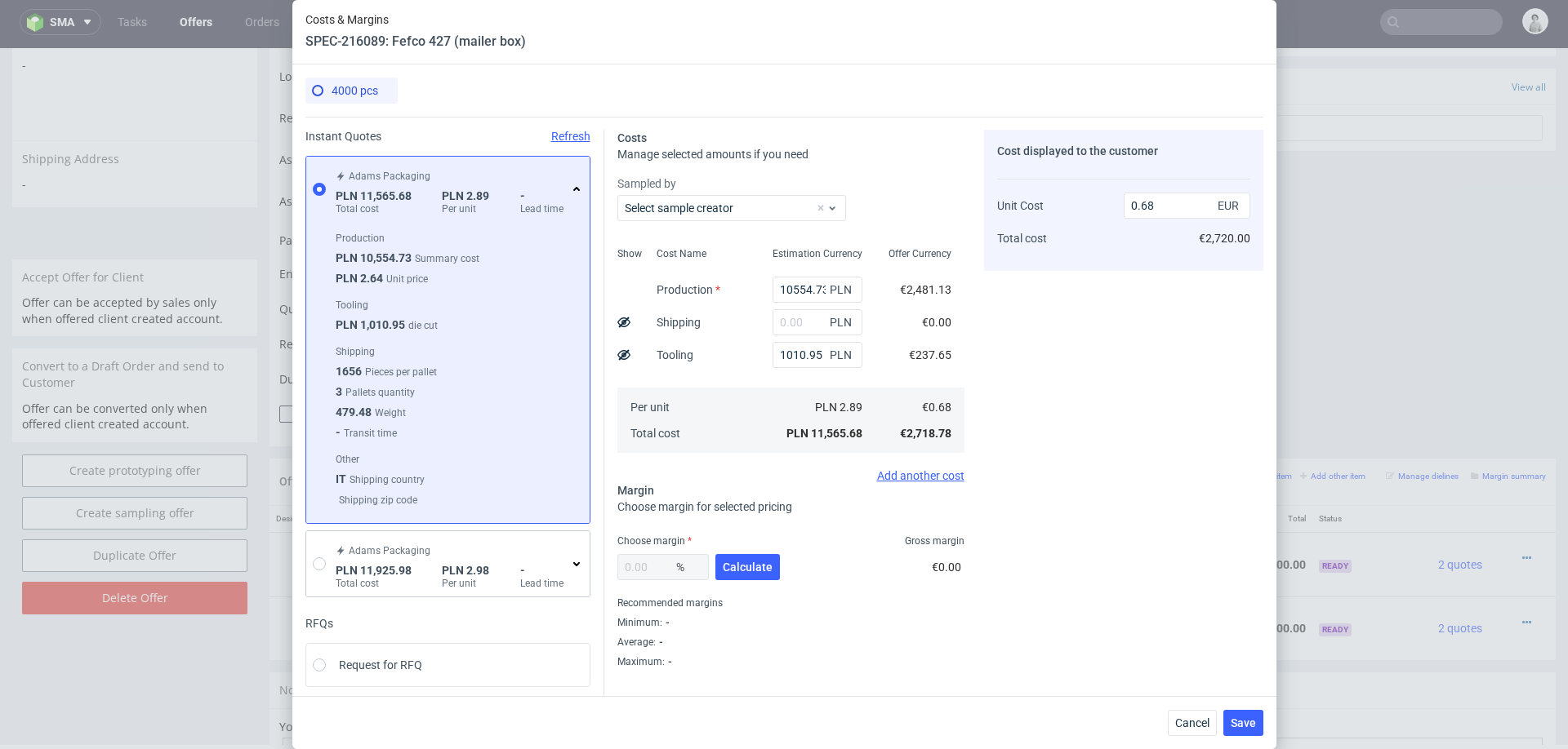
click at [579, 193] on icon at bounding box center [576, 189] width 13 height 13
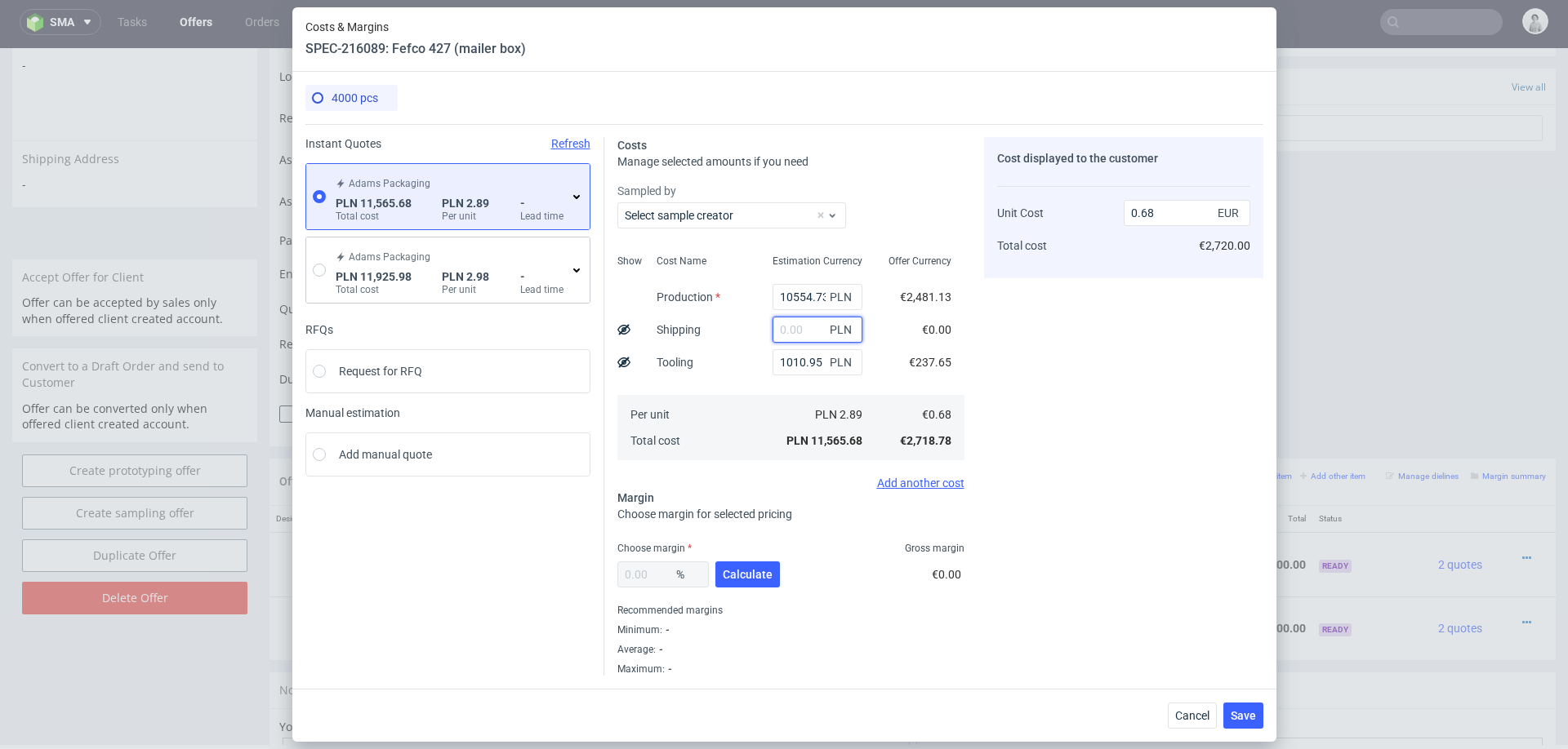
click at [818, 332] on input "text" at bounding box center [817, 330] width 90 height 26
type input "1500"
type input "0.77"
type input "14"
type input "0.68"
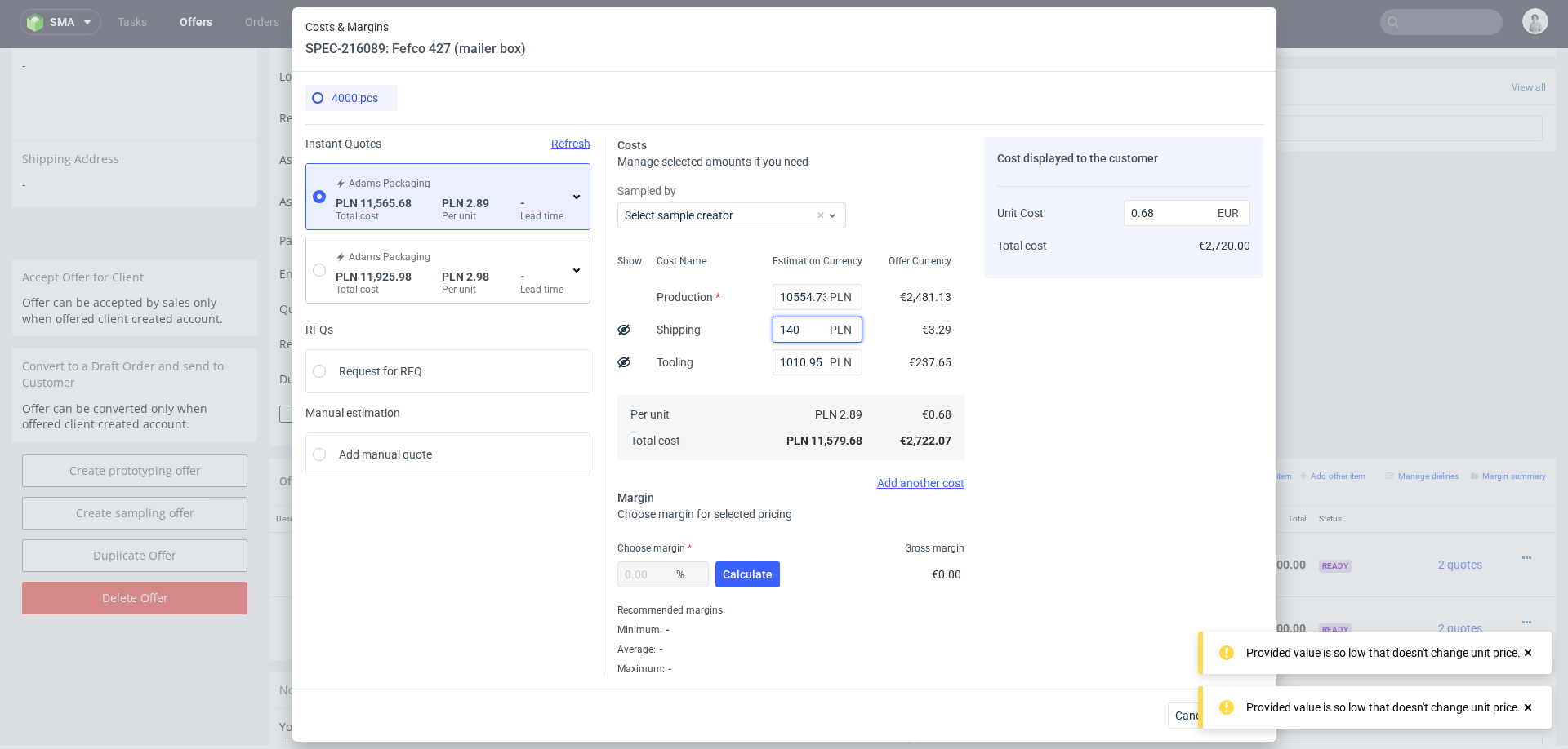
type input "1400"
type input "0.76"
type input "1400"
click at [746, 579] on span "Calculate" at bounding box center [747, 574] width 50 height 11
type input "31.95"
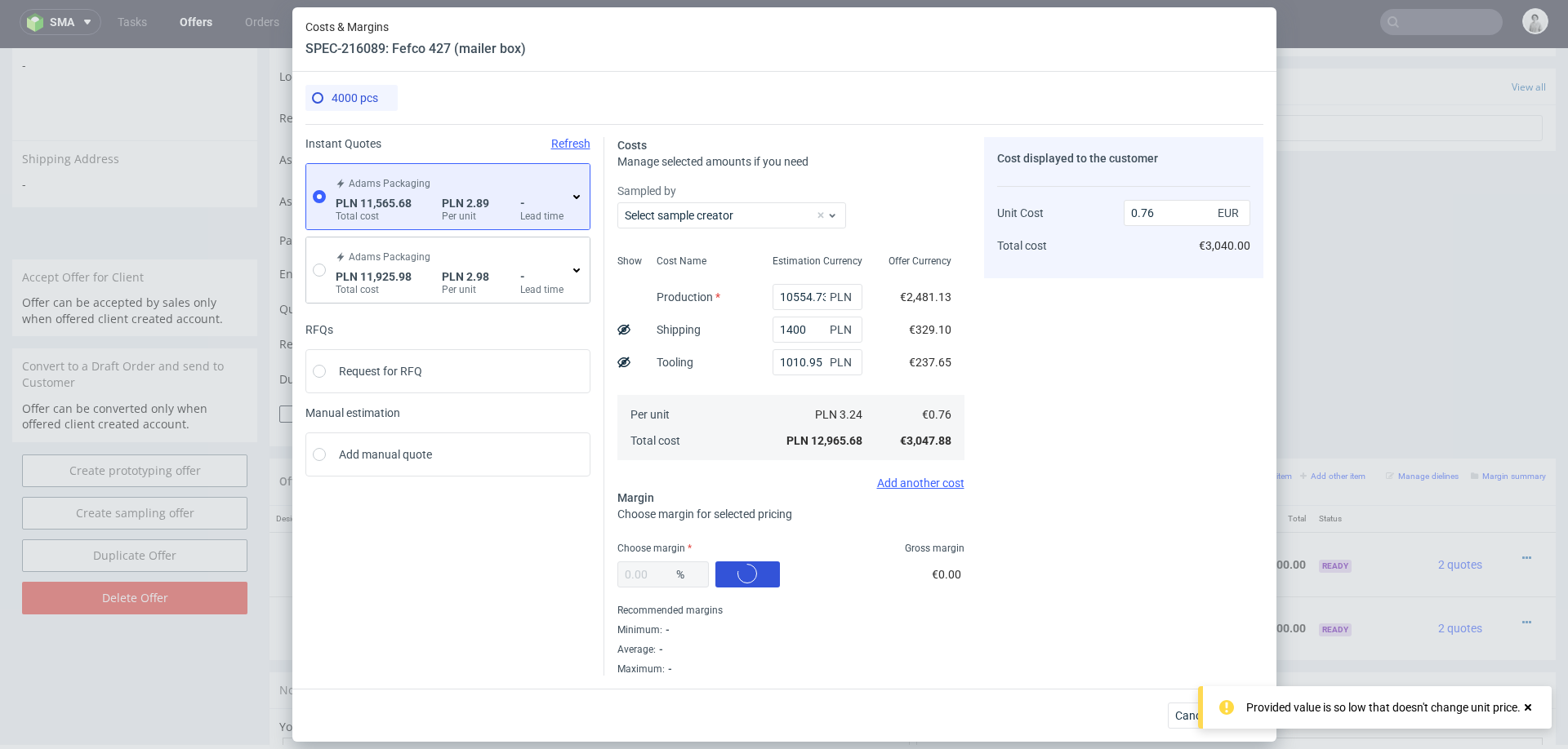
type input "1.12"
click at [746, 579] on div "31.95 % Calculate" at bounding box center [700, 578] width 165 height 46
click at [651, 566] on input "31.95" at bounding box center [662, 575] width 91 height 26
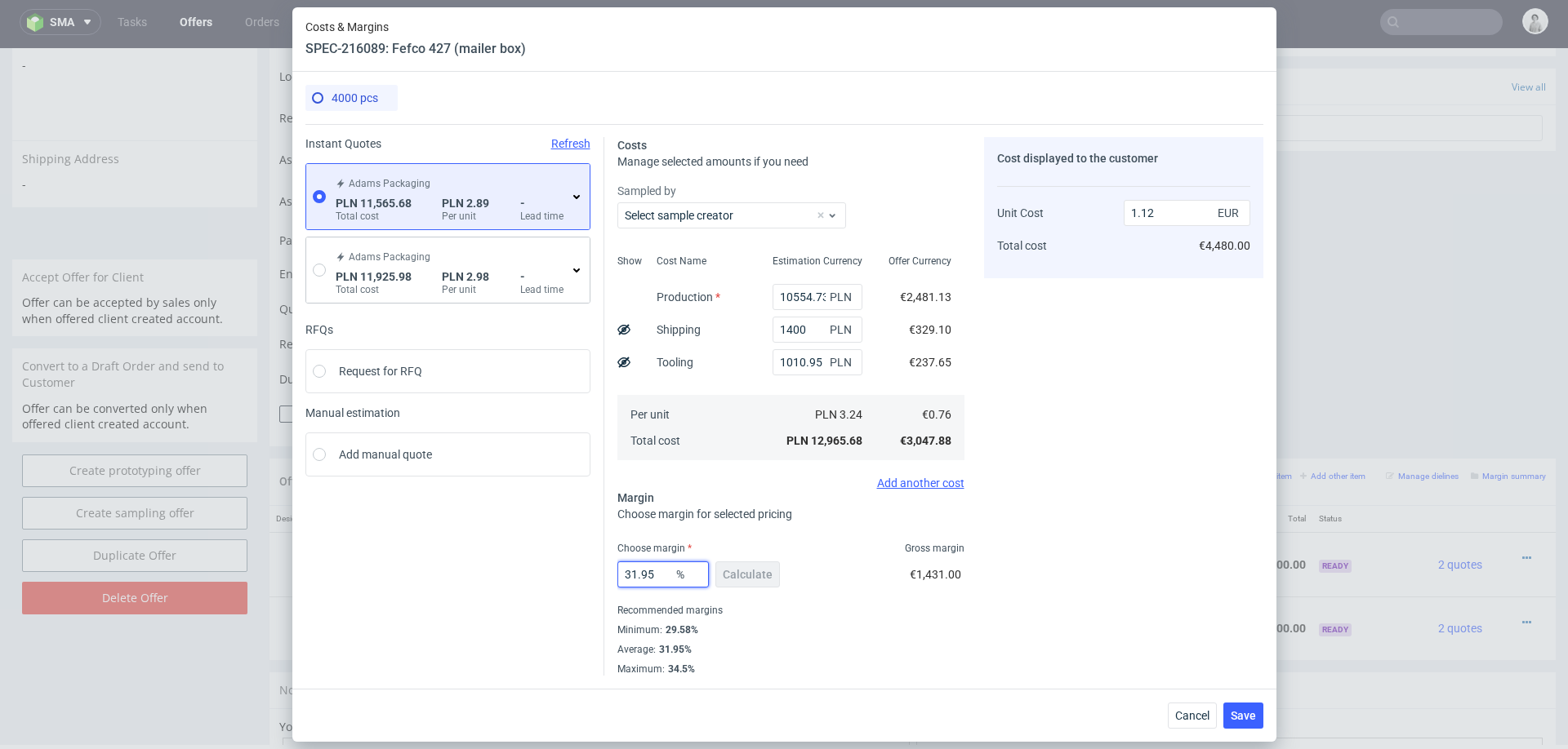
click at [651, 566] on input "31.95" at bounding box center [662, 575] width 91 height 26
type input "30"
type input "1.09"
type input "30"
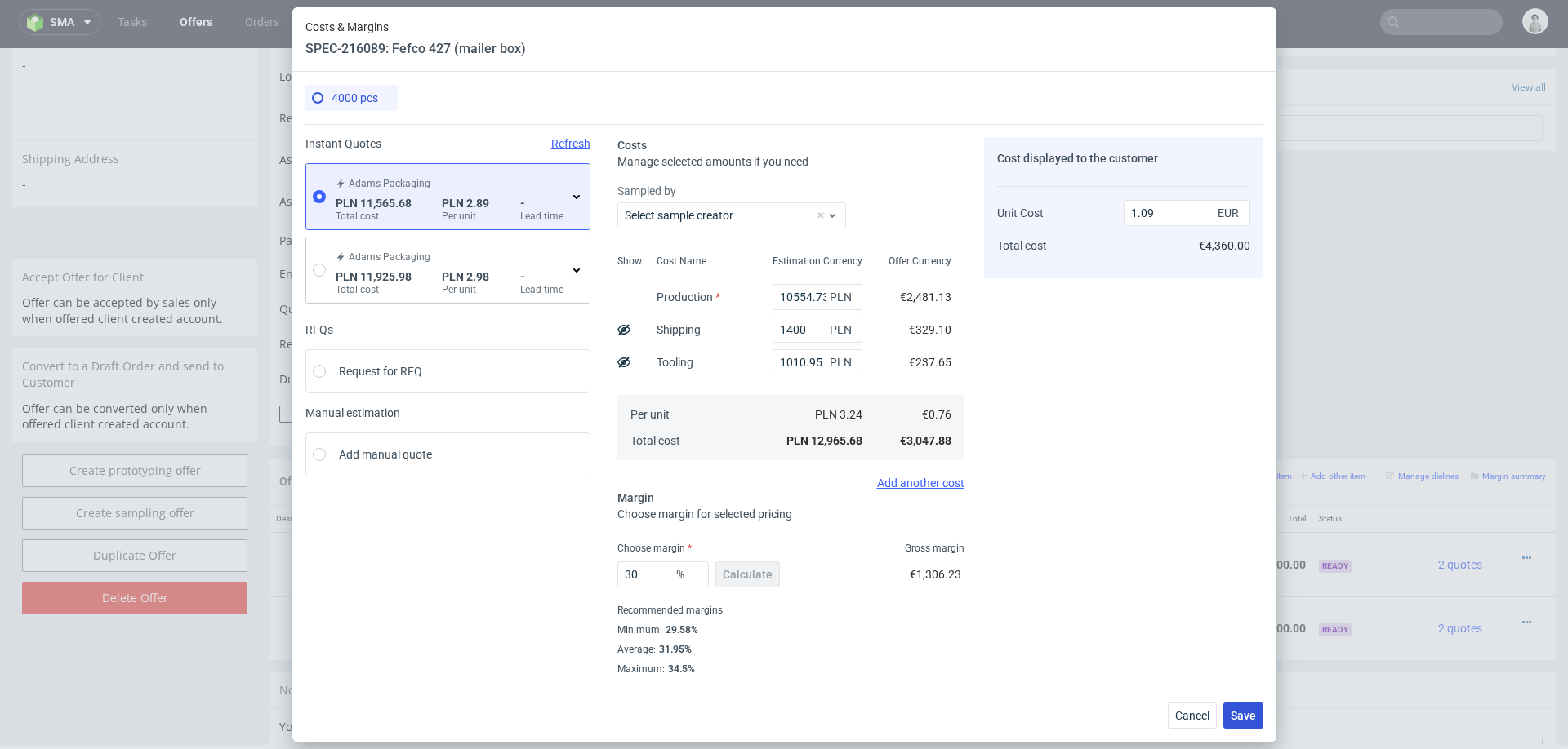
click at [1247, 729] on div "Cancel Save" at bounding box center [784, 715] width 984 height 53
click at [1248, 714] on span "Save" at bounding box center [1243, 715] width 25 height 11
click at [1248, 714] on circle at bounding box center [1243, 715] width 23 height 23
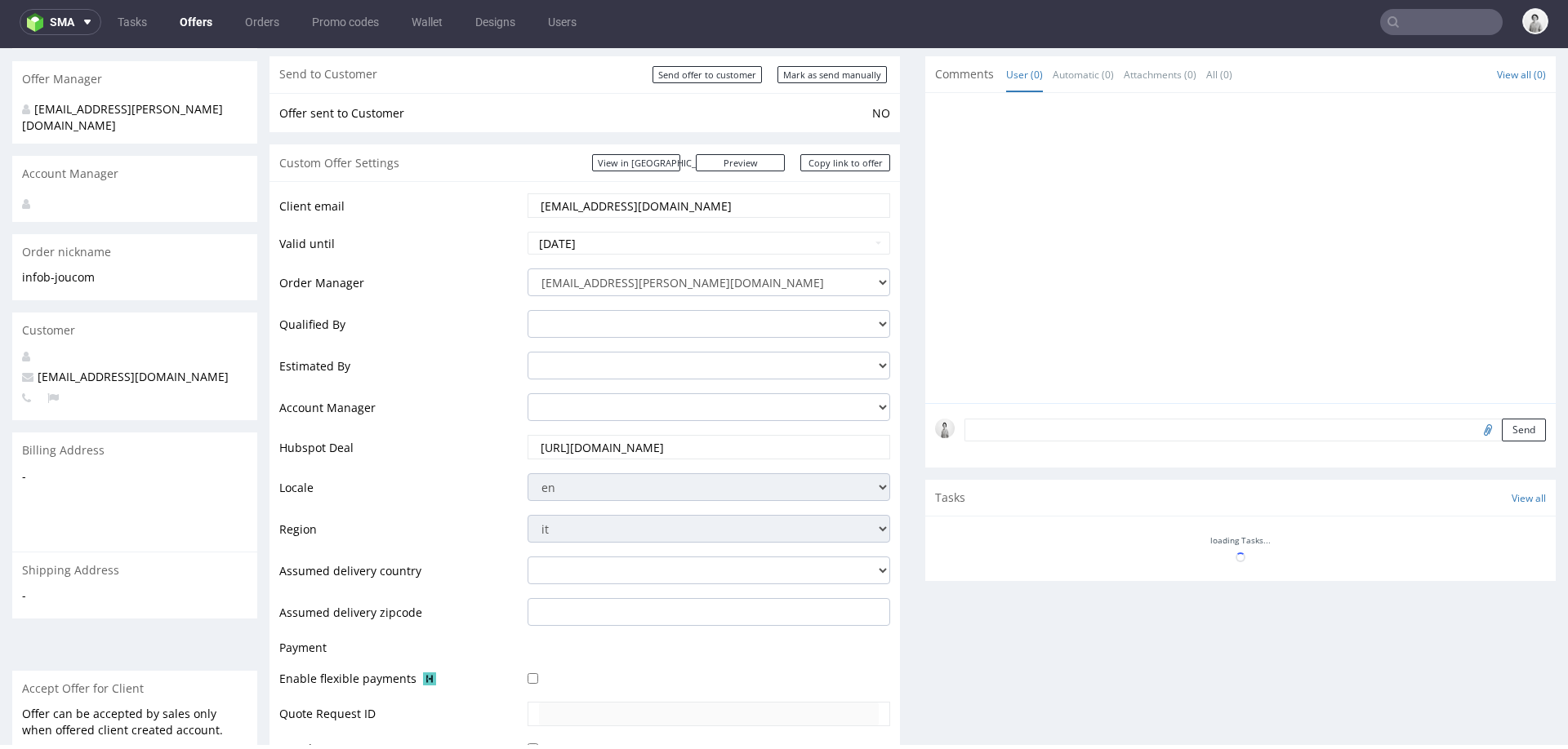
scroll to position [483, 0]
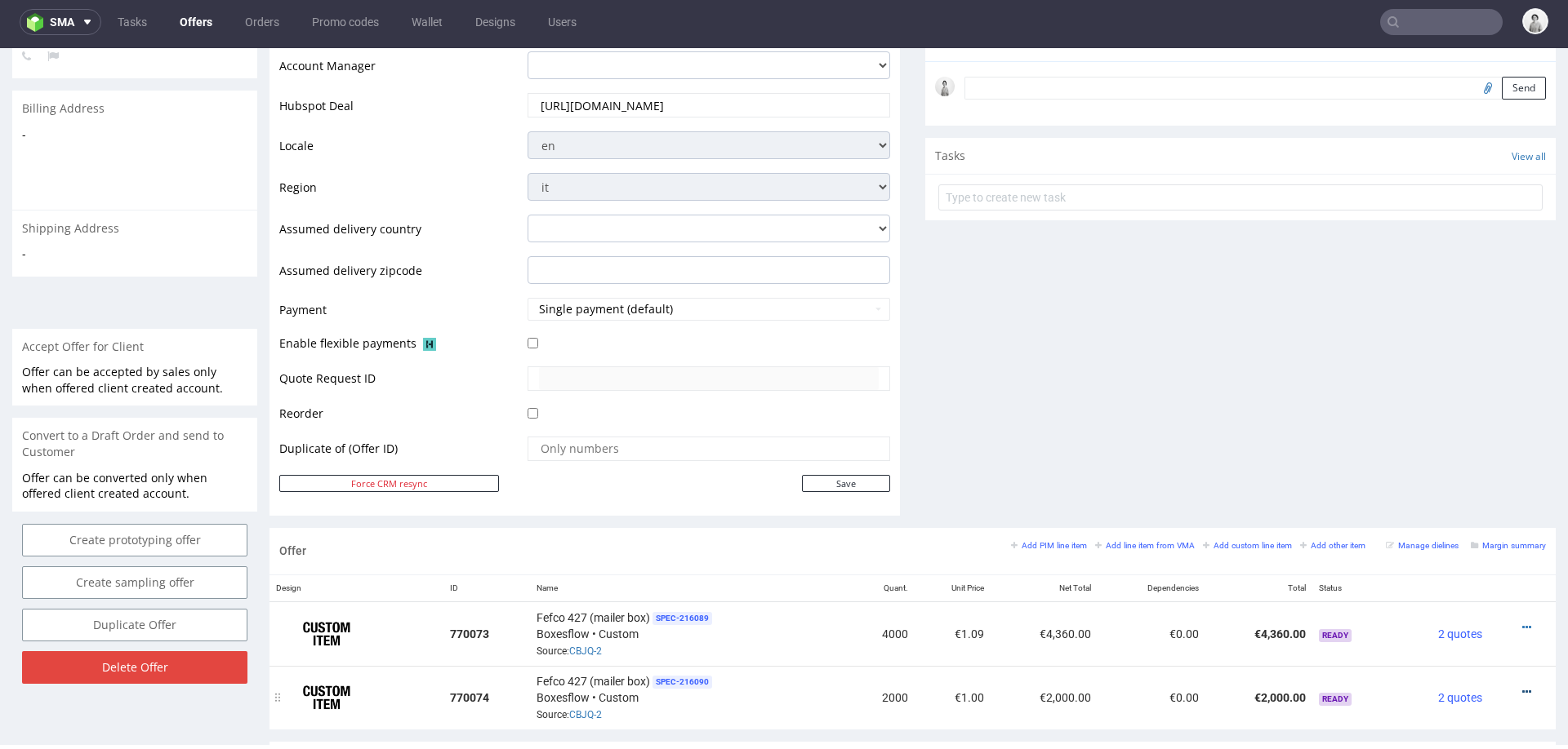
click at [1522, 686] on icon at bounding box center [1526, 692] width 9 height 11
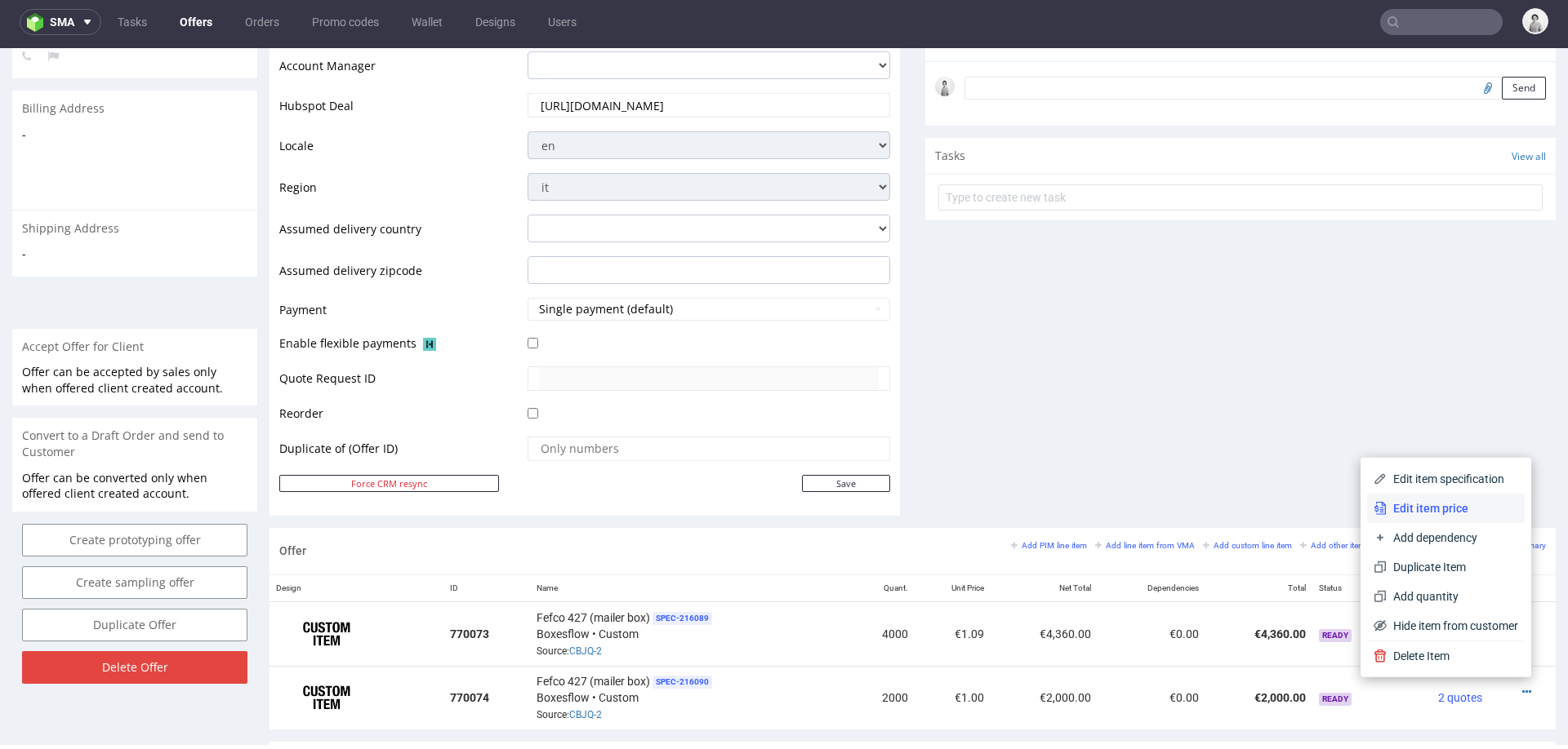
click at [1442, 501] on span "Edit item price" at bounding box center [1451, 508] width 131 height 17
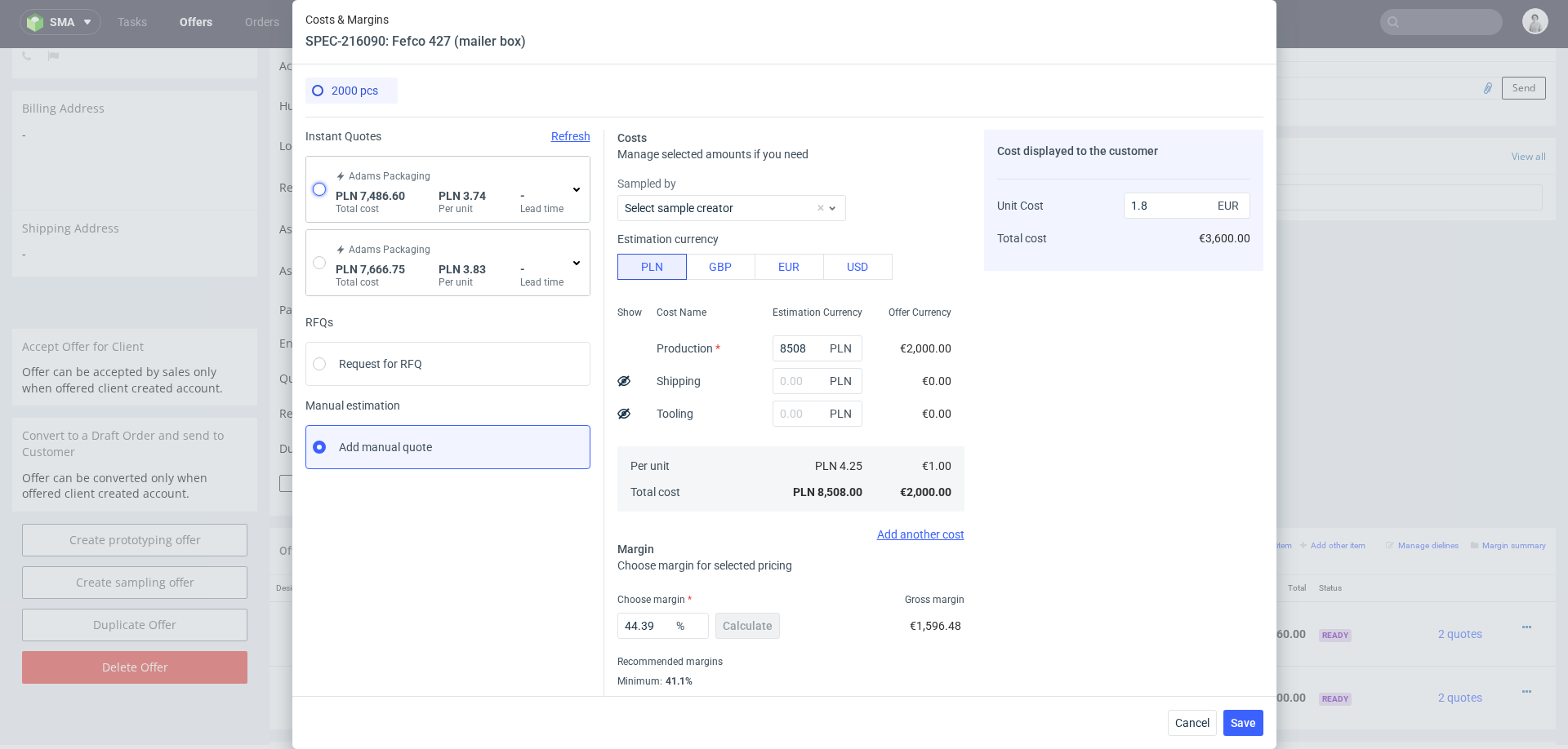
click at [325, 191] on input "radio" at bounding box center [318, 189] width 13 height 13
radio input "true"
radio input "false"
type input "6475.650000000001"
type input "1010.95"
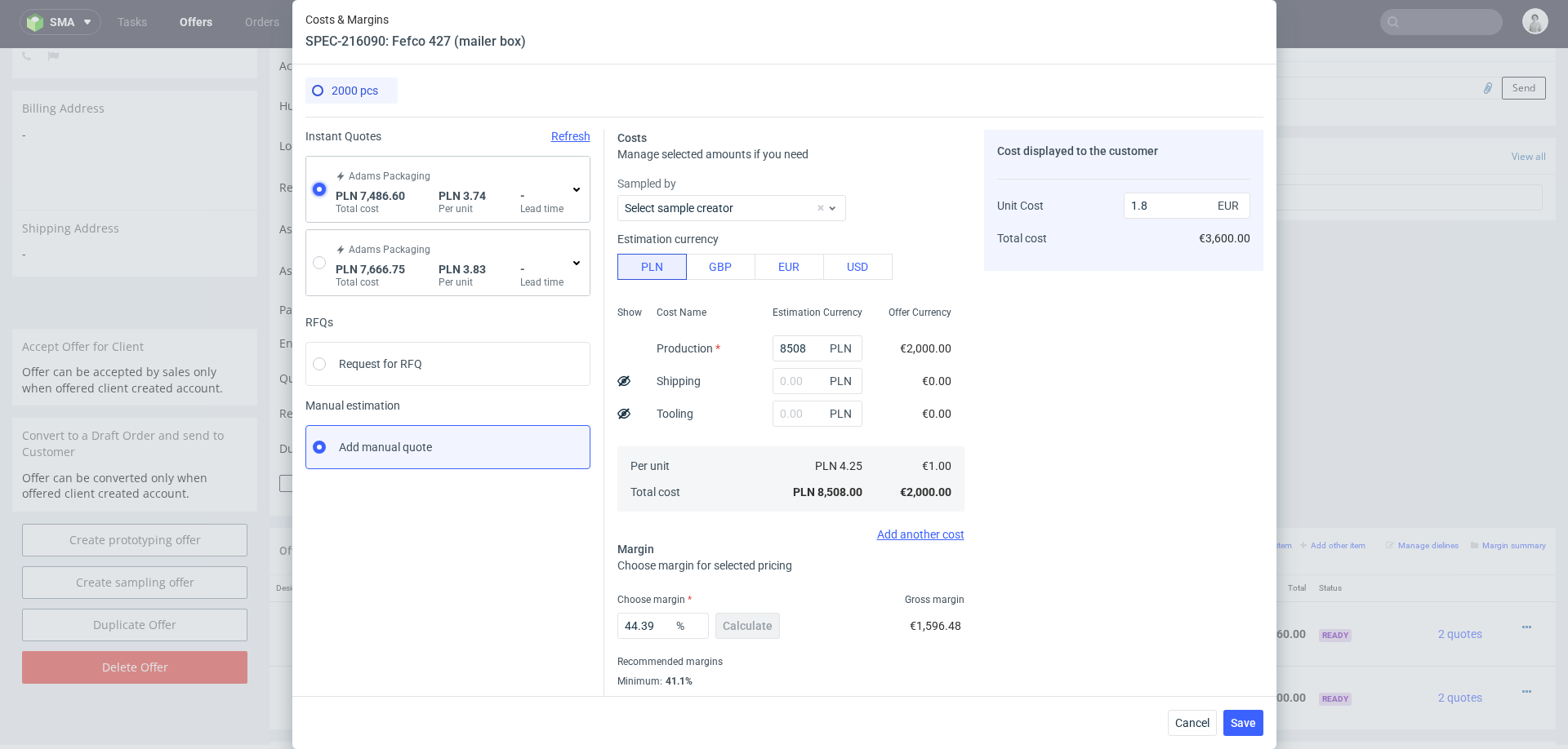
type input "0.88"
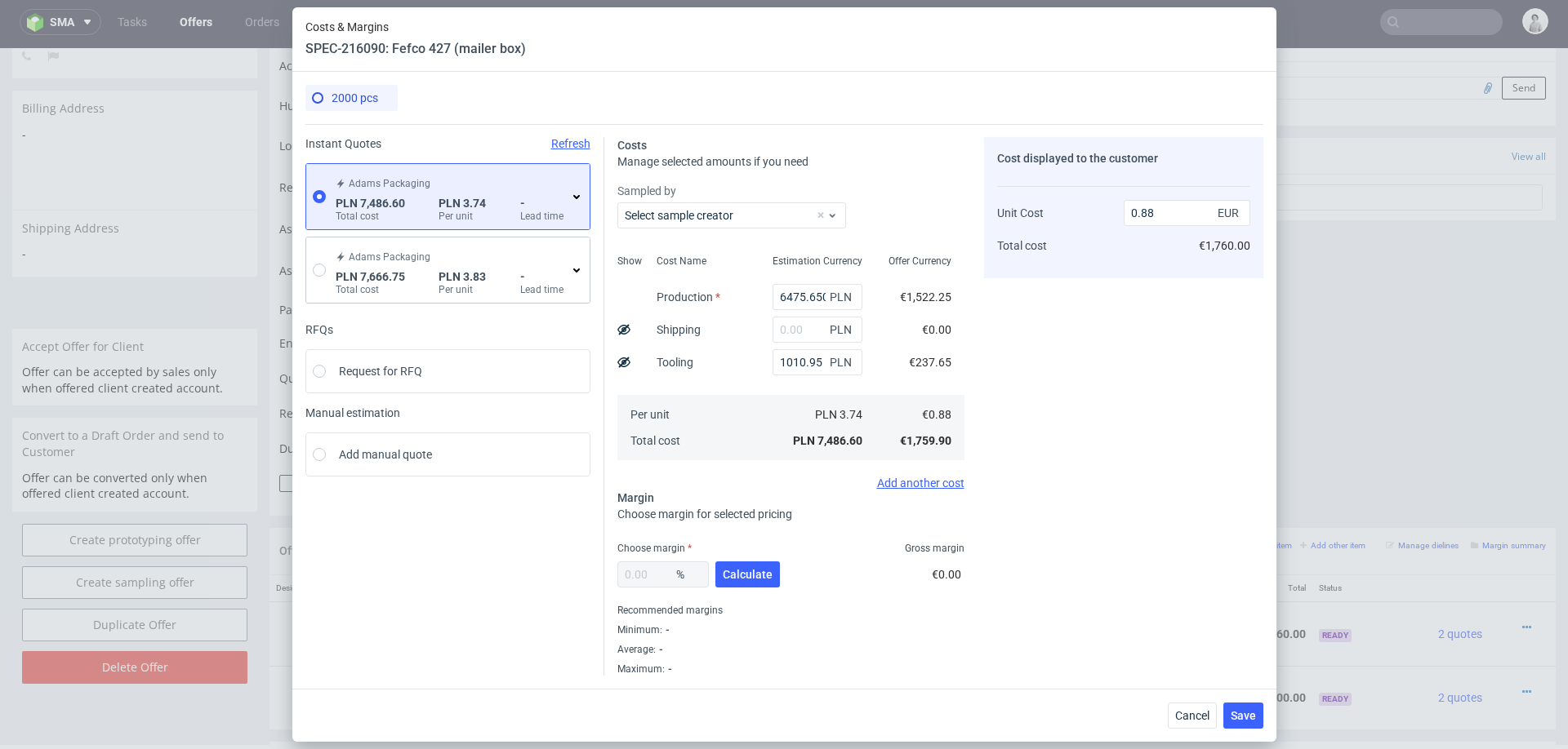
click at [573, 199] on icon at bounding box center [576, 197] width 13 height 13
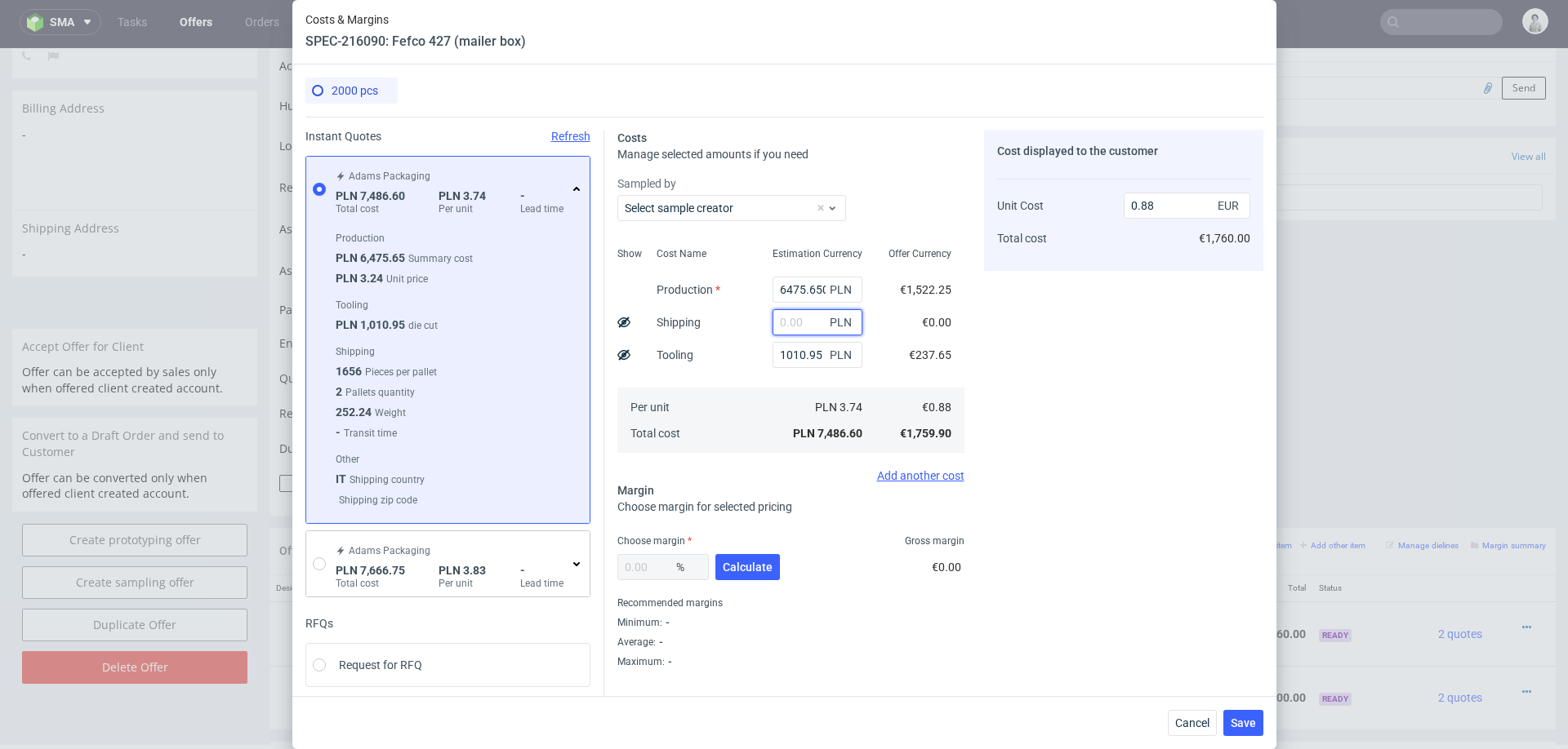
click at [825, 322] on input "text" at bounding box center [817, 323] width 90 height 26
type input "1500"
type input "1.06"
type input "1"
type input "0.88"
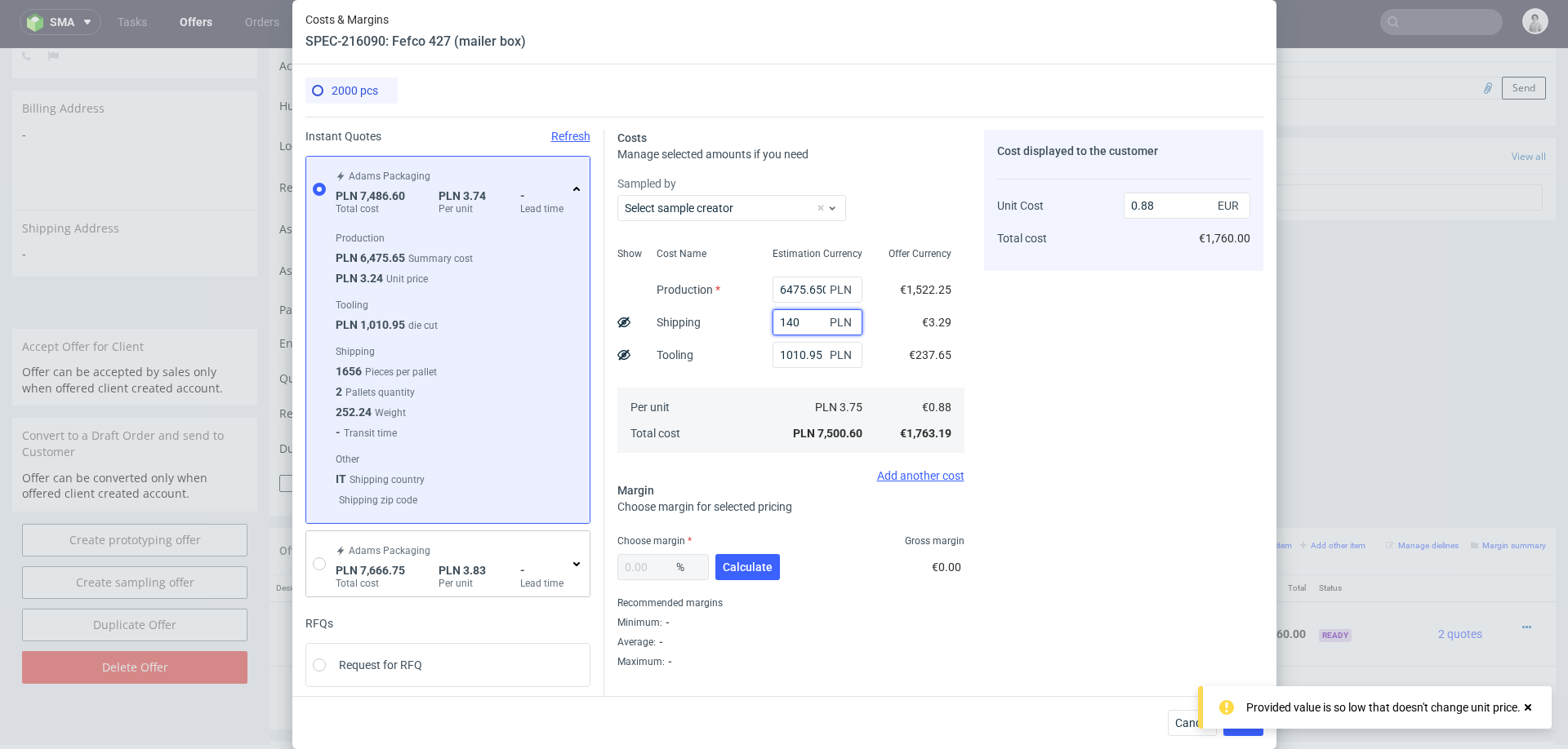
type input "1400"
type input "1.04"
type input "1400"
click at [757, 579] on button "Calculate" at bounding box center [747, 567] width 64 height 26
type input "34.46"
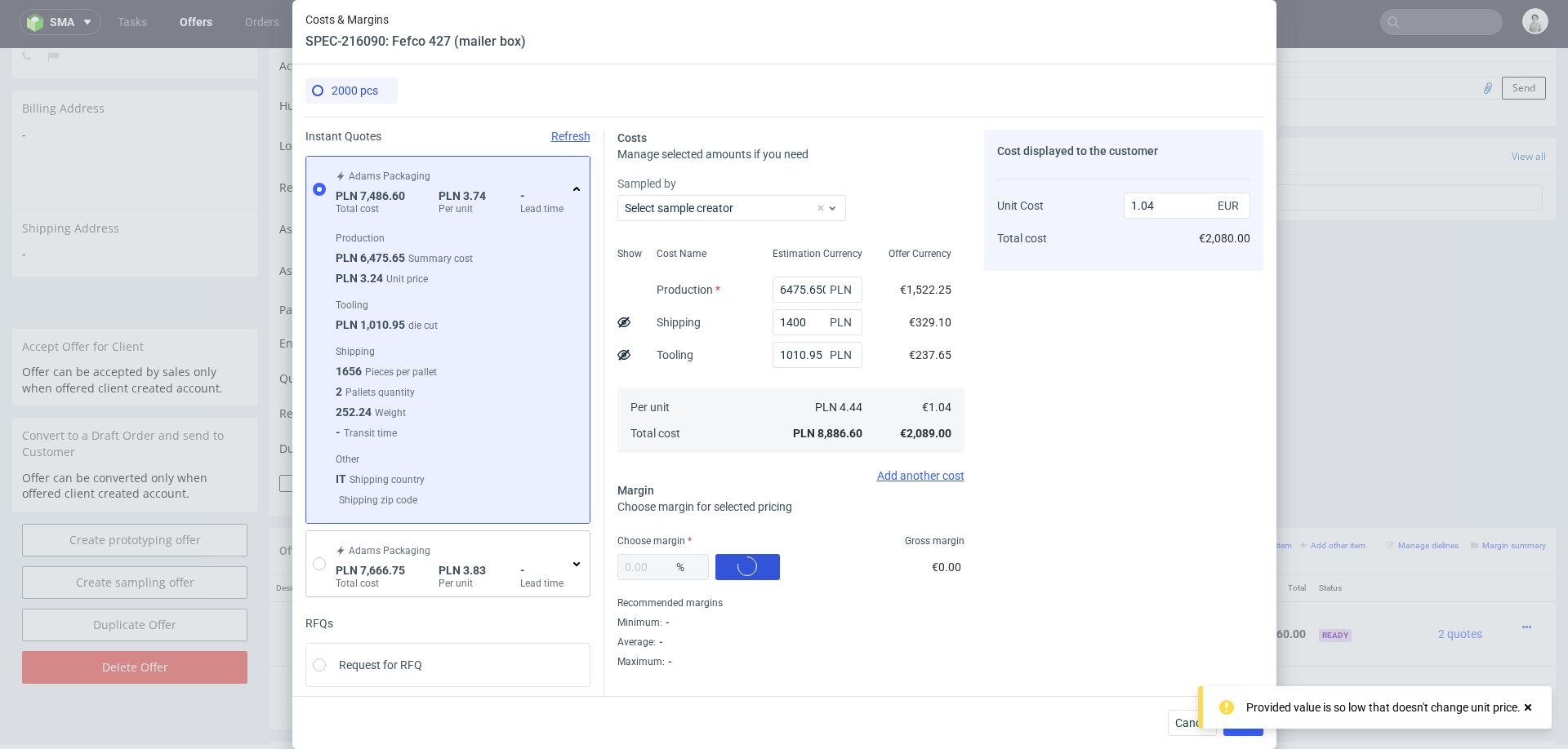
type input "1.59"
click at [757, 579] on div "34.46 % Calculate" at bounding box center [700, 571] width 165 height 46
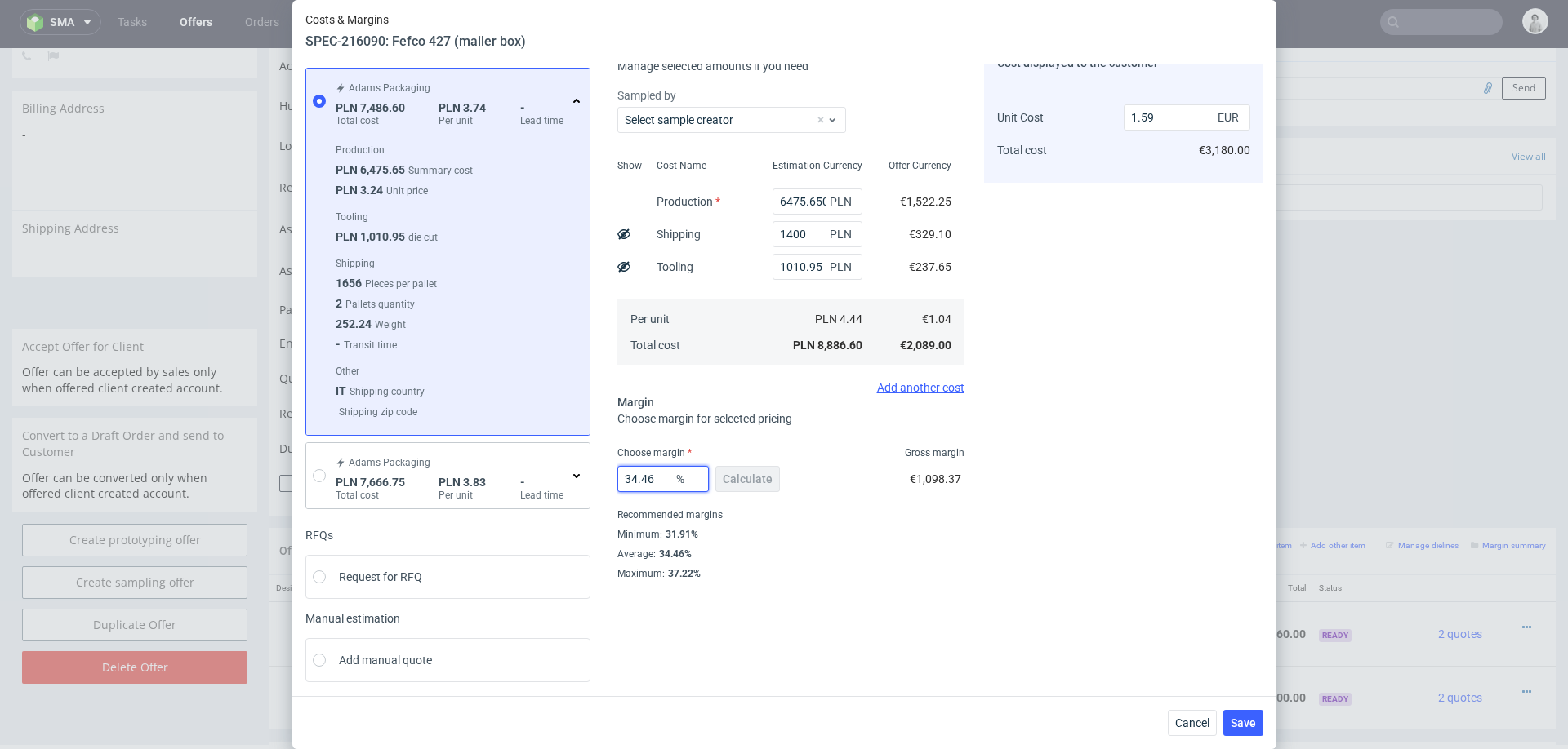
click at [655, 479] on input "34.46" at bounding box center [662, 479] width 91 height 26
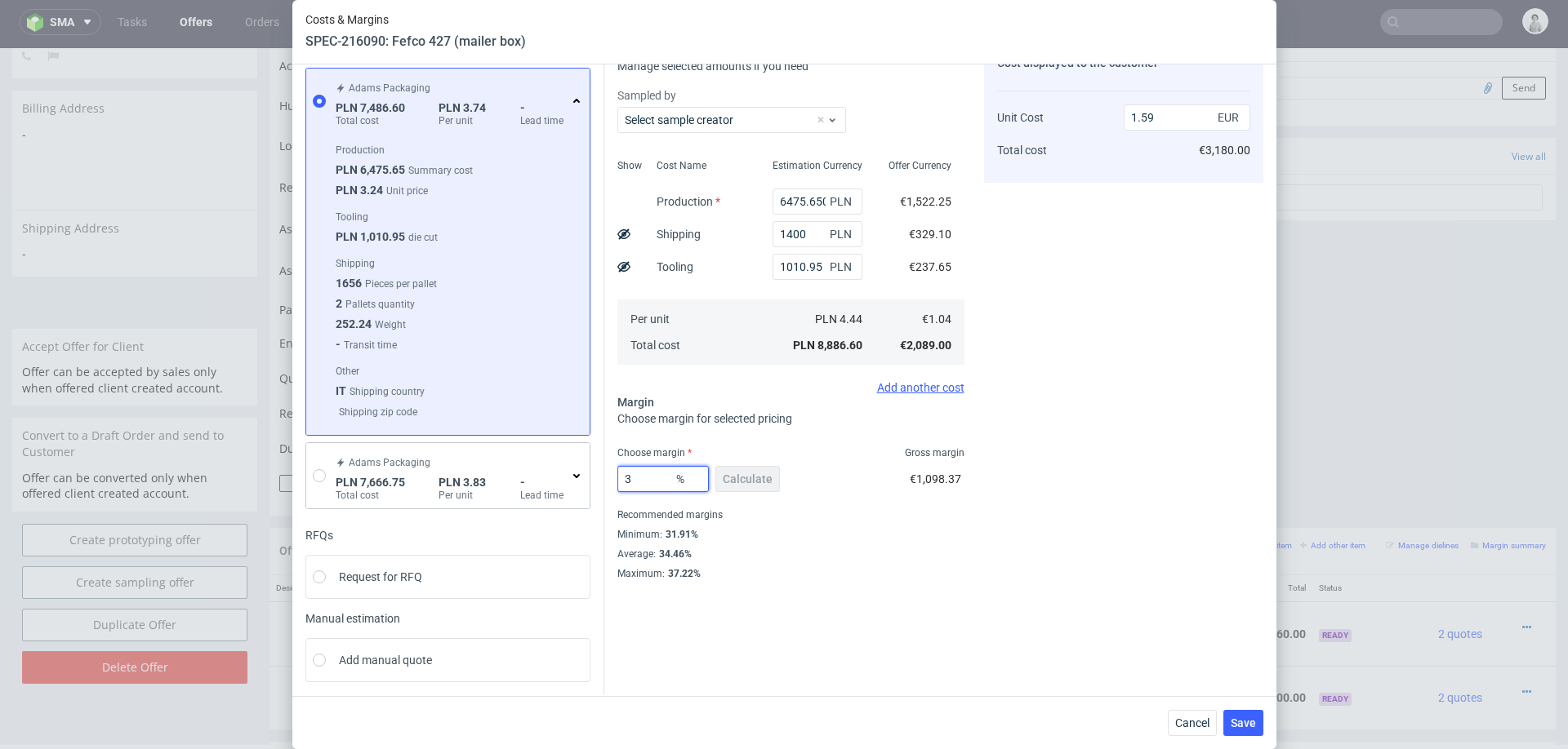
type input "32"
type input "1.53"
type input "32"
click at [1239, 729] on span "Save" at bounding box center [1243, 723] width 25 height 11
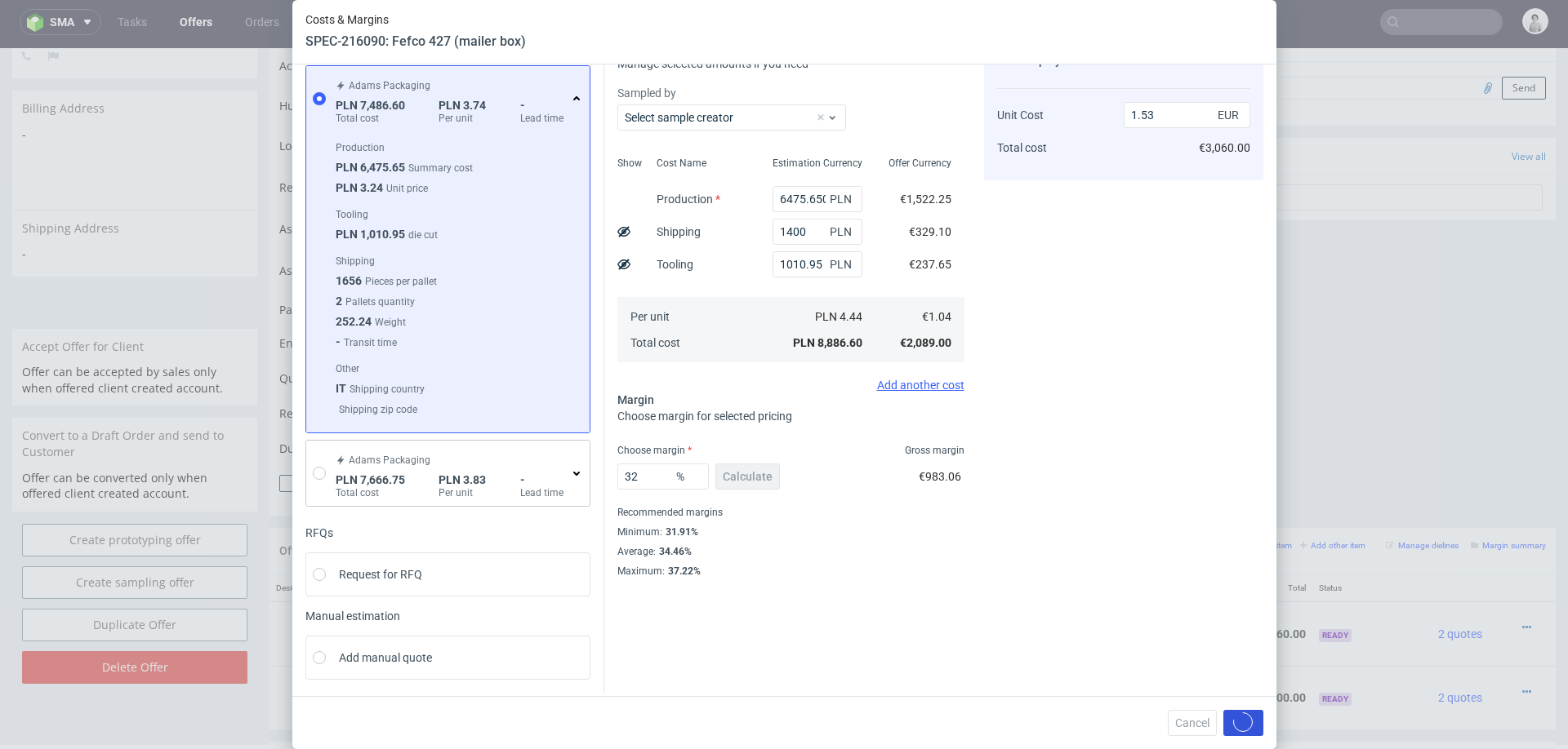
click at [1239, 729] on circle at bounding box center [1242, 721] width 22 height 22
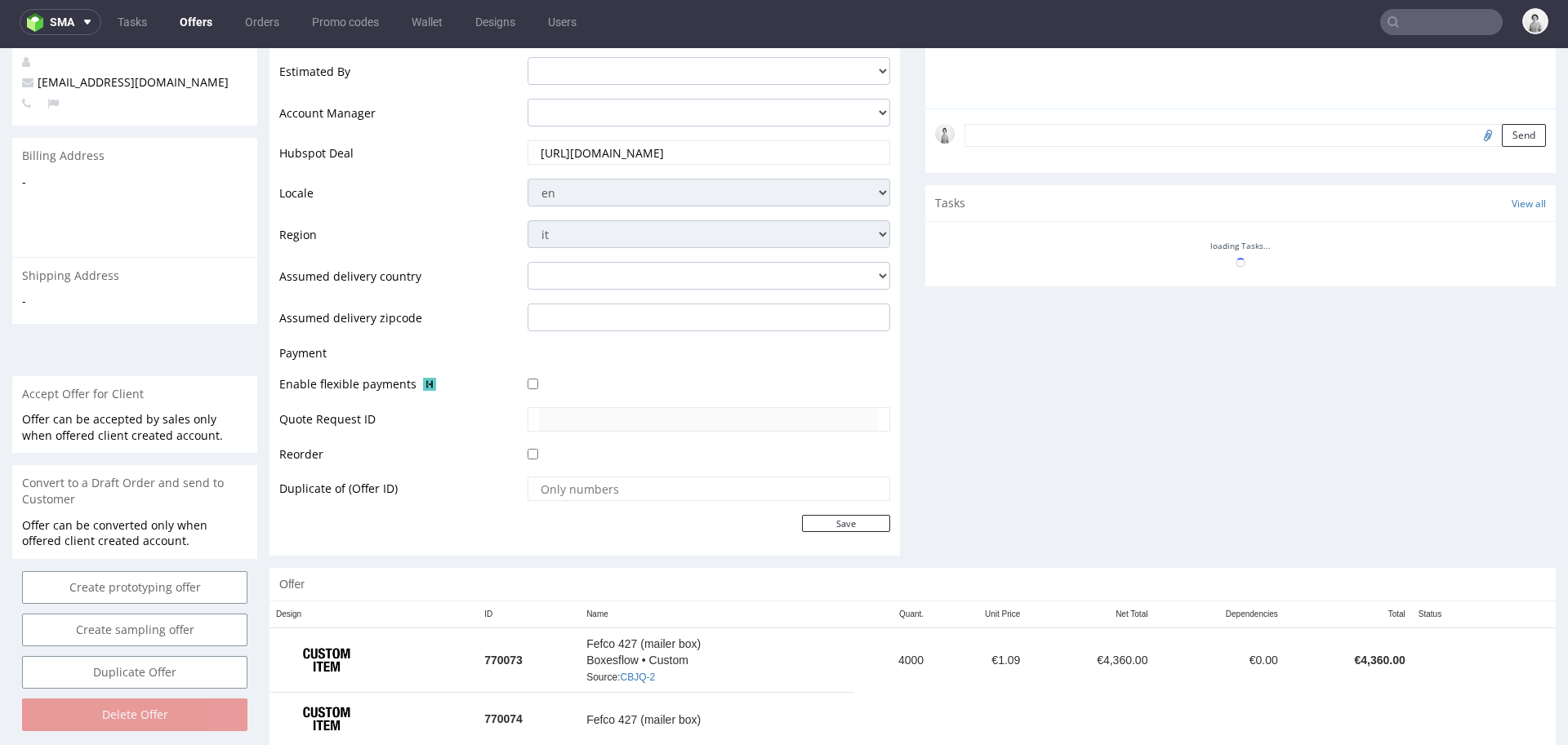
scroll to position [465, 0]
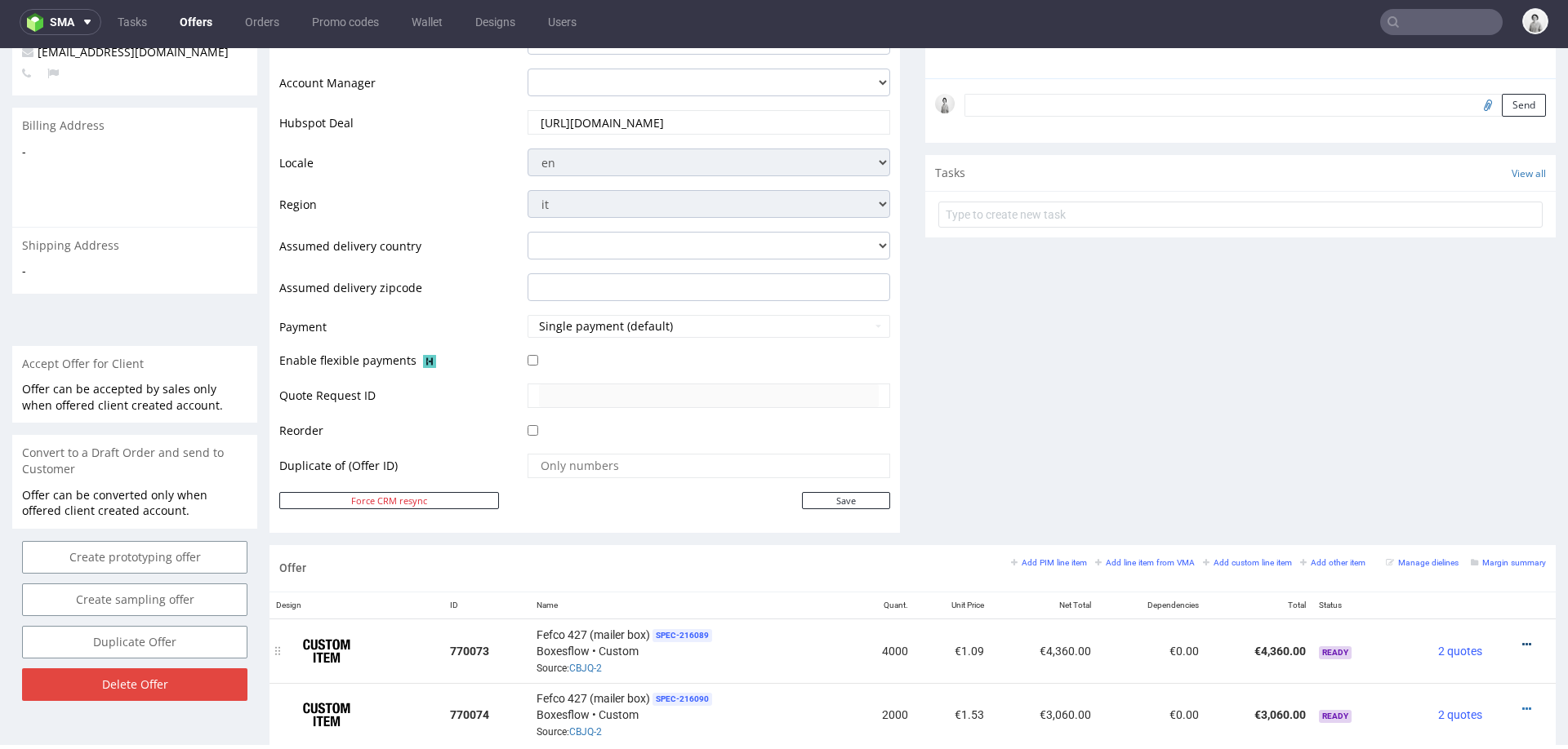
click at [1522, 639] on icon at bounding box center [1526, 645] width 9 height 11
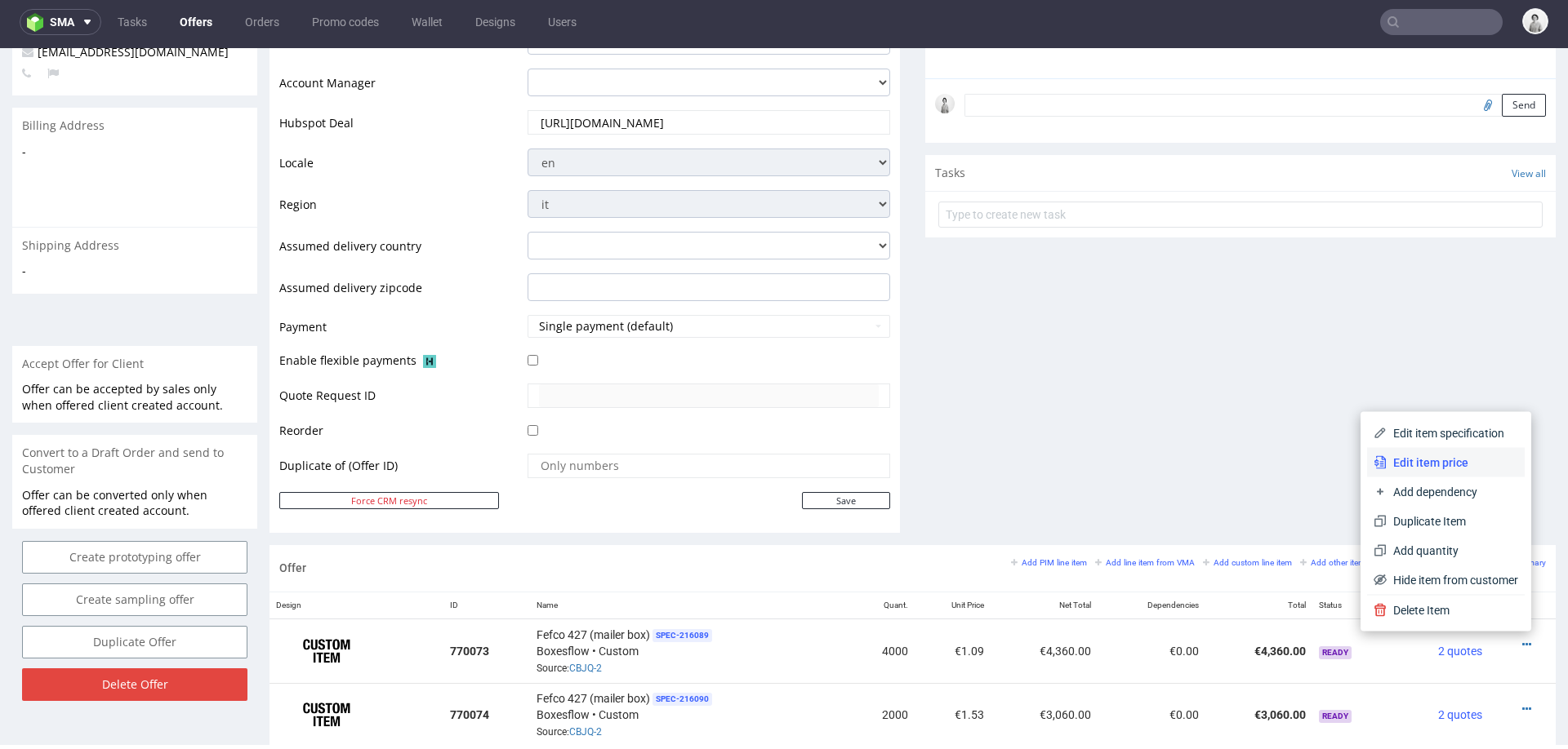
click at [1441, 456] on span "Edit item price" at bounding box center [1451, 463] width 131 height 17
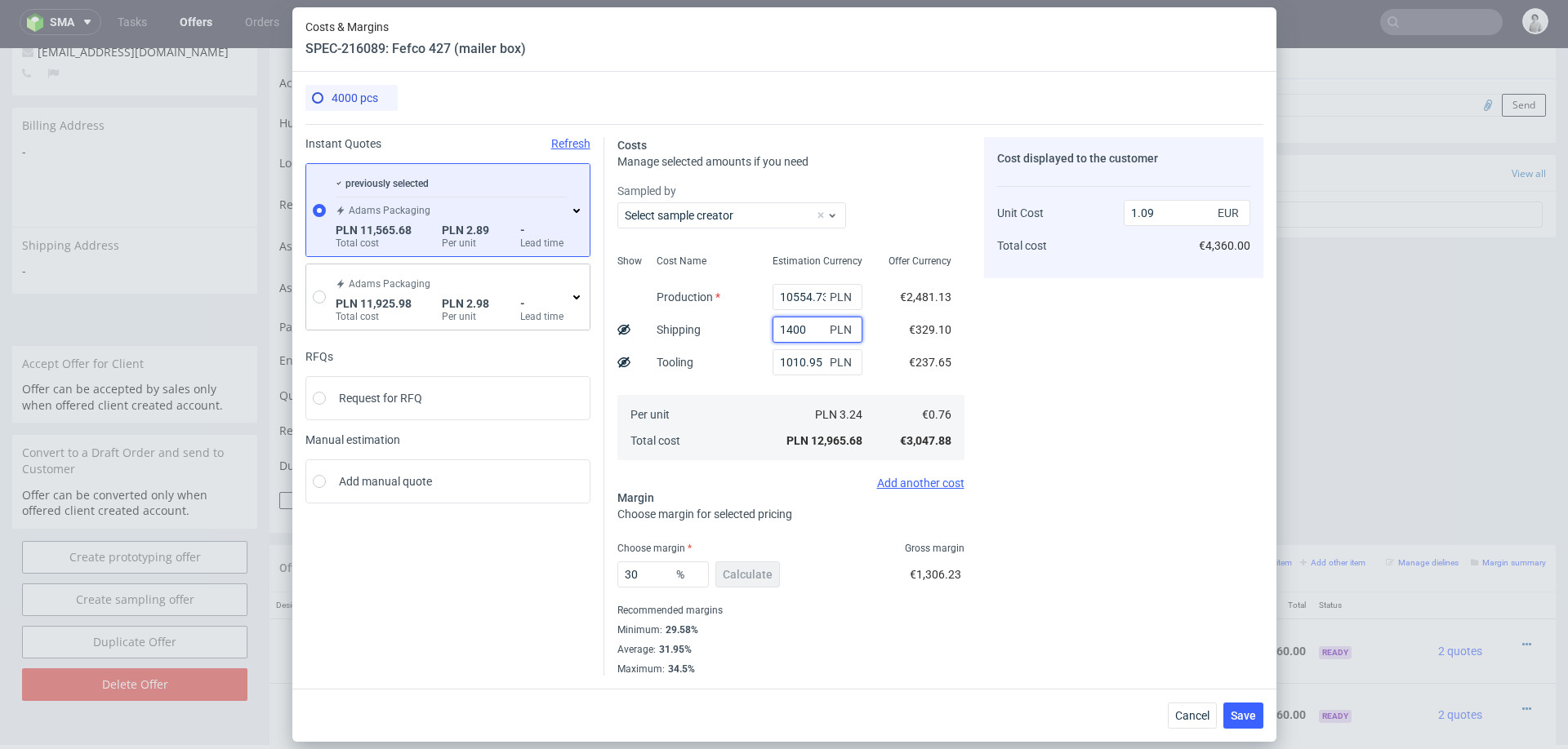
click at [801, 333] on input "1400" at bounding box center [817, 330] width 90 height 26
type input "16"
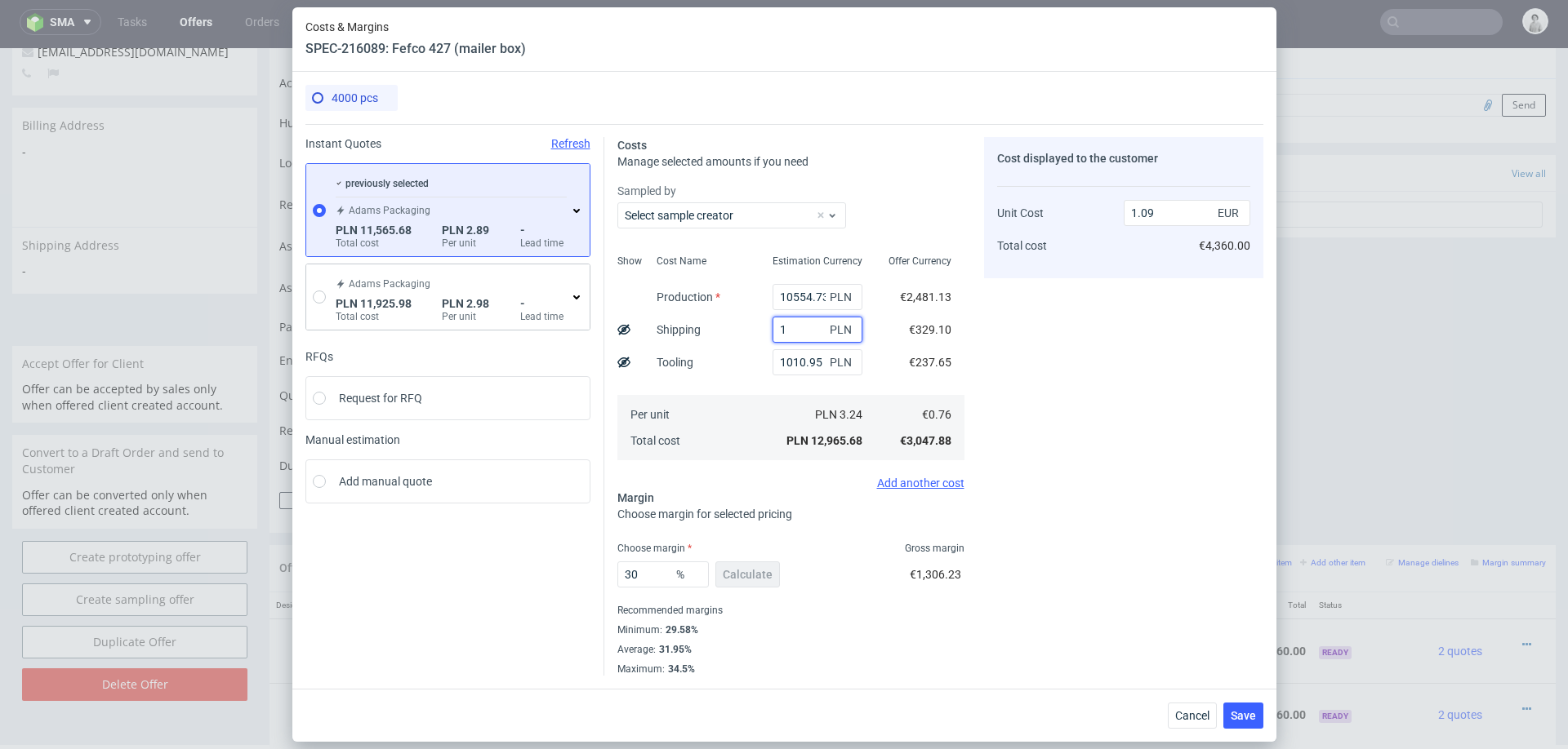
type input "0.97"
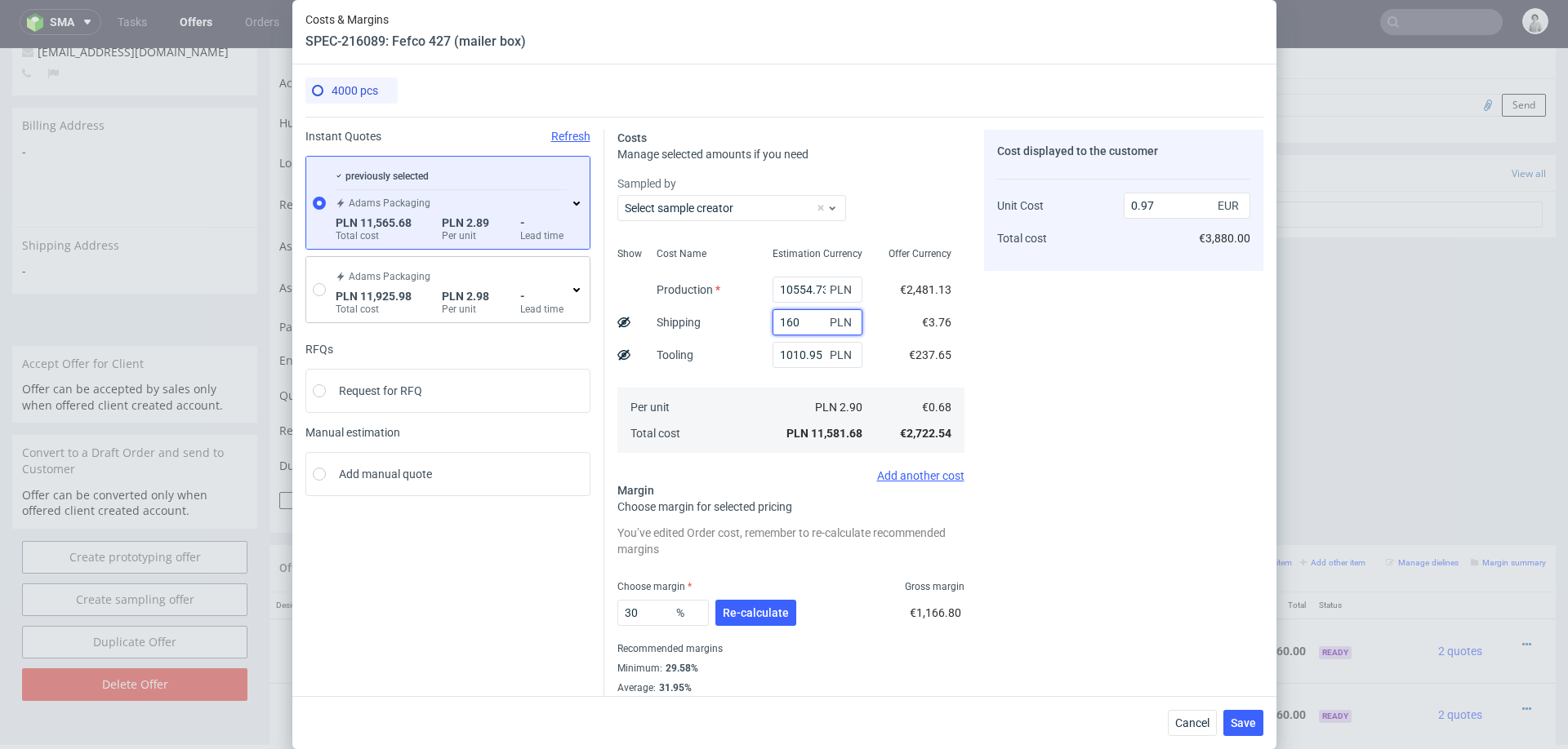
type input "1600"
type input "1.1"
type input "1"
type input "0.97"
type input "1700"
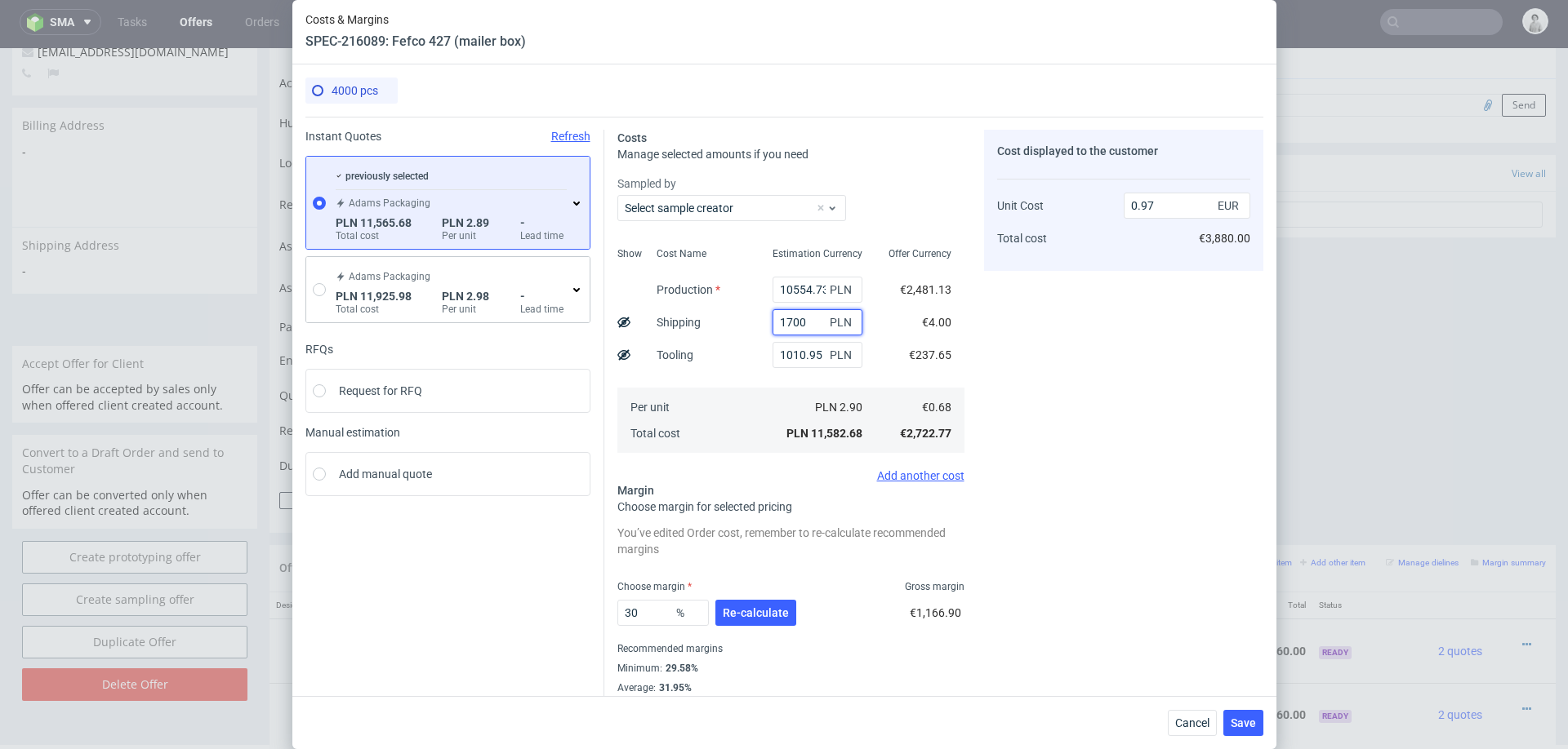
type input "1.11"
type input "1700"
click at [768, 611] on span "Re-calculate" at bounding box center [755, 612] width 66 height 11
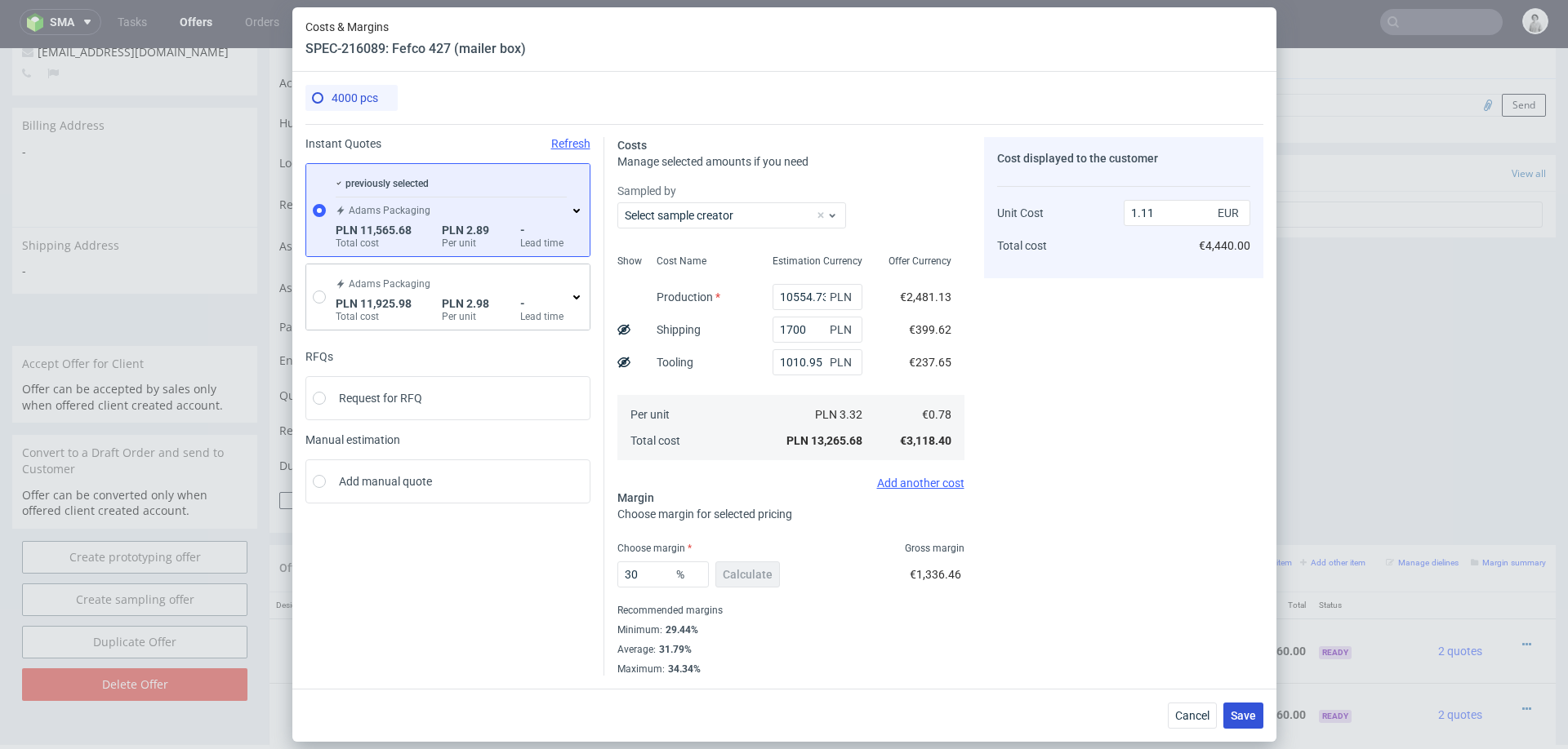
click at [1245, 710] on span "Save" at bounding box center [1243, 715] width 25 height 11
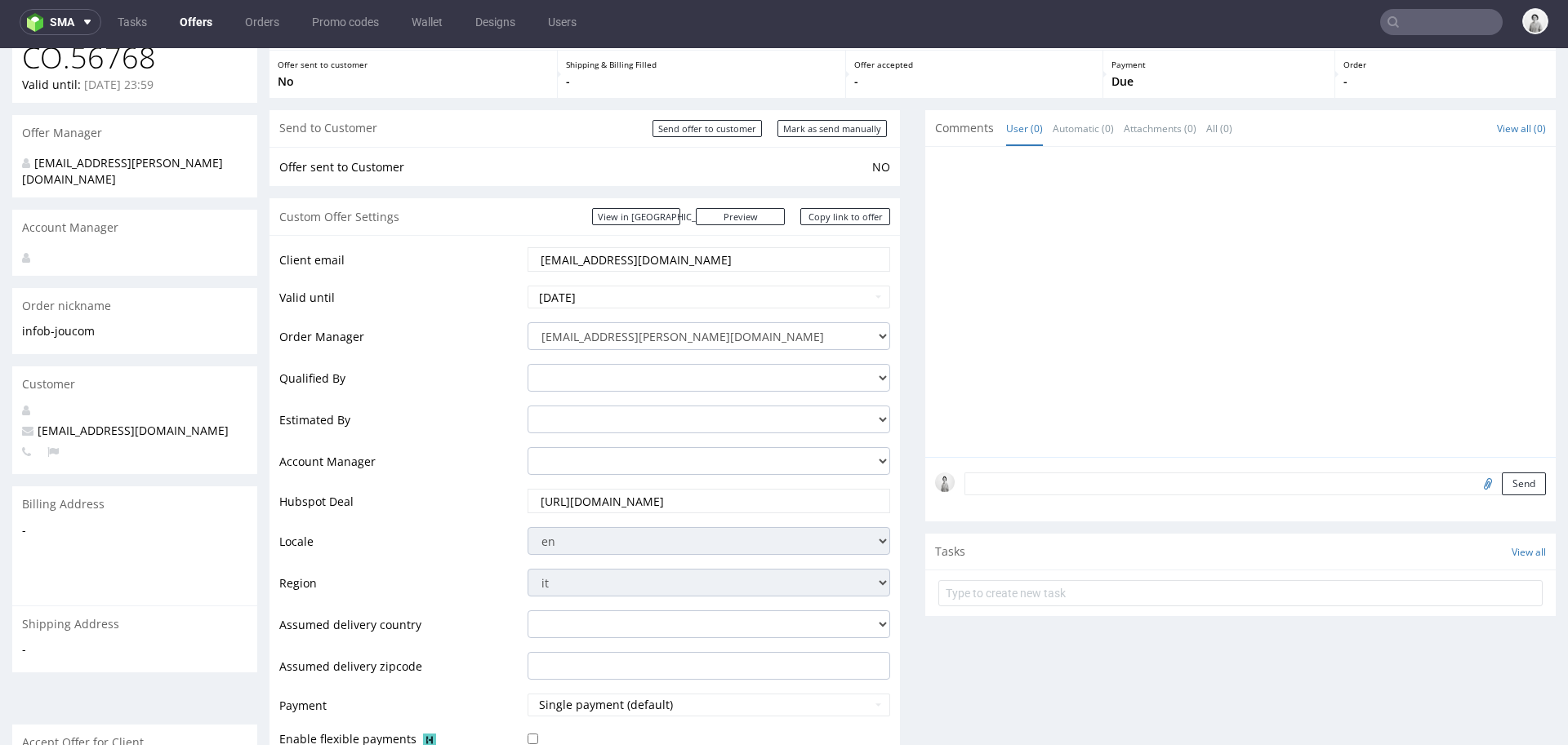
scroll to position [39, 0]
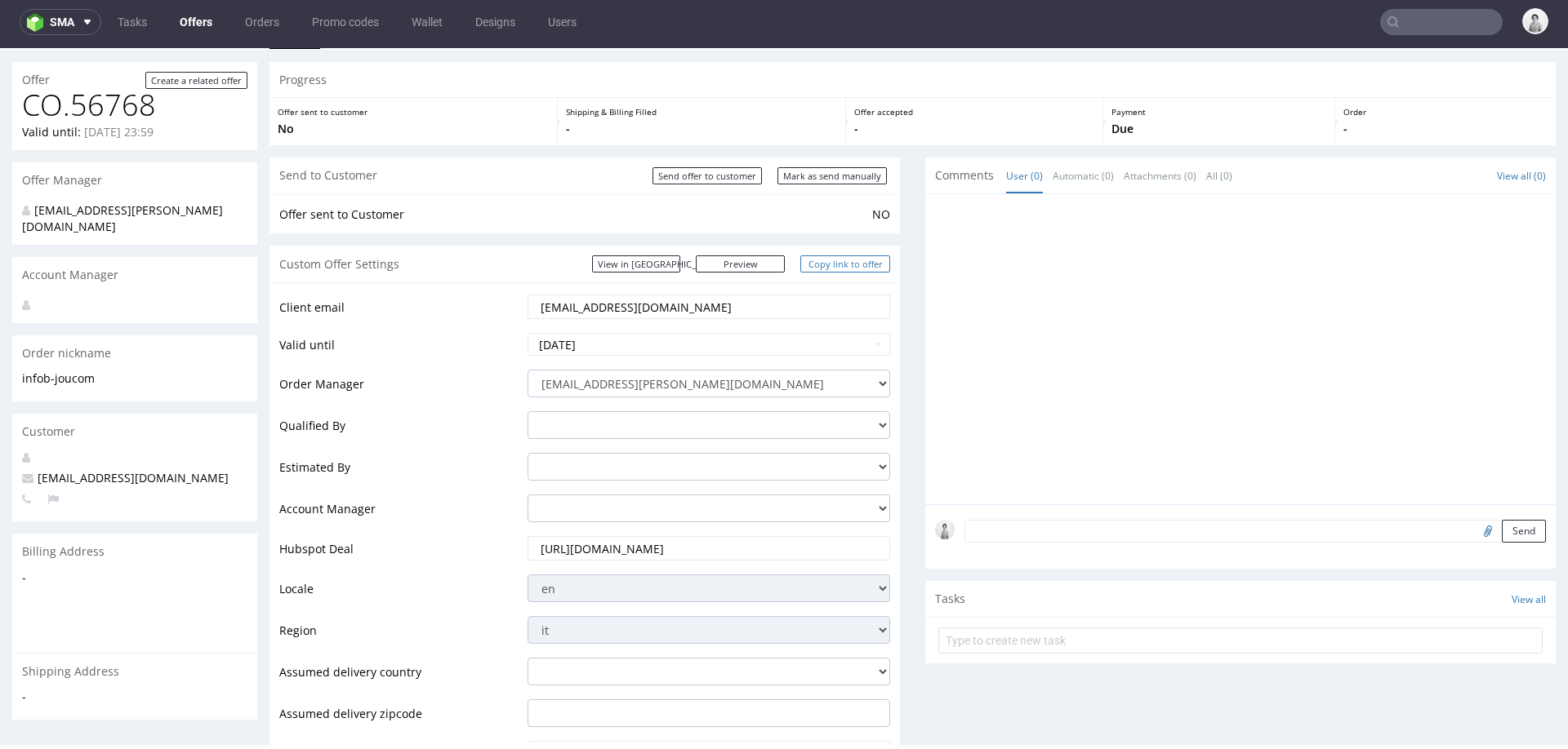
click at [861, 258] on link "Copy link to offer" at bounding box center [845, 264] width 90 height 17
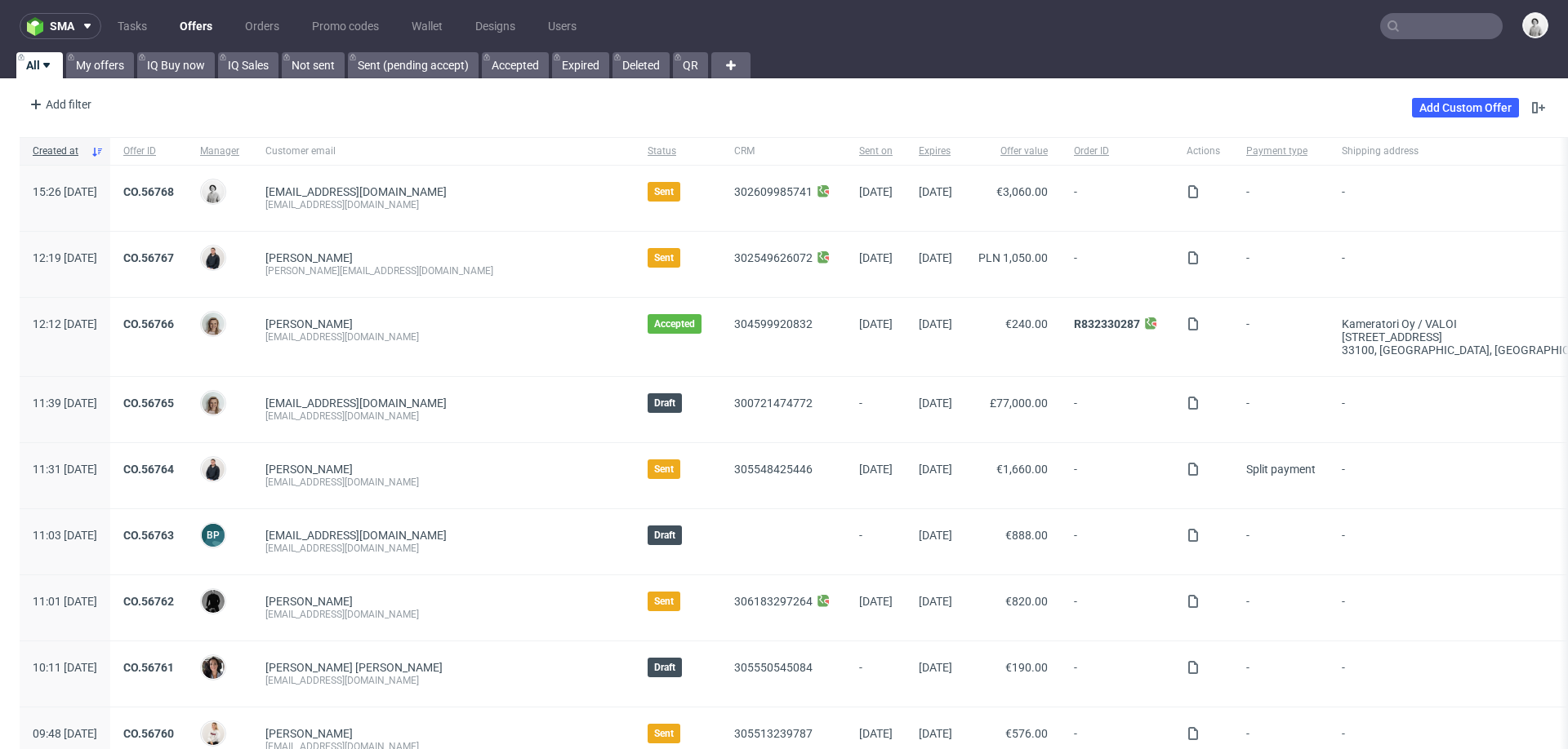
click at [1411, 18] on input "text" at bounding box center [1441, 26] width 123 height 26
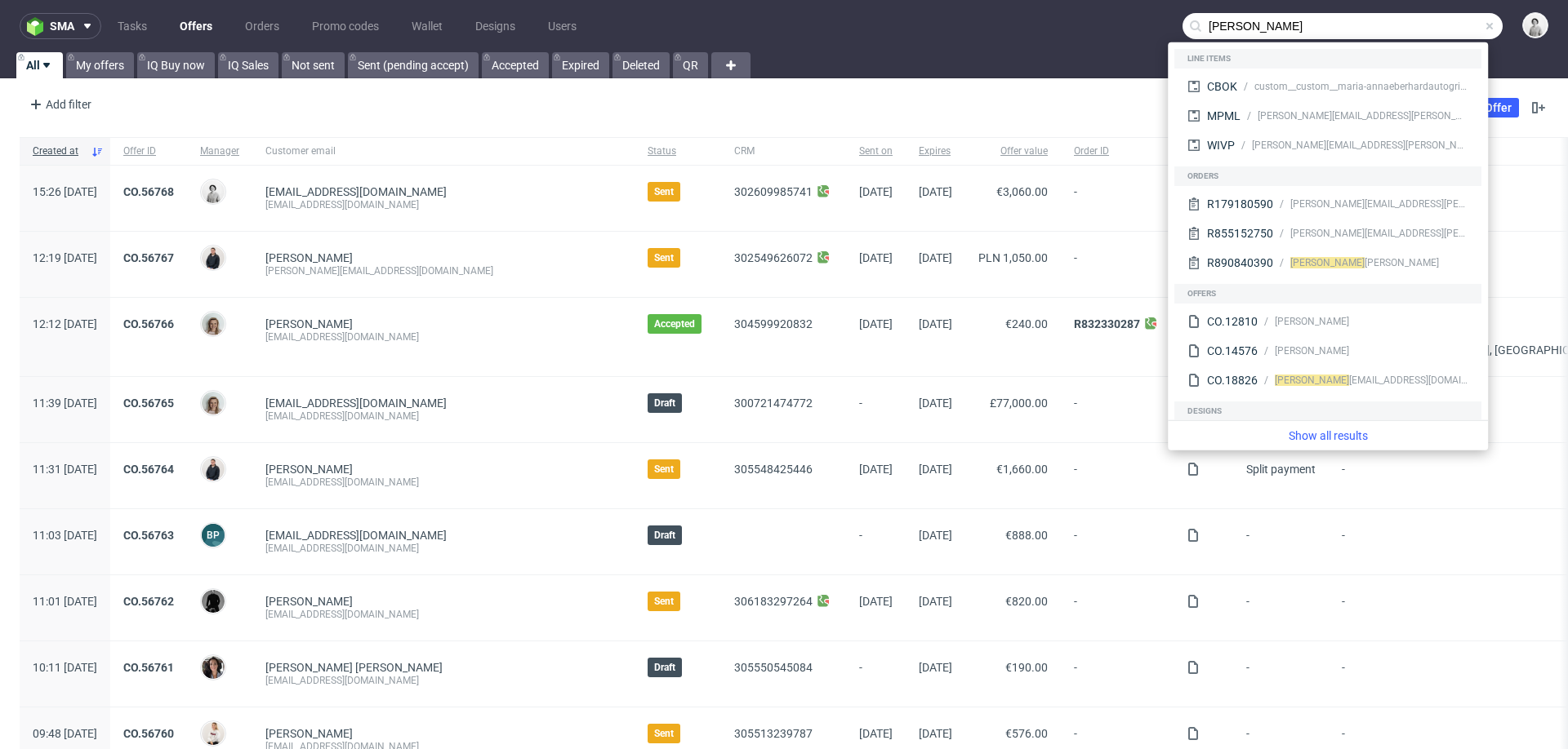
type input "[PERSON_NAME]"
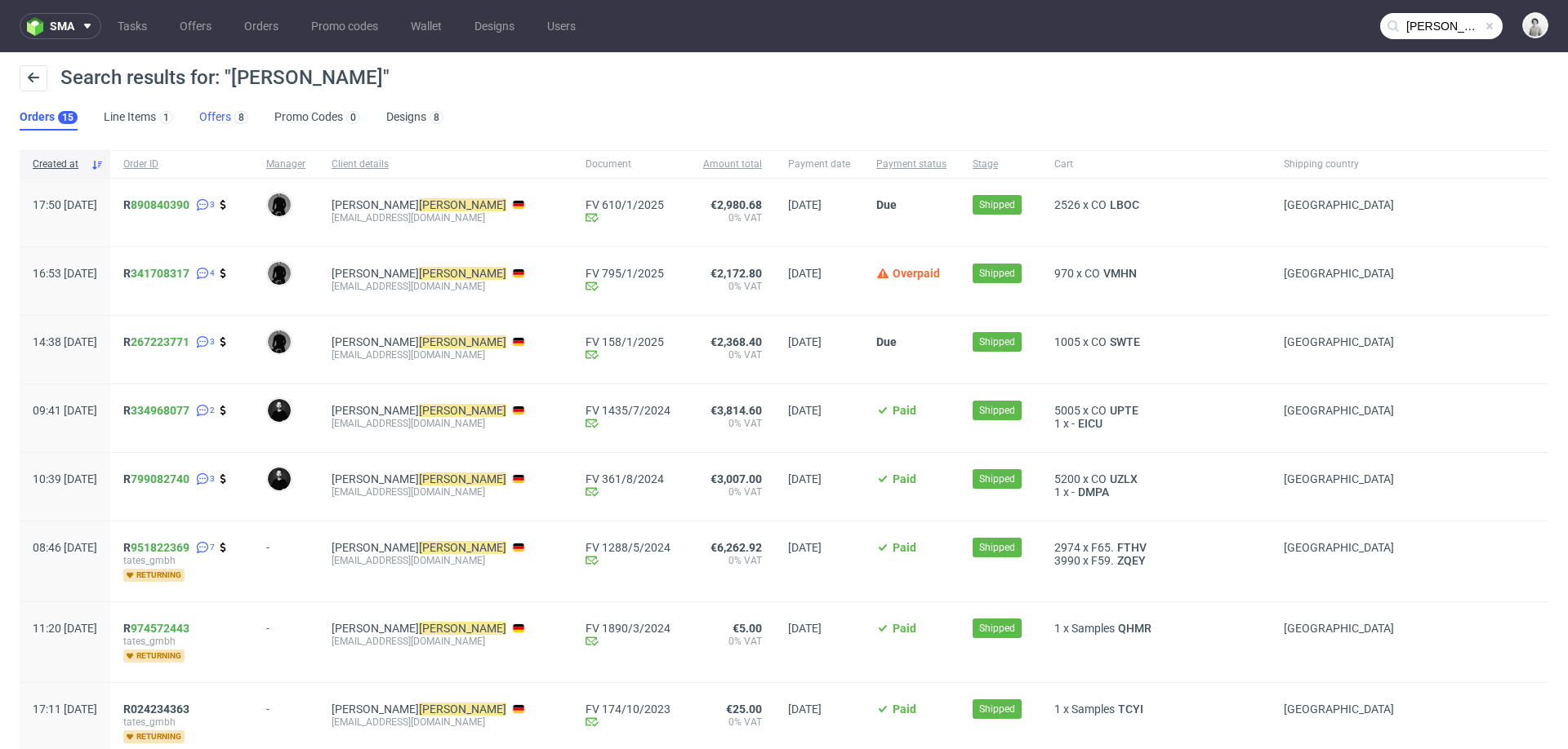
click at [214, 114] on link "Offers 8" at bounding box center [224, 117] width 49 height 26
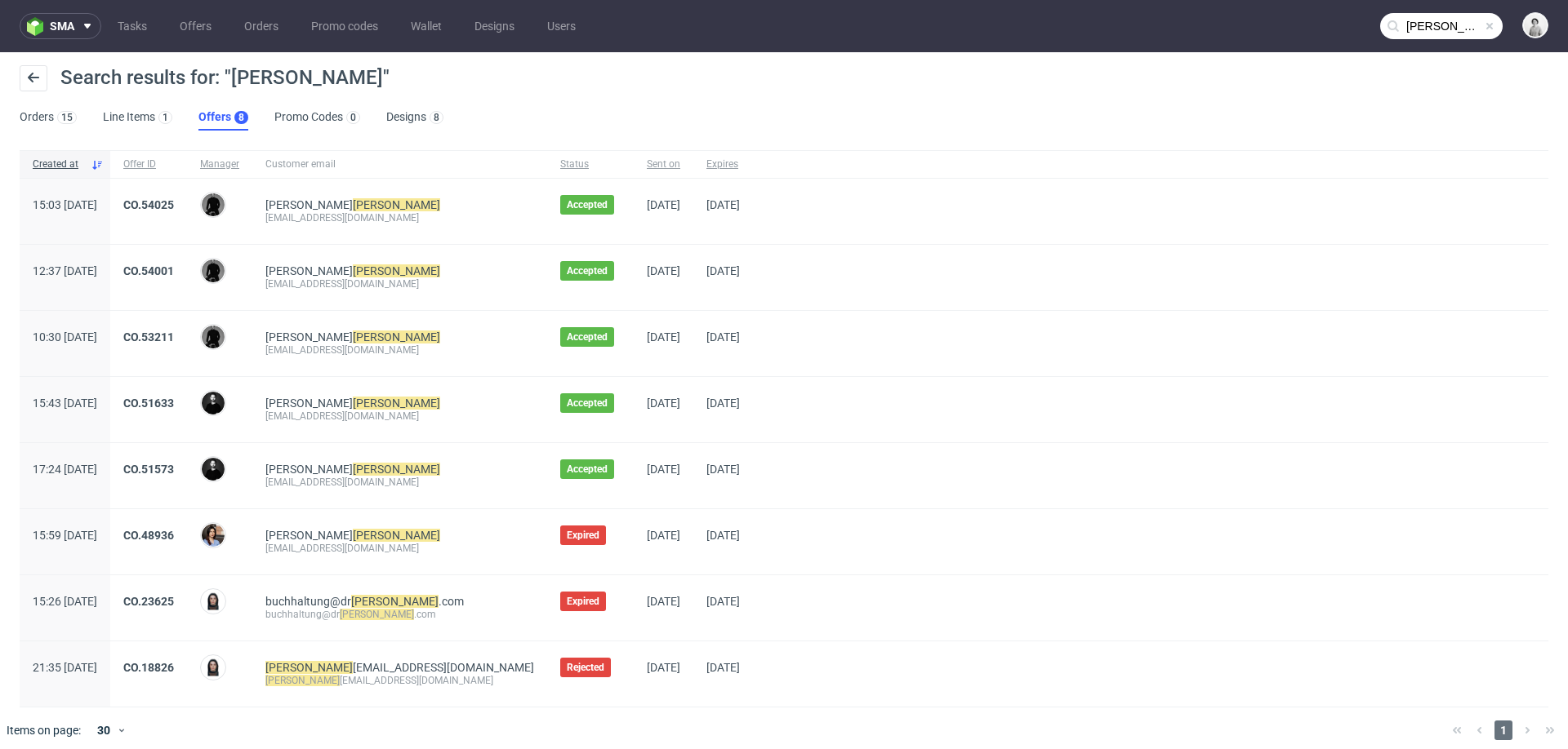
scroll to position [8, 0]
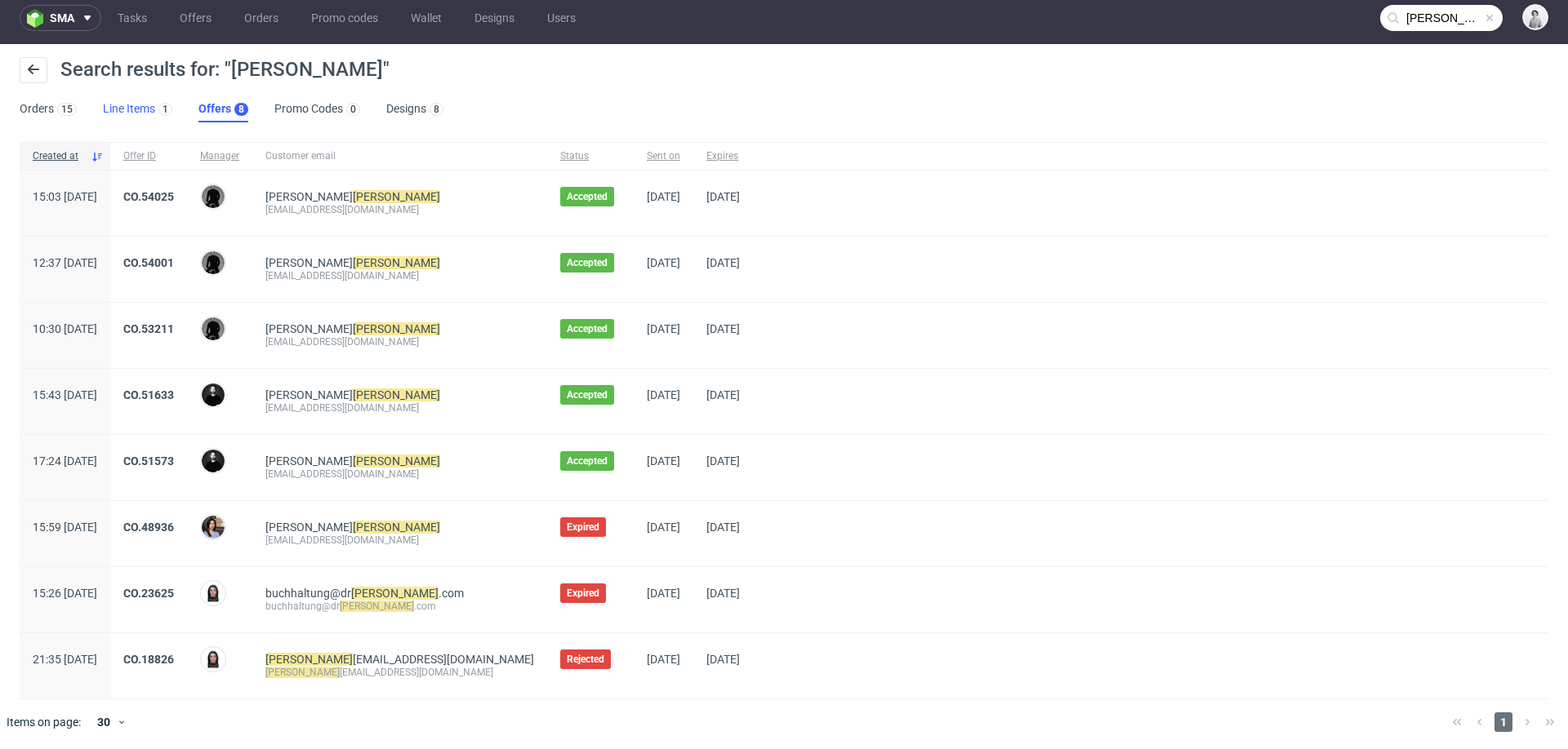
click at [135, 109] on link "Line Items 1" at bounding box center [137, 110] width 70 height 26
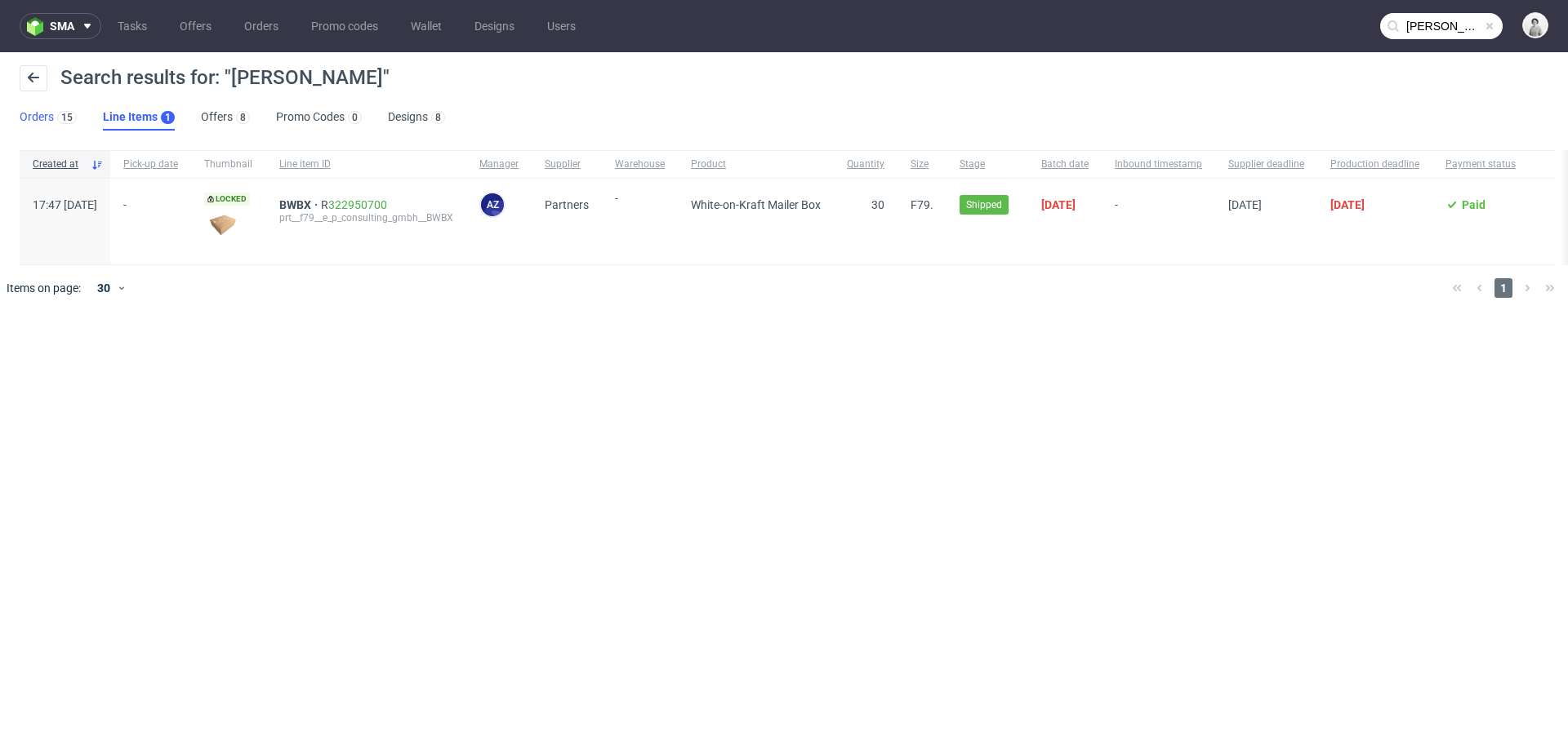
click at [37, 117] on link "Orders 15" at bounding box center [49, 117] width 57 height 26
